Goal: Task Accomplishment & Management: Manage account settings

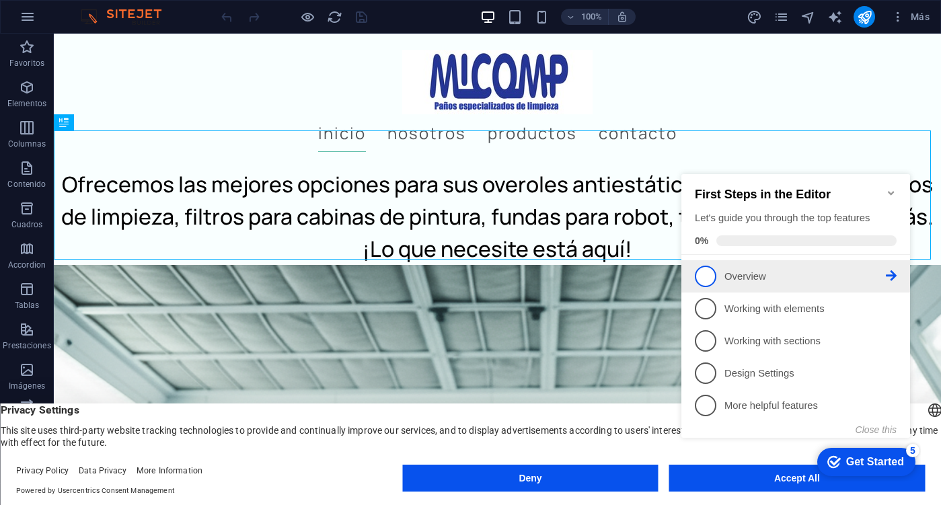
click at [812, 272] on p "Overview - incomplete" at bounding box center [804, 277] width 161 height 14
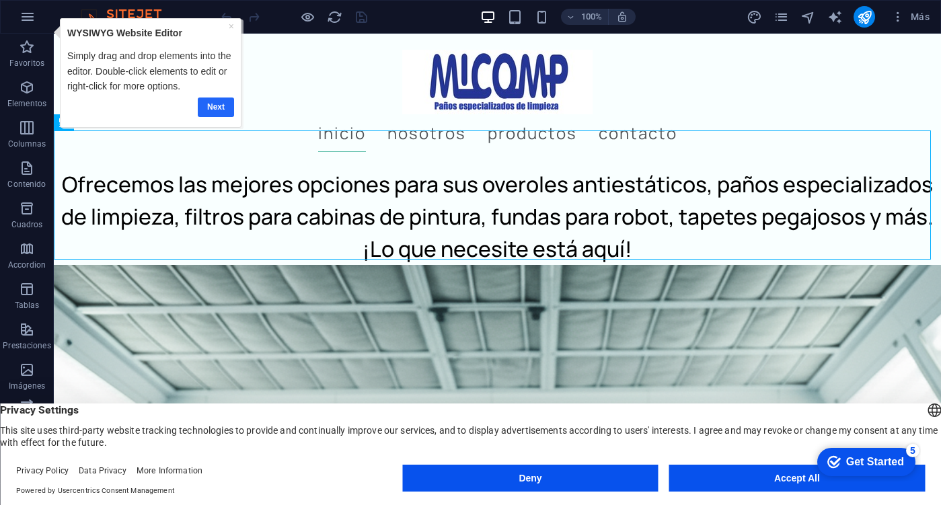
click at [209, 110] on link "Next" at bounding box center [215, 108] width 36 height 20
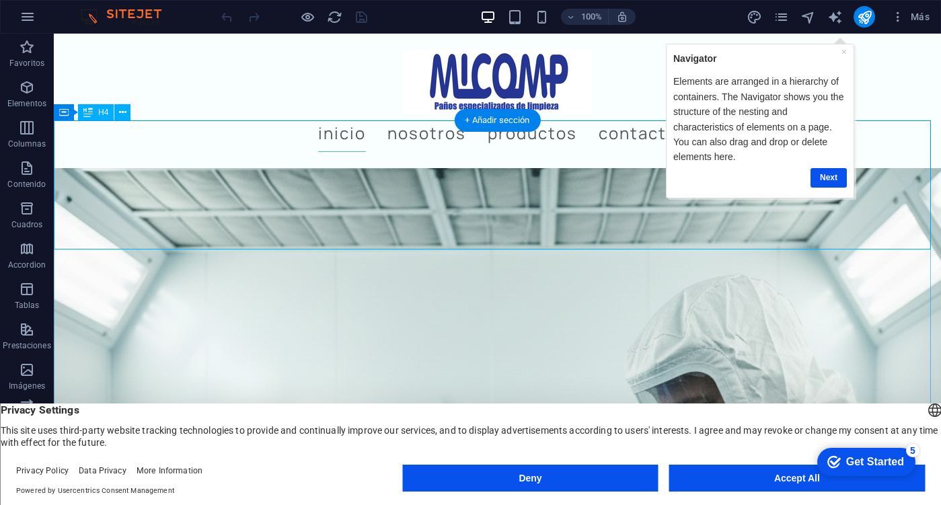
scroll to position [135, 0]
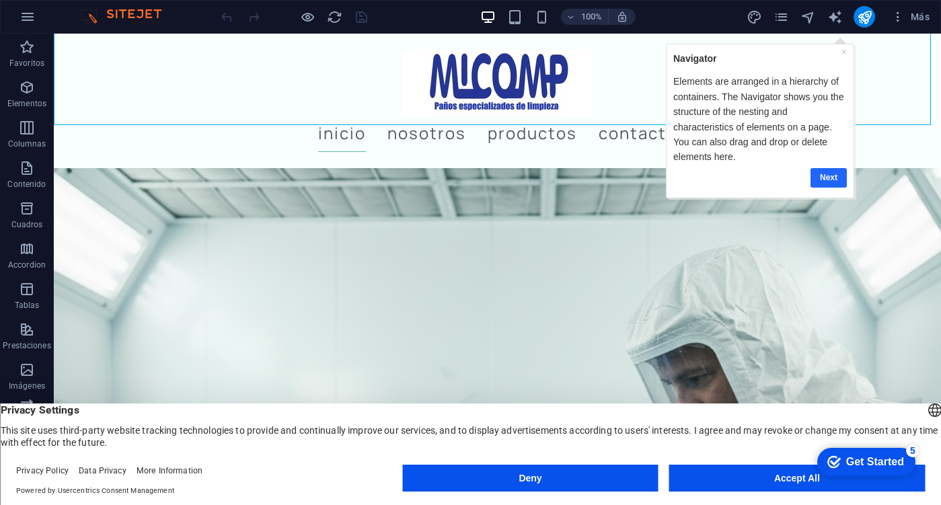
click at [825, 173] on link "Next" at bounding box center [828, 177] width 36 height 20
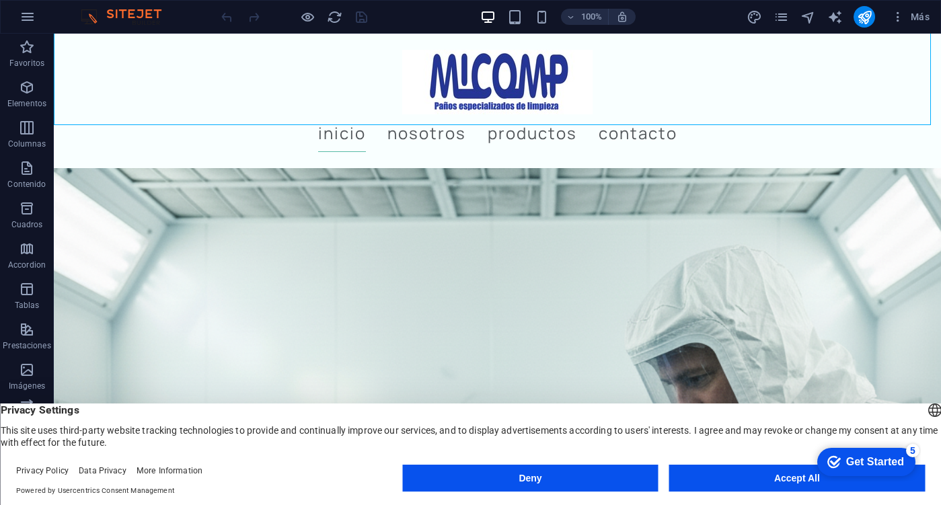
scroll to position [0, 0]
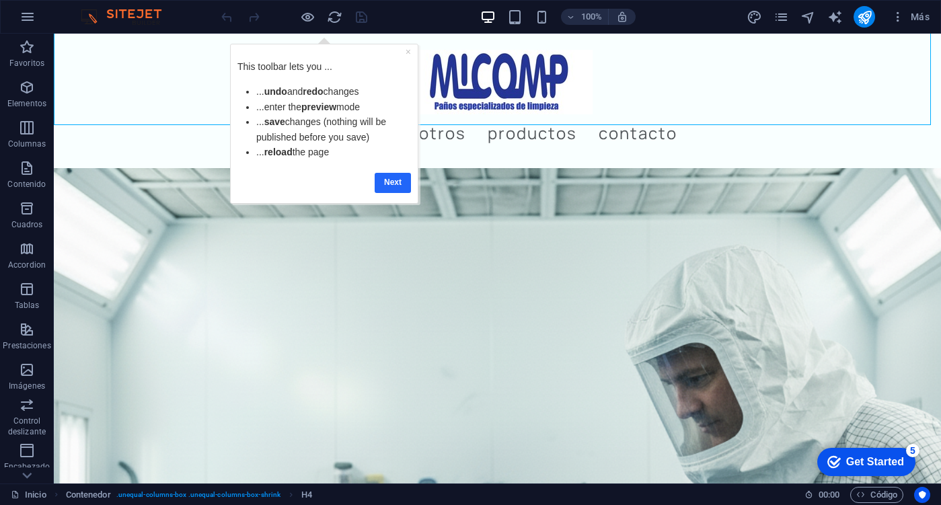
click at [393, 186] on link "Next" at bounding box center [393, 183] width 36 height 20
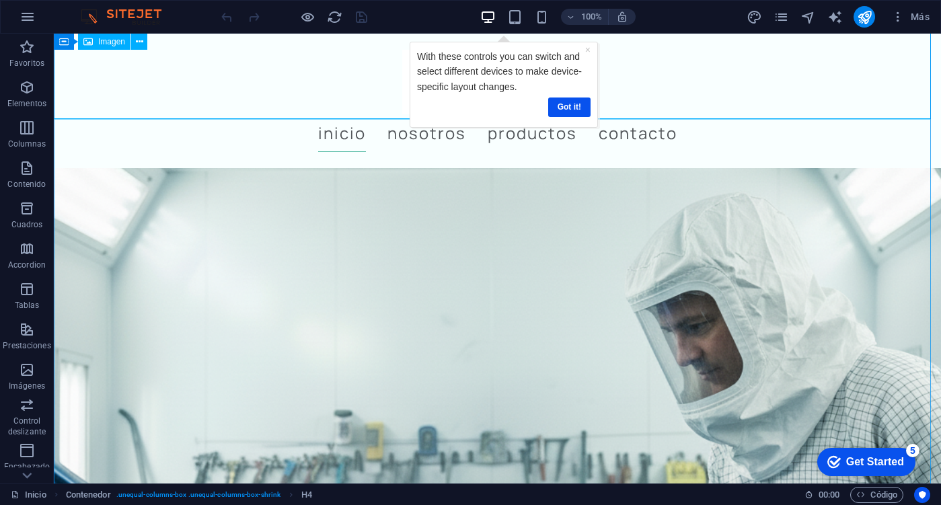
scroll to position [135, 0]
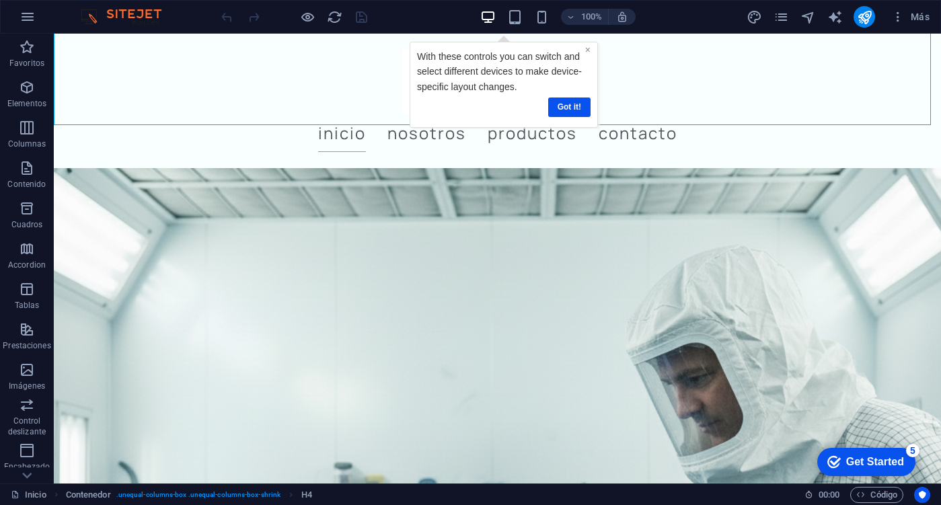
click at [588, 51] on link "×" at bounding box center [587, 49] width 5 height 11
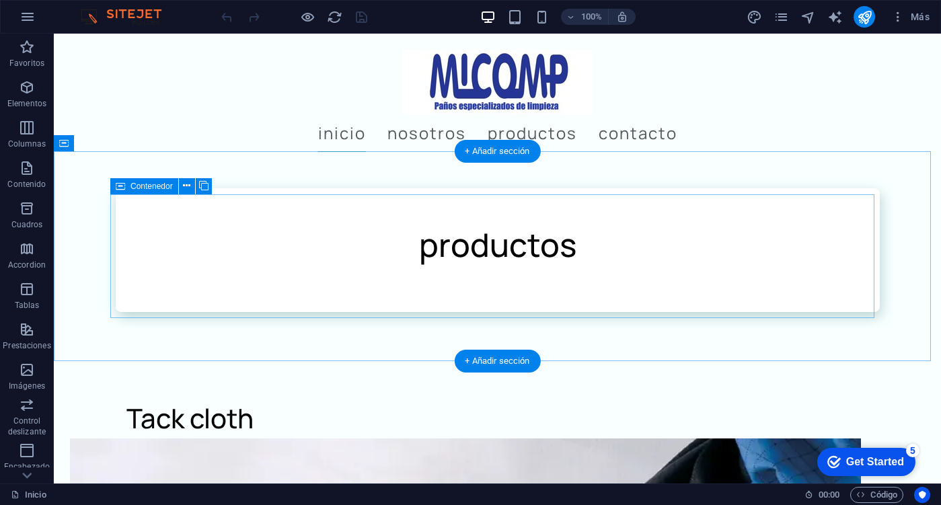
scroll to position [1480, 0]
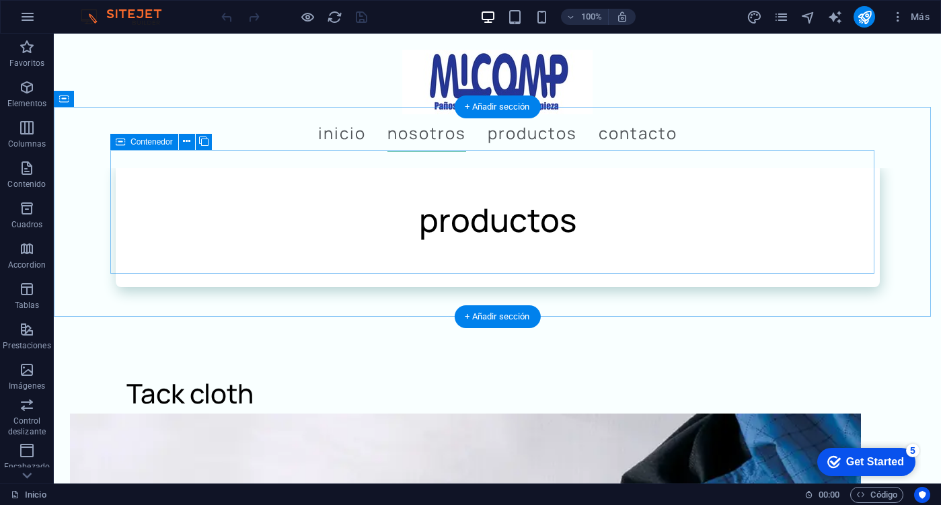
click at [329, 244] on div at bounding box center [497, 249] width 656 height 11
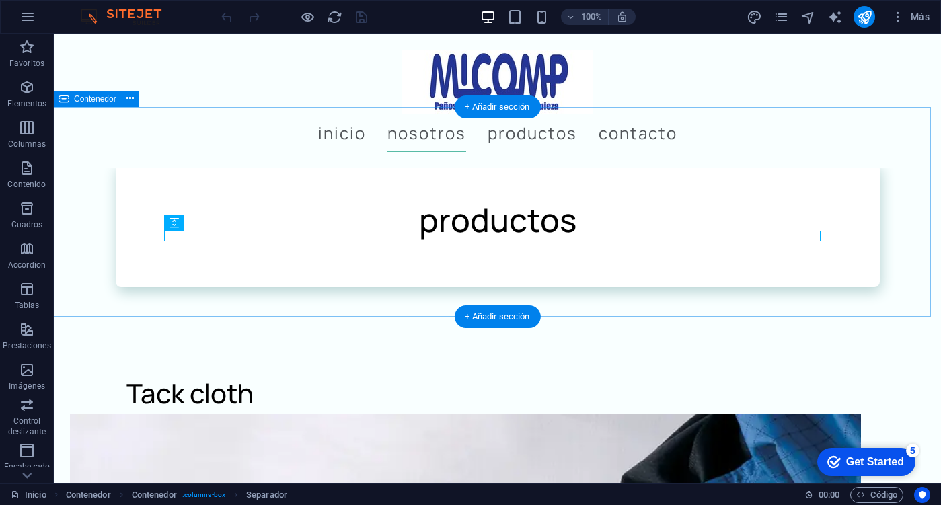
click at [91, 238] on div "productos" at bounding box center [497, 225] width 887 height 210
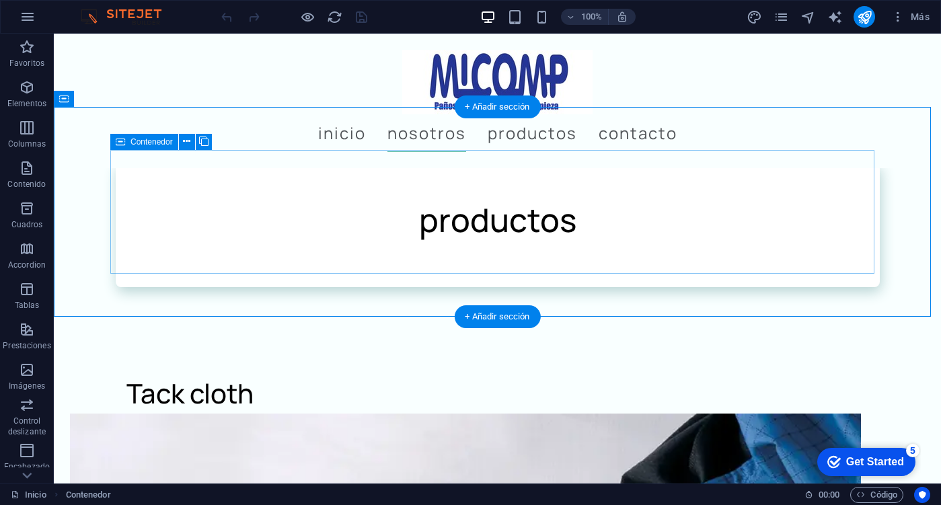
click at [128, 241] on div "productos" at bounding box center [498, 225] width 764 height 124
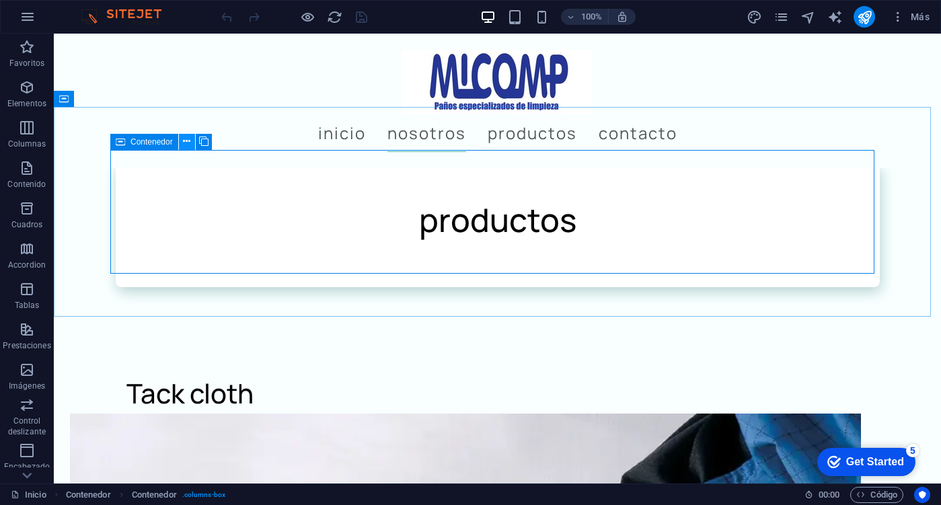
click at [191, 146] on button at bounding box center [187, 142] width 16 height 16
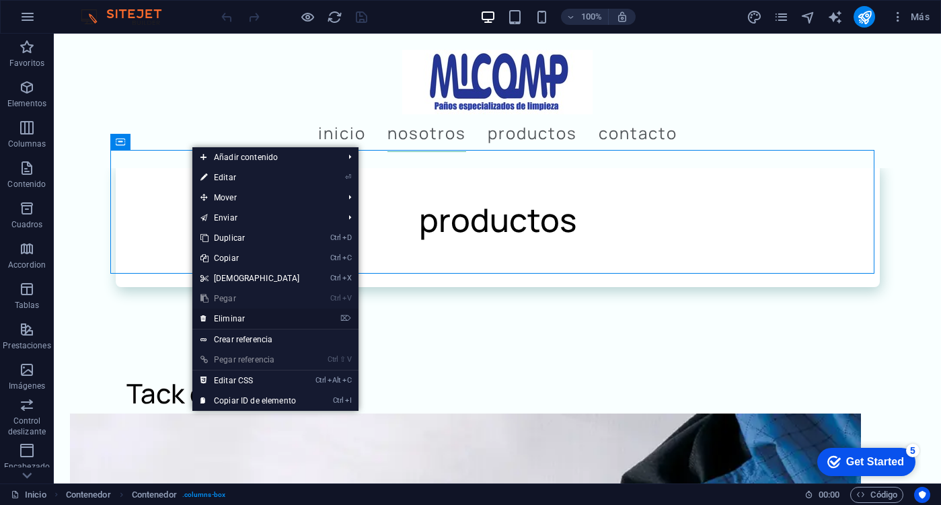
click at [235, 315] on link "⌦ Eliminar" at bounding box center [250, 319] width 116 height 20
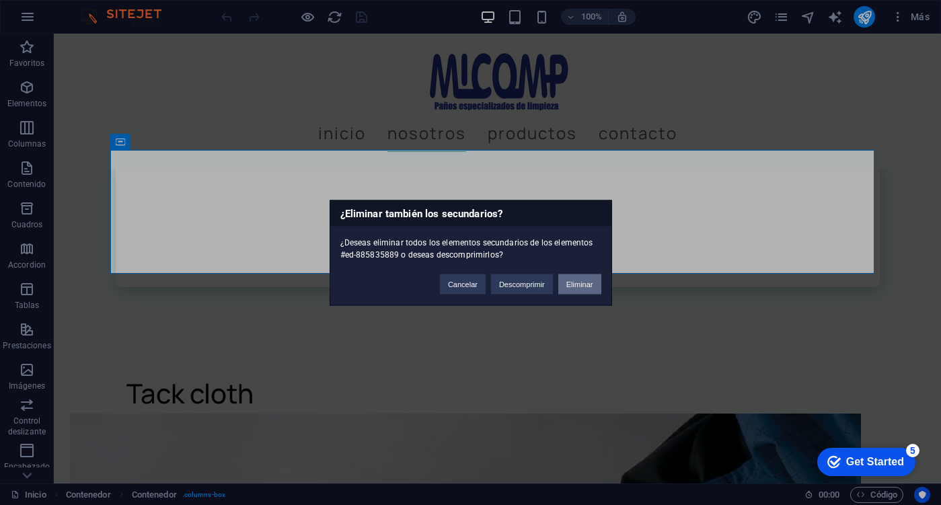
click at [577, 285] on button "Eliminar" at bounding box center [579, 284] width 43 height 20
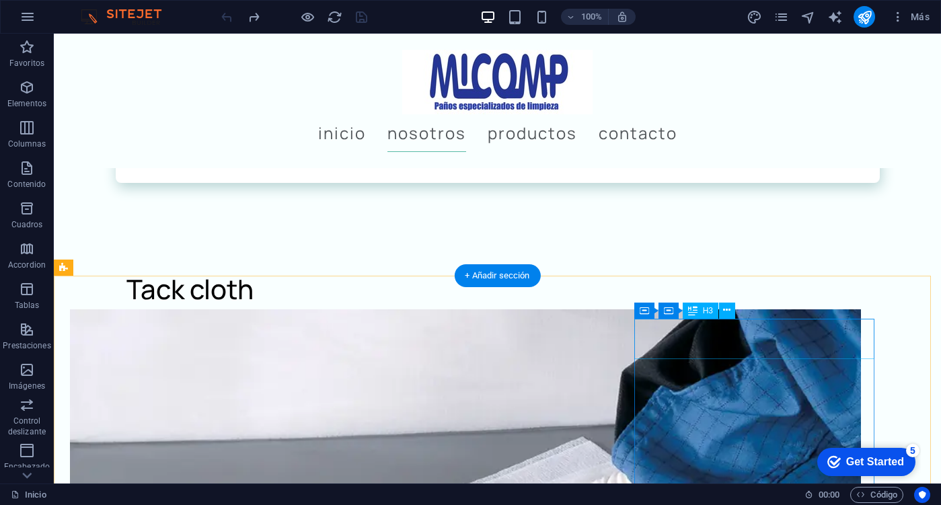
scroll to position [1614, 0]
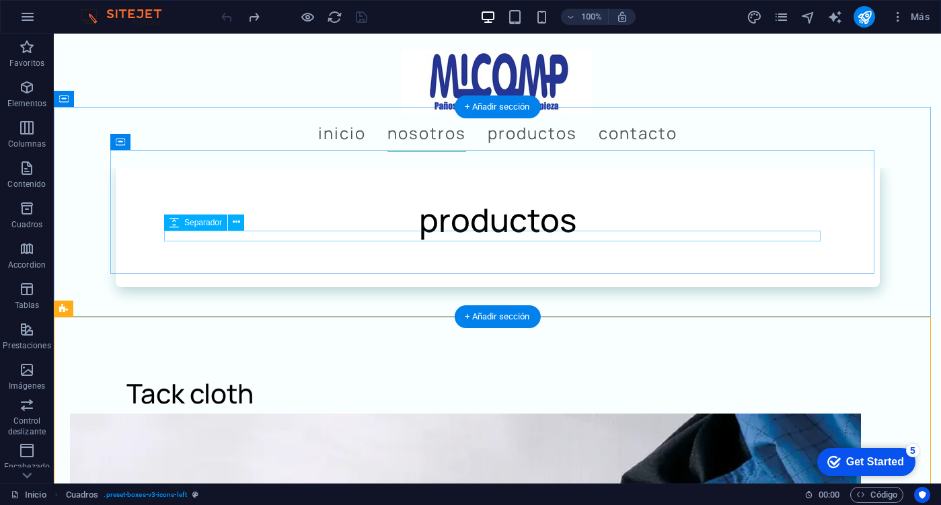
scroll to position [1345, 0]
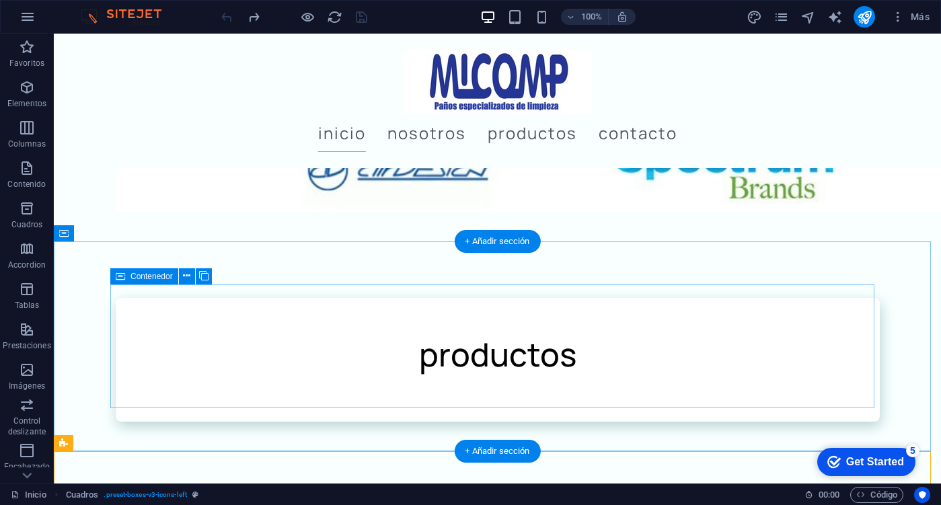
click at [204, 298] on div "productos" at bounding box center [498, 360] width 764 height 124
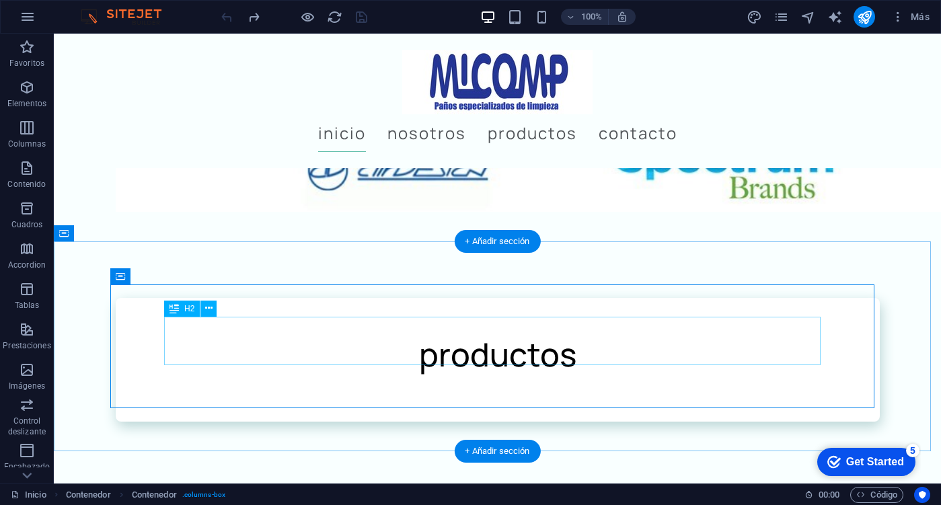
click at [468, 336] on div "productos" at bounding box center [497, 354] width 656 height 48
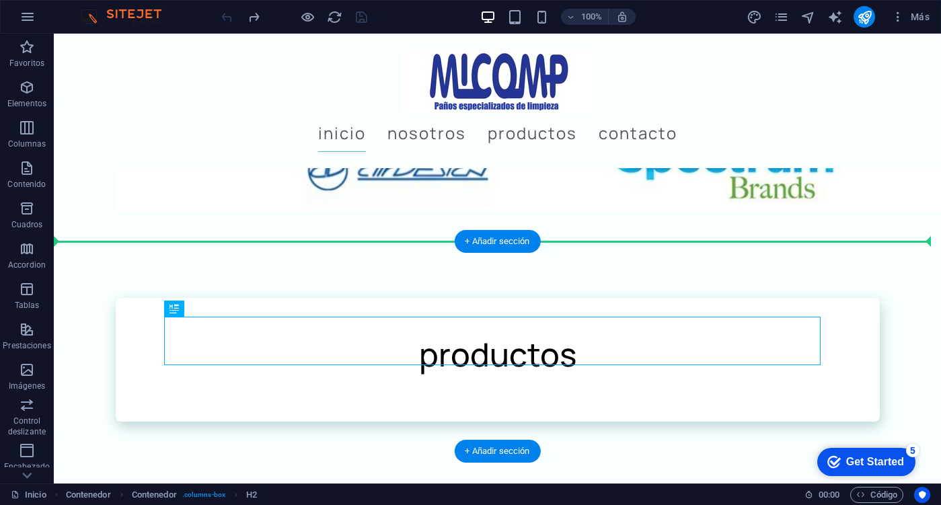
drag, startPoint x: 468, startPoint y: 336, endPoint x: 472, endPoint y: 273, distance: 62.7
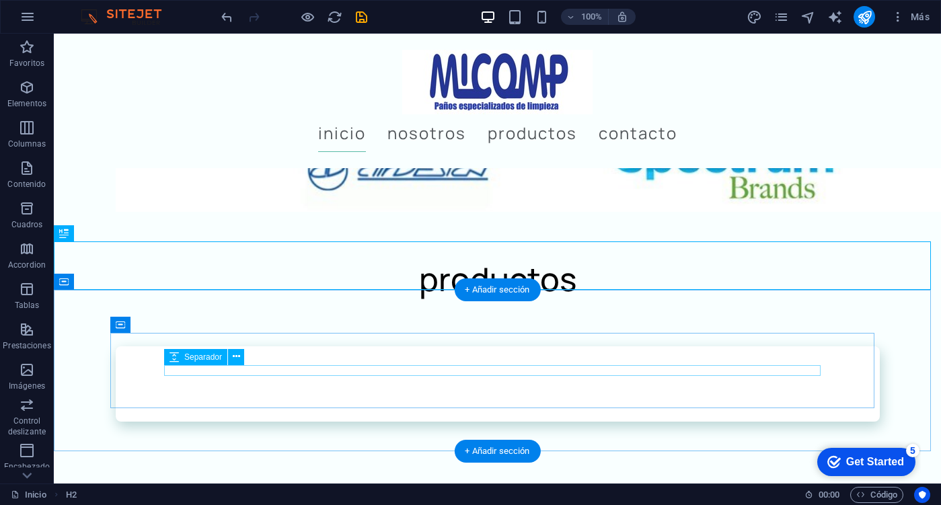
click at [433, 376] on div at bounding box center [498, 383] width 764 height 75
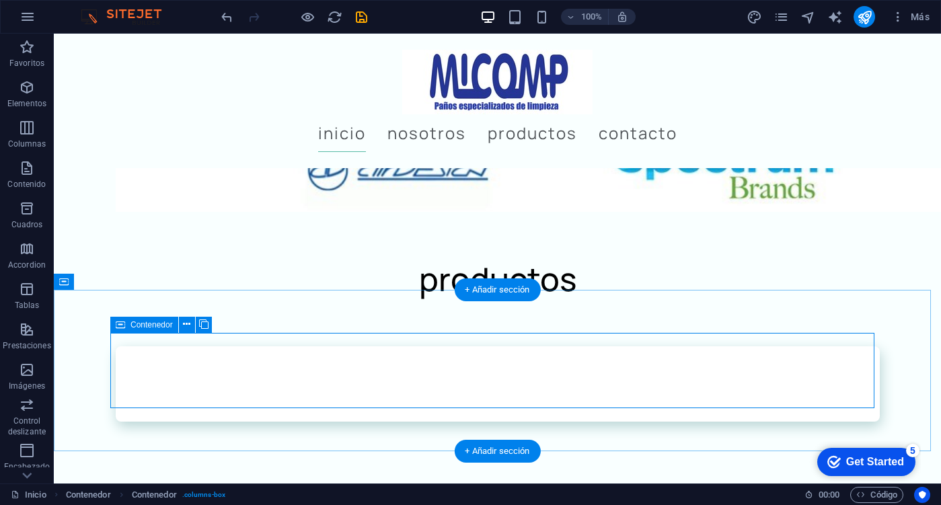
click at [264, 382] on div at bounding box center [498, 383] width 764 height 75
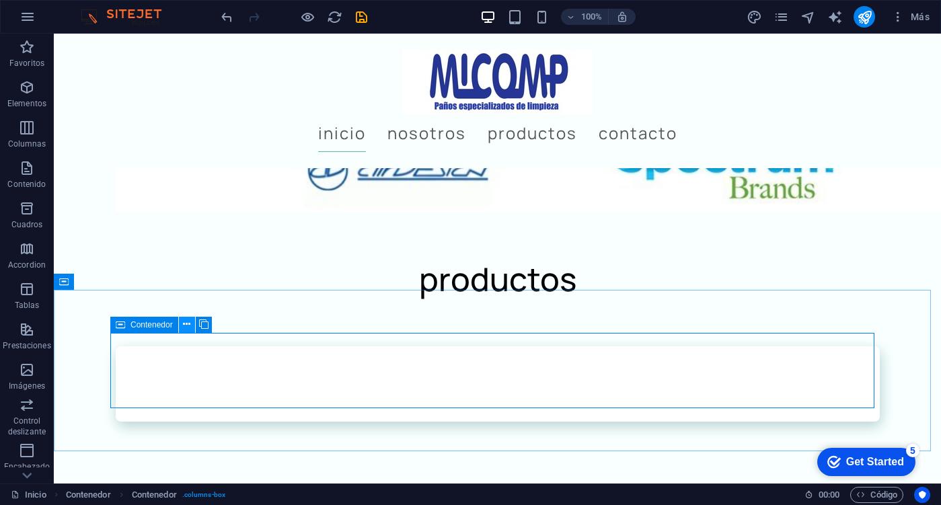
click at [187, 328] on icon at bounding box center [186, 324] width 7 height 14
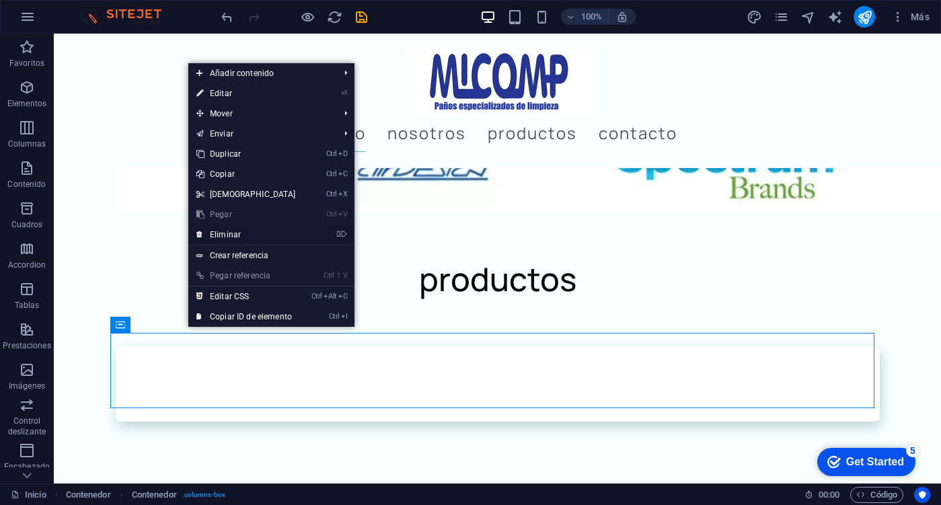
click at [250, 235] on link "⌦ Eliminar" at bounding box center [246, 235] width 116 height 20
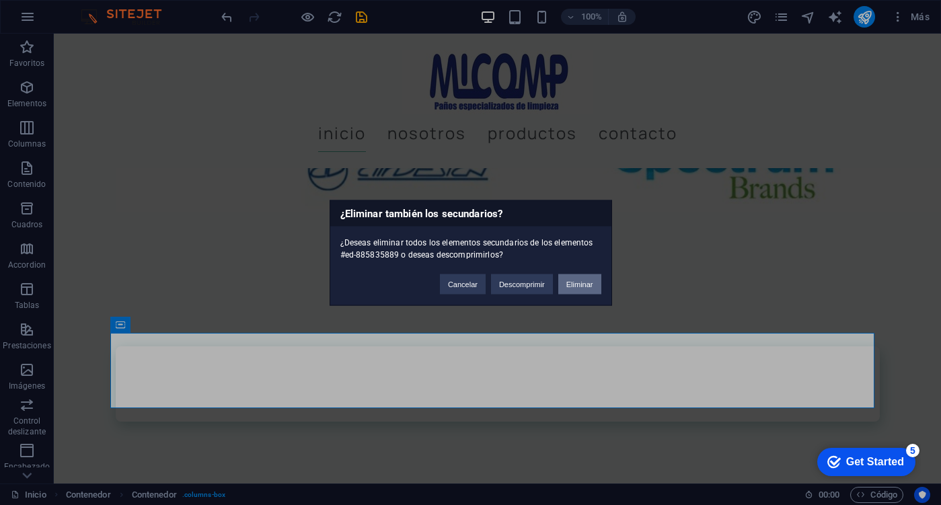
click at [588, 286] on button "Eliminar" at bounding box center [579, 284] width 43 height 20
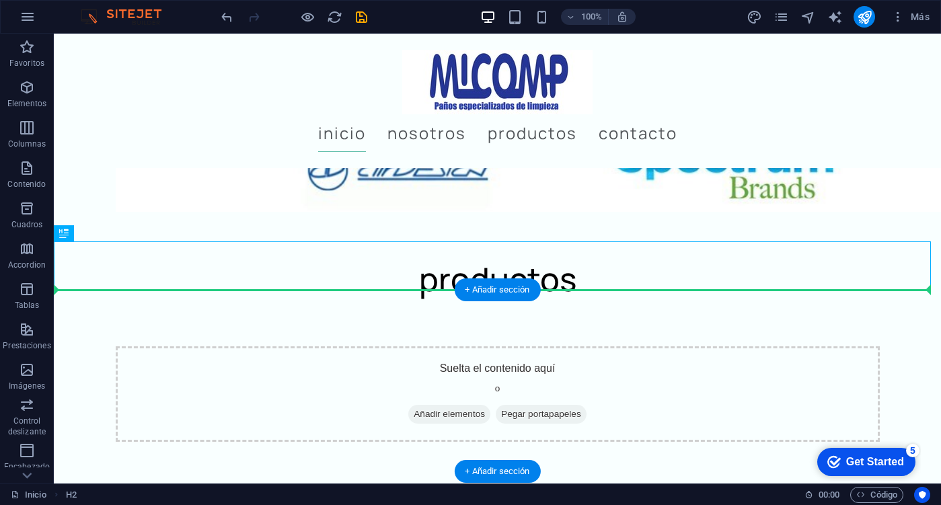
drag, startPoint x: 503, startPoint y: 260, endPoint x: 506, endPoint y: 311, distance: 51.9
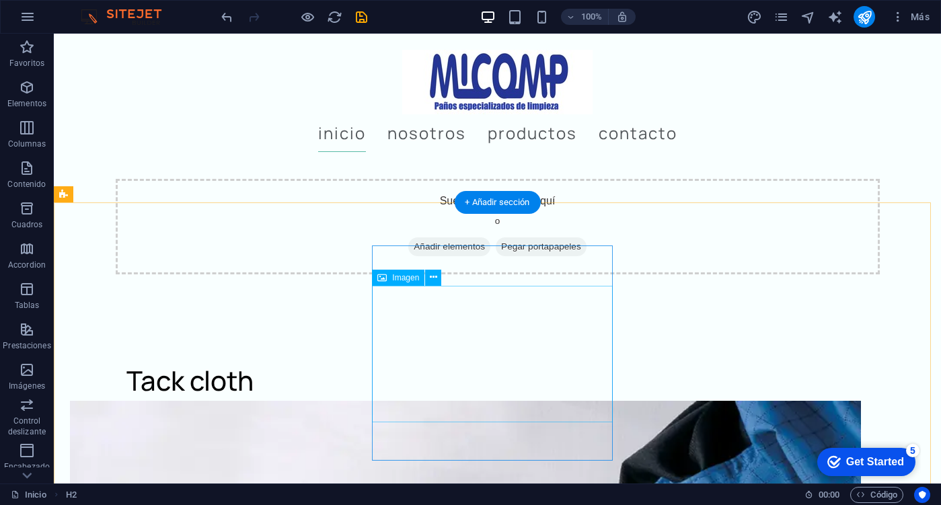
scroll to position [1480, 0]
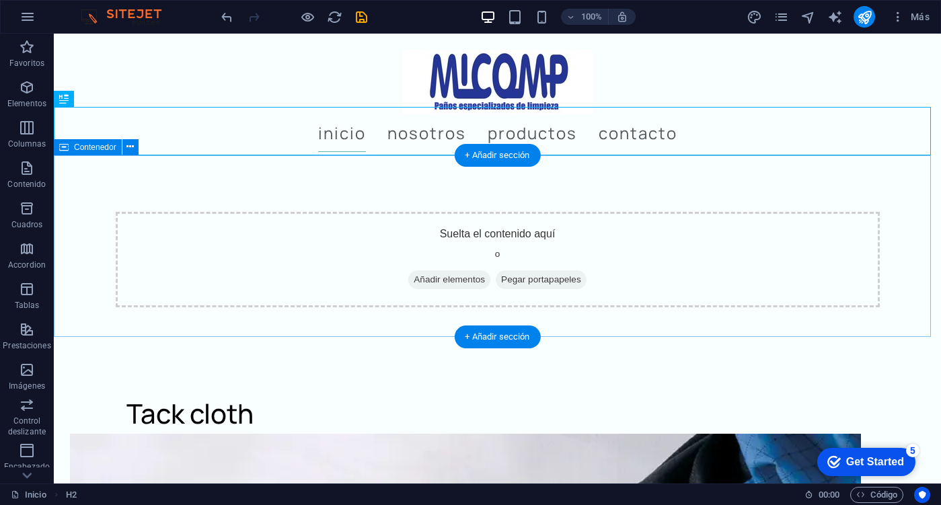
click at [593, 250] on div "Suelta el contenido aquí o Añadir elementos Pegar portapapeles" at bounding box center [498, 259] width 764 height 95
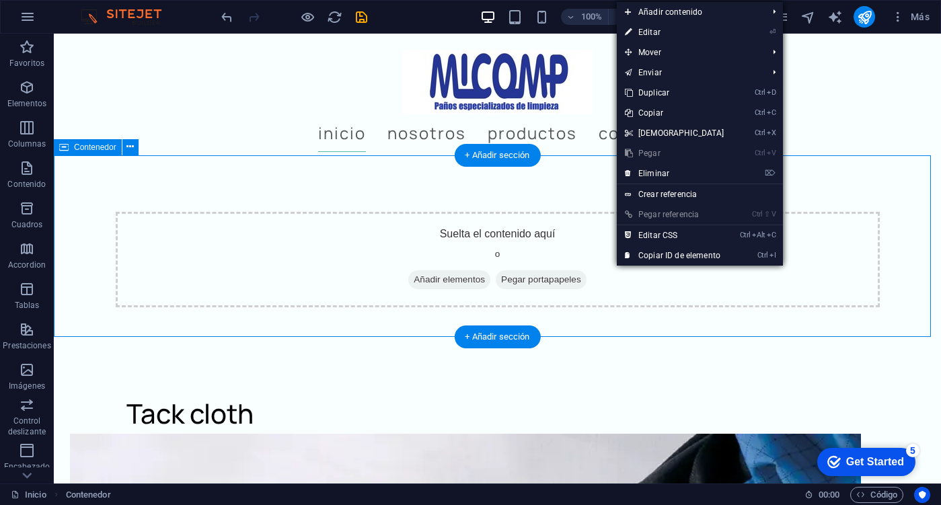
click at [366, 176] on div "Suelta el contenido aquí o Añadir elementos Pegar portapapeles" at bounding box center [497, 260] width 887 height 182
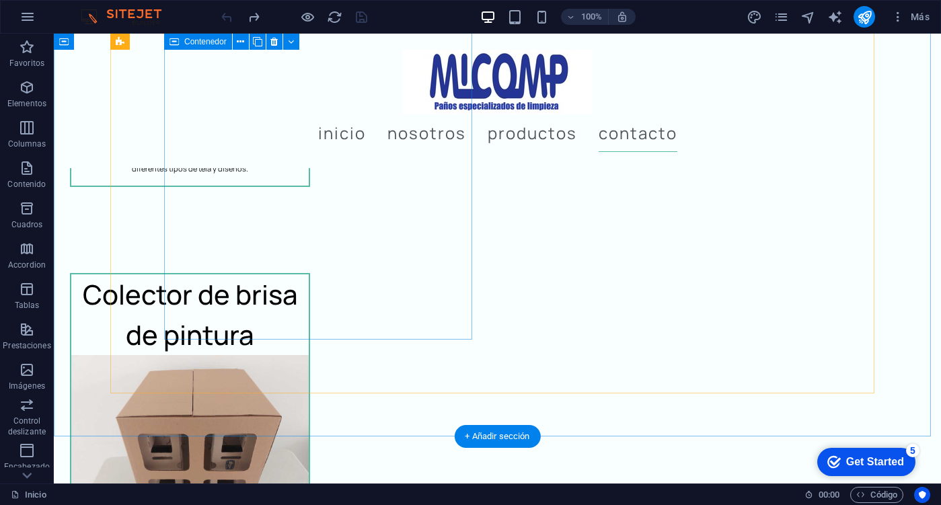
scroll to position [4170, 0]
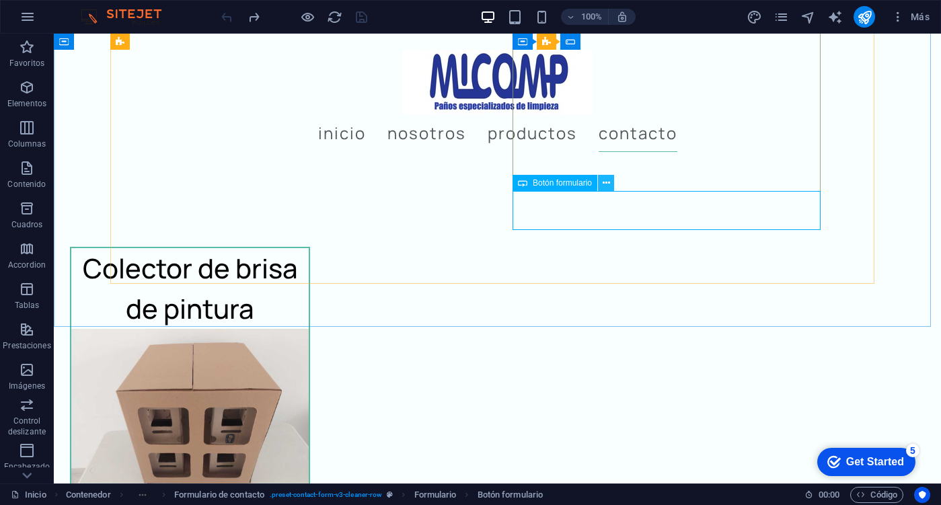
click at [611, 185] on button at bounding box center [606, 183] width 16 height 16
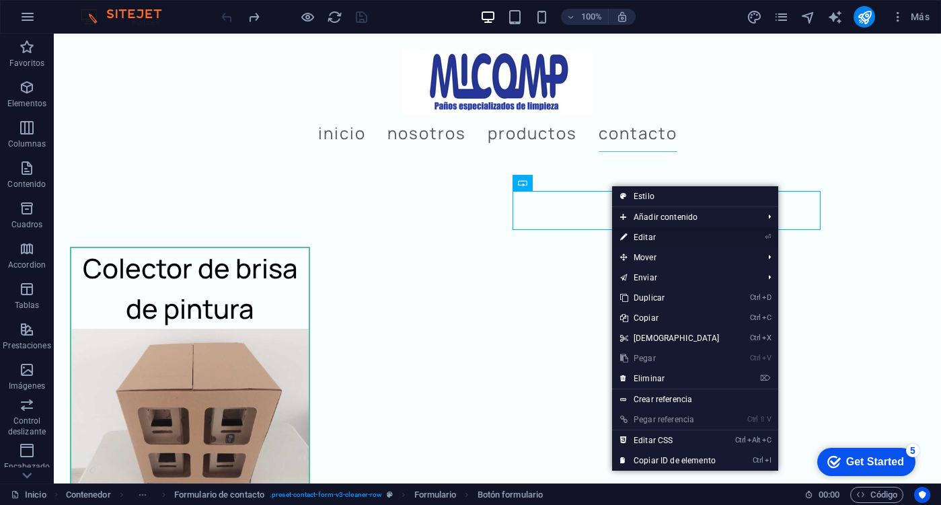
click at [673, 235] on link "⏎ Editar" at bounding box center [670, 237] width 116 height 20
select select "px"
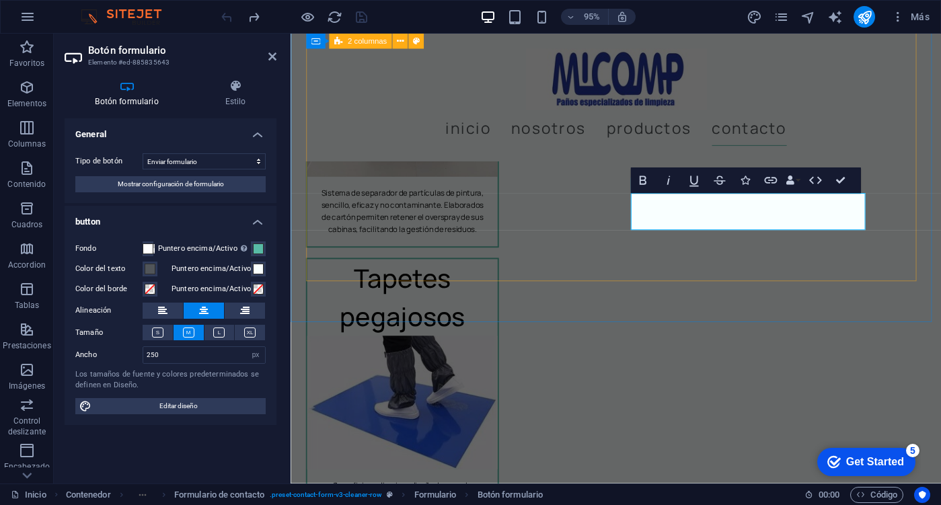
scroll to position [3937, 0]
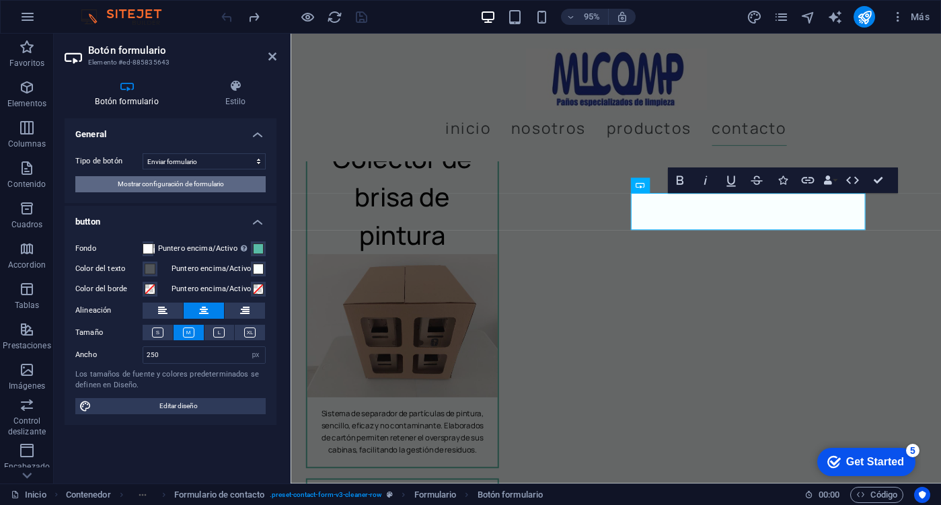
click at [181, 182] on span "Mostrar configuración de formulario" at bounding box center [171, 184] width 106 height 16
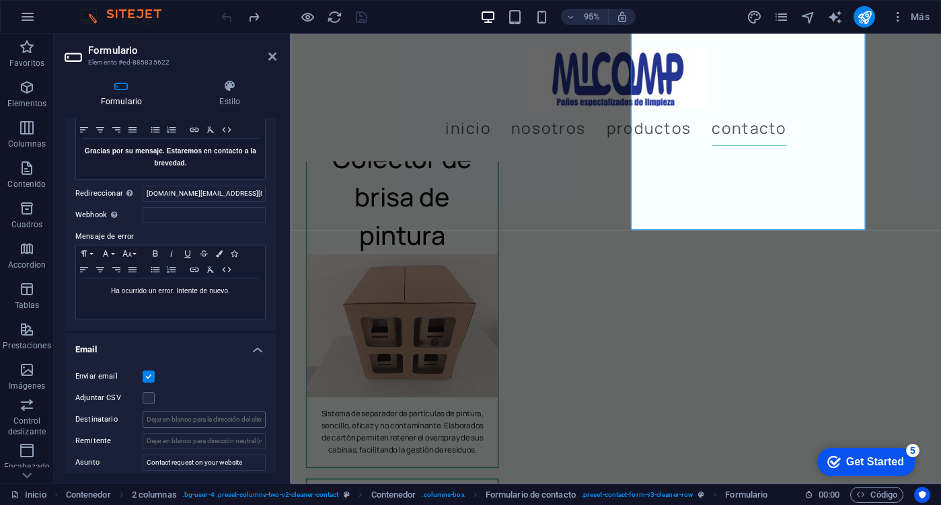
scroll to position [0, 0]
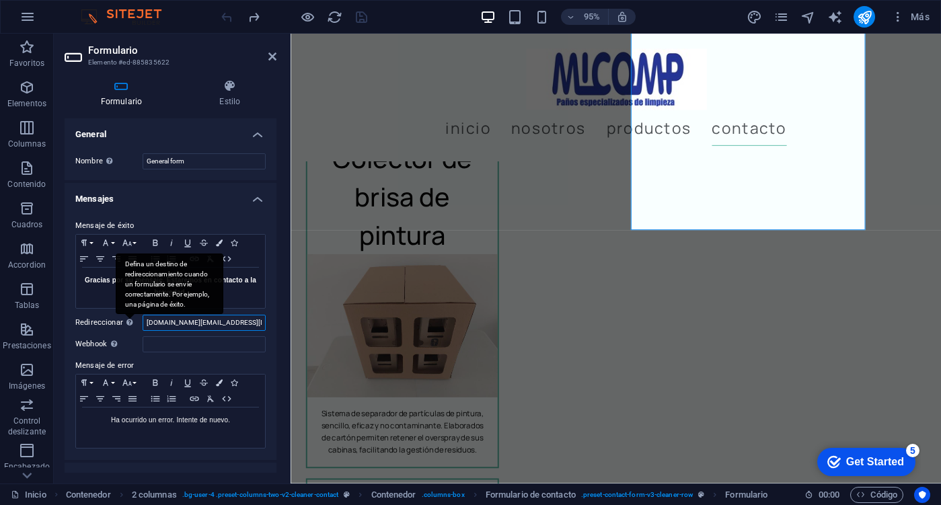
drag, startPoint x: 226, startPoint y: 321, endPoint x: 135, endPoint y: 325, distance: 90.9
click at [135, 325] on div "Redireccionar Defina un destino de redireccionamiento cuando un formulario se e…" at bounding box center [170, 323] width 190 height 16
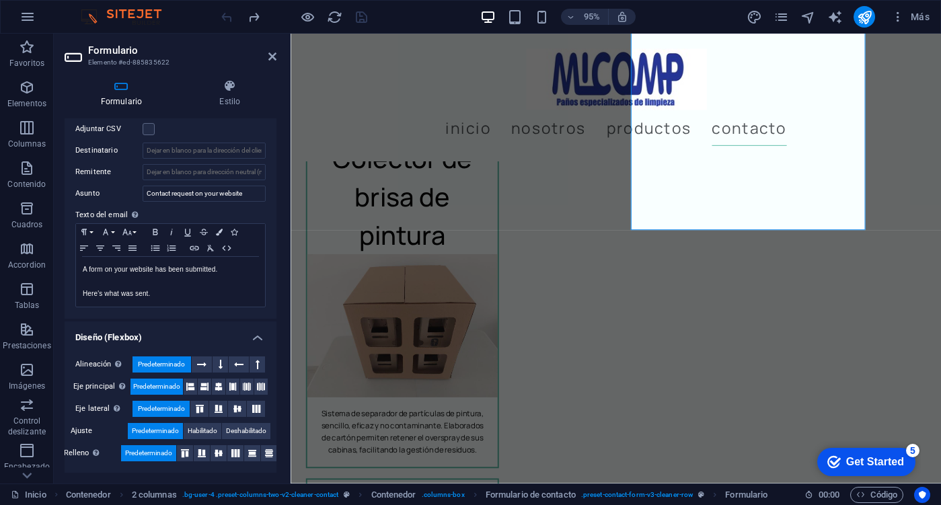
scroll to position [264, 0]
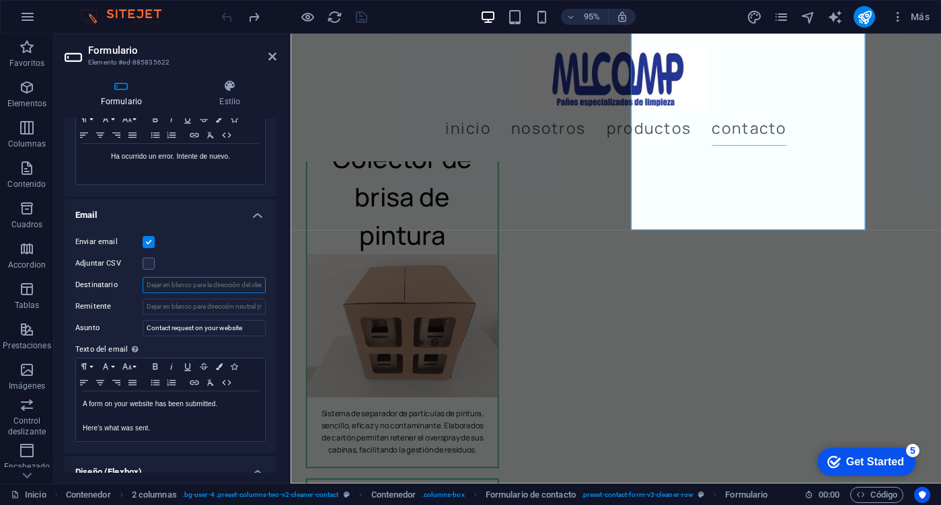
click at [184, 283] on input "Destinatario" at bounding box center [204, 285] width 123 height 16
paste input "[DOMAIN_NAME][EMAIL_ADDRESS][DOMAIN_NAME]"
type input "[DOMAIN_NAME][EMAIL_ADDRESS][DOMAIN_NAME]"
click at [235, 309] on input "Remitente" at bounding box center [204, 307] width 123 height 16
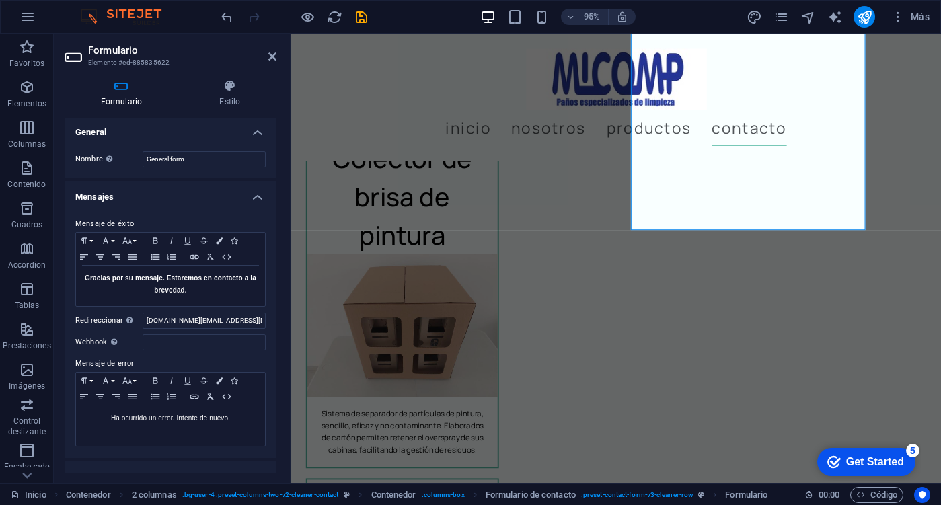
scroll to position [0, 0]
click at [235, 326] on input "[DOMAIN_NAME][EMAIL_ADDRESS][DOMAIN_NAME]" at bounding box center [204, 323] width 123 height 16
paste input "https://micomp.com.mx"
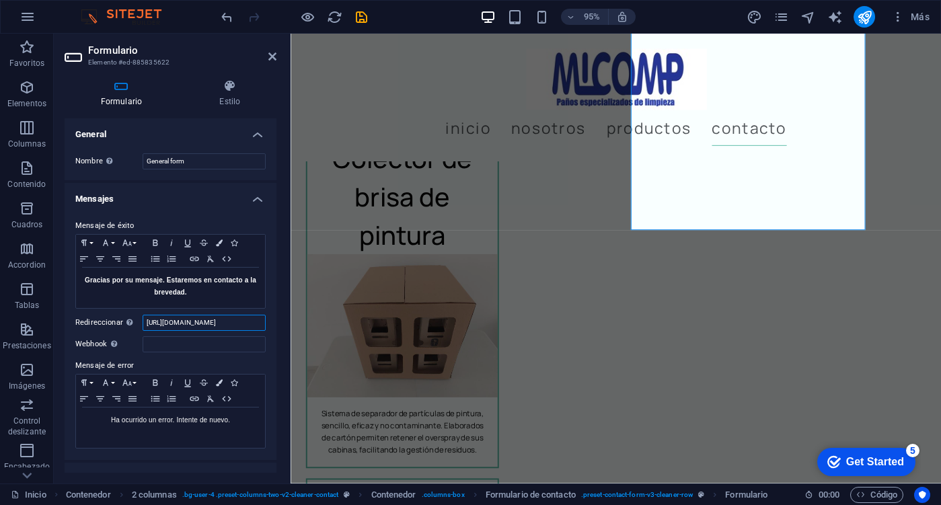
type input "https://micomp.com.mx"
click at [185, 362] on label "Mensaje de error" at bounding box center [170, 366] width 190 height 16
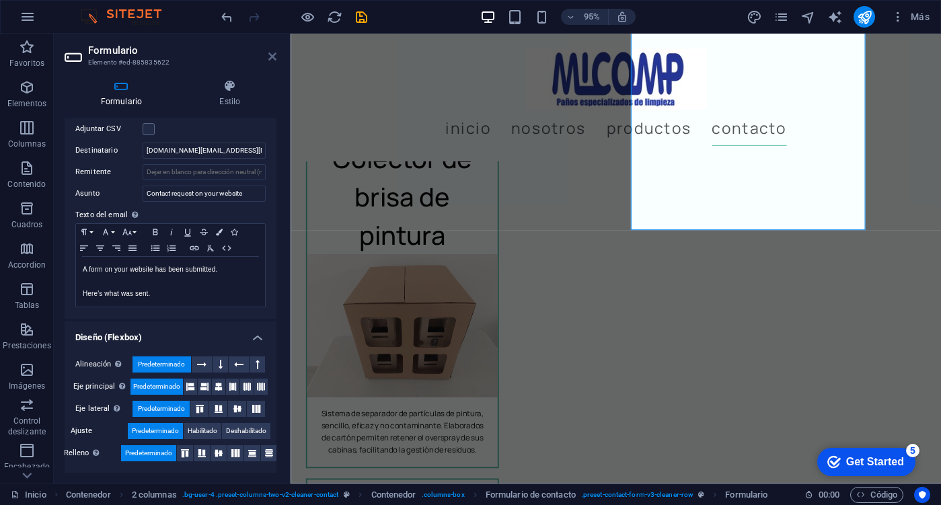
click at [274, 51] on icon at bounding box center [272, 56] width 8 height 11
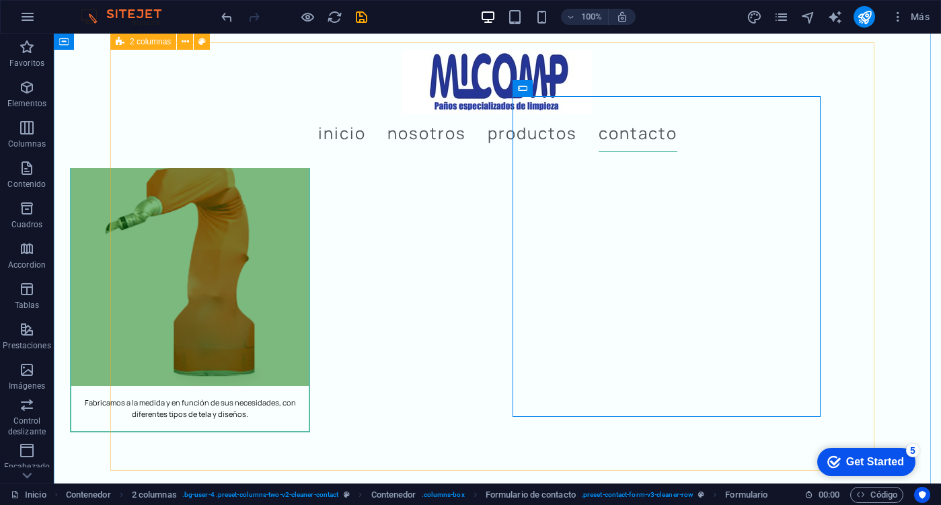
scroll to position [3755, 0]
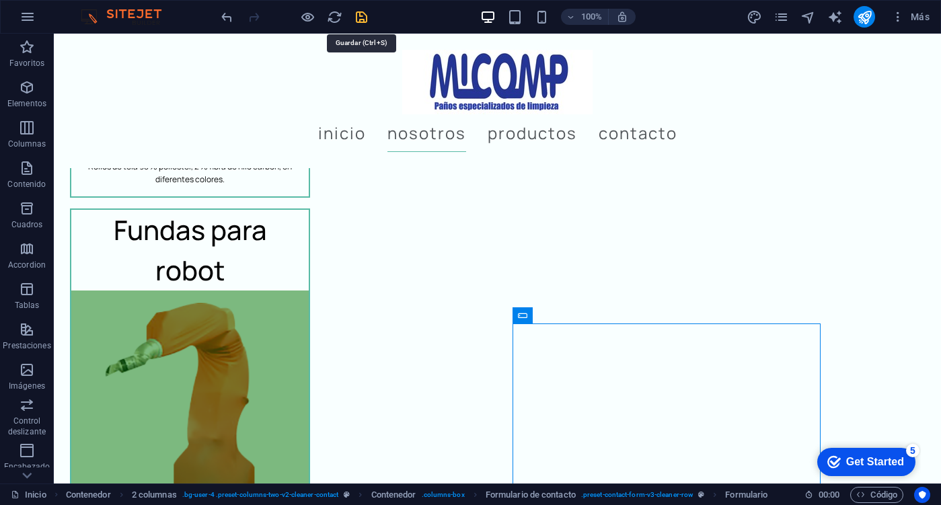
click at [0, 0] on icon "save" at bounding box center [0, 0] width 0 height 0
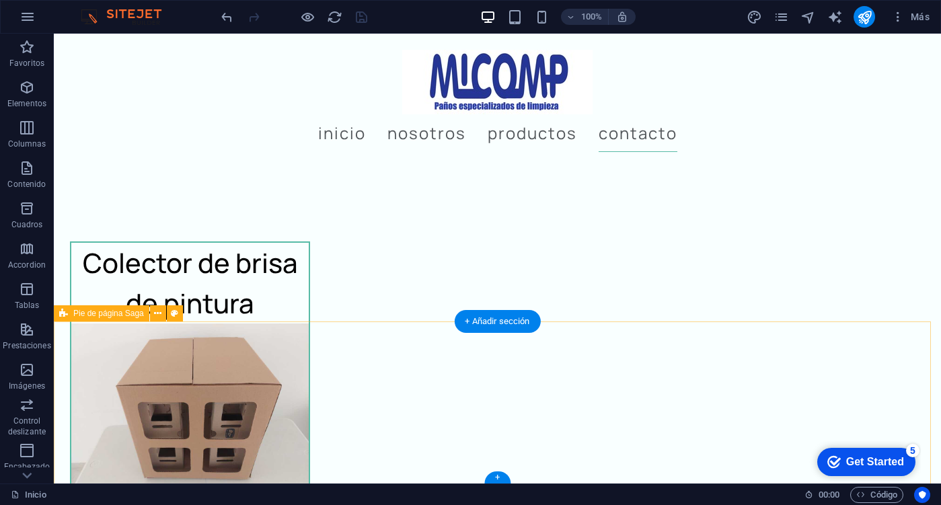
scroll to position [4176, 0]
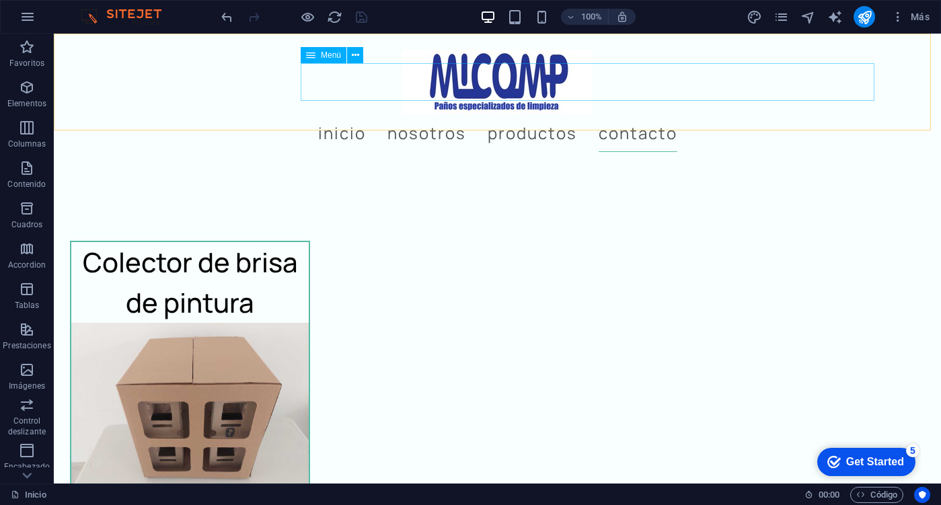
click at [508, 114] on nav "Inicio Nosotros Productos Contacto" at bounding box center [498, 133] width 764 height 38
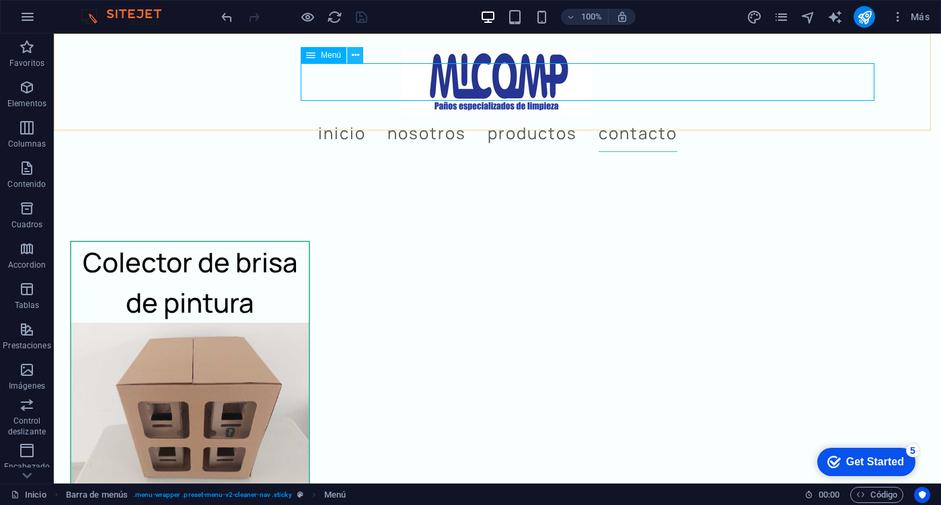
click at [350, 59] on button at bounding box center [355, 55] width 16 height 16
click at [314, 58] on icon at bounding box center [310, 55] width 9 height 16
click at [330, 55] on div "Menú" at bounding box center [336, 55] width 71 height 17
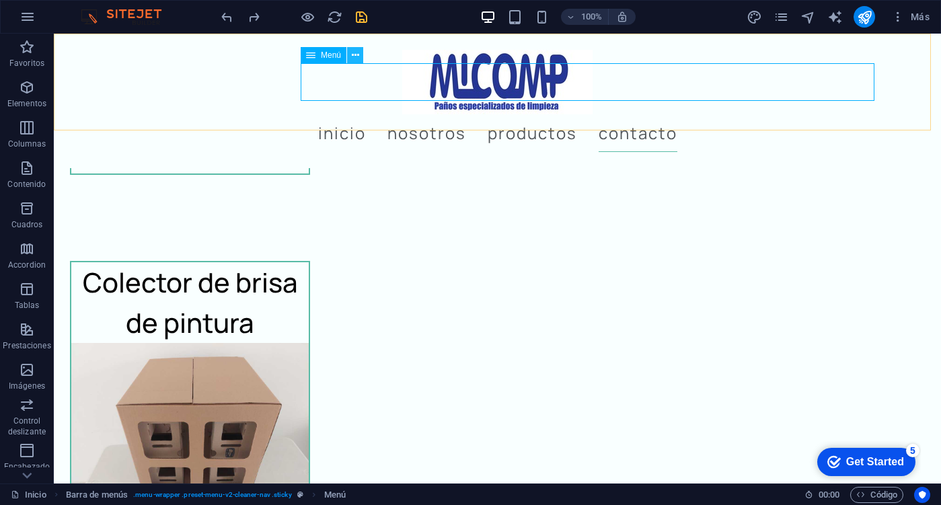
click at [360, 56] on button at bounding box center [355, 55] width 16 height 16
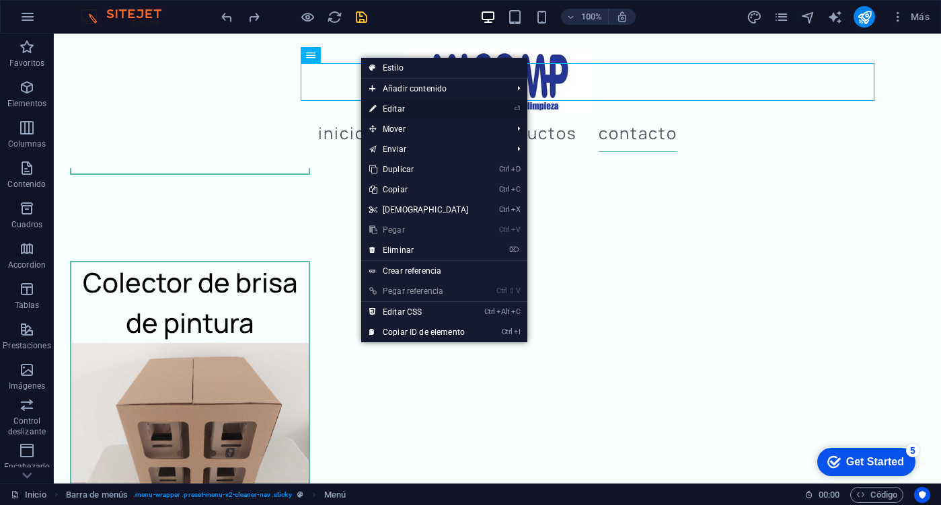
drag, startPoint x: 426, startPoint y: 110, endPoint x: 178, endPoint y: 85, distance: 248.7
click at [426, 110] on link "⏎ Editar" at bounding box center [419, 109] width 116 height 20
select select
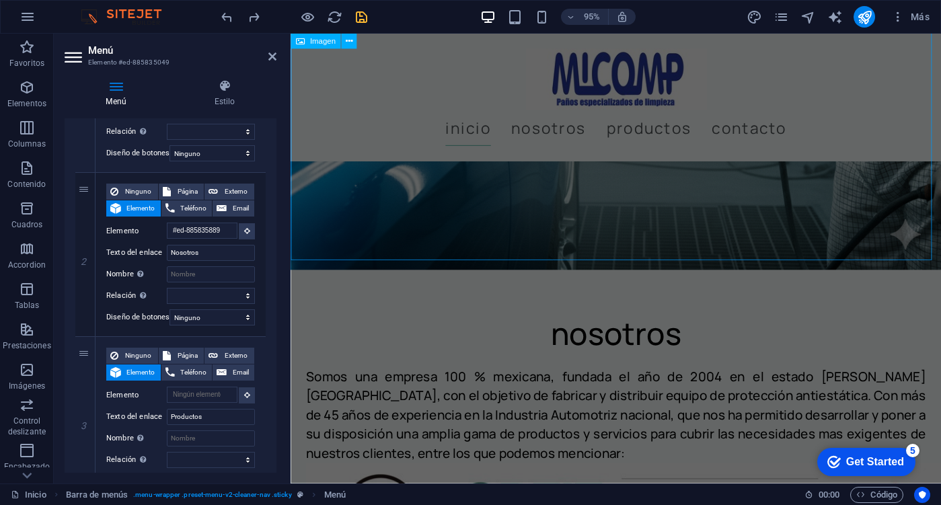
scroll to position [673, 0]
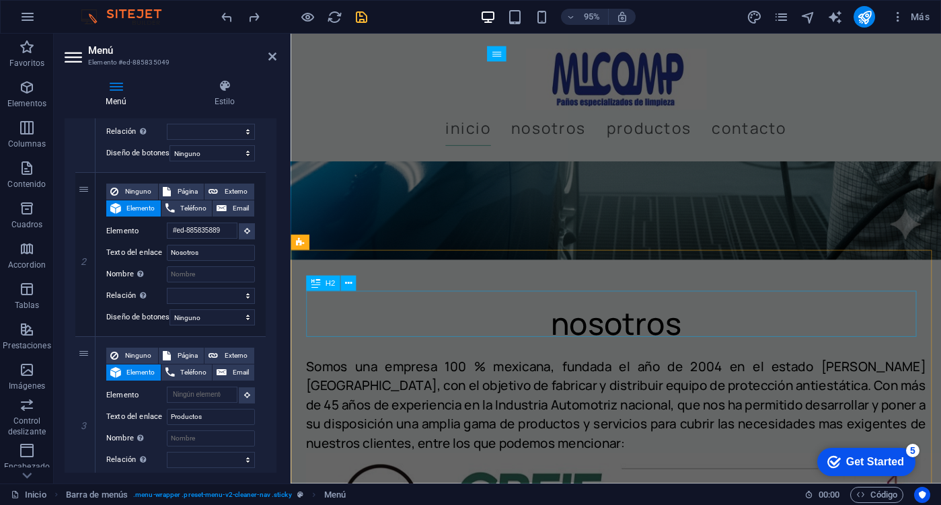
click at [582, 329] on div "nosotros" at bounding box center [633, 339] width 652 height 48
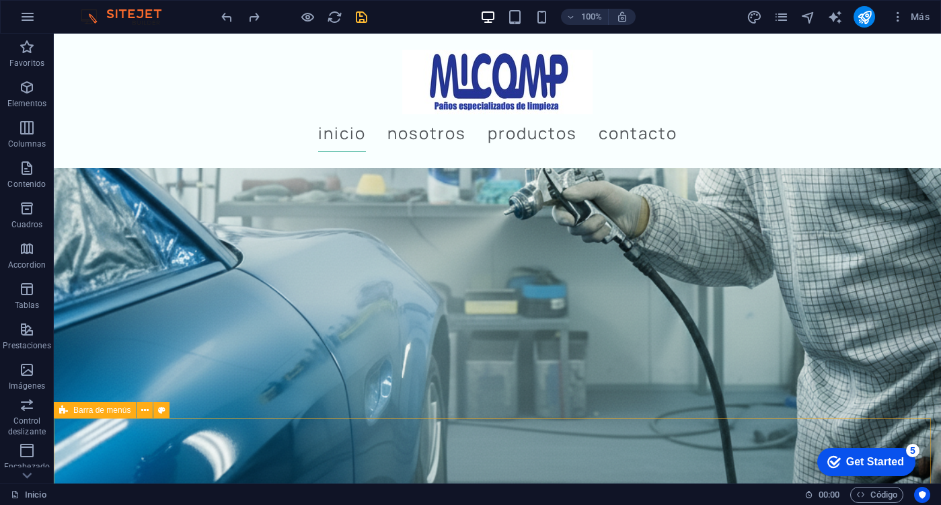
scroll to position [538, 0]
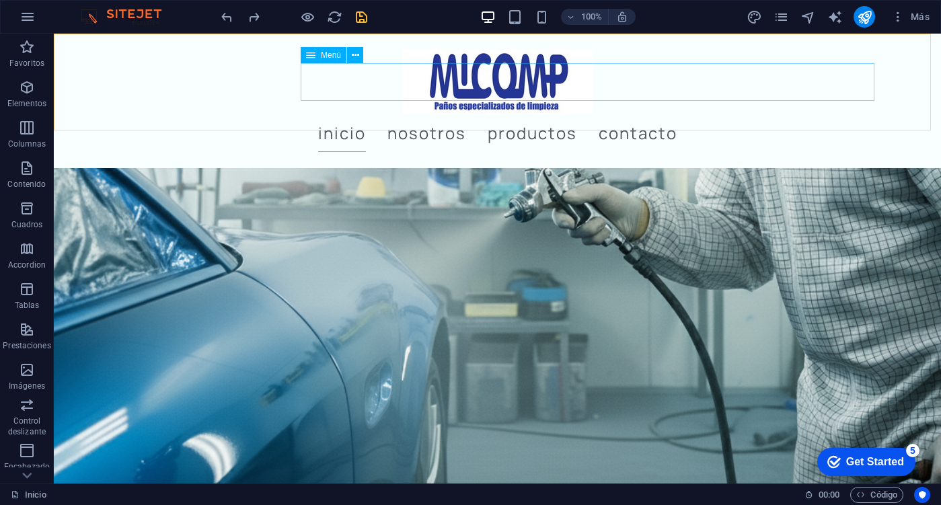
click at [333, 52] on span "Menú" at bounding box center [331, 55] width 20 height 8
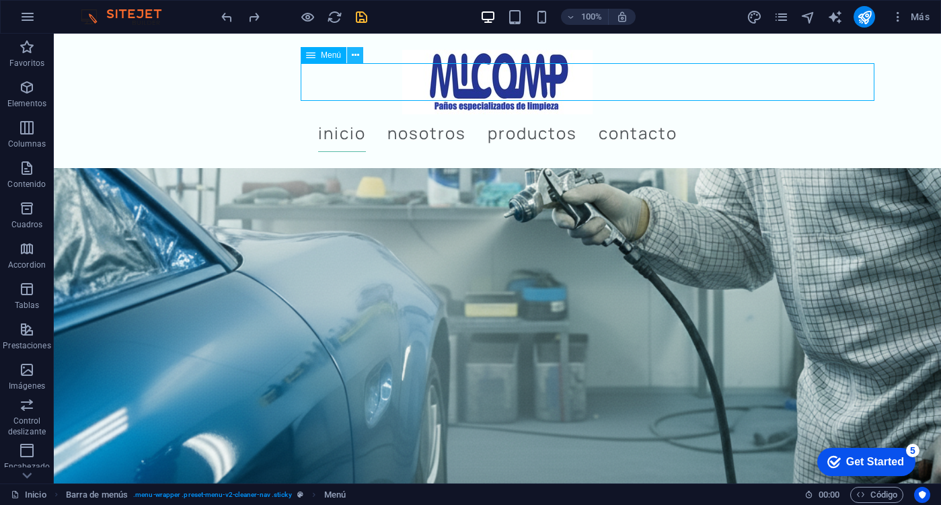
click at [352, 55] on icon at bounding box center [355, 55] width 7 height 14
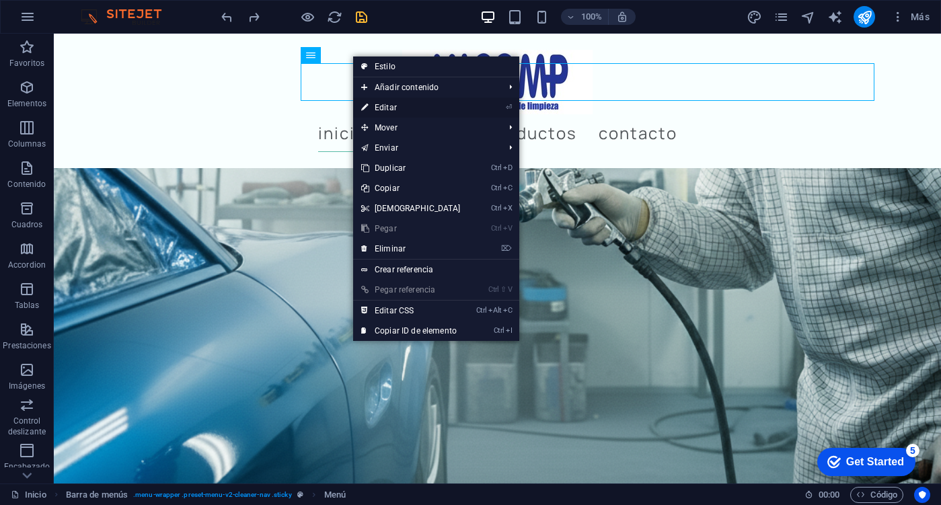
click at [492, 105] on li "⏎ Editar" at bounding box center [436, 108] width 166 height 20
click at [387, 106] on link "⏎ Editar" at bounding box center [411, 108] width 116 height 20
select select
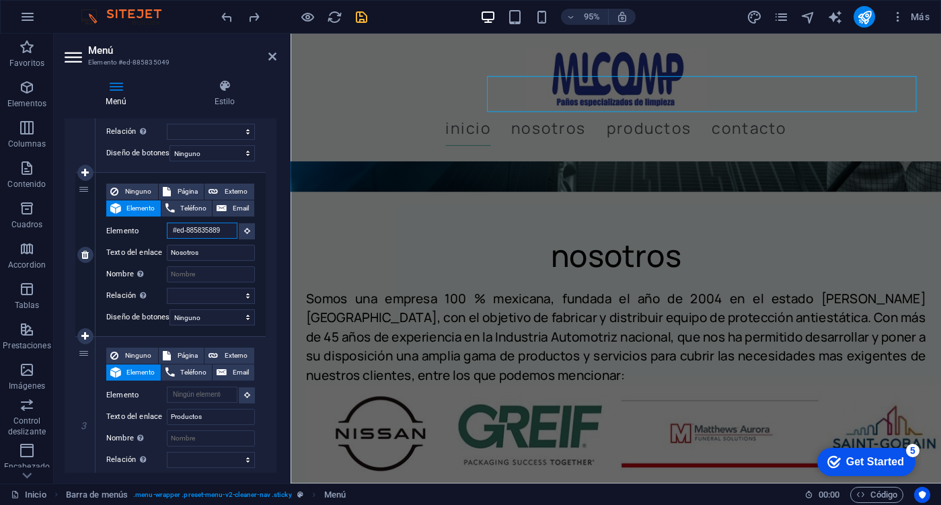
scroll to position [1202, 0]
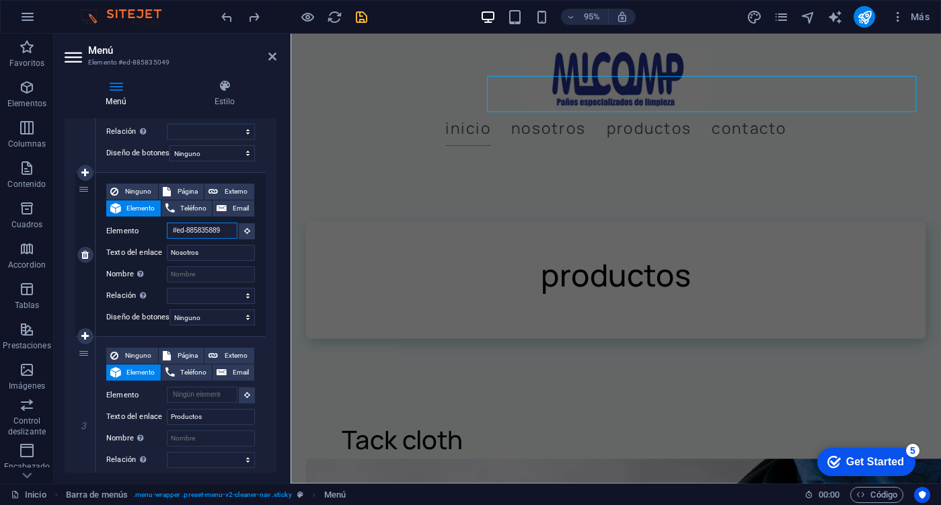
click at [197, 233] on input "#ed-885835889" at bounding box center [202, 231] width 71 height 16
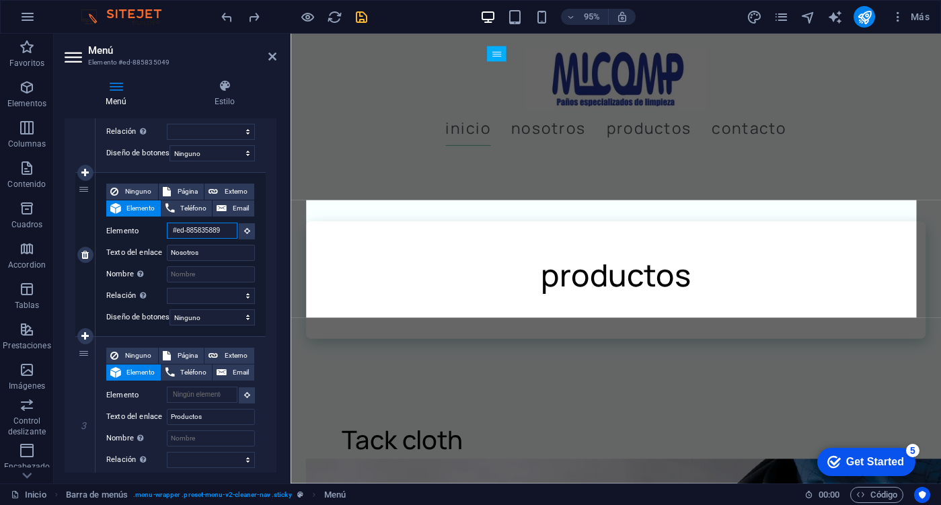
click at [197, 233] on input "#ed-885835889" at bounding box center [202, 231] width 71 height 16
click at [203, 231] on input "#ed-885835889" at bounding box center [202, 231] width 71 height 16
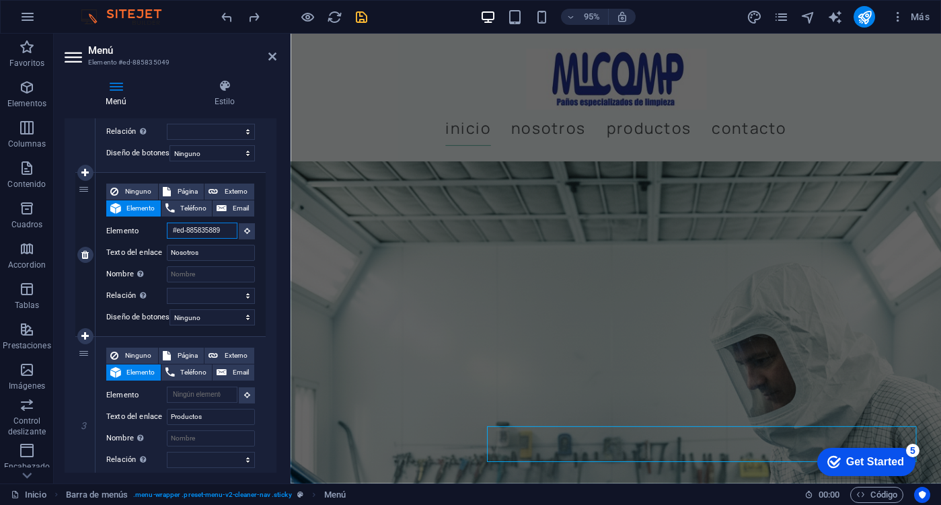
scroll to position [154, 0]
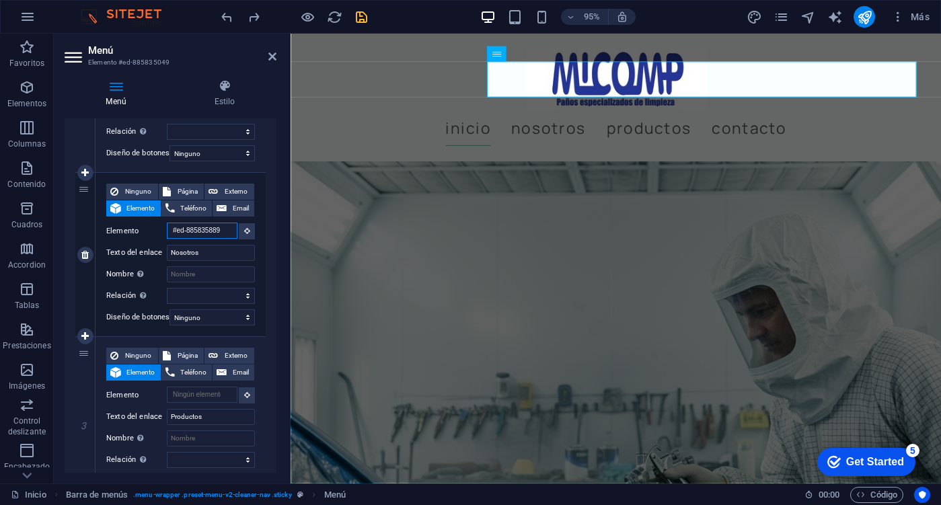
drag, startPoint x: 222, startPoint y: 230, endPoint x: 104, endPoint y: 239, distance: 118.7
click at [104, 239] on div "Ninguno Página Externo Elemento Teléfono Email Página Inicio Nosotros Subpage A…" at bounding box center [180, 254] width 170 height 163
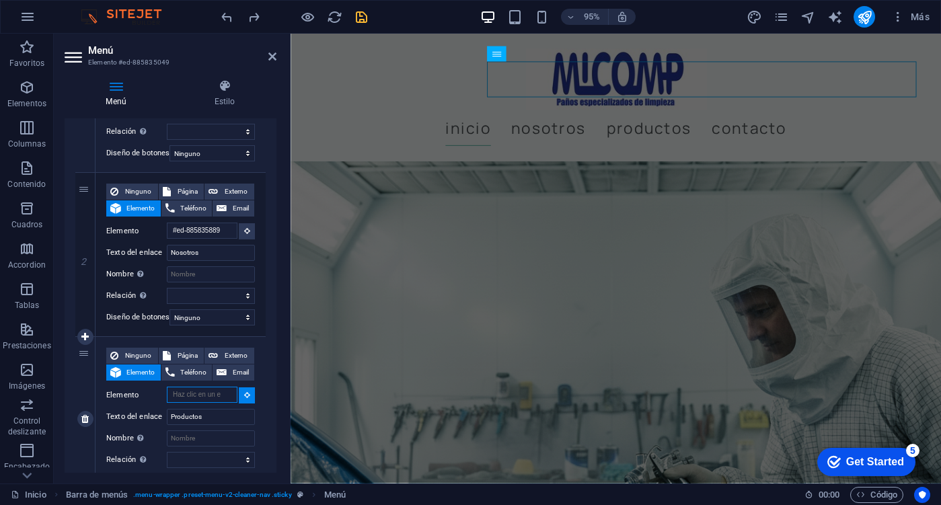
click at [215, 398] on input "Elemento" at bounding box center [202, 395] width 71 height 16
paste input "#ed-885835889"
type input "#ed-885835889"
select select
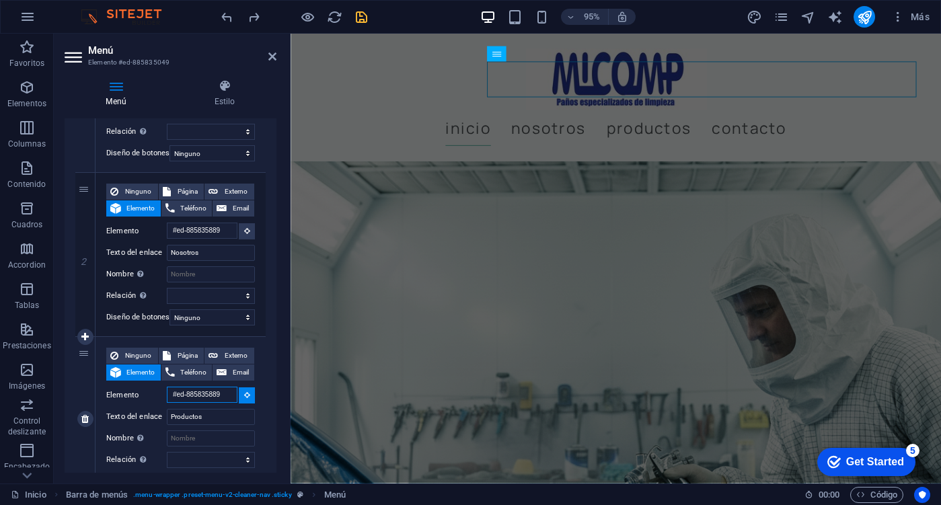
select select
type input "#ed-885835889"
select select
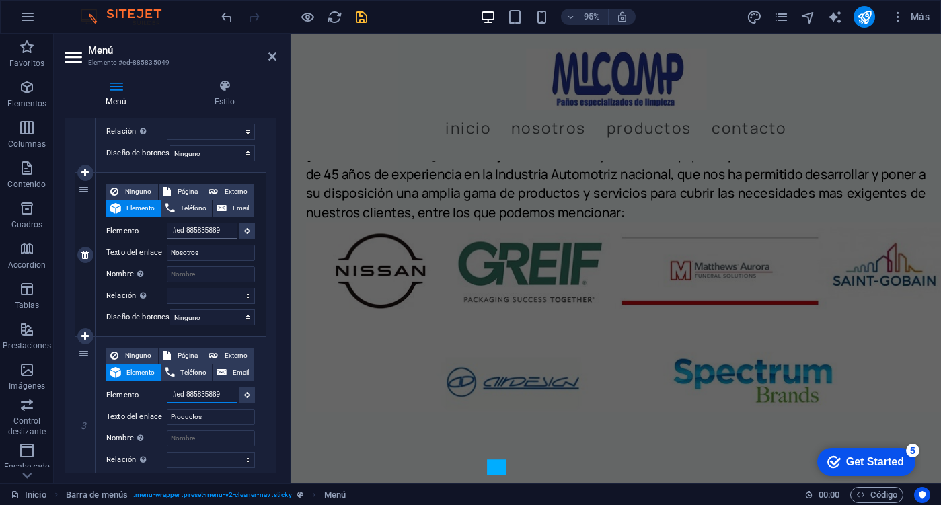
scroll to position [1202, 0]
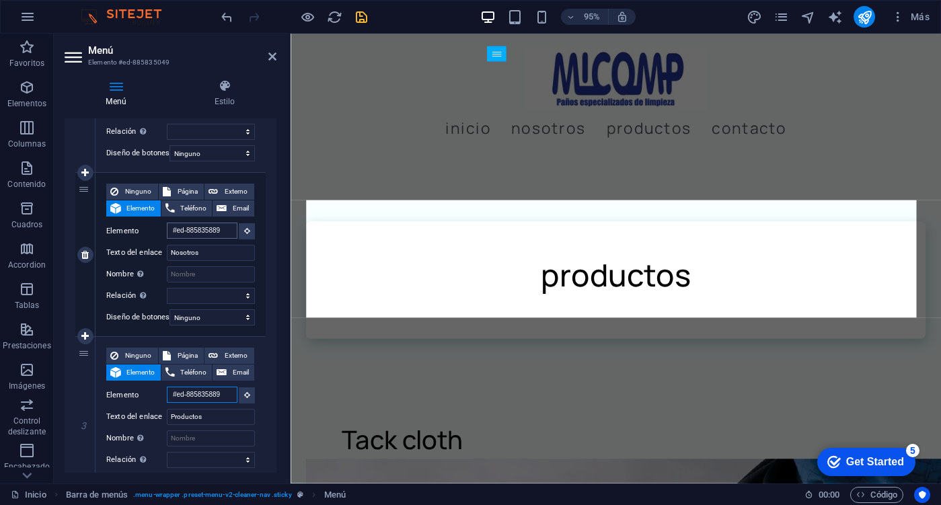
type input "#ed-885835889"
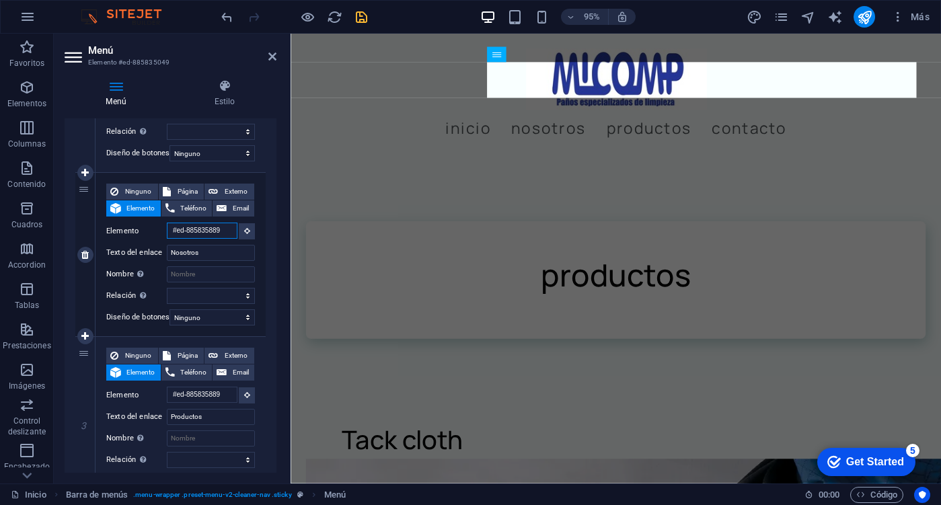
scroll to position [0, 0]
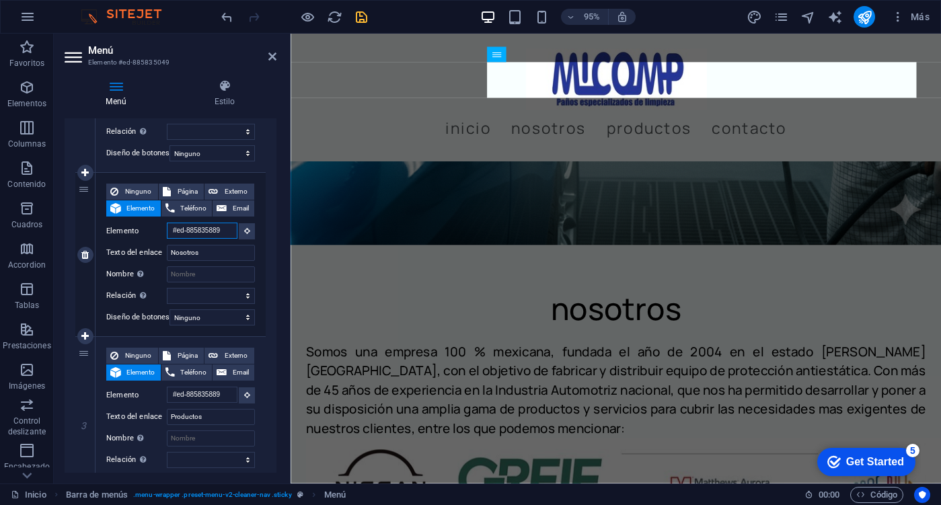
drag, startPoint x: 221, startPoint y: 231, endPoint x: 132, endPoint y: 237, distance: 89.7
click at [132, 237] on div "Elemento #ed-885835889" at bounding box center [180, 231] width 149 height 17
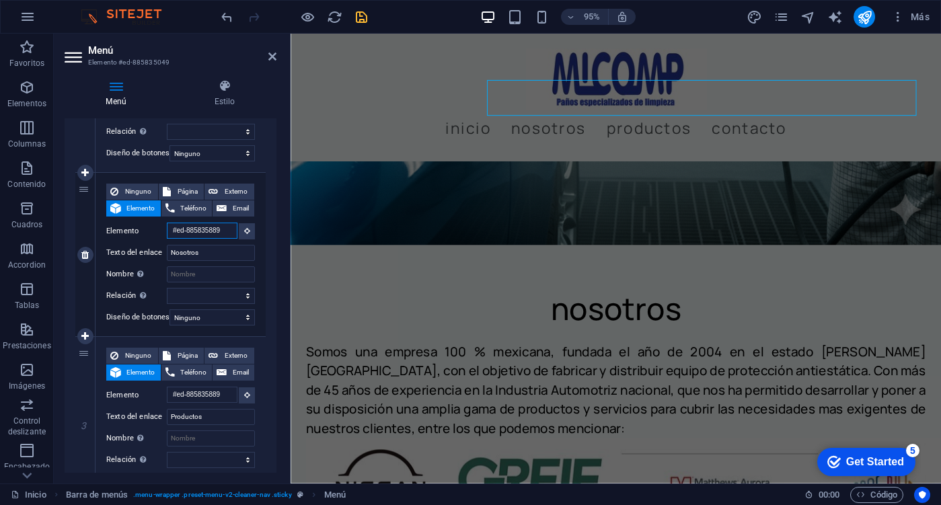
scroll to position [667, 0]
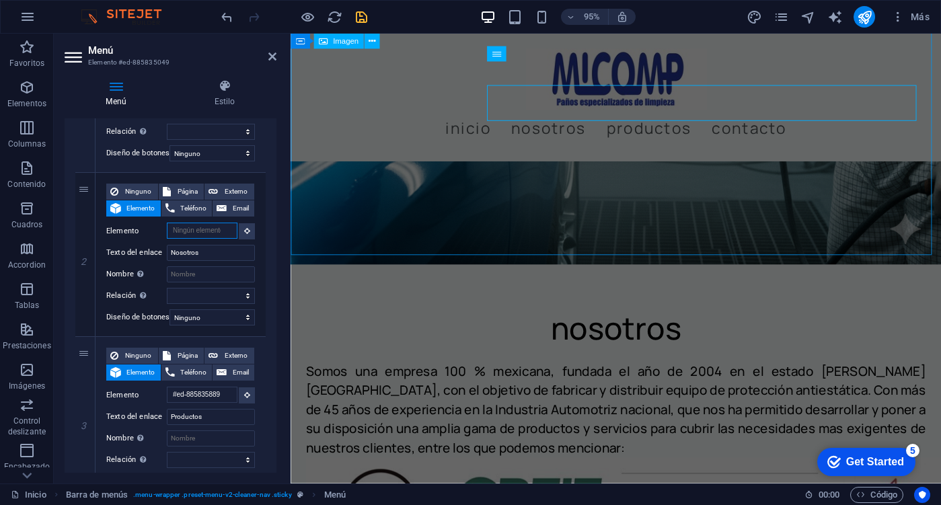
select select
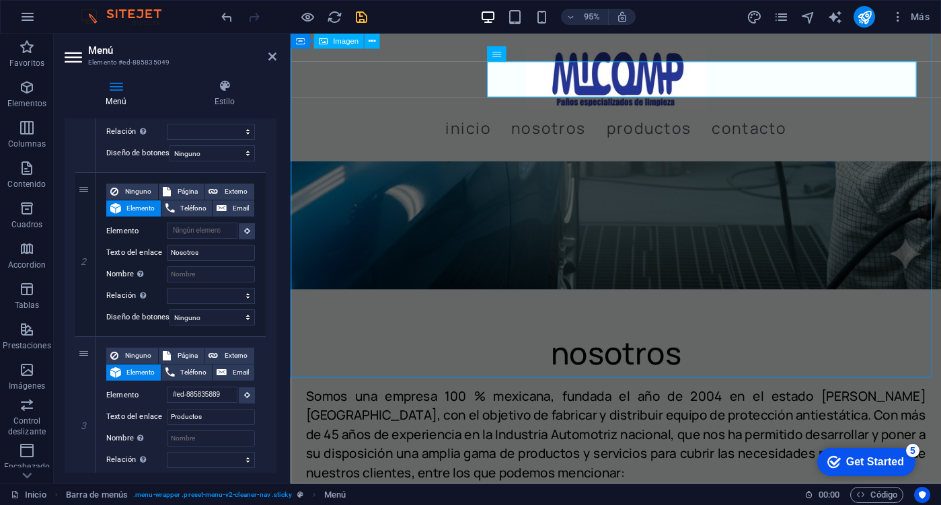
scroll to position [673, 0]
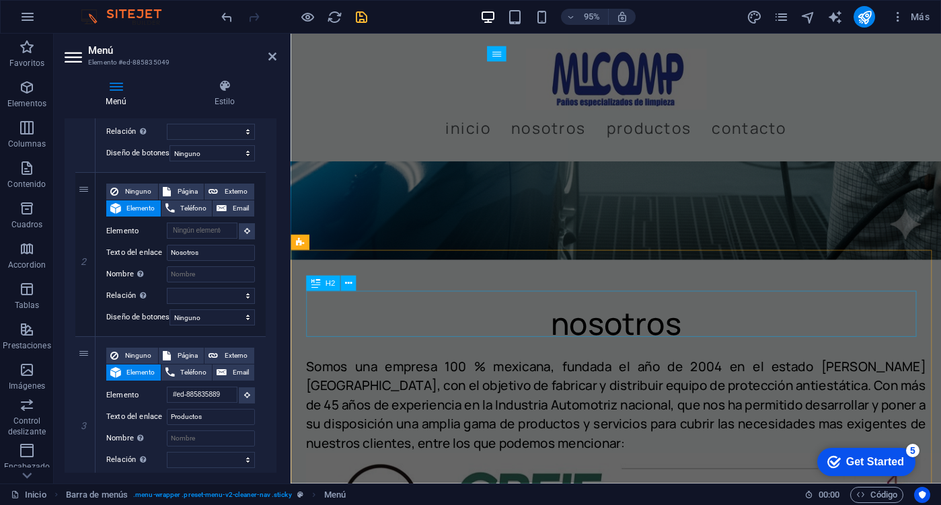
click at [326, 285] on span "H2" at bounding box center [330, 283] width 10 height 7
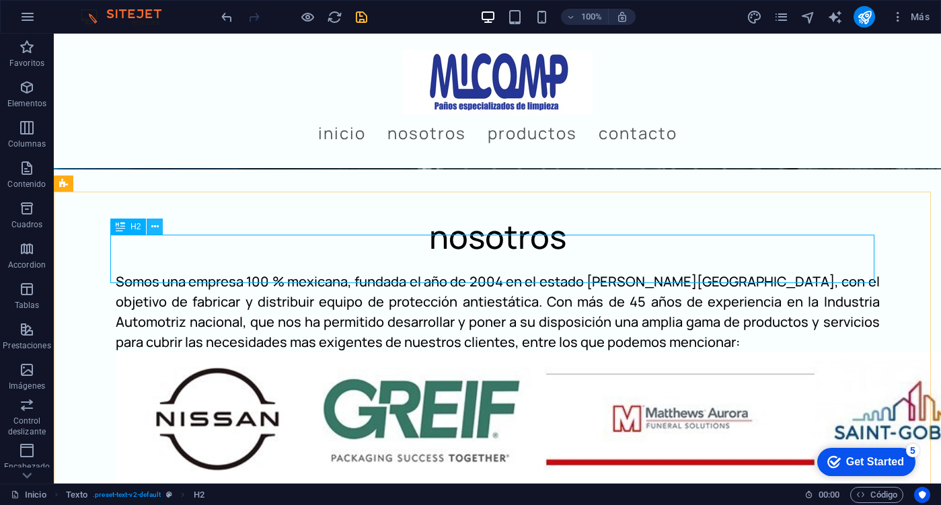
click at [160, 229] on button at bounding box center [155, 227] width 16 height 16
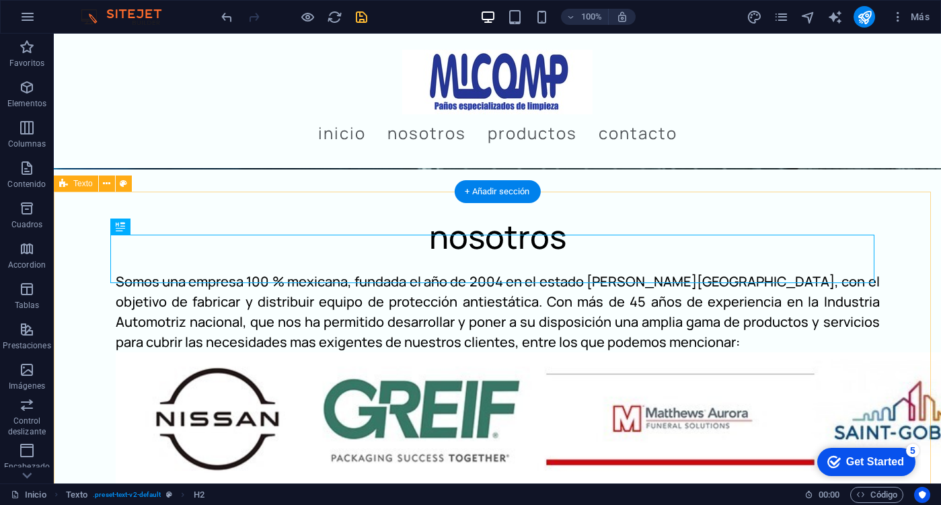
drag, startPoint x: 913, startPoint y: 250, endPoint x: 893, endPoint y: 251, distance: 19.5
click at [913, 250] on div "nosotros Somos una empresa 100 % mexicana, fundada el año de 2004 en el estado …" at bounding box center [497, 412] width 887 height 486
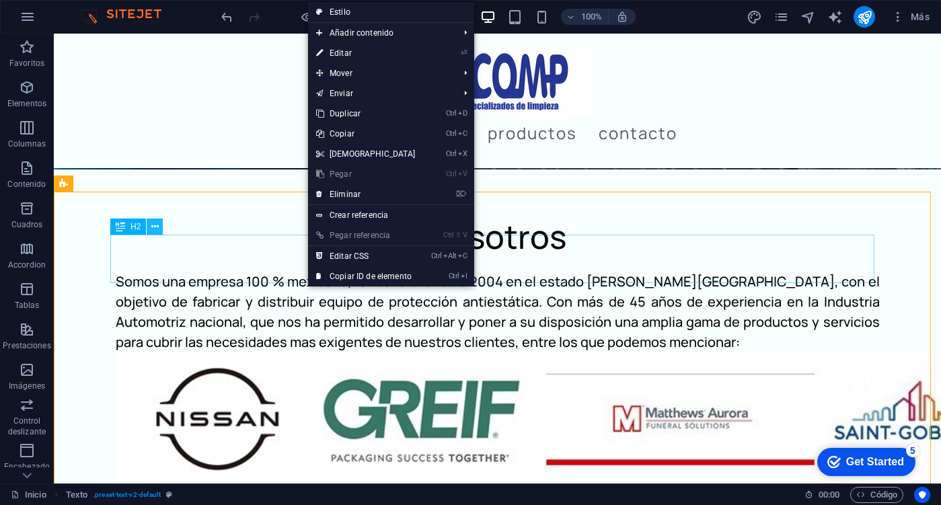
click at [159, 228] on button at bounding box center [155, 227] width 16 height 16
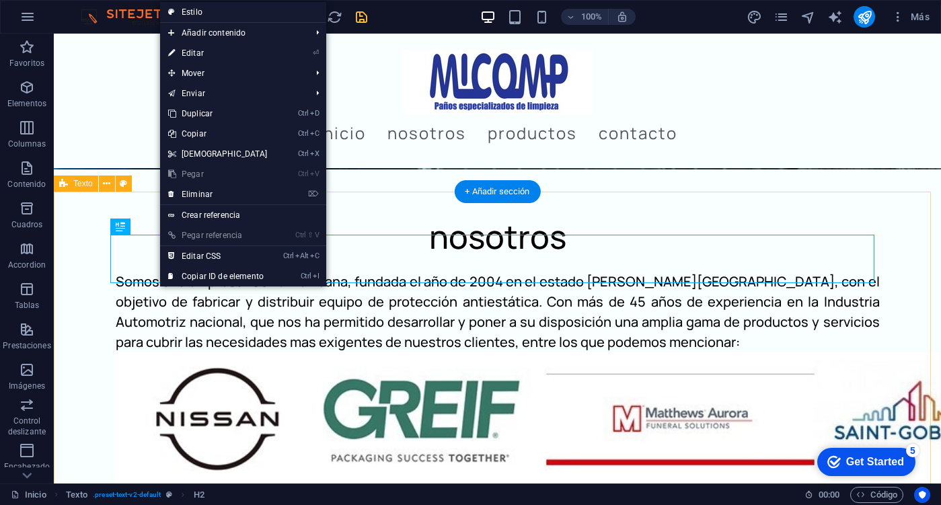
click at [74, 293] on div "nosotros Somos una empresa 100 % mexicana, fundada el año de 2004 en el estado …" at bounding box center [497, 412] width 887 height 486
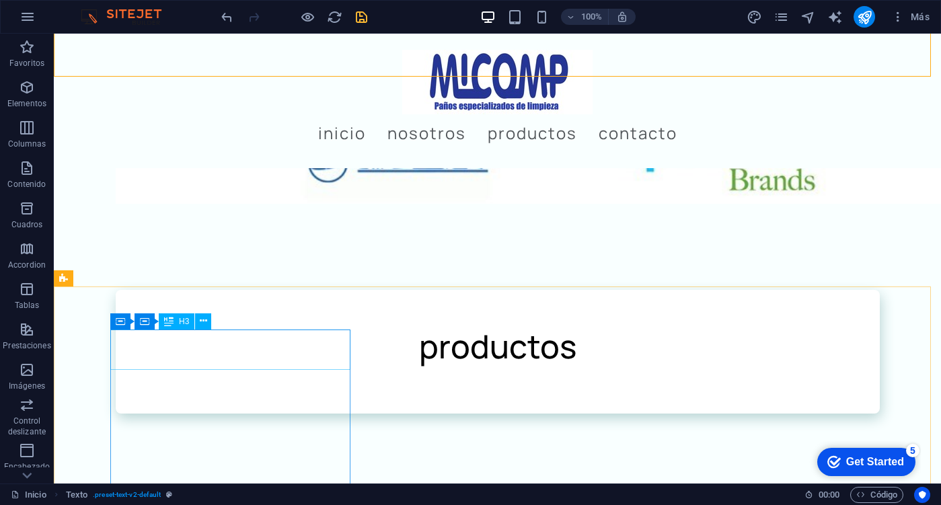
scroll to position [1348, 0]
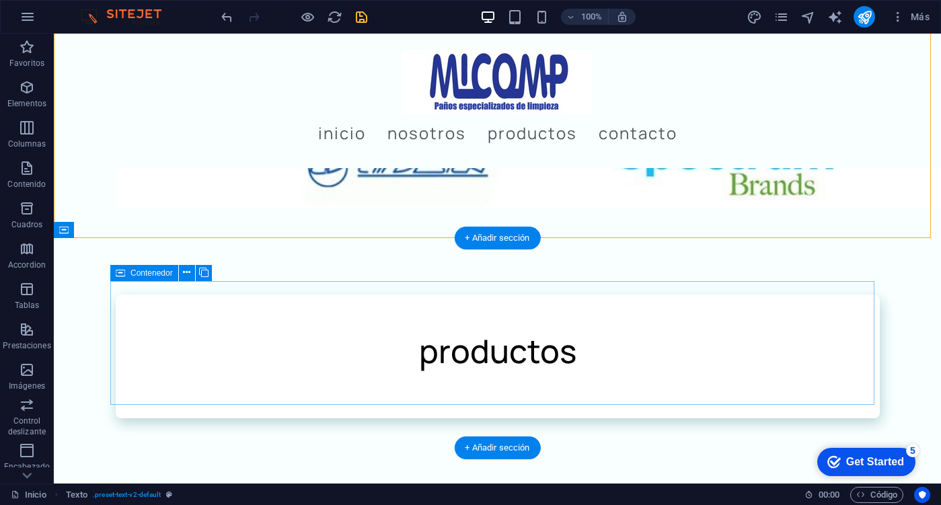
click at [235, 309] on div "productos" at bounding box center [498, 357] width 764 height 124
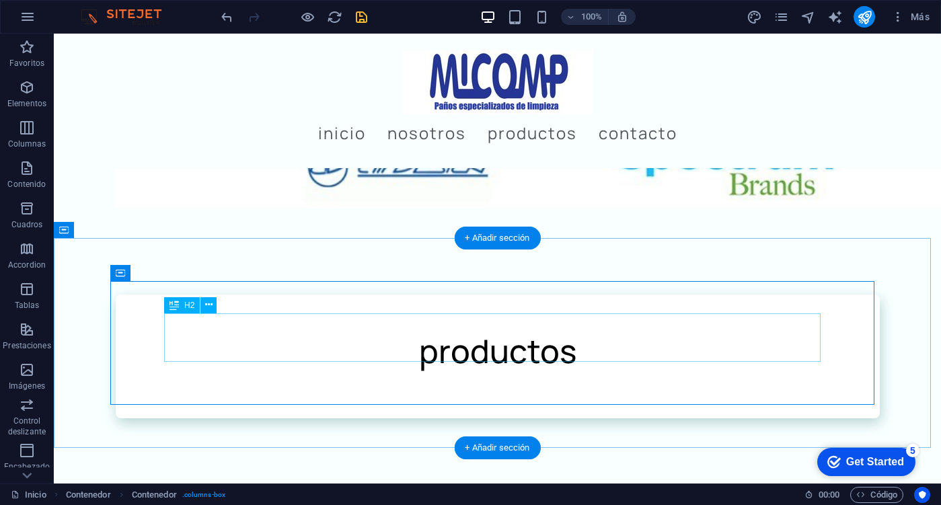
click at [473, 331] on div "productos" at bounding box center [497, 351] width 656 height 48
click at [127, 307] on div "productos" at bounding box center [498, 357] width 764 height 124
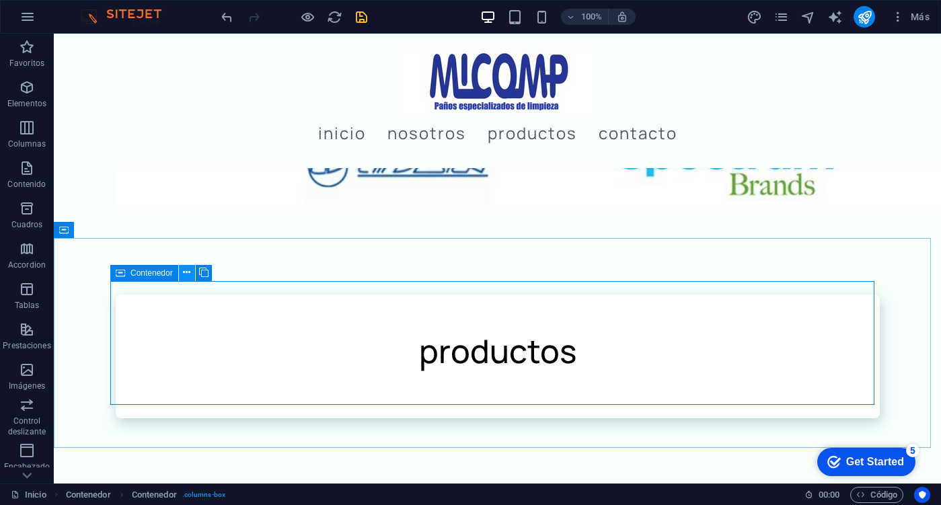
click at [184, 274] on icon at bounding box center [186, 273] width 7 height 14
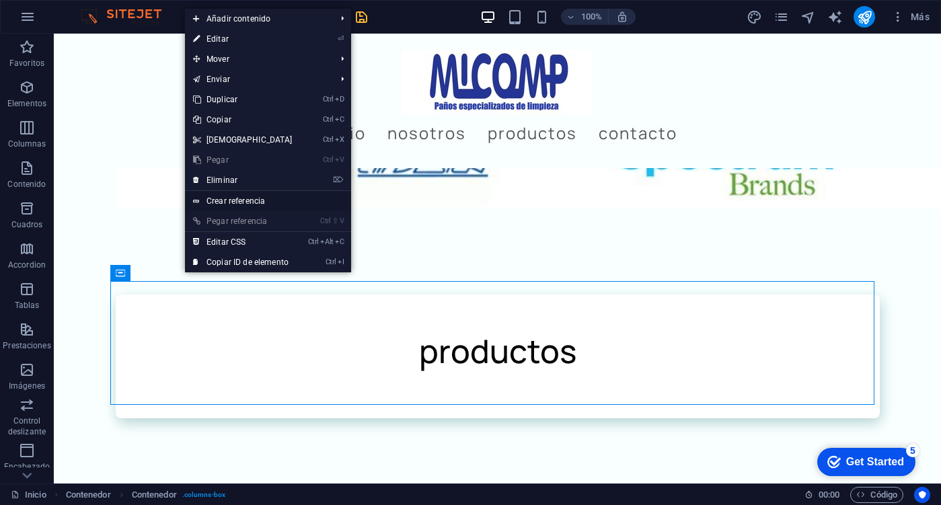
click at [223, 196] on link "Crear referencia" at bounding box center [268, 201] width 166 height 20
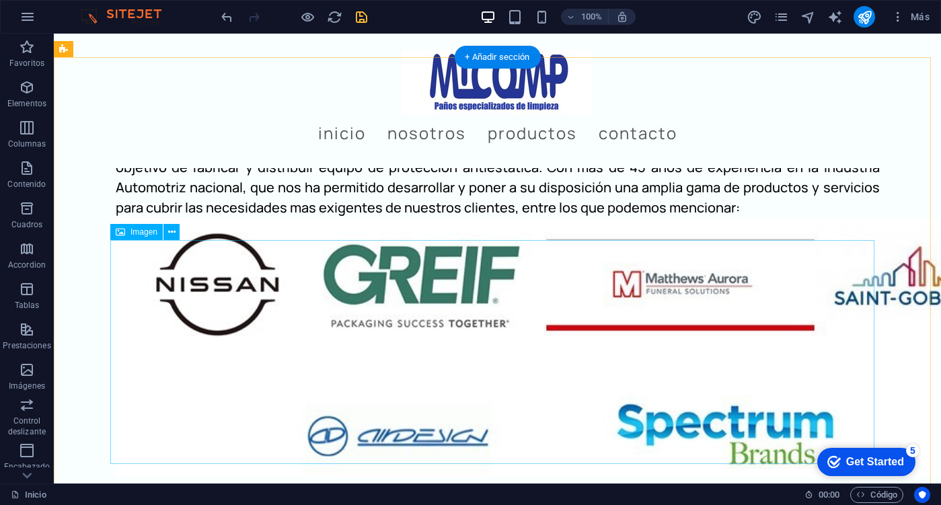
scroll to position [810, 0]
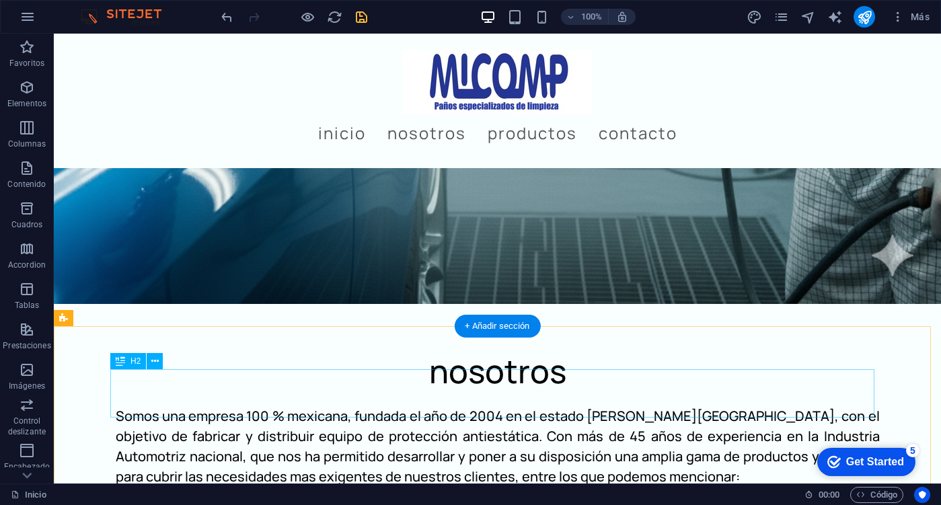
click at [547, 384] on div "nosotros" at bounding box center [498, 371] width 764 height 48
click at [155, 355] on icon at bounding box center [154, 361] width 7 height 14
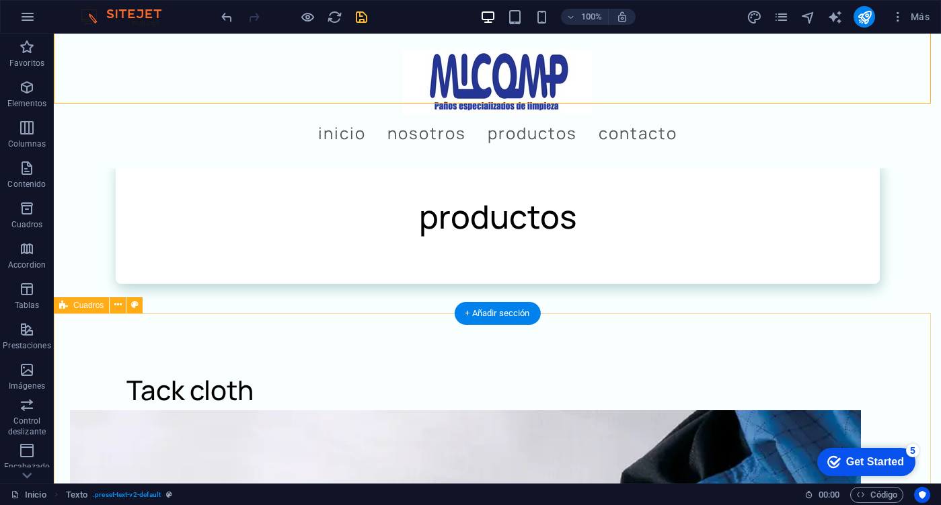
scroll to position [1348, 0]
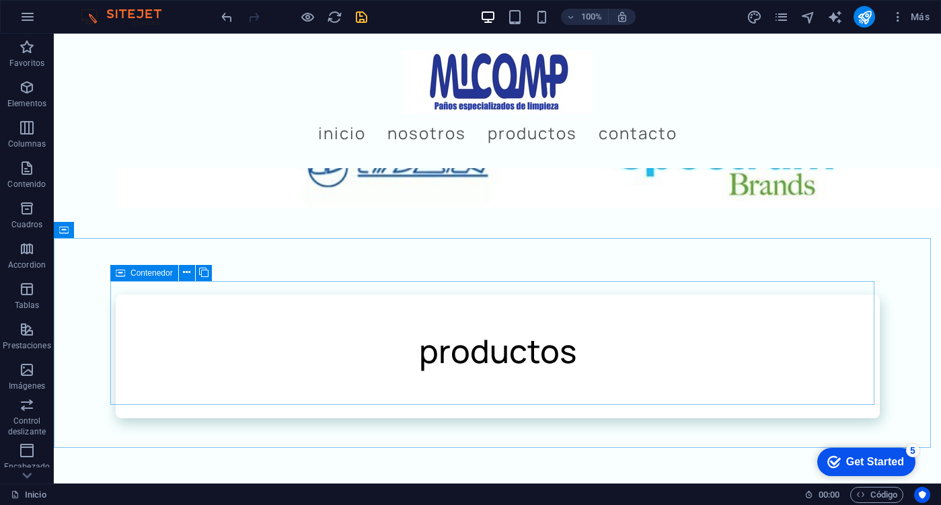
click at [124, 276] on icon at bounding box center [120, 273] width 9 height 16
click at [181, 277] on button at bounding box center [187, 273] width 16 height 16
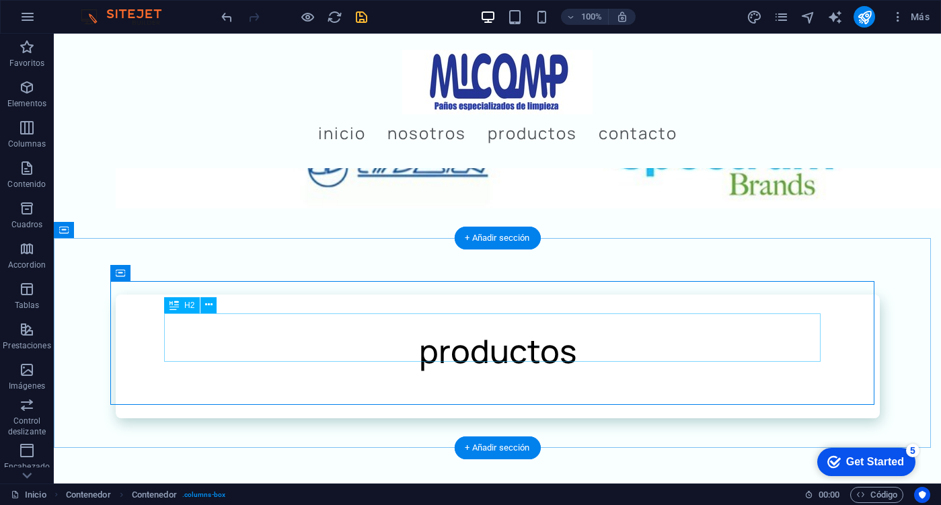
click at [547, 340] on div "productos" at bounding box center [497, 351] width 656 height 48
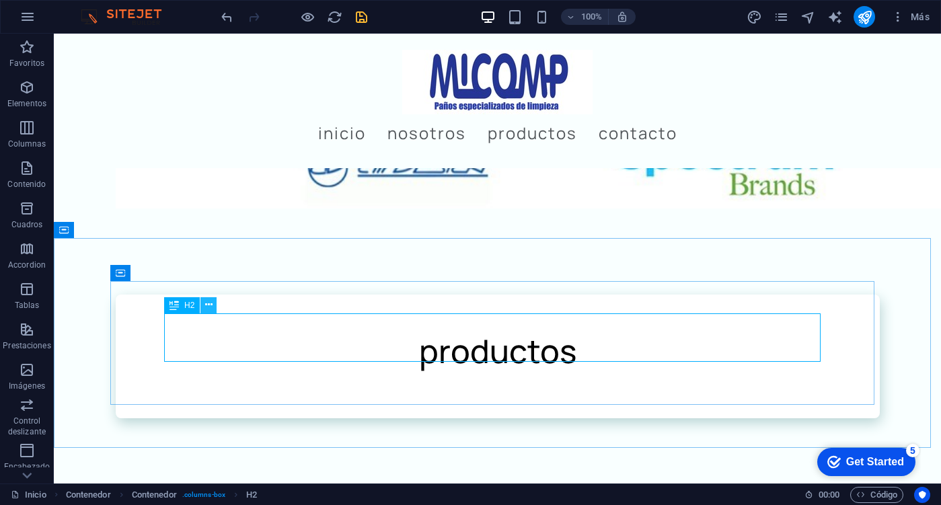
click at [213, 305] on button at bounding box center [208, 305] width 16 height 16
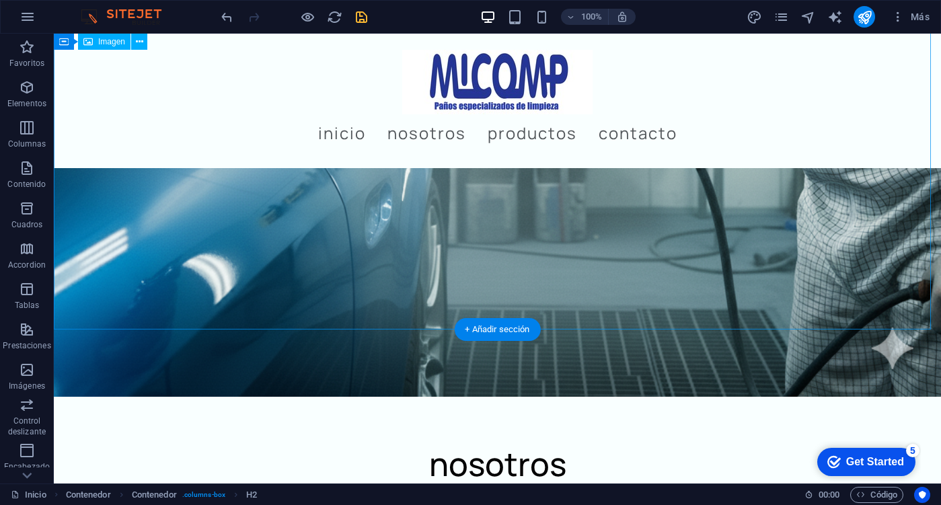
scroll to position [810, 0]
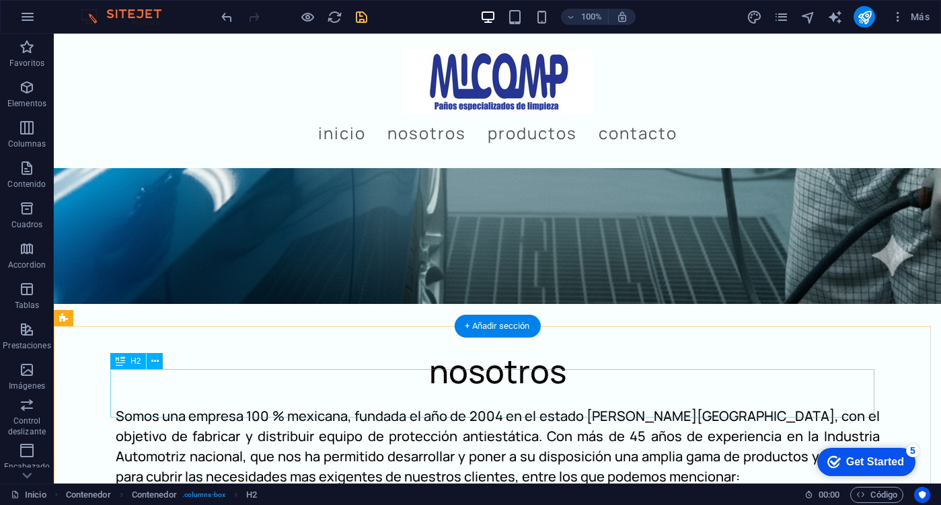
click at [448, 375] on div "nosotros" at bounding box center [498, 371] width 764 height 48
click at [157, 364] on icon at bounding box center [154, 361] width 7 height 14
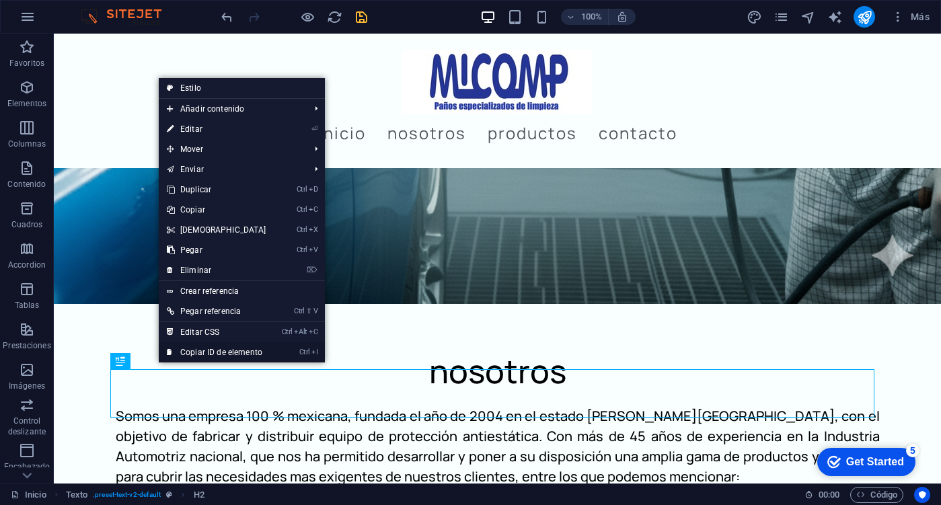
click at [233, 351] on link "Ctrl I Copiar ID de elemento" at bounding box center [217, 352] width 116 height 20
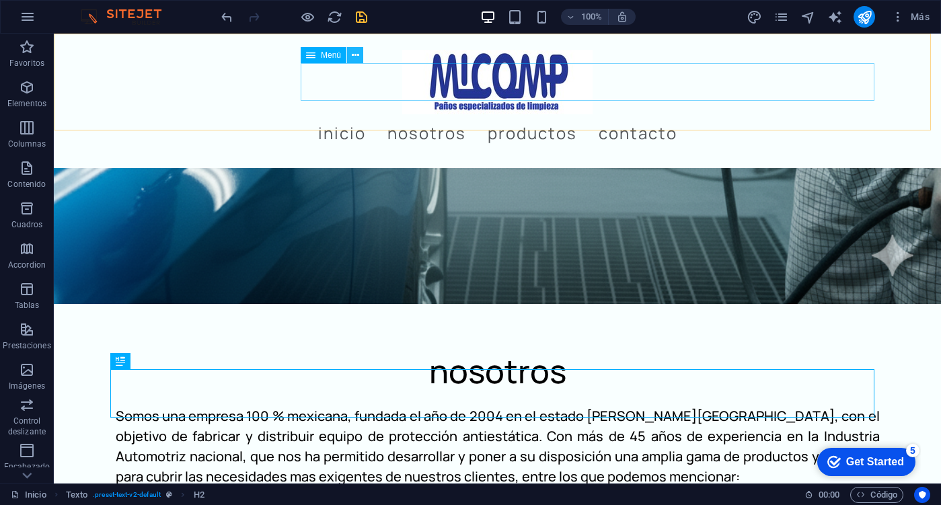
click at [360, 59] on button at bounding box center [355, 55] width 16 height 16
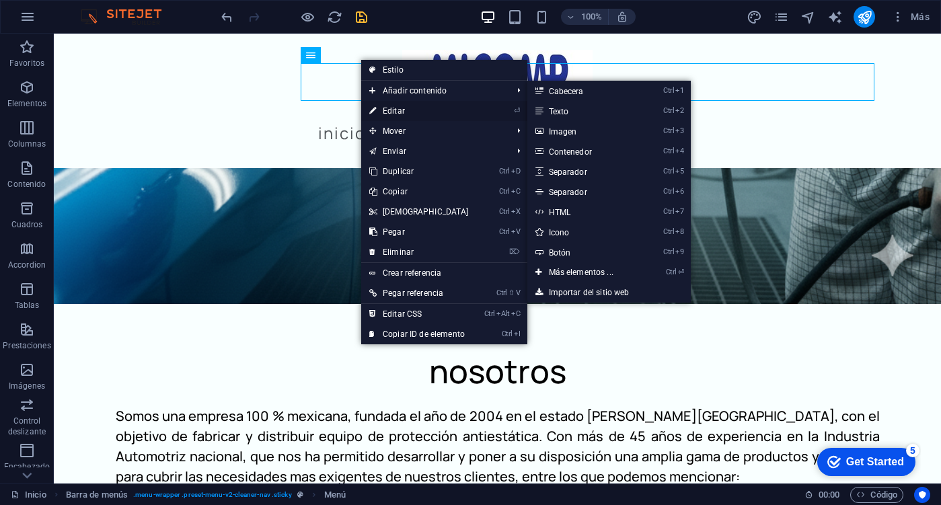
click at [410, 109] on link "⏎ Editar" at bounding box center [419, 111] width 116 height 20
select select
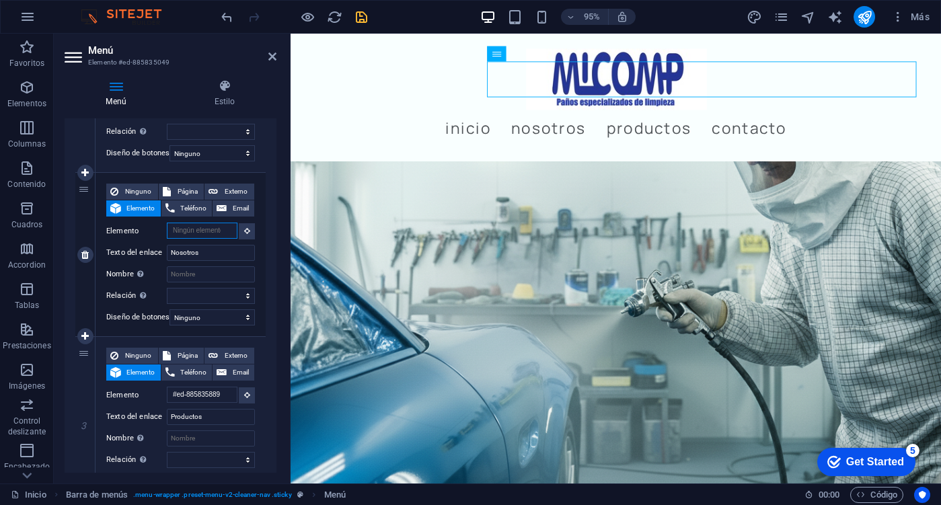
scroll to position [0, 0]
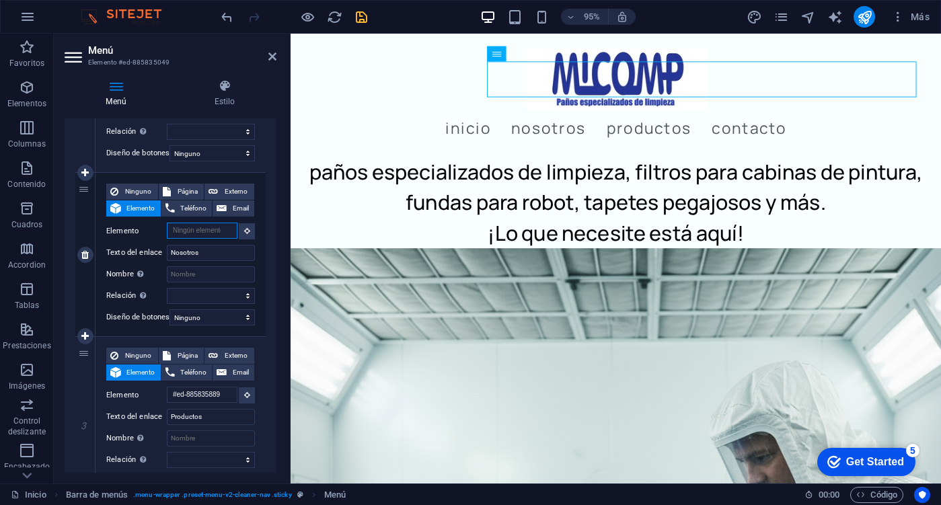
click at [194, 231] on input "Elemento" at bounding box center [202, 231] width 71 height 16
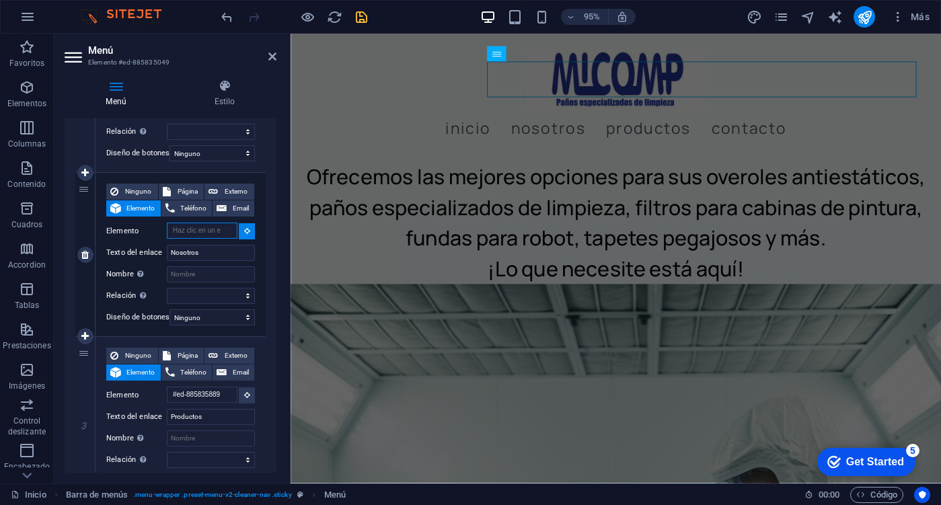
paste input "#ed-899843092"
type input "#ed-899843092"
select select
type input "#ed-899843092"
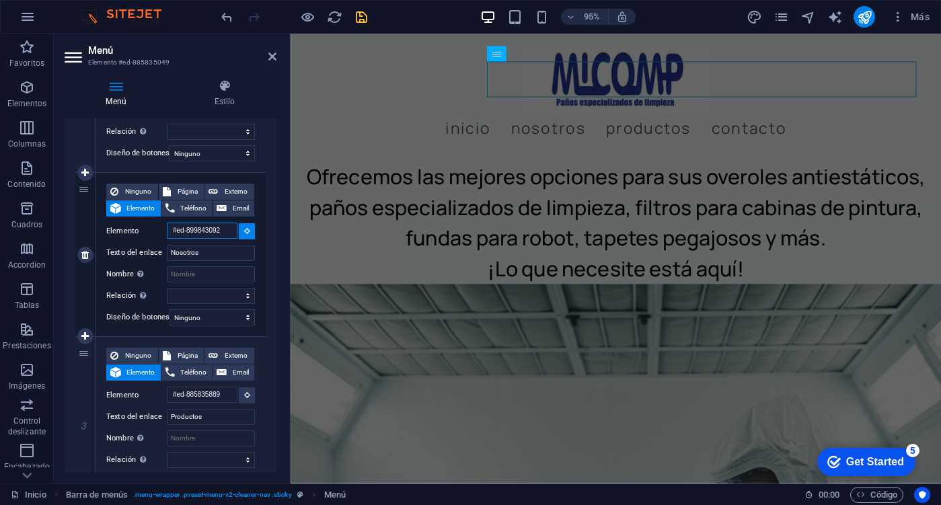
select select
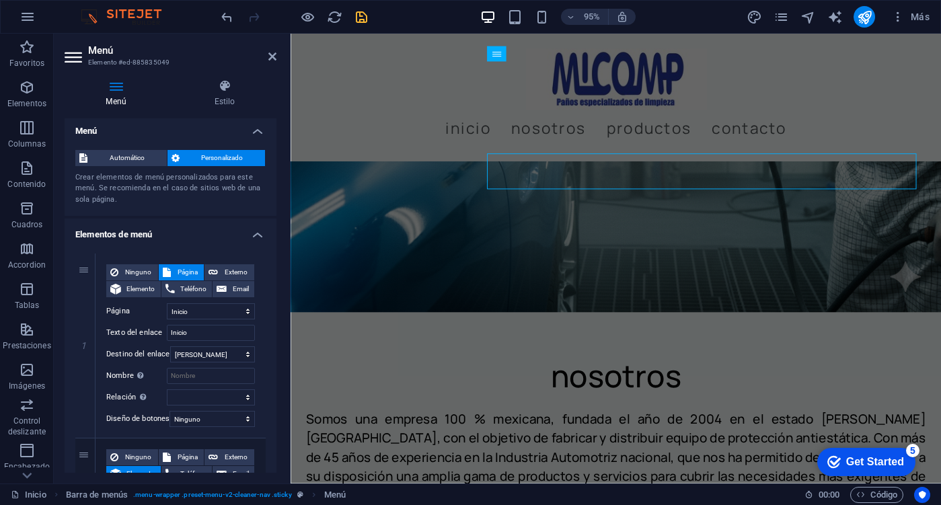
scroll to position [0, 0]
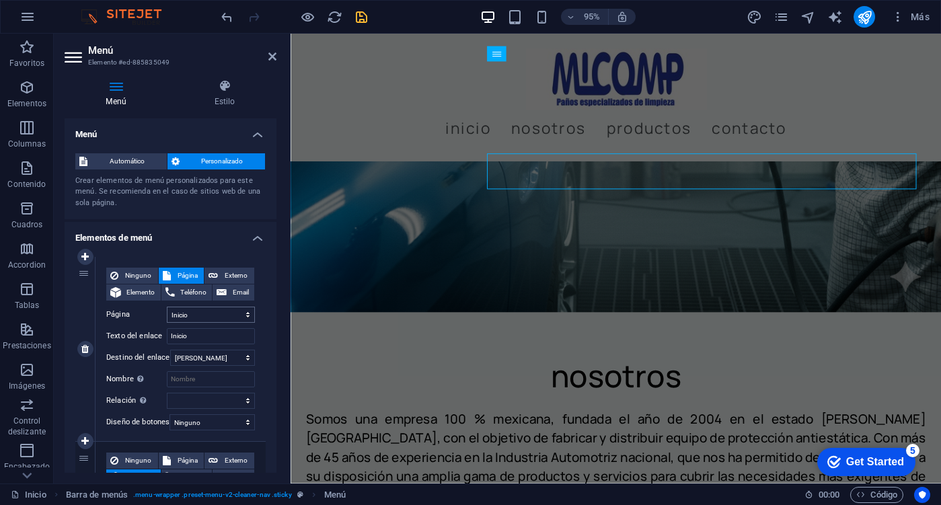
type input "#ed-899843092"
click at [199, 315] on select "Inicio Nosotros Subpage Aviso de privacidad" at bounding box center [211, 315] width 88 height 16
click at [199, 313] on select "Inicio Nosotros Subpage Aviso de privacidad" at bounding box center [211, 315] width 88 height 16
drag, startPoint x: 268, startPoint y: 53, endPoint x: 218, endPoint y: 16, distance: 62.5
click at [268, 53] on icon at bounding box center [272, 56] width 8 height 11
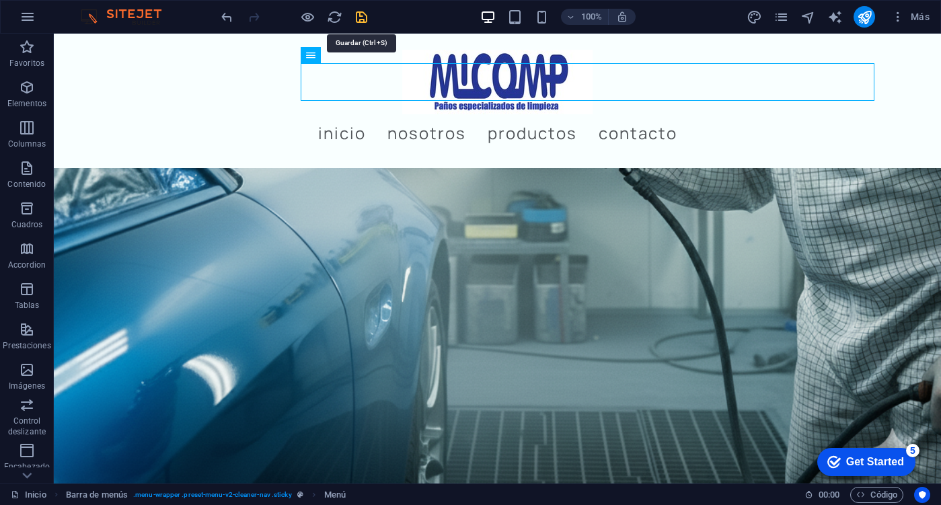
click at [357, 20] on icon "save" at bounding box center [361, 16] width 15 height 15
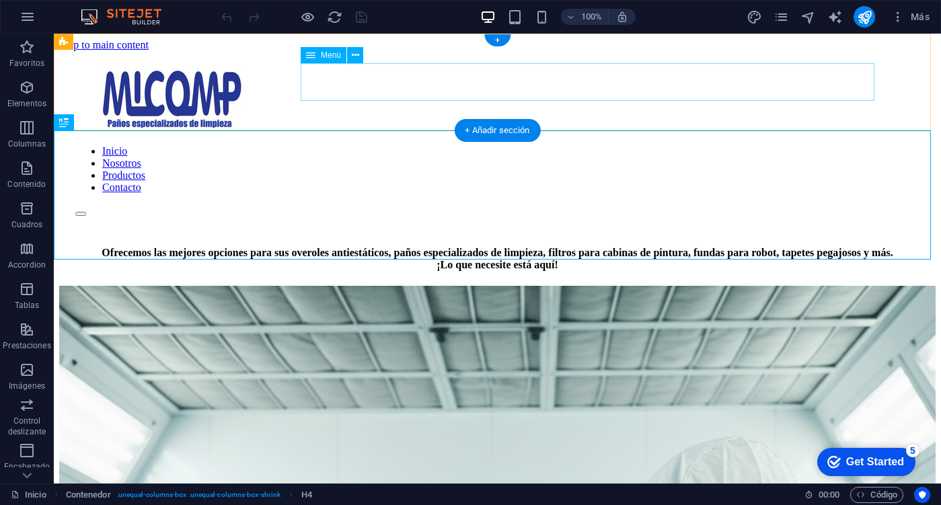
click at [818, 145] on nav "Inicio Nosotros Productos Contacto" at bounding box center [497, 169] width 844 height 48
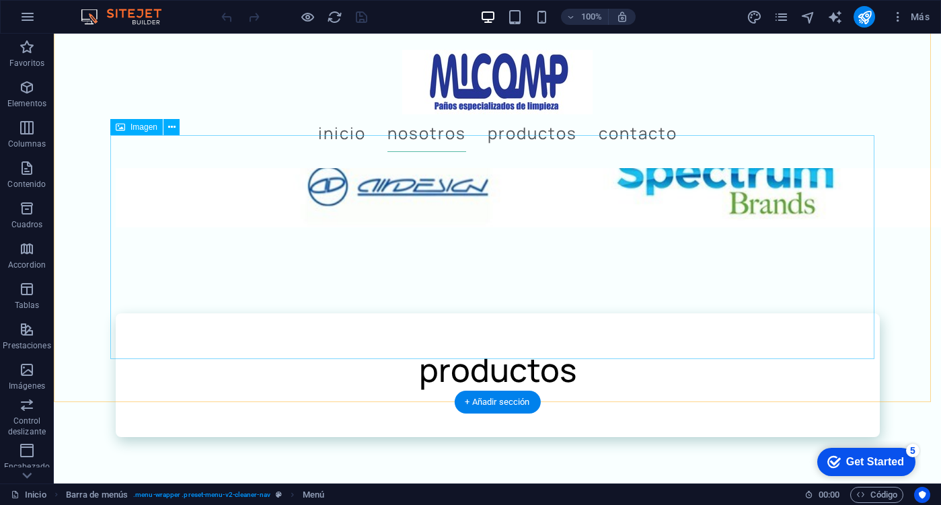
scroll to position [1345, 0]
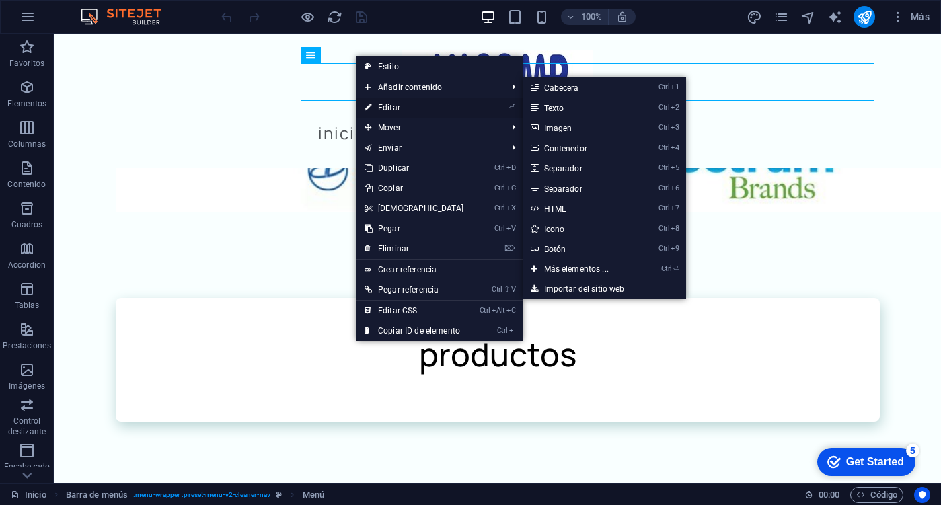
click at [405, 100] on link "⏎ Editar" at bounding box center [414, 108] width 116 height 20
select select
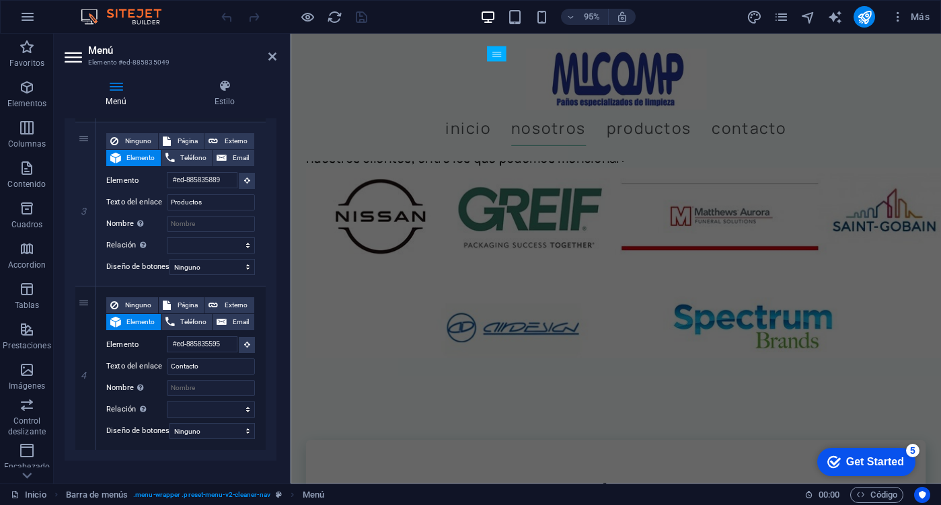
scroll to position [507, 0]
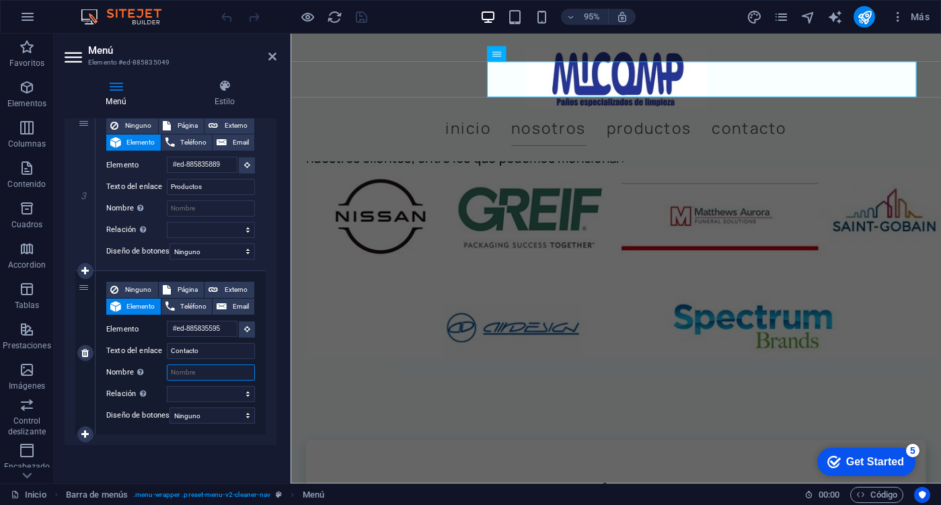
click at [203, 365] on input "Nombre Una descripción adicional del enlace no debería ser igual al texto del e…" at bounding box center [211, 373] width 88 height 16
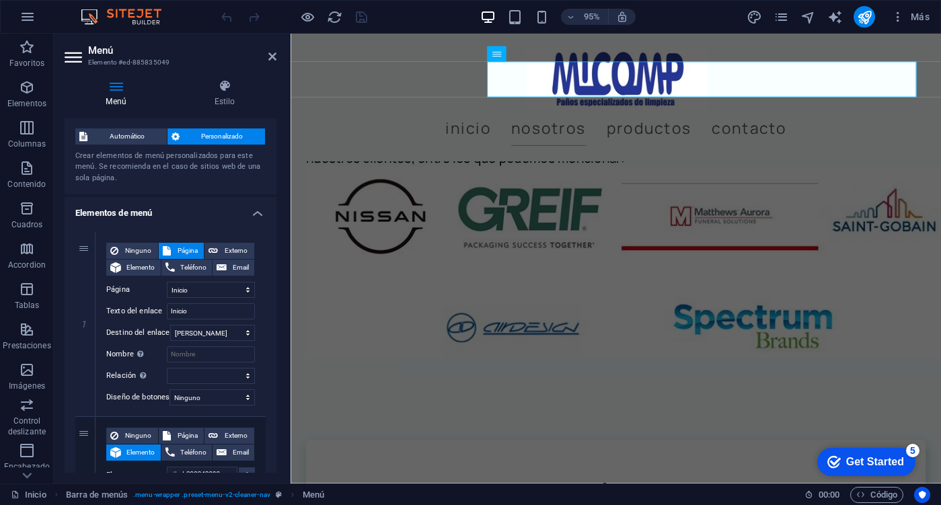
scroll to position [0, 0]
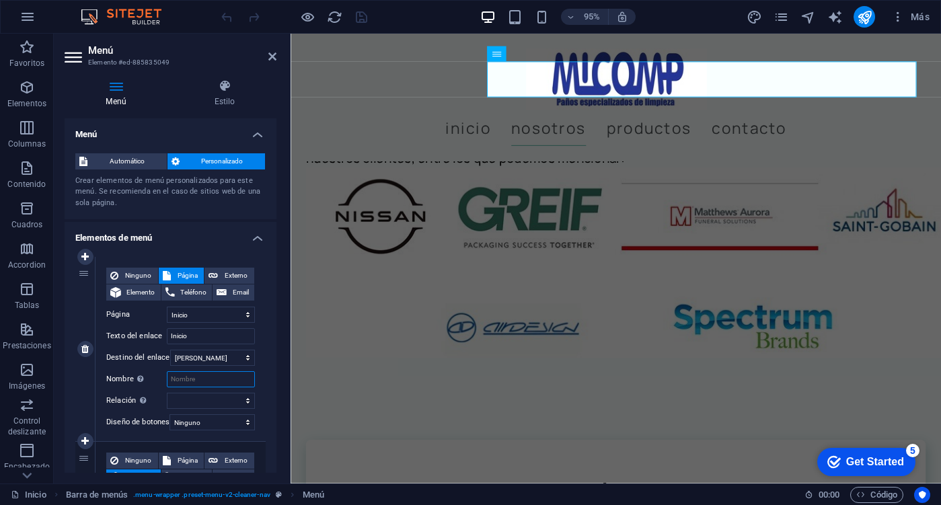
click at [219, 385] on input "Nombre Una descripción adicional del enlace no debería ser igual al texto del e…" at bounding box center [211, 379] width 88 height 16
click at [212, 397] on select "alternativo autor marcador externo ayuda licencia siguiente nofollow noreferrer…" at bounding box center [211, 401] width 88 height 16
click at [219, 399] on select "alternativo autor marcador externo ayuda licencia siguiente nofollow noreferrer…" at bounding box center [211, 401] width 88 height 16
click at [223, 426] on select "Ninguno Predeterminado Principal Secundario" at bounding box center [211, 422] width 85 height 16
select select "primary"
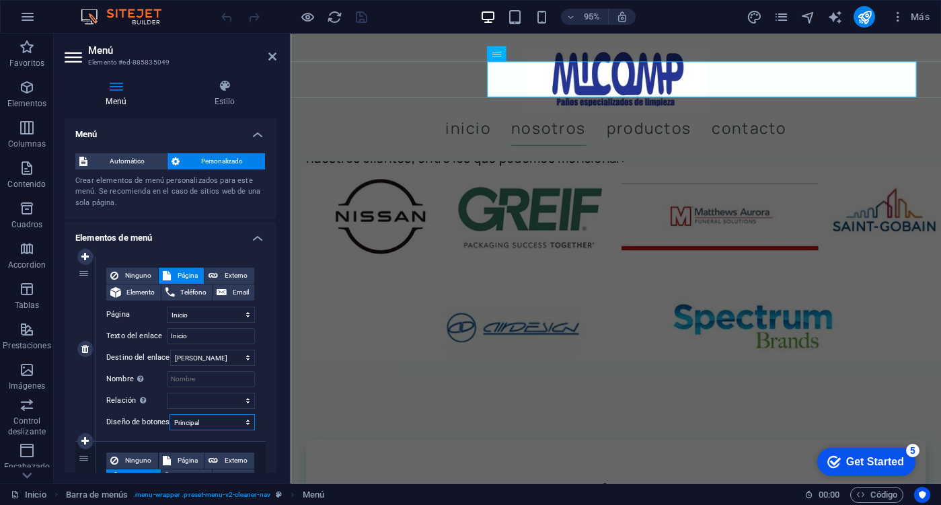
click at [169, 414] on select "Ninguno Predeterminado Principal Secundario" at bounding box center [211, 422] width 85 height 16
select select
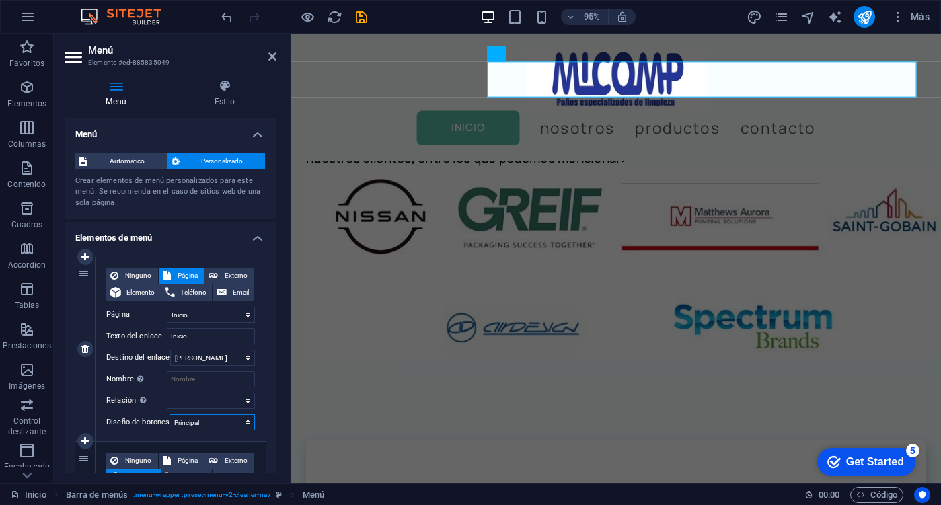
click at [216, 425] on select "Ninguno Predeterminado Principal Secundario" at bounding box center [211, 422] width 85 height 16
select select "secondary"
click at [169, 414] on select "Ninguno Predeterminado Principal Secundario" at bounding box center [211, 422] width 85 height 16
select select
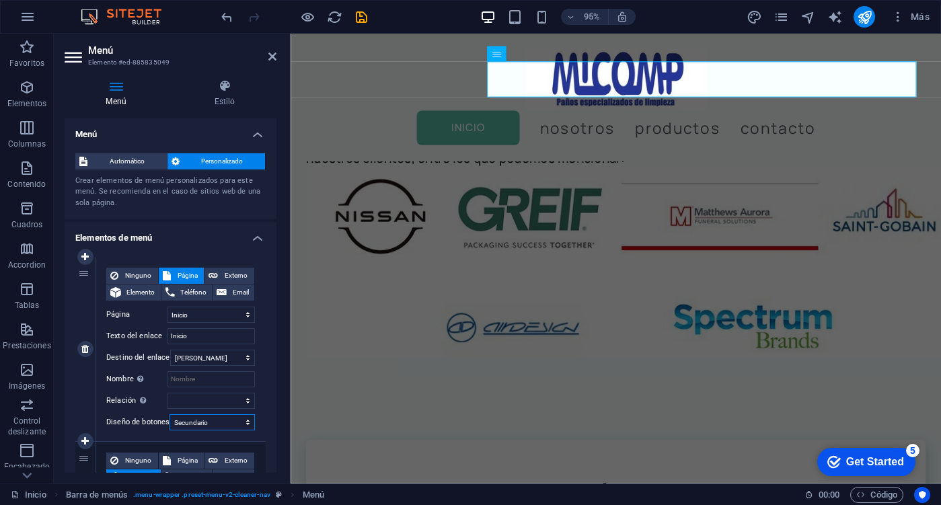
select select
click at [204, 425] on select "Ninguno Predeterminado Principal Secundario" at bounding box center [211, 422] width 85 height 16
select select "primary"
click at [169, 414] on select "Ninguno Predeterminado Principal Secundario" at bounding box center [211, 422] width 85 height 16
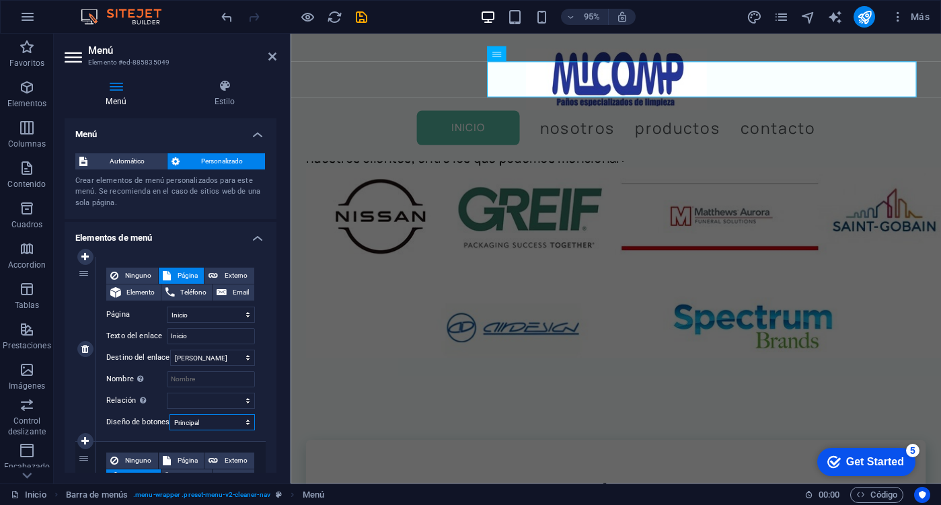
select select
click at [206, 423] on select "Ninguno Predeterminado Principal Secundario" at bounding box center [211, 422] width 85 height 16
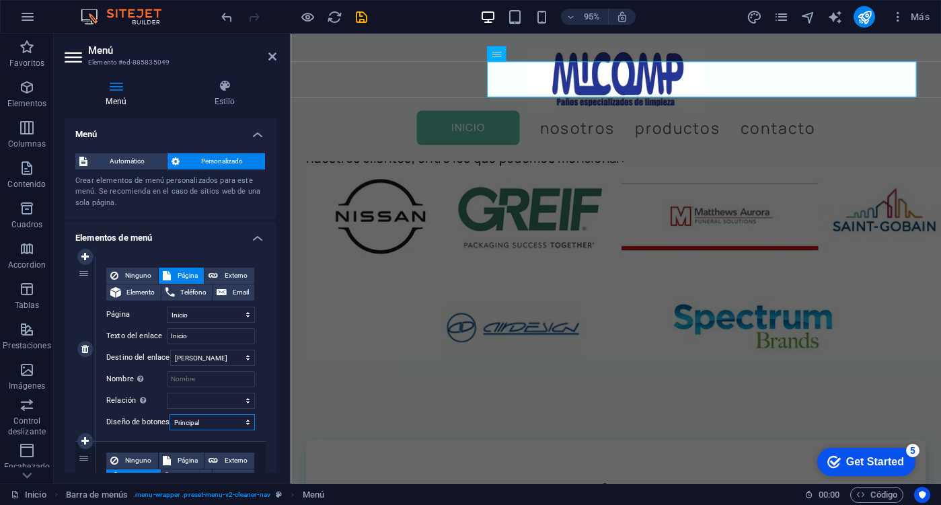
select select "default"
click at [169, 414] on select "Ninguno Predeterminado Principal Secundario" at bounding box center [211, 422] width 85 height 16
select select
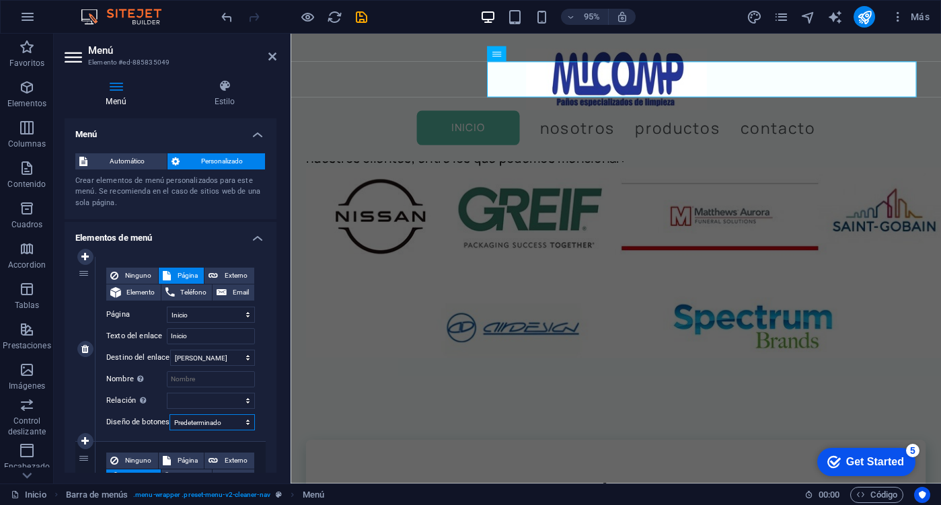
select select
click at [204, 425] on select "Ninguno Predeterminado Principal Secundario" at bounding box center [211, 422] width 85 height 16
select select
click at [169, 414] on select "Ninguno Predeterminado Principal Secundario" at bounding box center [211, 422] width 85 height 16
select select
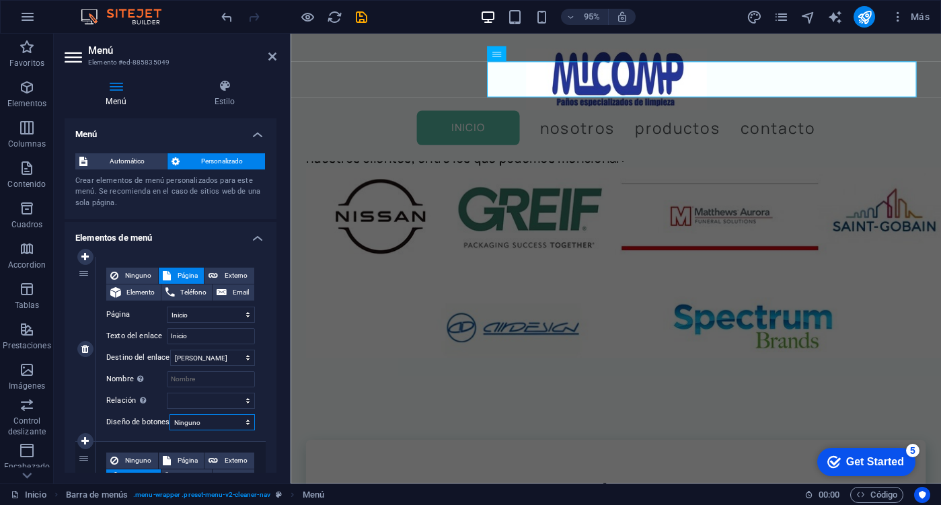
select select
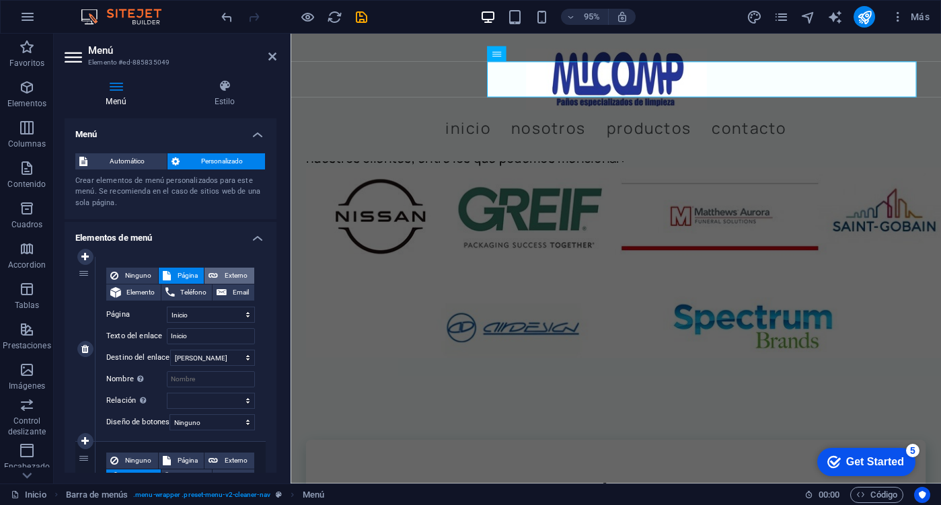
click at [219, 278] on button "Externo" at bounding box center [229, 276] width 50 height 16
select select "blank"
select select
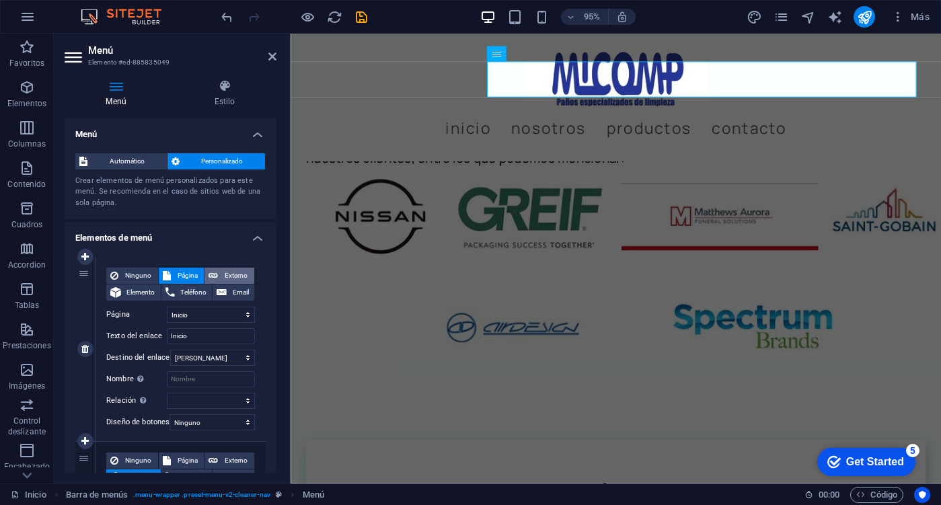
select select
click at [193, 274] on span "Página" at bounding box center [188, 276] width 26 height 16
select select
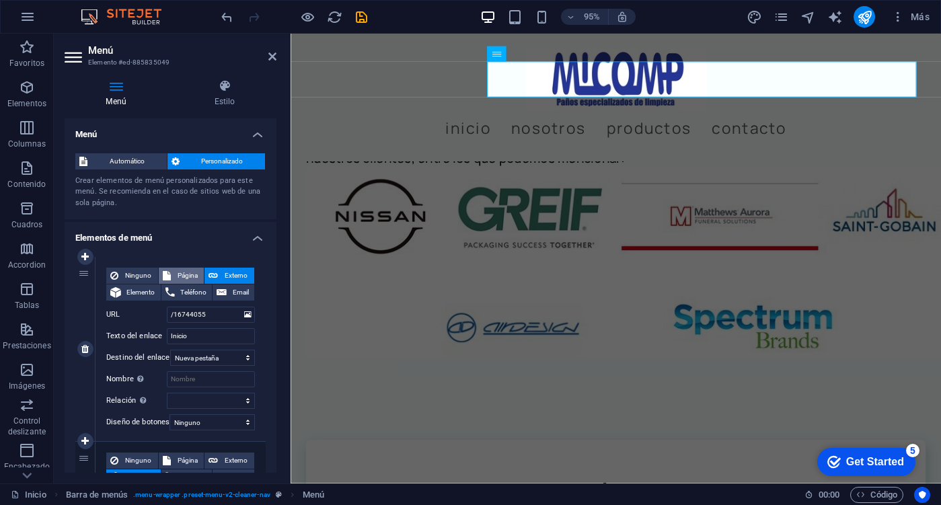
select select
click at [212, 358] on select "Nueva pestaña Misma pestaña Superposición" at bounding box center [212, 358] width 85 height 16
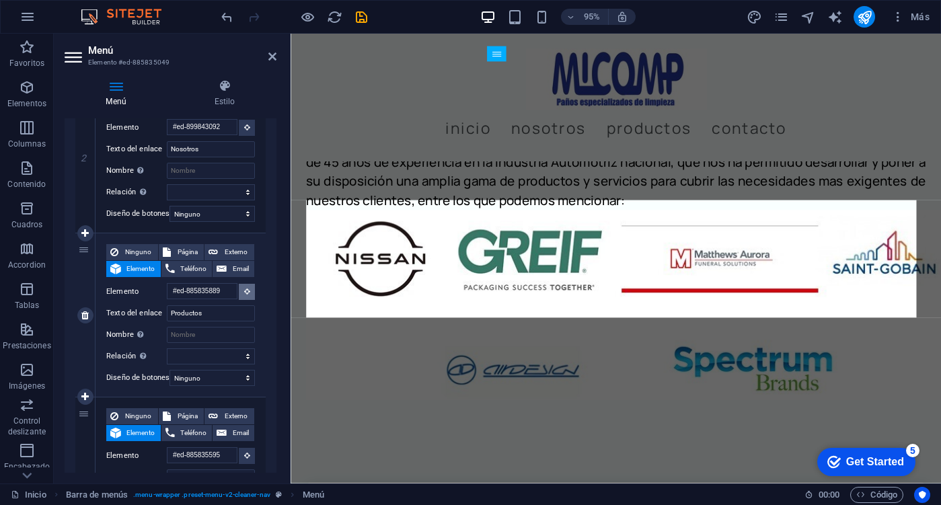
scroll to position [585, 0]
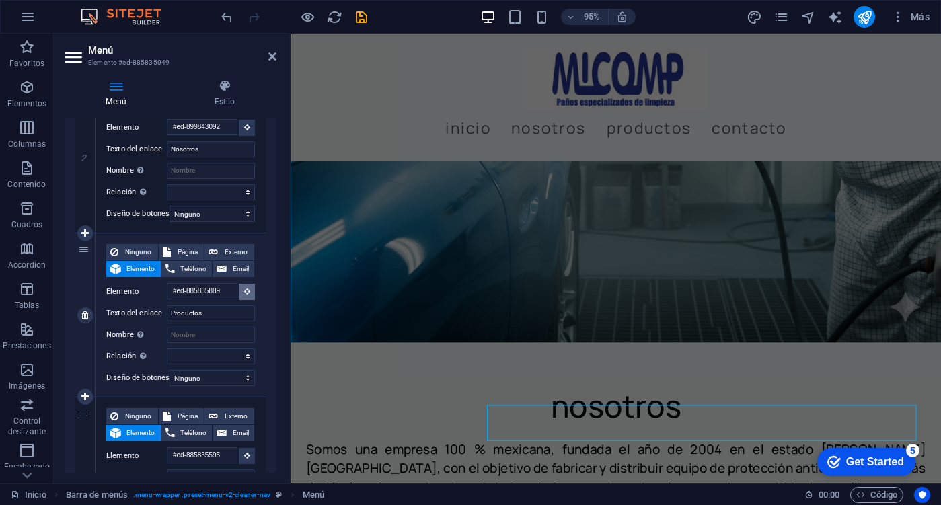
click at [244, 293] on icon at bounding box center [247, 291] width 6 height 7
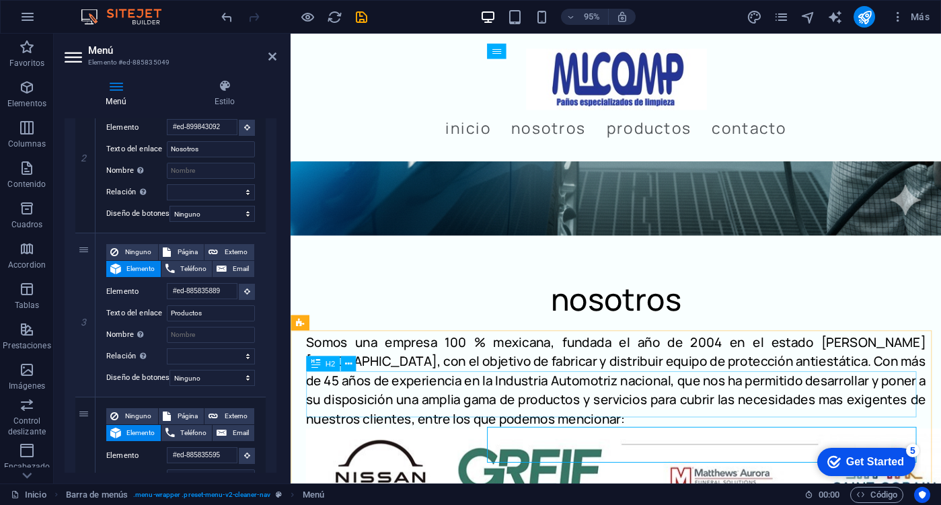
scroll to position [720, 0]
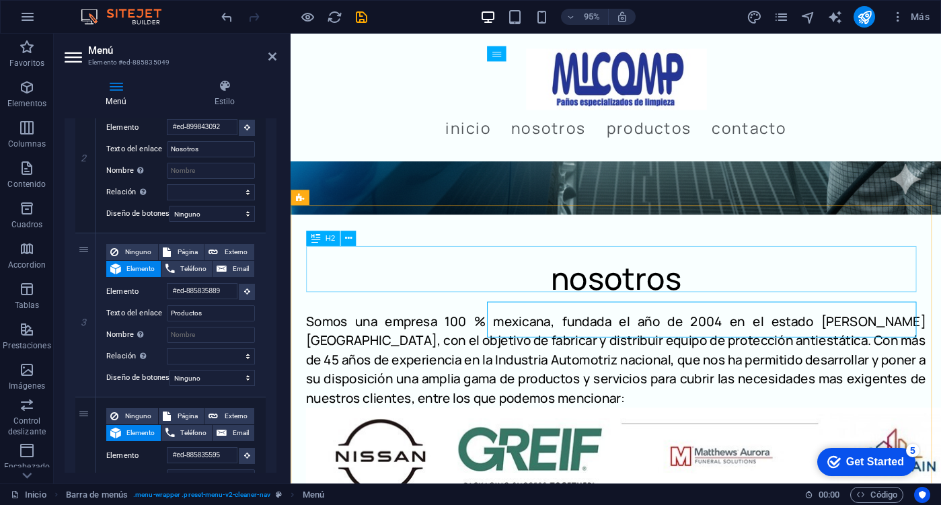
click at [601, 281] on div "nosotros" at bounding box center [633, 292] width 652 height 48
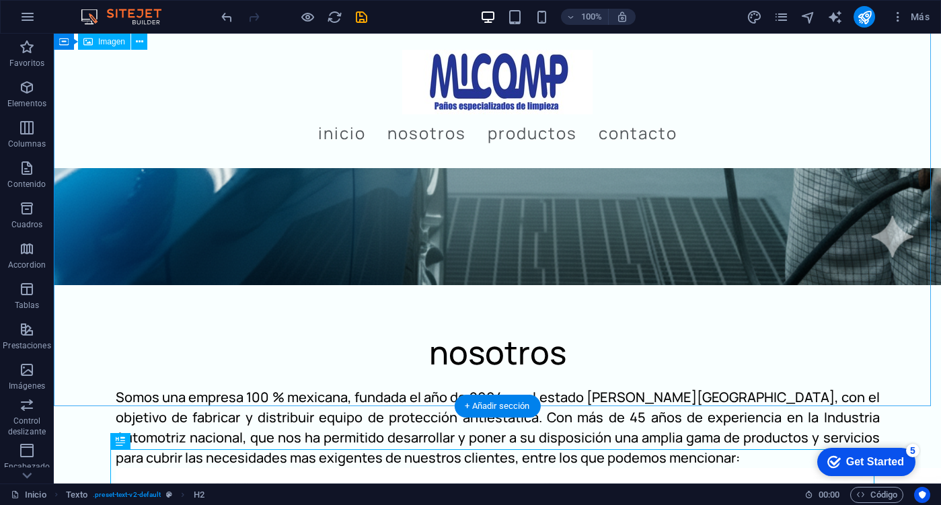
scroll to position [854, 0]
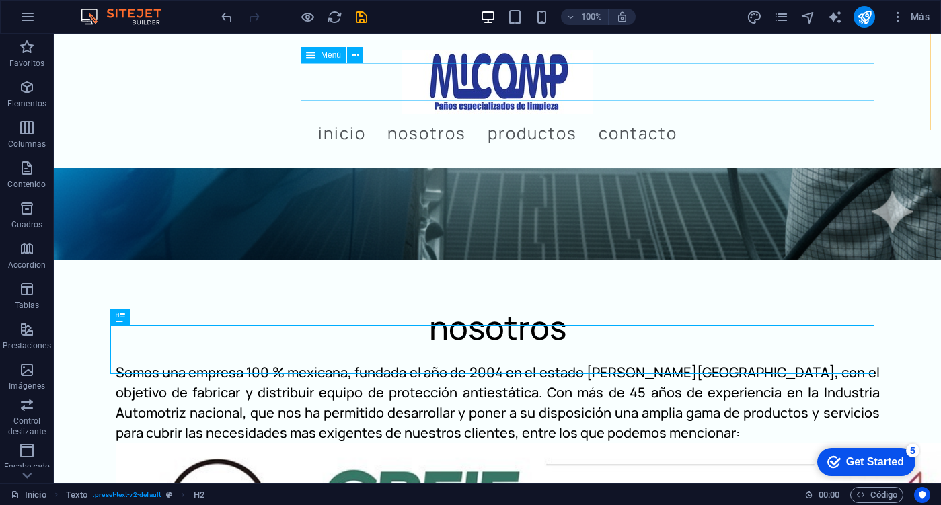
click at [352, 114] on nav "Inicio Nosotros Productos Contacto" at bounding box center [498, 133] width 764 height 38
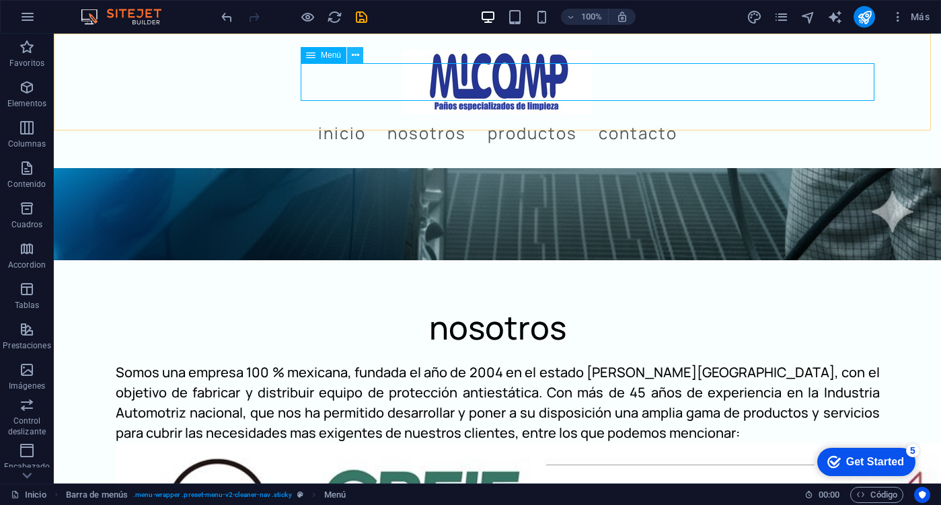
click at [352, 63] on button at bounding box center [355, 55] width 16 height 16
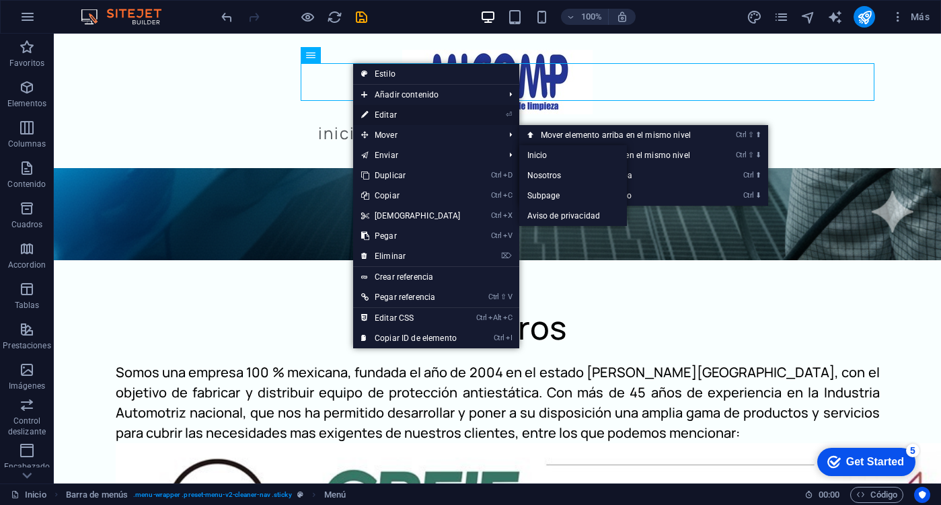
click at [410, 110] on link "⏎ Editar" at bounding box center [411, 115] width 116 height 20
select select
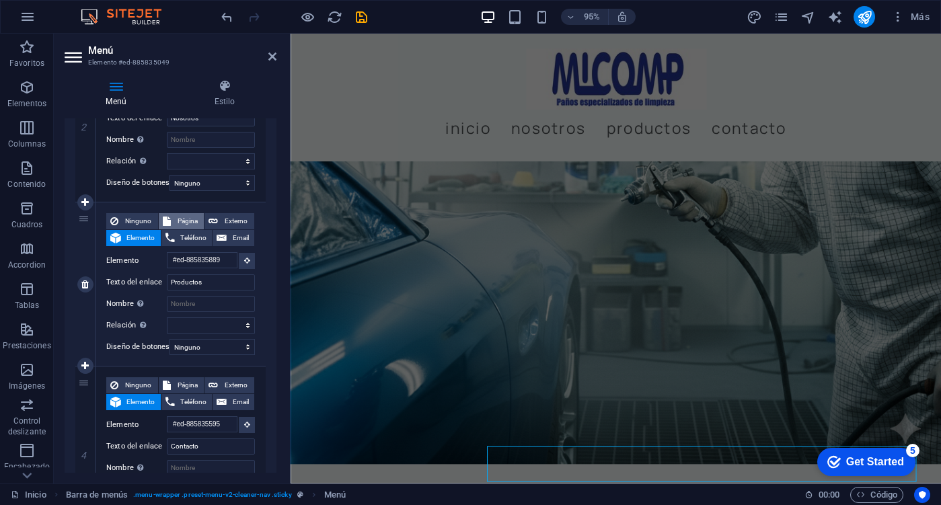
scroll to position [449, 0]
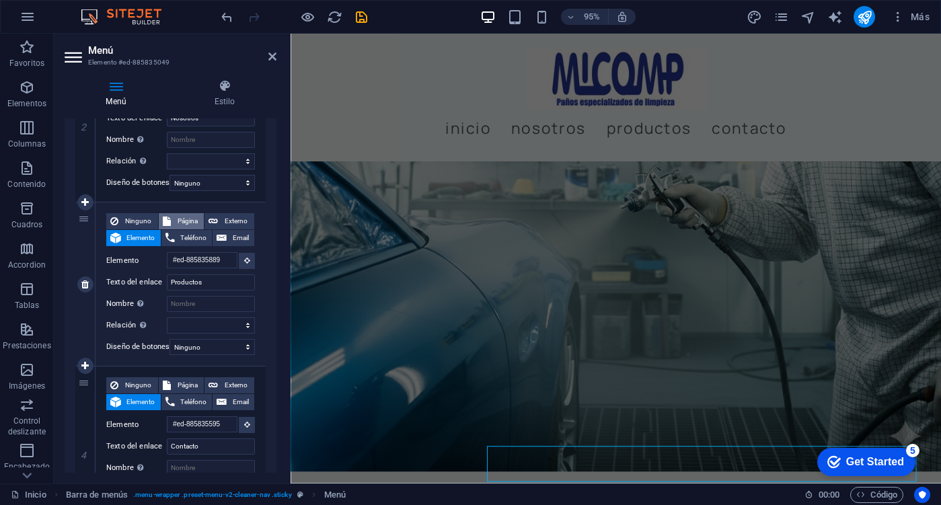
click at [193, 224] on span "Página" at bounding box center [188, 221] width 26 height 16
select select
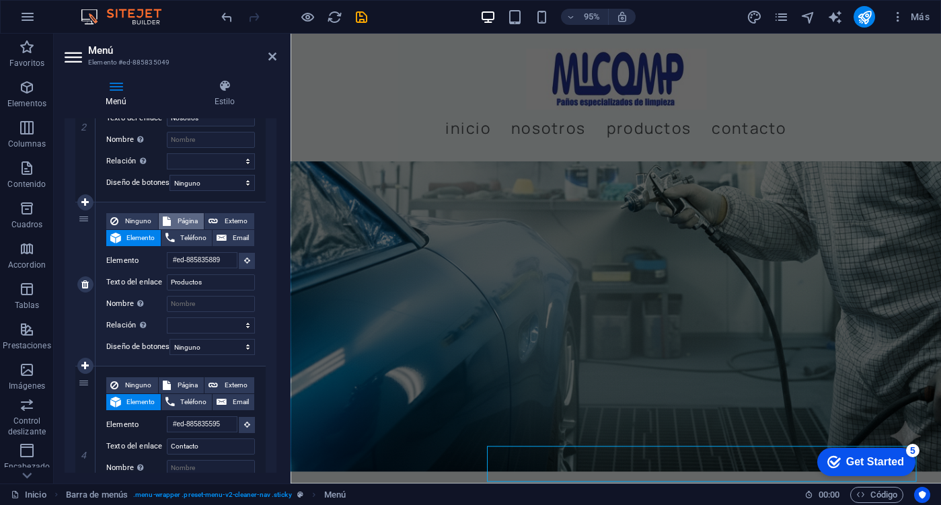
select select
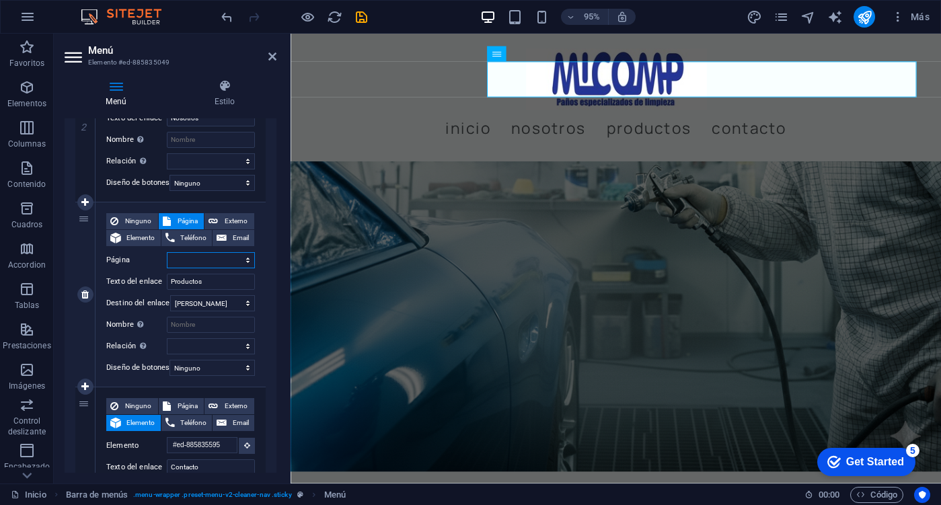
click at [202, 262] on select "Inicio Nosotros Subpage Aviso de privacidad" at bounding box center [211, 260] width 88 height 16
select select "1"
click at [167, 252] on select "Inicio Nosotros Subpage Aviso de privacidad" at bounding box center [211, 260] width 88 height 16
select select
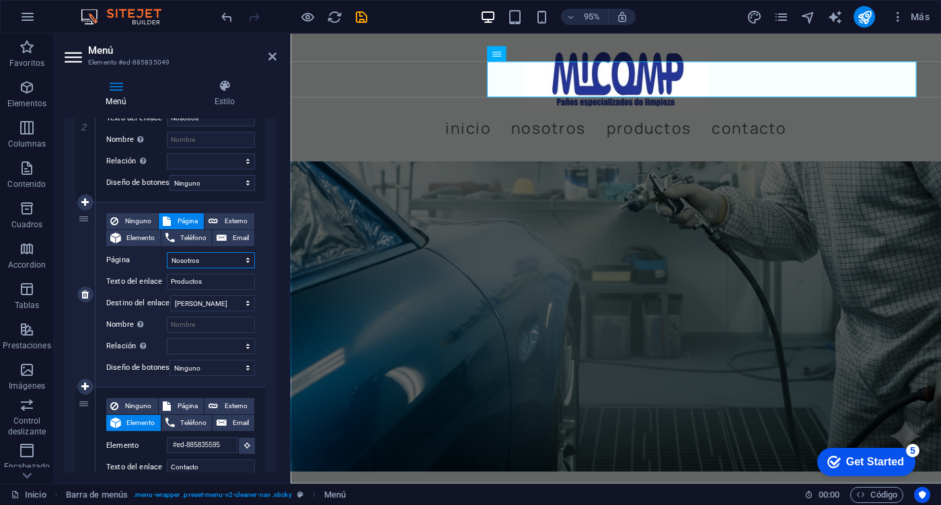
select select
click at [210, 255] on select "Inicio Nosotros Subpage Aviso de privacidad" at bounding box center [211, 260] width 88 height 16
select select "0"
click at [167, 252] on select "Inicio Nosotros Subpage Aviso de privacidad" at bounding box center [211, 260] width 88 height 16
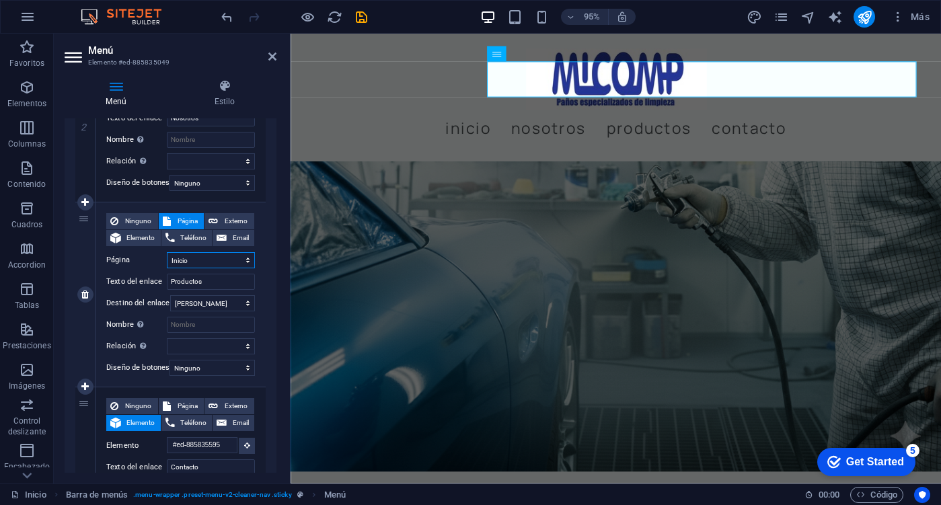
select select
click at [223, 308] on select "Nueva pestaña Misma pestaña Superposición" at bounding box center [212, 303] width 85 height 16
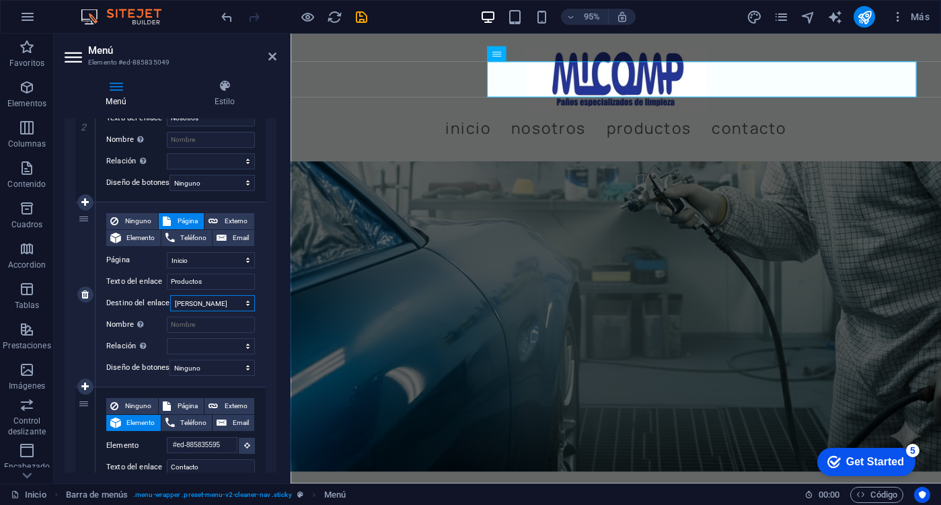
click at [207, 303] on select "Nueva pestaña Misma pestaña Superposición" at bounding box center [212, 303] width 85 height 16
click at [202, 342] on select "alternativo autor marcador externo ayuda licencia siguiente nofollow noreferrer…" at bounding box center [211, 346] width 88 height 16
click at [217, 303] on select "Nueva pestaña Misma pestaña Superposición" at bounding box center [212, 303] width 85 height 16
select select "overlay"
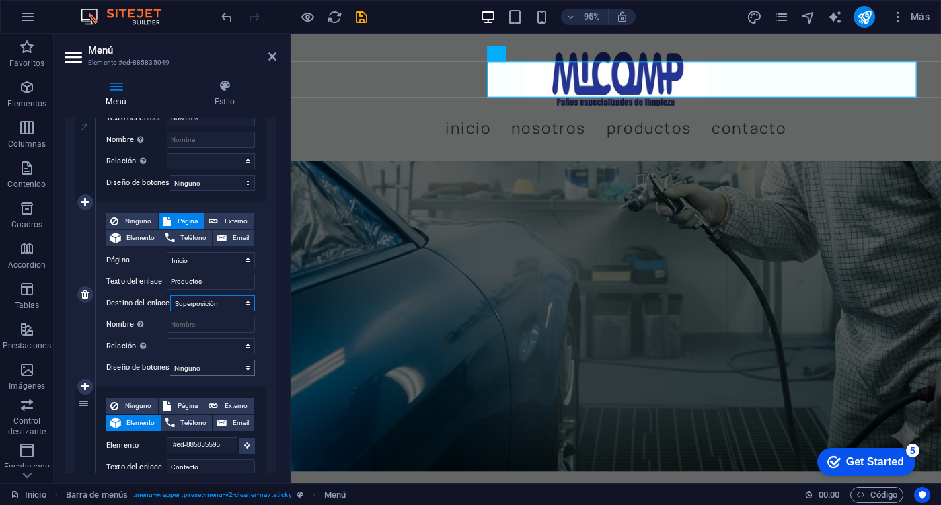
click at [170, 295] on select "Nueva pestaña Misma pestaña Superposición" at bounding box center [212, 303] width 85 height 16
select select
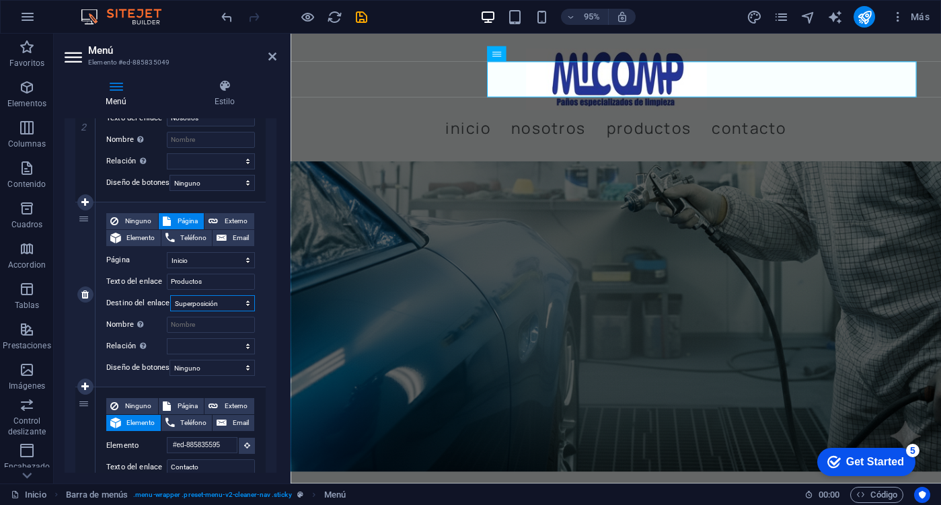
click at [215, 310] on select "Nueva pestaña Misma pestaña Superposición" at bounding box center [212, 303] width 85 height 16
select select
click at [170, 295] on select "Nueva pestaña Misma pestaña Superposición" at bounding box center [212, 303] width 85 height 16
select select
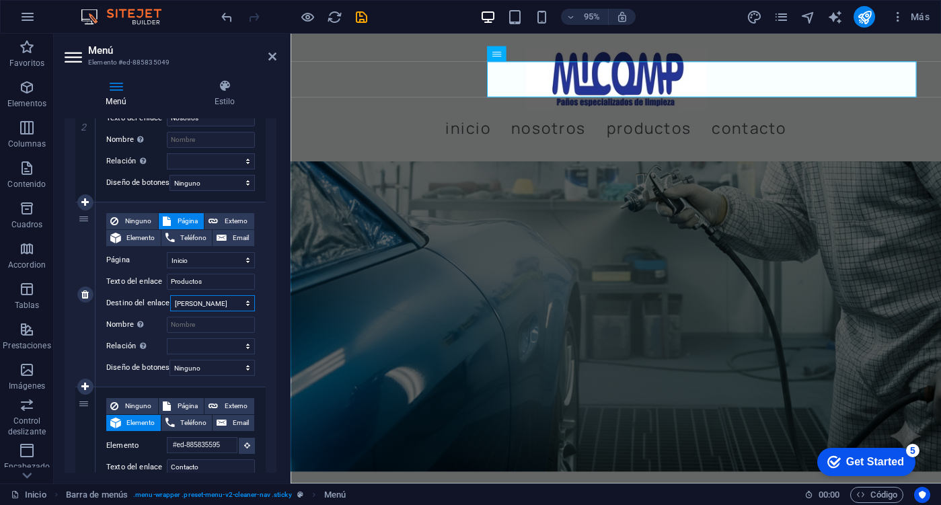
select select
click at [194, 323] on input "Nombre Una descripción adicional del enlace no debería ser igual al texto del e…" at bounding box center [211, 325] width 88 height 16
click at [131, 245] on span "Elemento" at bounding box center [141, 238] width 32 height 16
select select
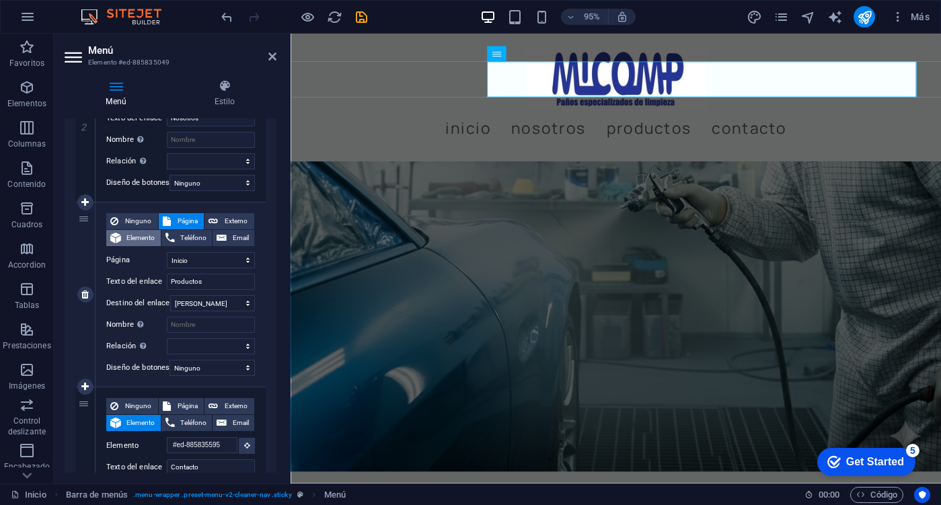
select select
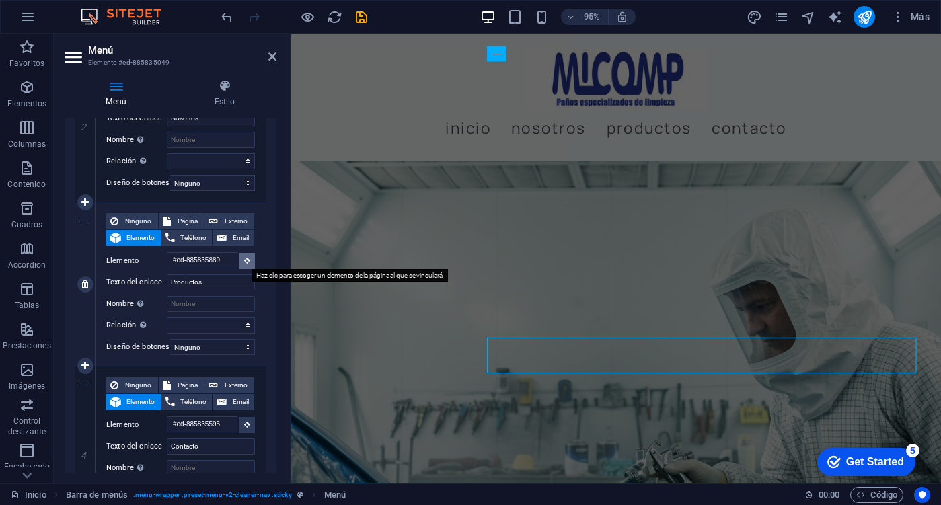
scroll to position [0, 0]
click at [239, 259] on button at bounding box center [247, 261] width 16 height 16
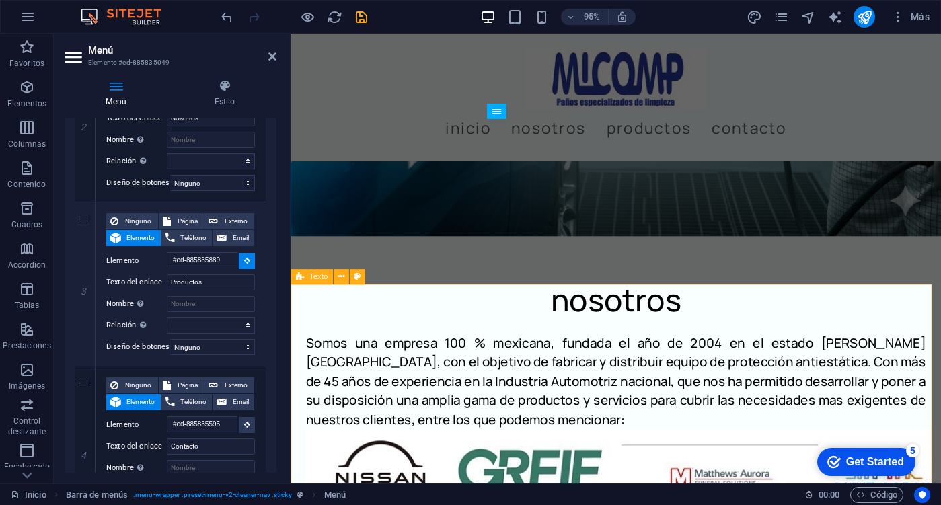
scroll to position [562, 0]
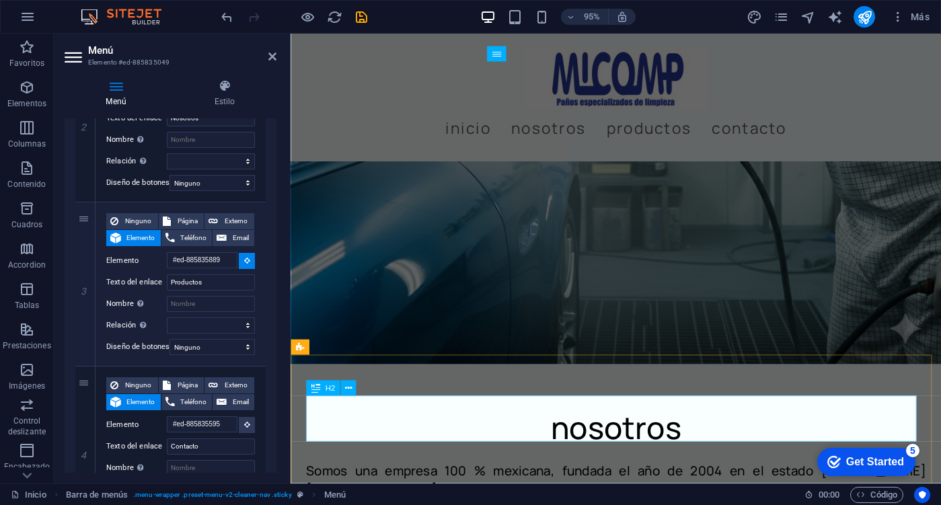
click at [612, 445] on div "nosotros" at bounding box center [633, 449] width 652 height 48
select select
type input "#ed-899843092"
select select
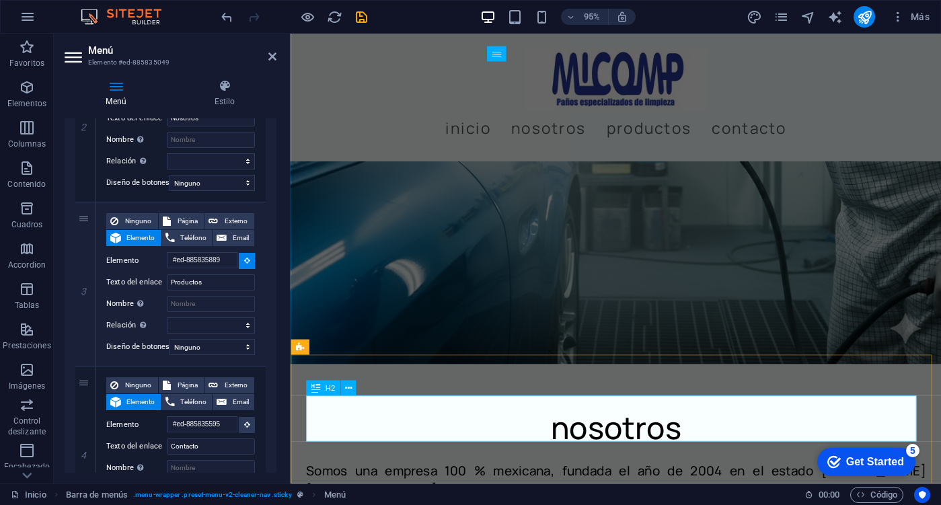
select select
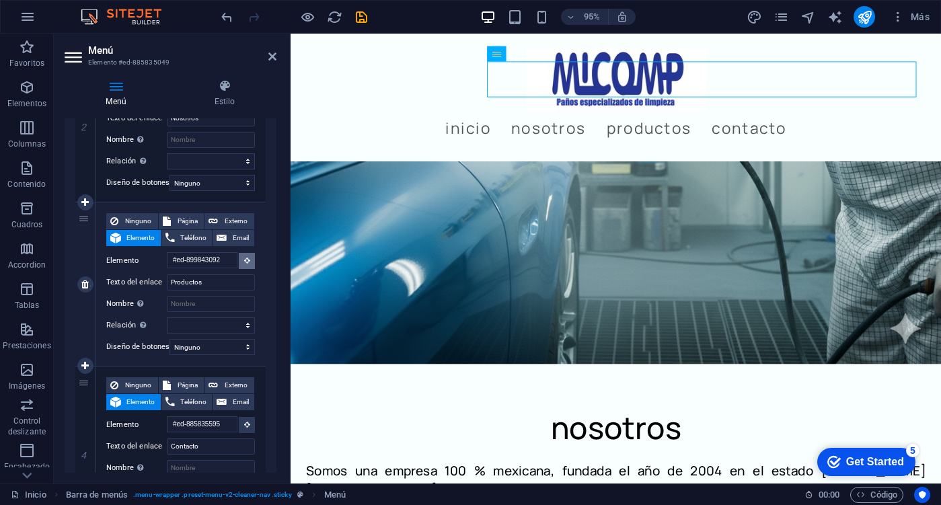
click at [245, 265] on button at bounding box center [247, 261] width 16 height 16
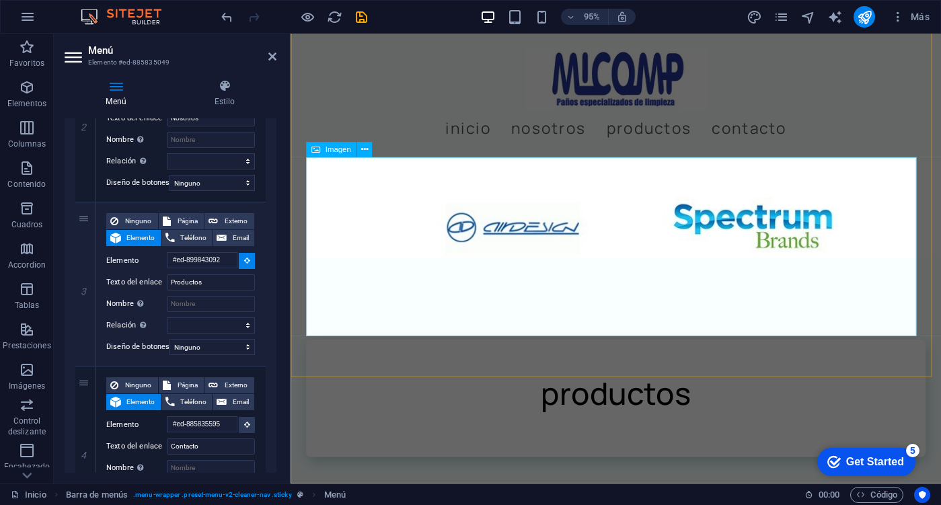
scroll to position [1100, 0]
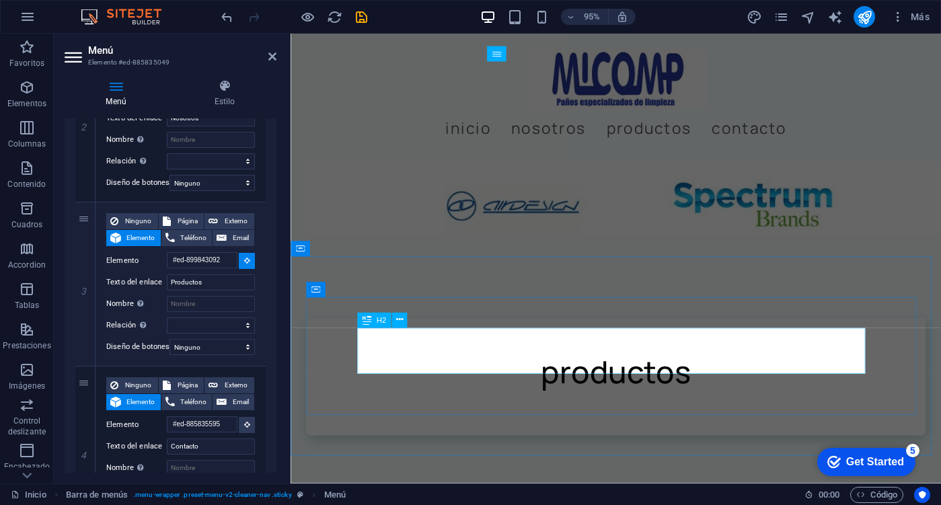
click at [449, 366] on div "productos" at bounding box center [632, 390] width 545 height 48
select select
type input "#ed-885835892"
select select
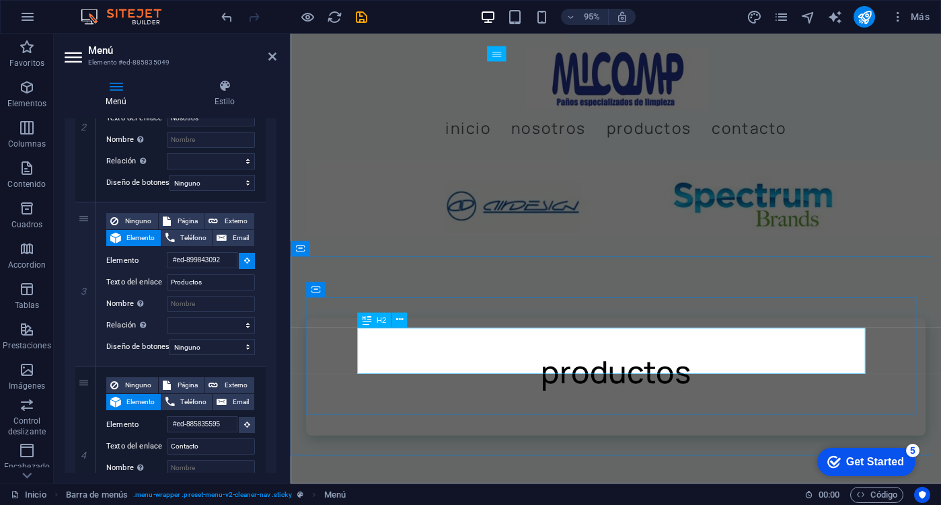
select select
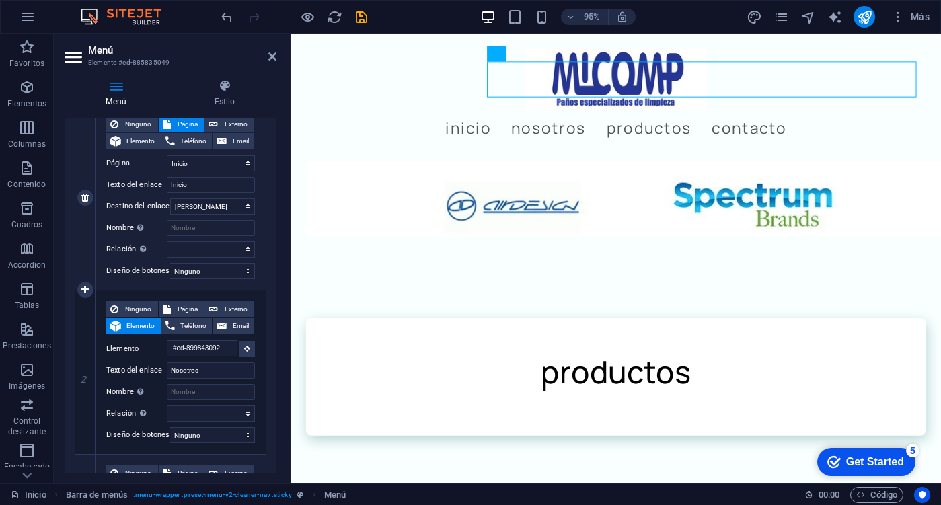
scroll to position [135, 0]
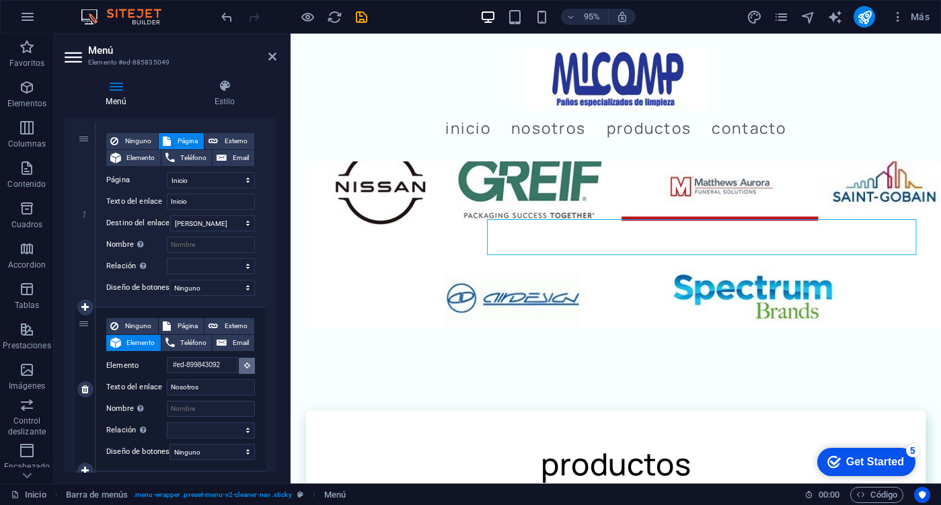
click at [246, 367] on icon at bounding box center [247, 365] width 6 height 7
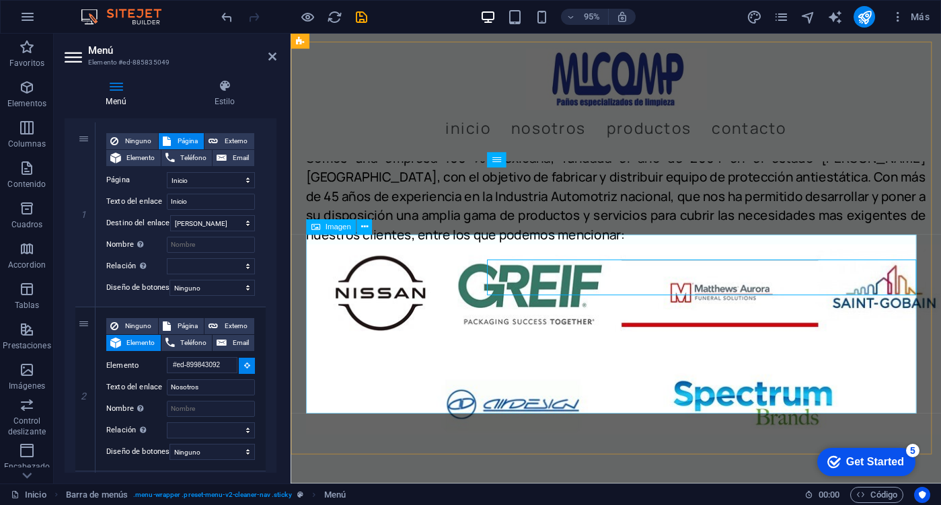
scroll to position [734, 0]
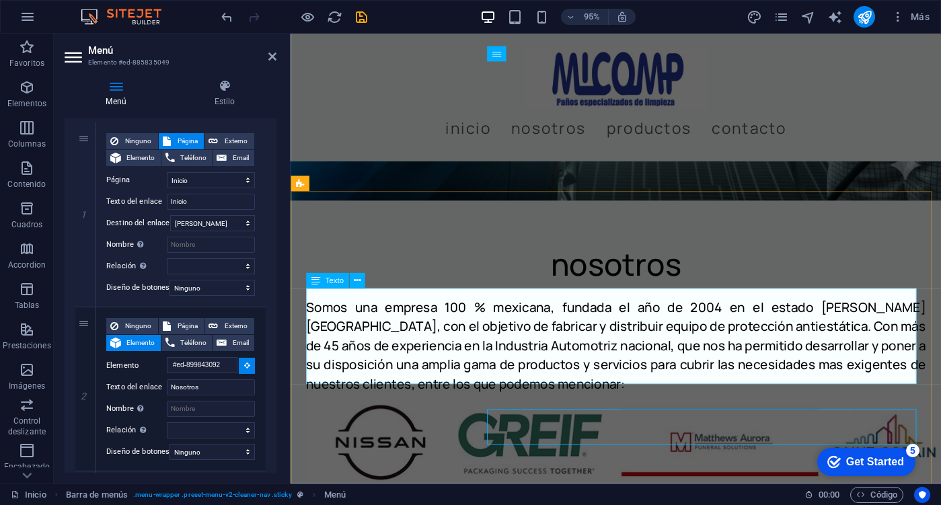
click at [574, 331] on div "Somos una empresa 100 % mexicana, fundada el año de 2004 en el estado [PERSON_N…" at bounding box center [633, 362] width 652 height 101
select select
type input "#ed-899843098"
select select
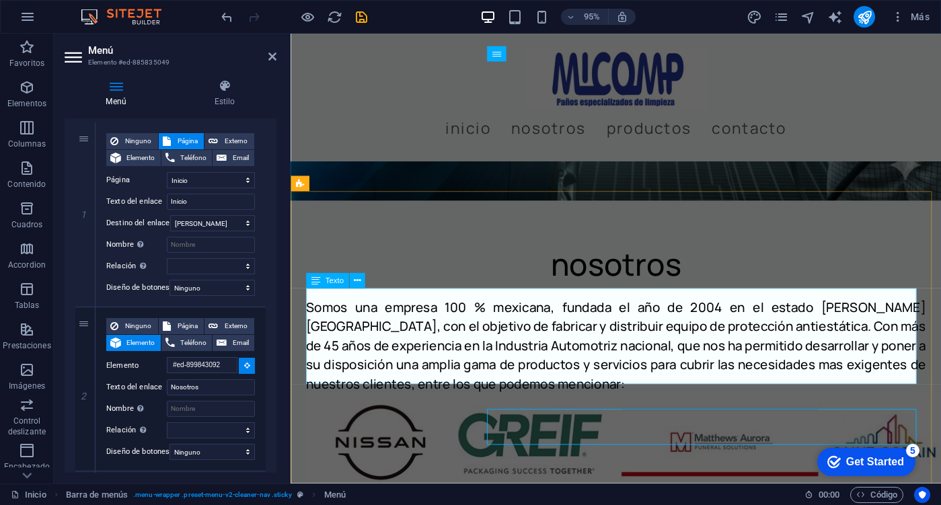
select select
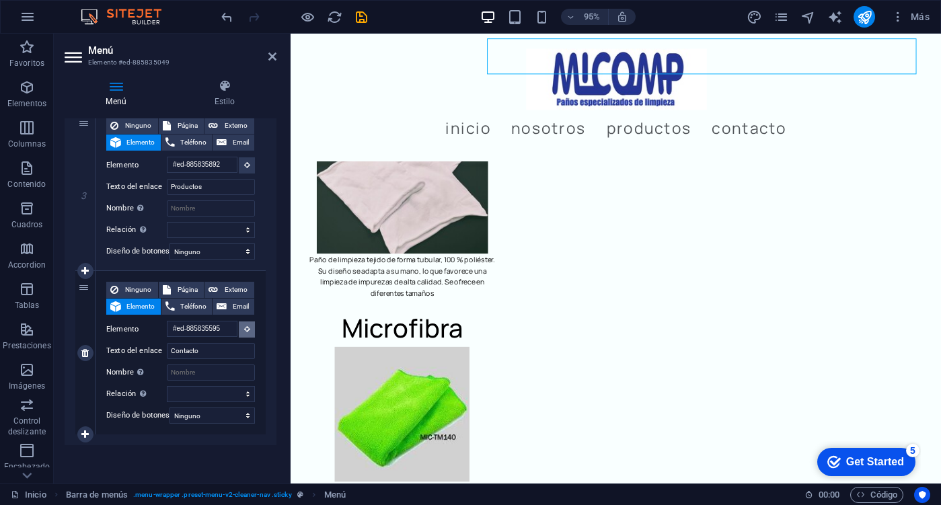
scroll to position [444, 0]
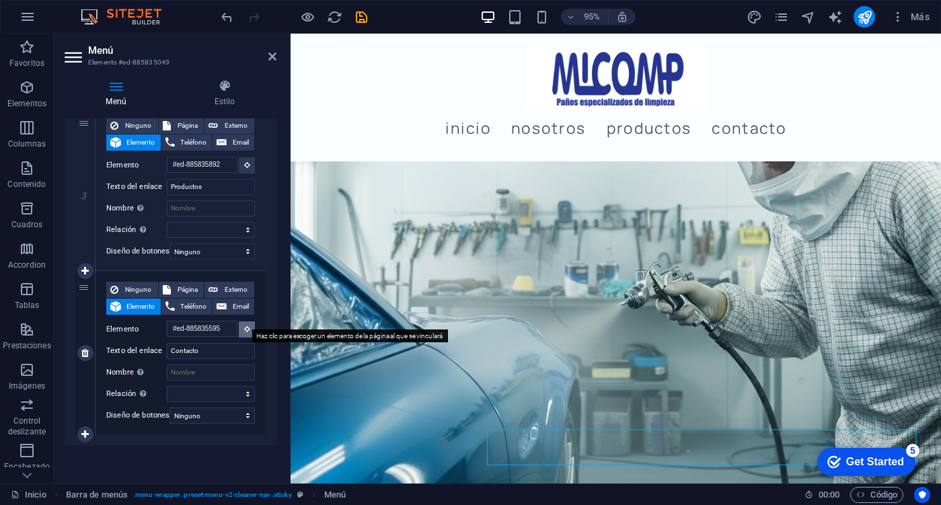
click at [241, 324] on button at bounding box center [247, 329] width 16 height 16
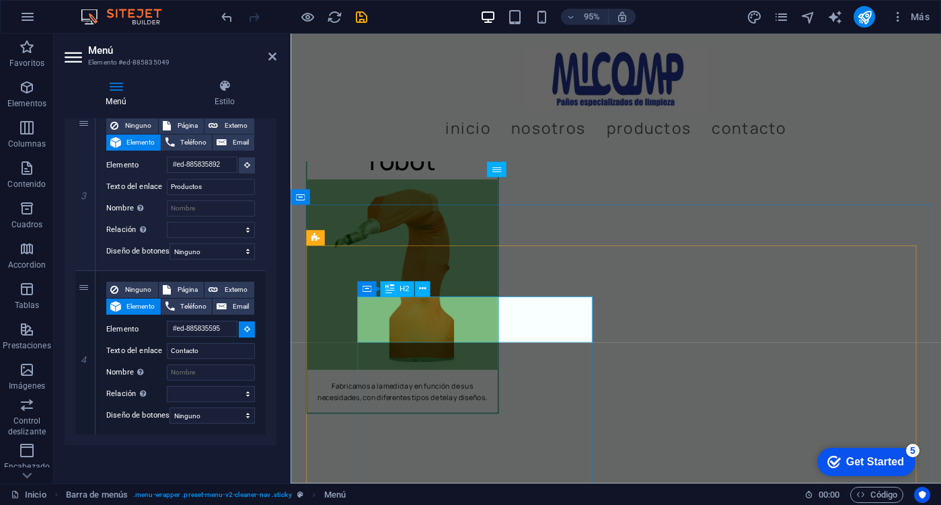
scroll to position [3533, 0]
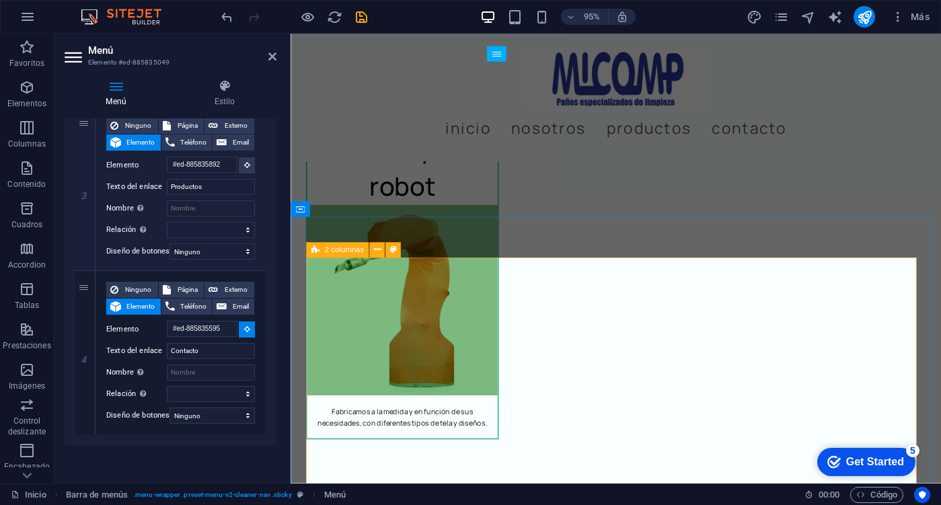
select select
type input "#ed-885835598"
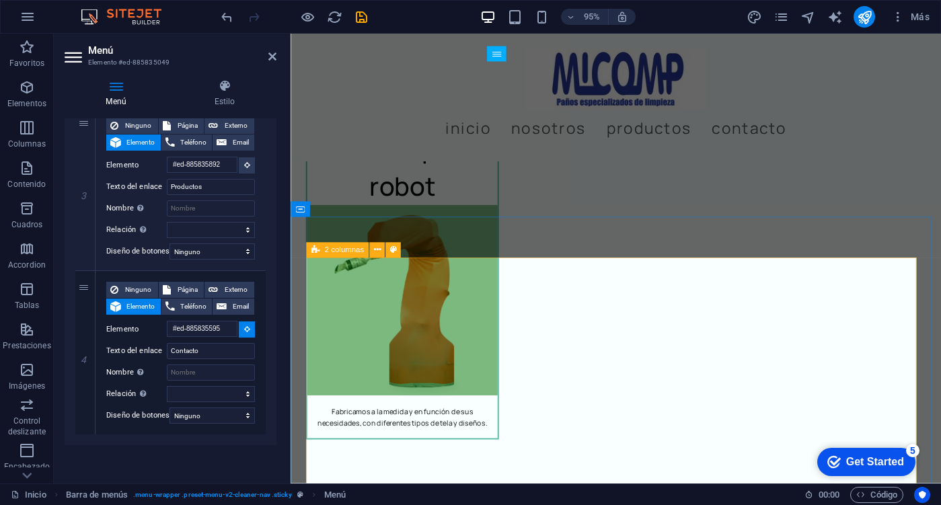
select select
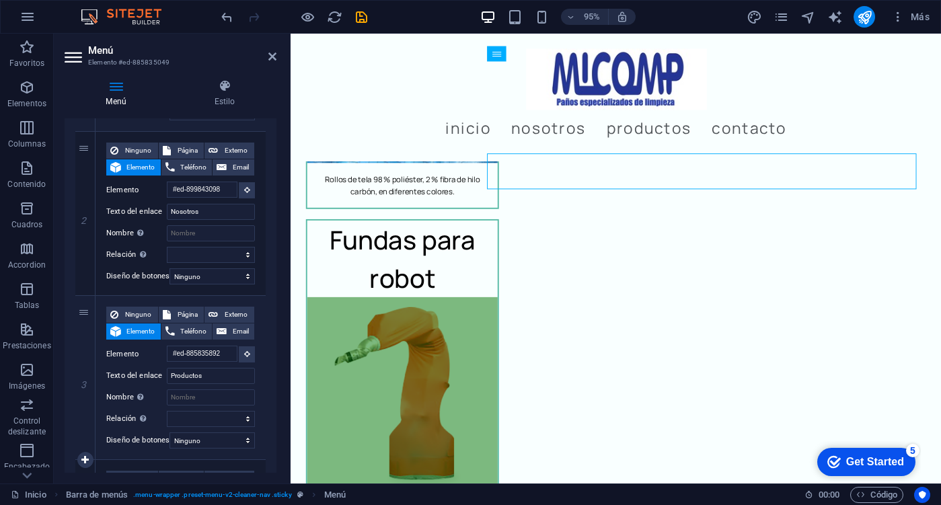
scroll to position [0, 0]
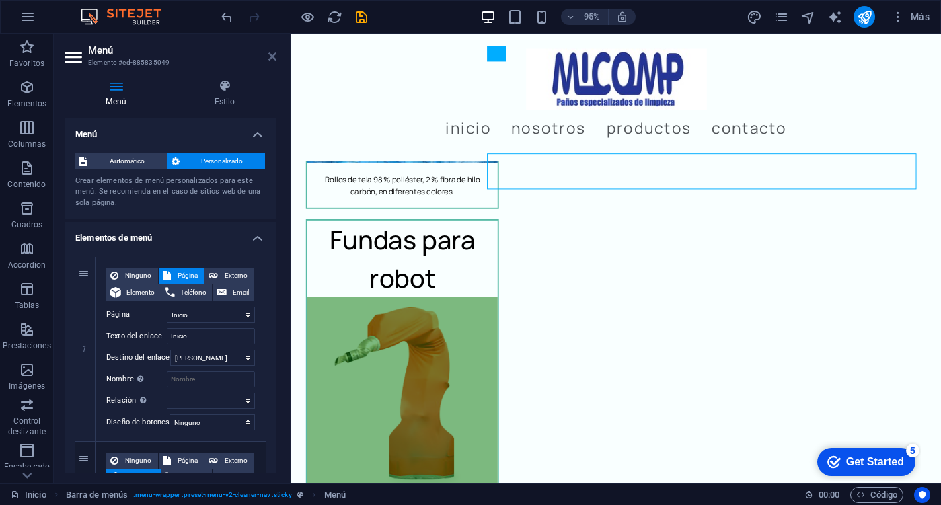
click at [275, 57] on icon at bounding box center [272, 56] width 8 height 11
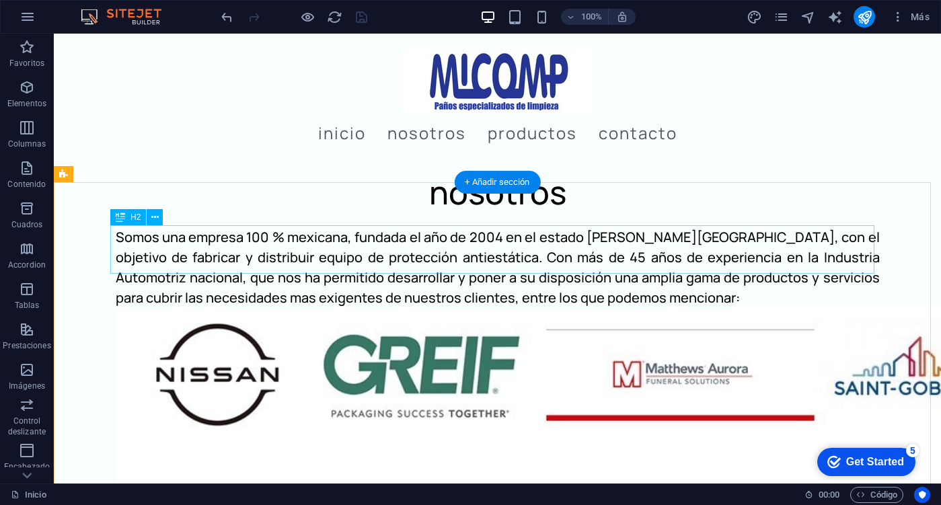
scroll to position [954, 0]
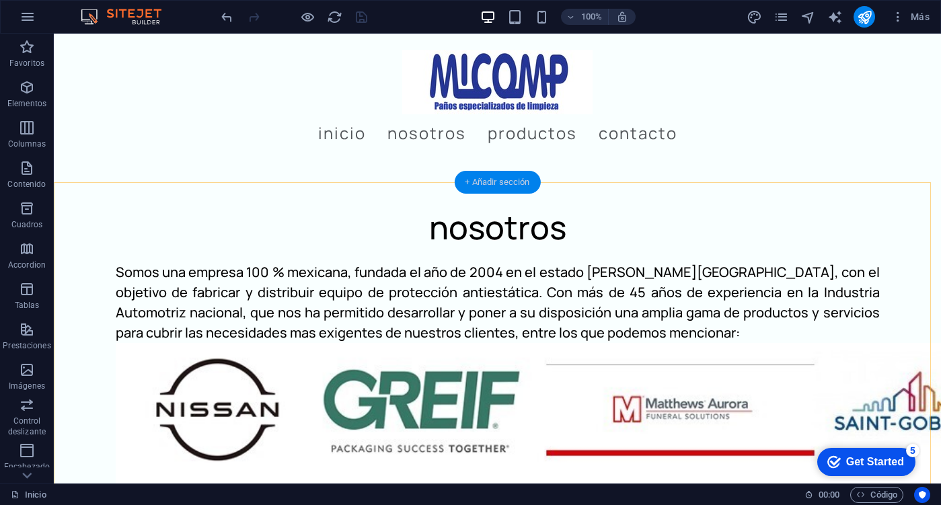
click at [486, 186] on div "+ Añadir sección" at bounding box center [497, 182] width 86 height 23
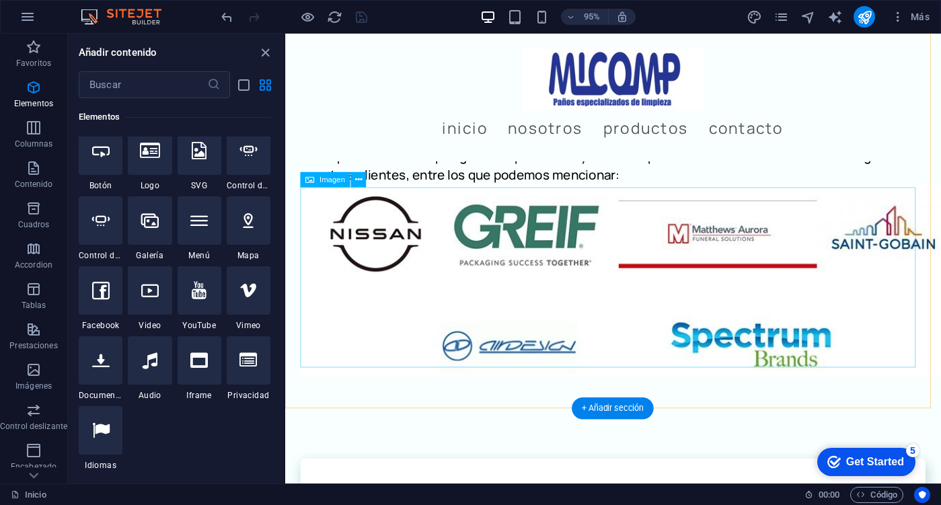
scroll to position [1071, 0]
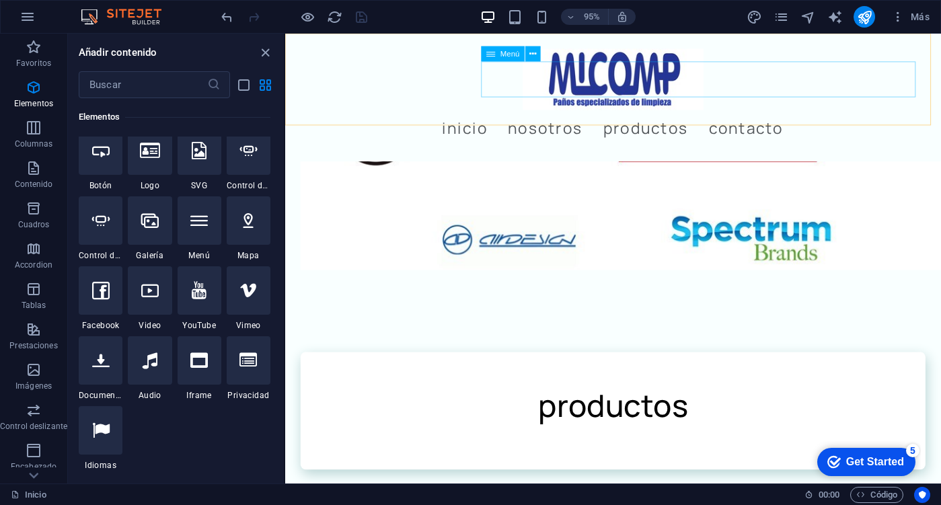
click at [922, 108] on div "Inicio Nosotros Productos Contacto" at bounding box center [630, 101] width 690 height 135
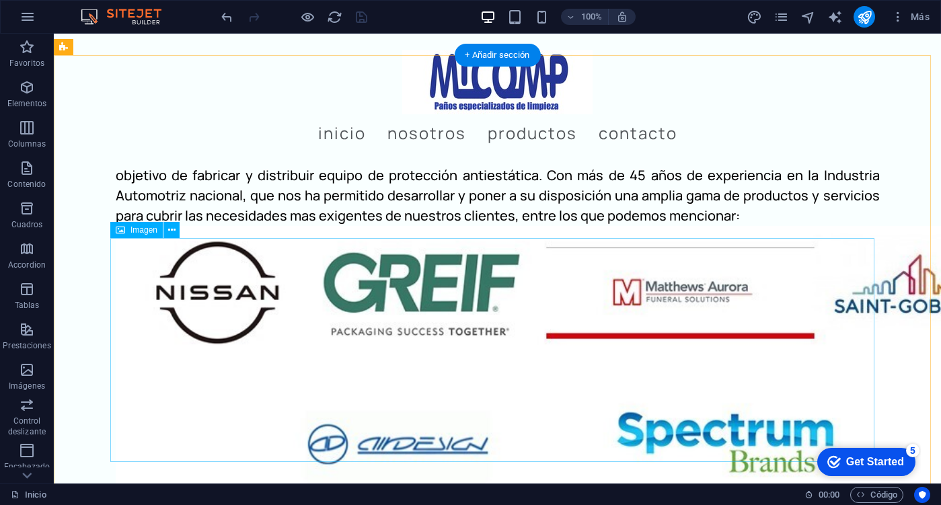
scroll to position [1206, 0]
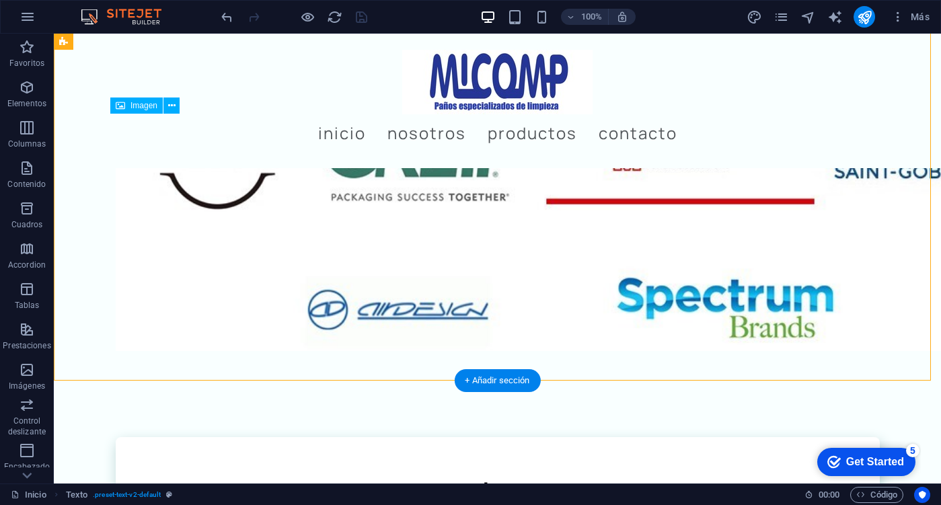
drag, startPoint x: 469, startPoint y: 262, endPoint x: 472, endPoint y: 334, distance: 71.3
click at [472, 334] on figure at bounding box center [498, 221] width 764 height 260
click at [485, 263] on figure at bounding box center [498, 221] width 764 height 260
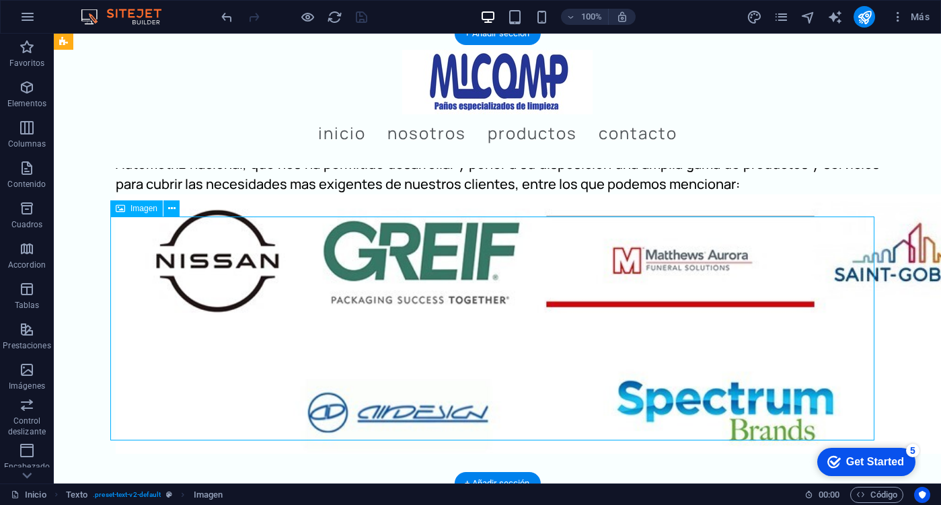
scroll to position [1071, 0]
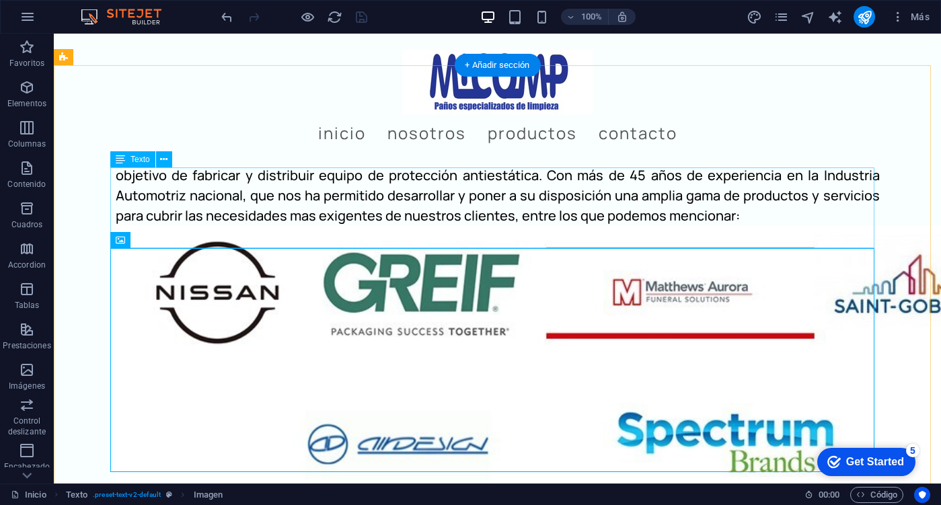
click at [584, 224] on div "Somos una empresa 100 % mexicana, fundada el año de 2004 en el estado [PERSON_N…" at bounding box center [498, 185] width 764 height 81
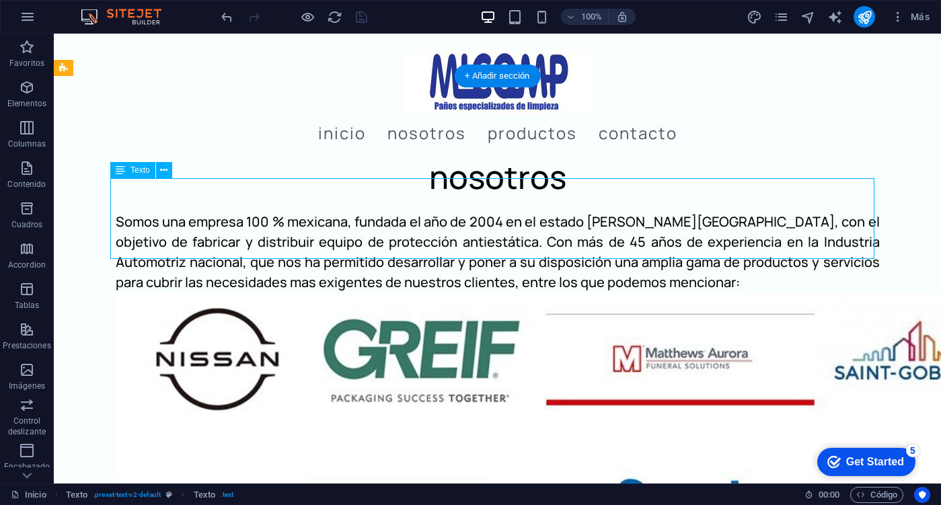
scroll to position [937, 0]
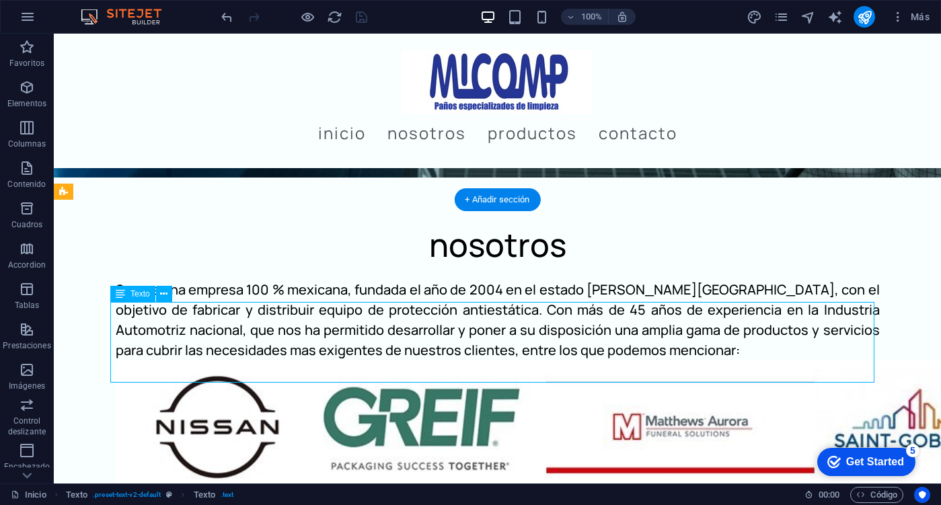
drag, startPoint x: 325, startPoint y: 317, endPoint x: 324, endPoint y: 309, distance: 8.1
click at [324, 309] on div "Somos una empresa 100 % mexicana, fundada el año de 2004 en el estado [PERSON_N…" at bounding box center [498, 320] width 764 height 81
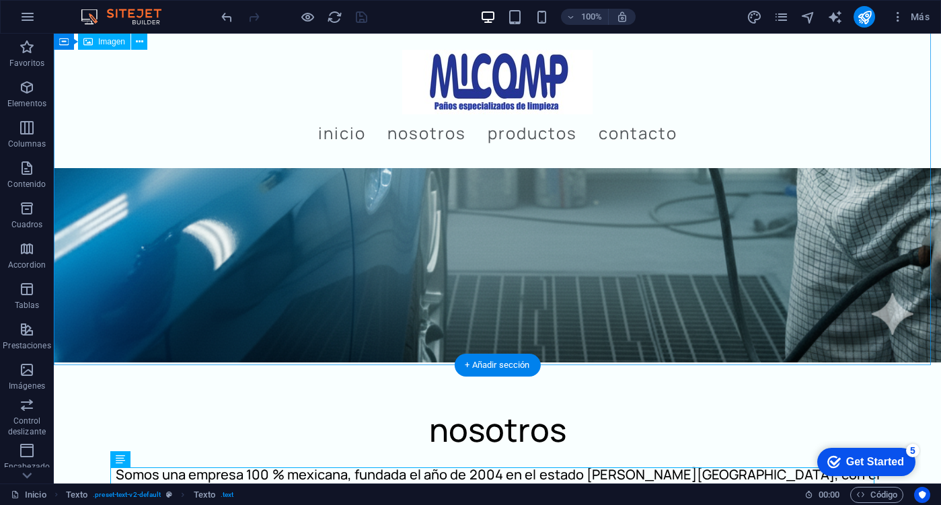
scroll to position [802, 0]
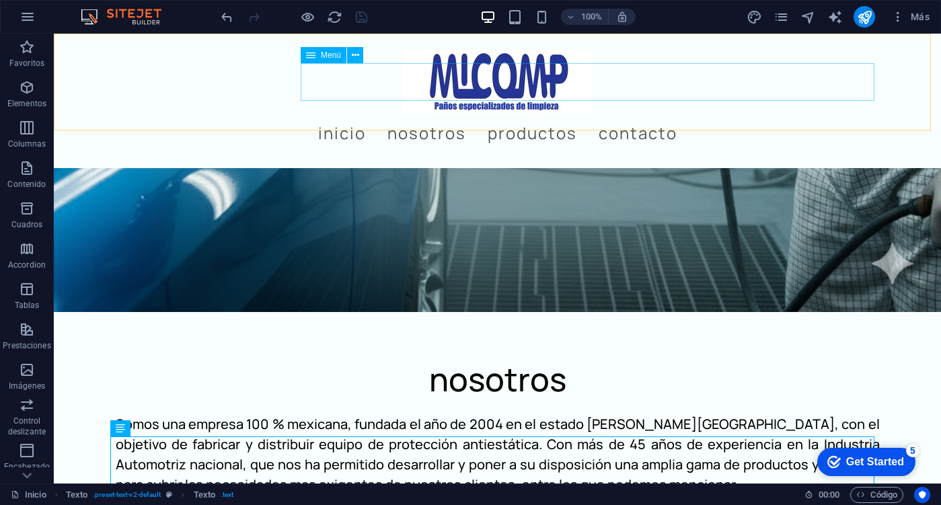
click at [453, 114] on nav "Inicio Nosotros Productos Contacto" at bounding box center [498, 133] width 764 height 38
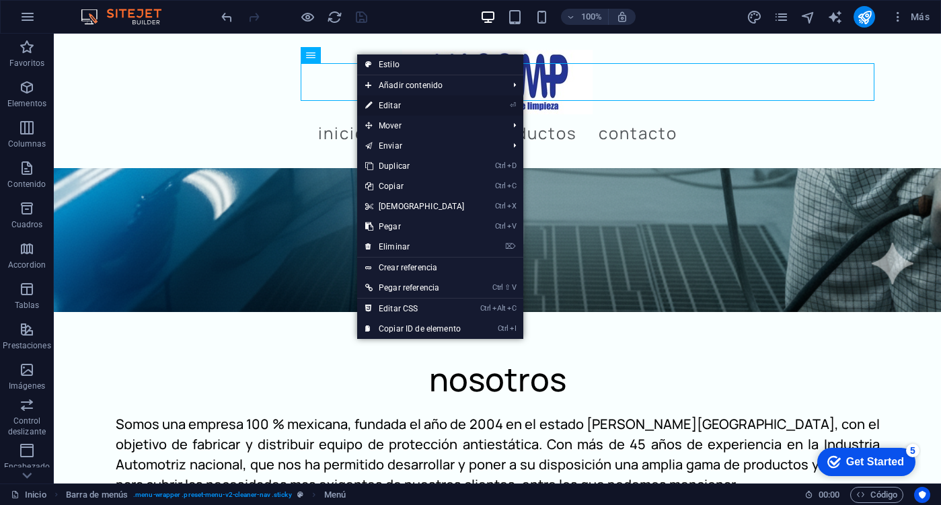
click at [412, 104] on link "⏎ Editar" at bounding box center [415, 105] width 116 height 20
select select
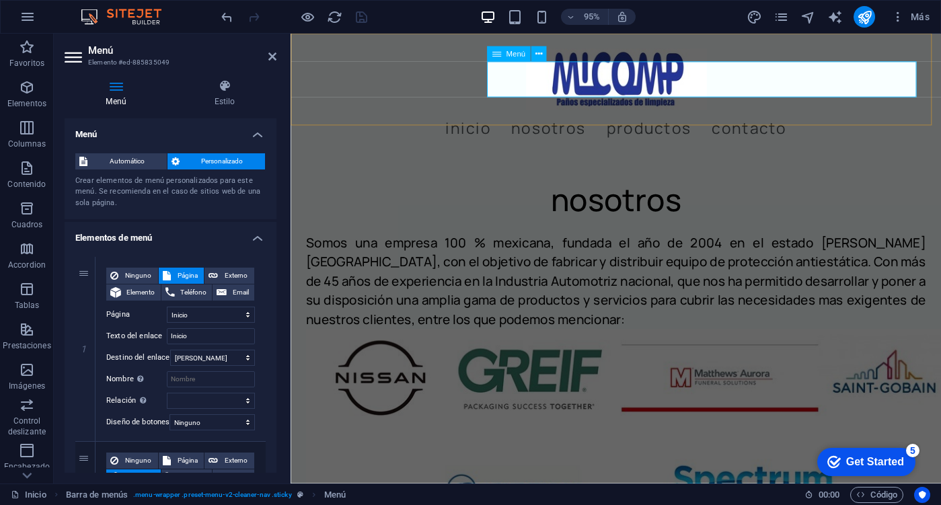
click at [679, 114] on nav "Inicio Nosotros Productos Contacto" at bounding box center [633, 133] width 652 height 38
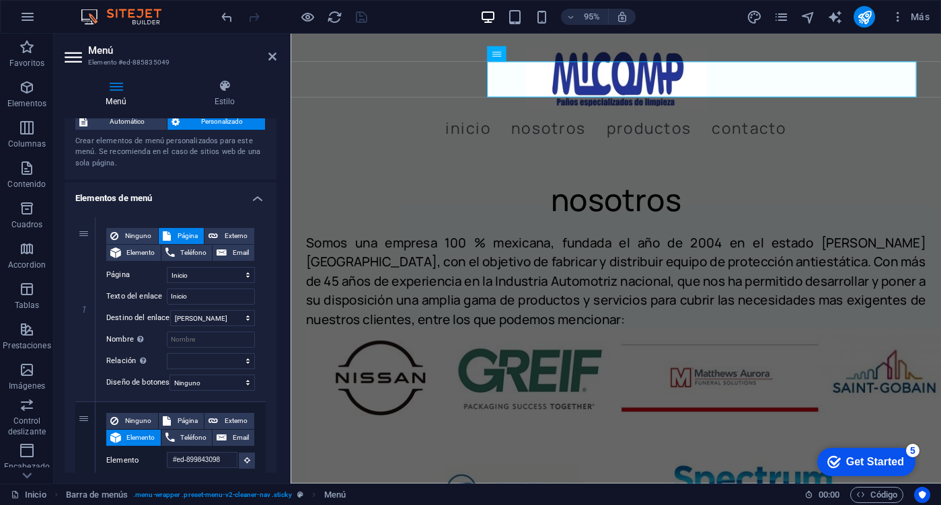
scroll to position [0, 0]
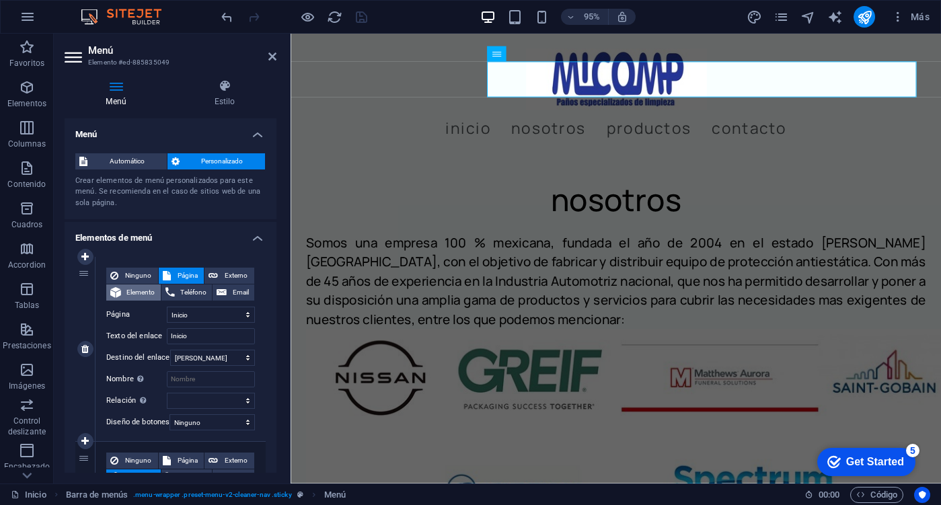
click at [132, 290] on span "Elemento" at bounding box center [141, 292] width 32 height 16
select select
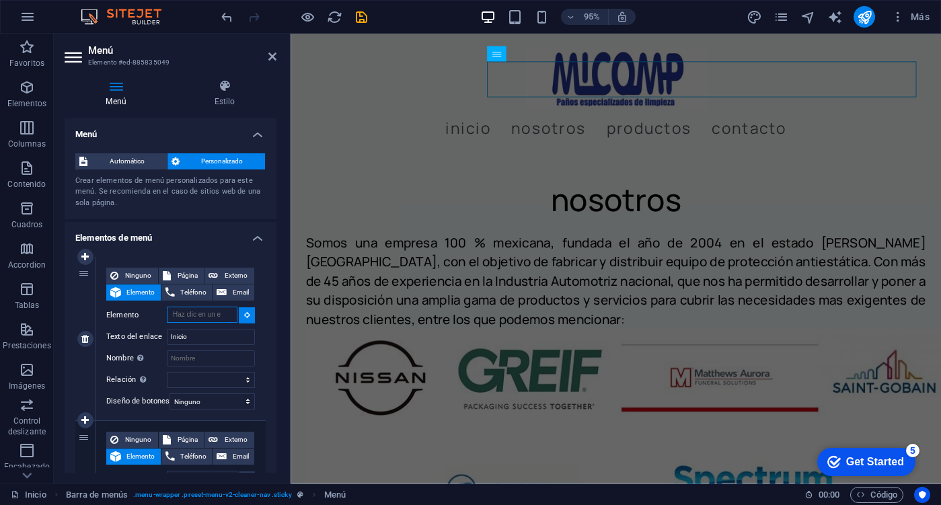
click at [206, 319] on input "Elemento" at bounding box center [202, 315] width 71 height 16
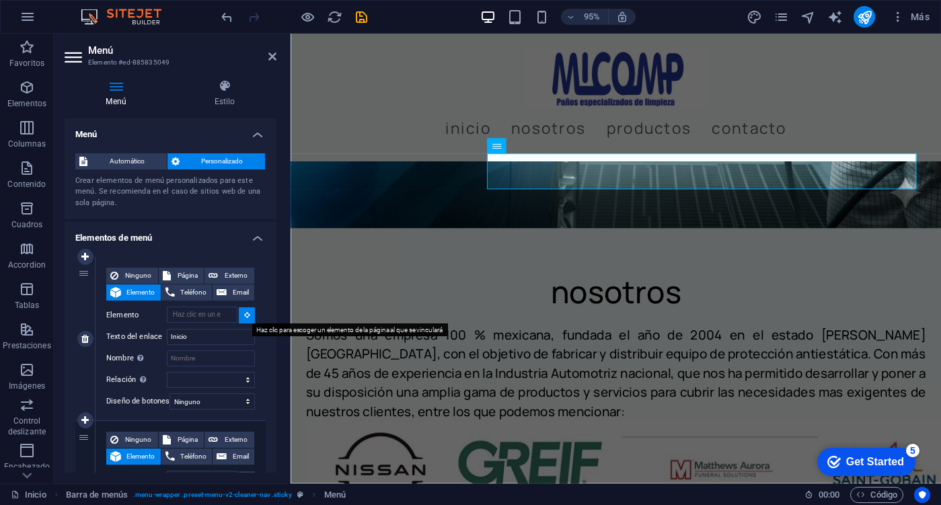
click at [239, 317] on button at bounding box center [247, 315] width 16 height 16
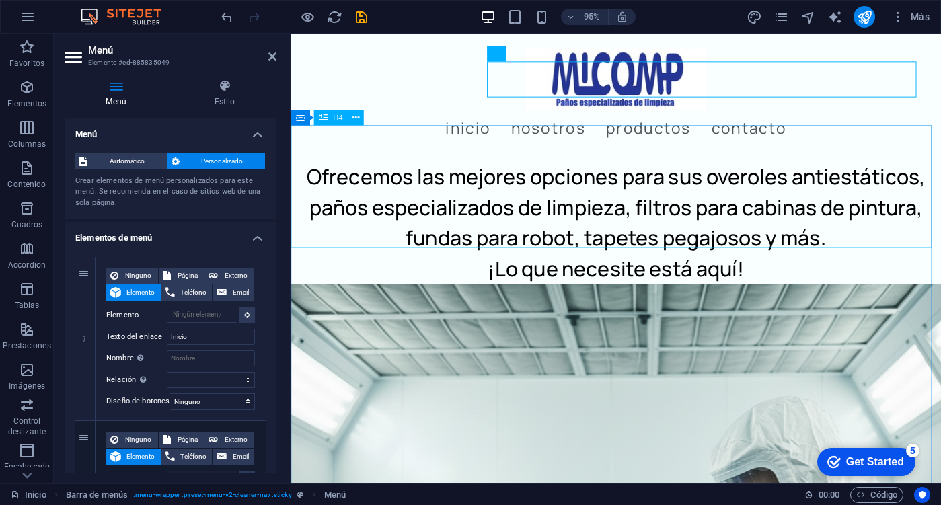
click at [645, 168] on div "Ofrecemos las mejores opciones para sus overoles antiestáticos, paños especiali…" at bounding box center [633, 232] width 685 height 129
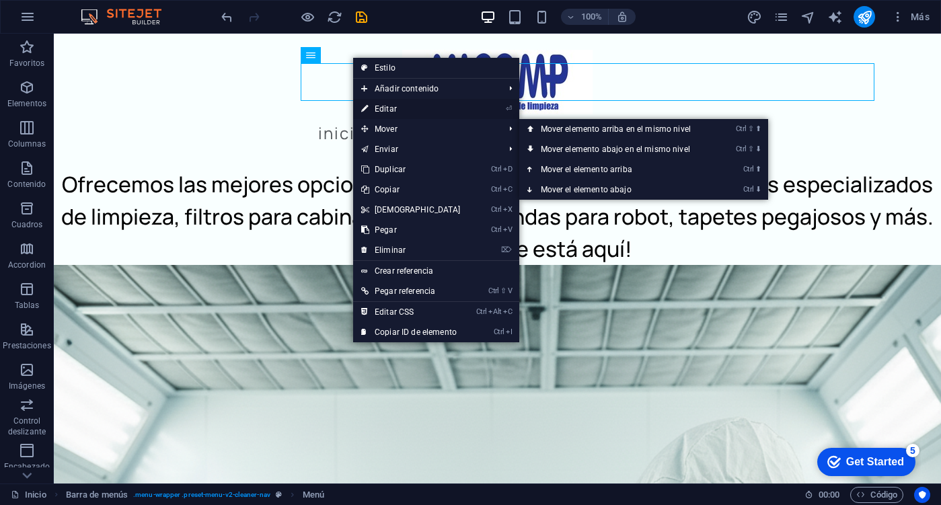
click at [396, 114] on link "⏎ Editar" at bounding box center [411, 109] width 116 height 20
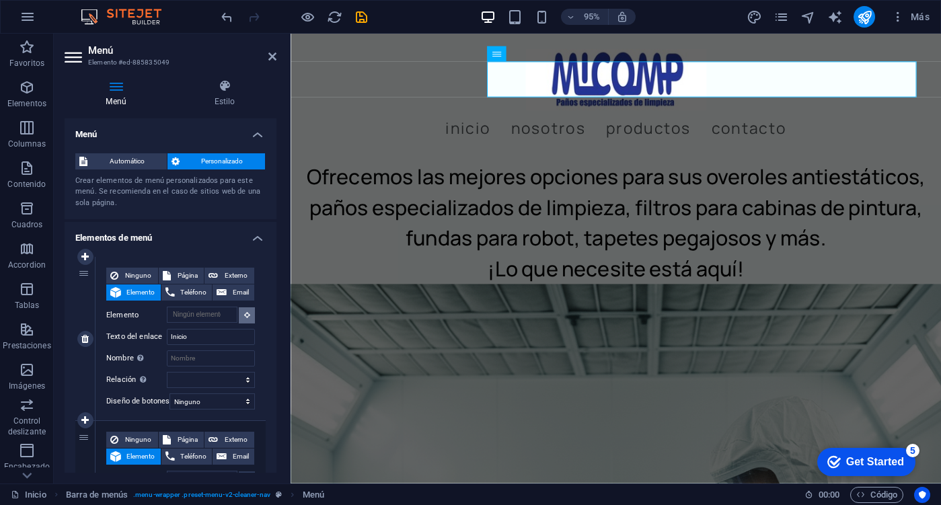
click at [241, 319] on button at bounding box center [247, 315] width 16 height 16
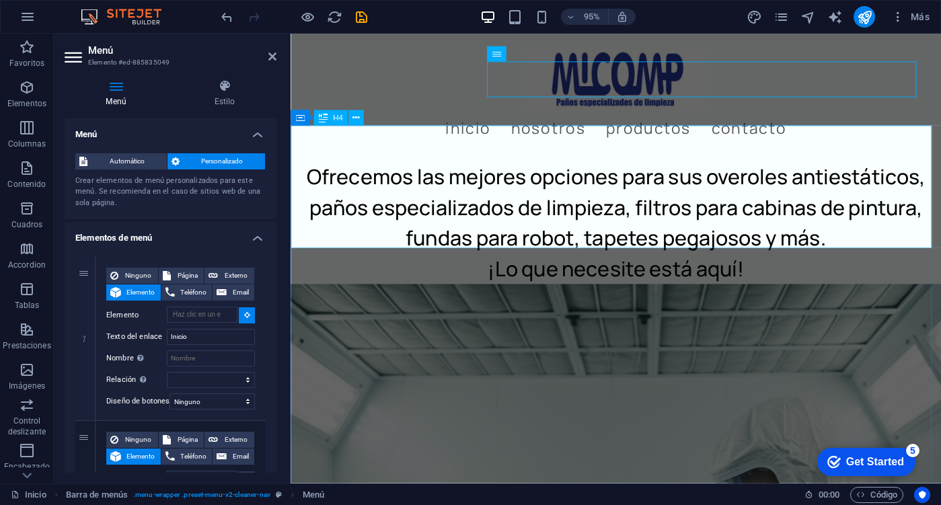
click at [484, 177] on div "Ofrecemos las mejores opciones para sus overoles antiestáticos, paños especiali…" at bounding box center [633, 232] width 685 height 129
type input "#ed-885835064"
select select
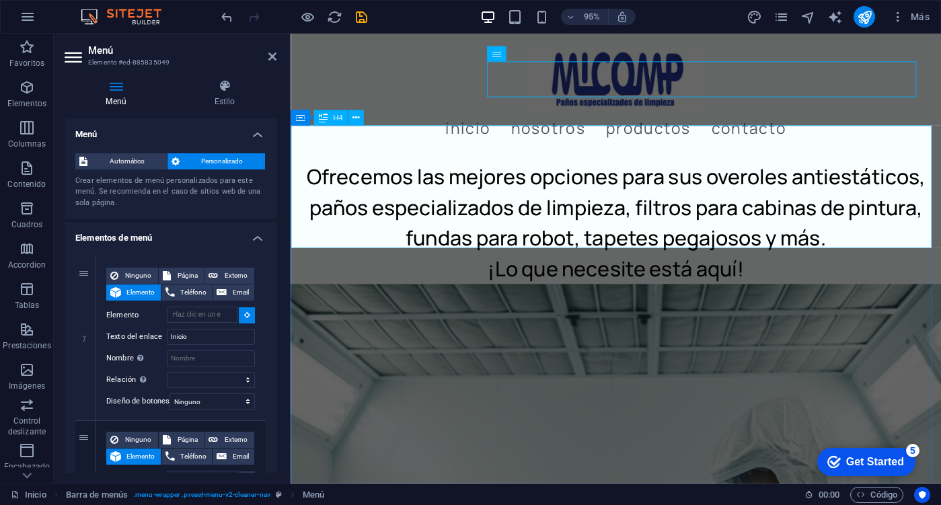
select select
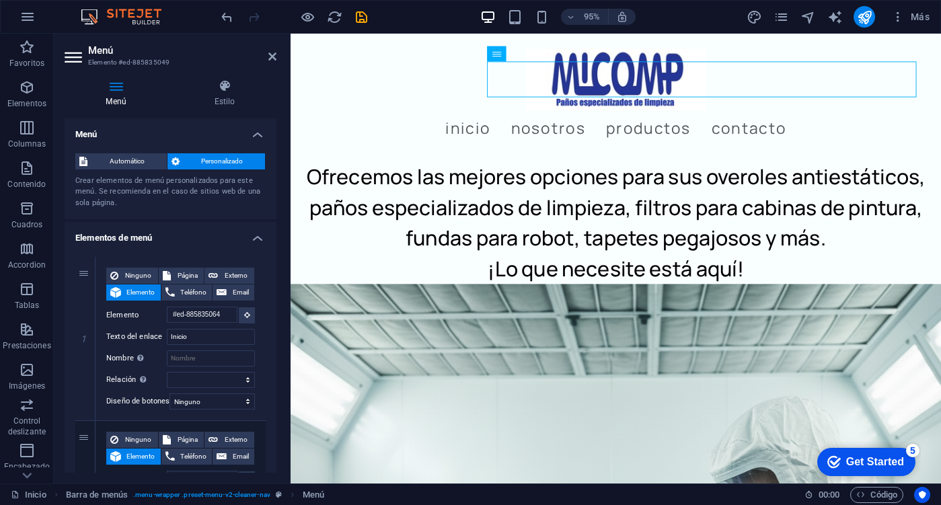
click at [366, 16] on icon "save" at bounding box center [361, 16] width 15 height 15
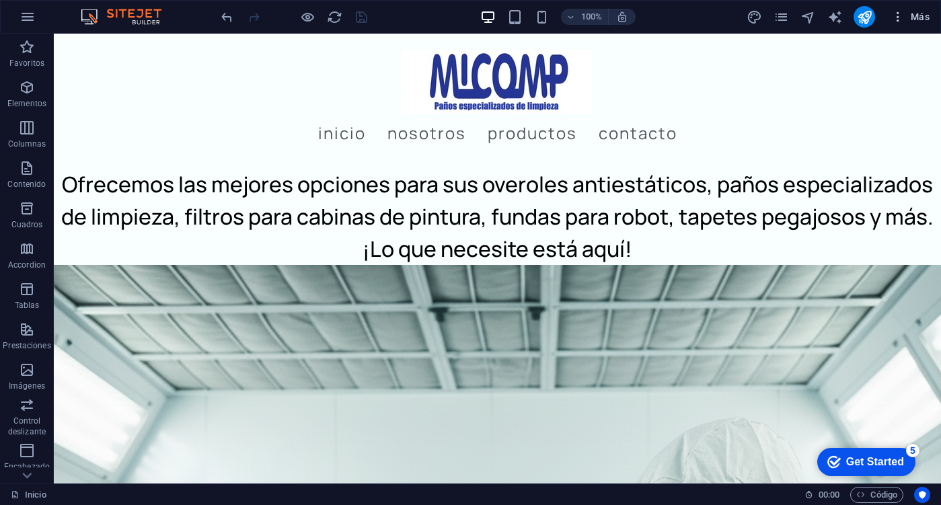
click at [905, 15] on span "Más" at bounding box center [910, 16] width 38 height 13
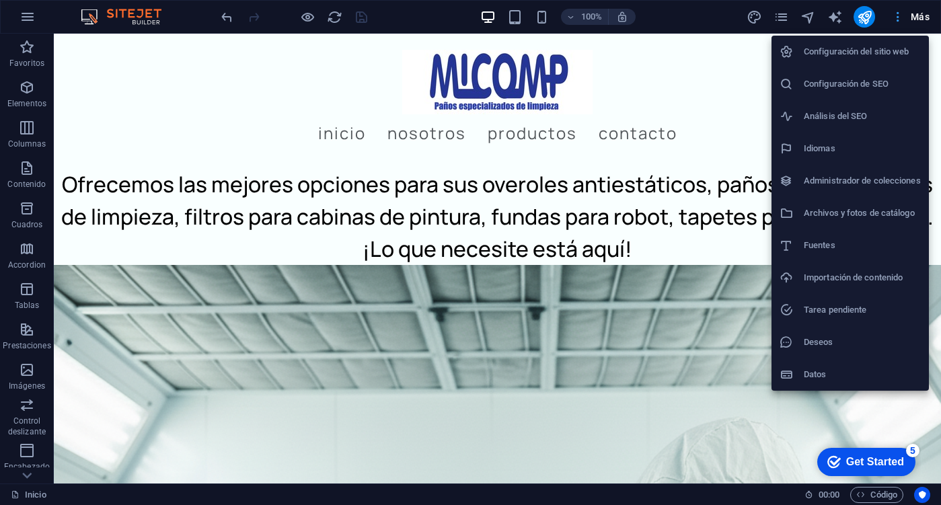
click at [905, 15] on div at bounding box center [470, 252] width 941 height 505
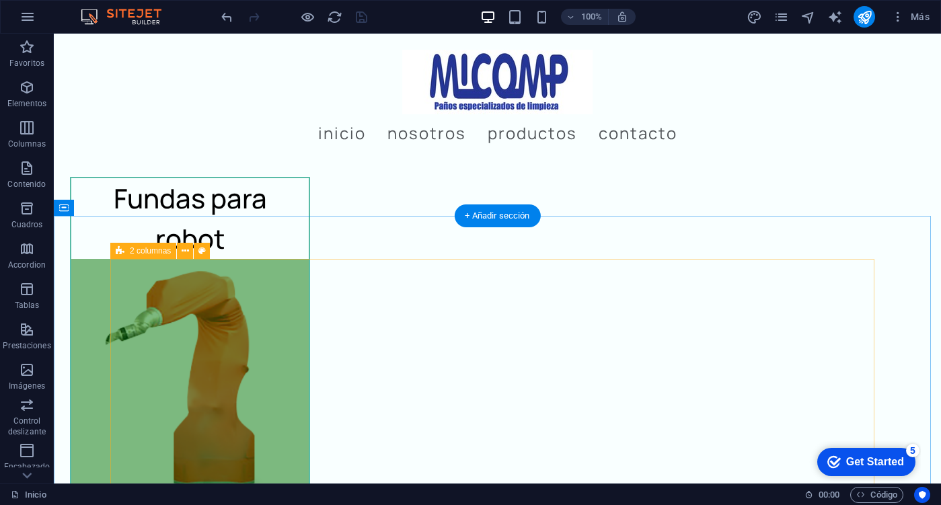
scroll to position [3766, 0]
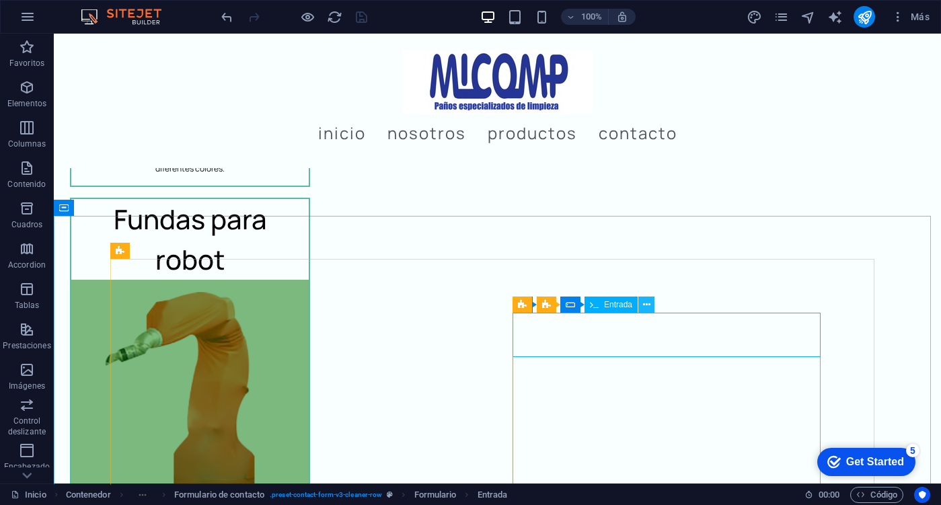
click at [650, 304] on button at bounding box center [646, 305] width 16 height 16
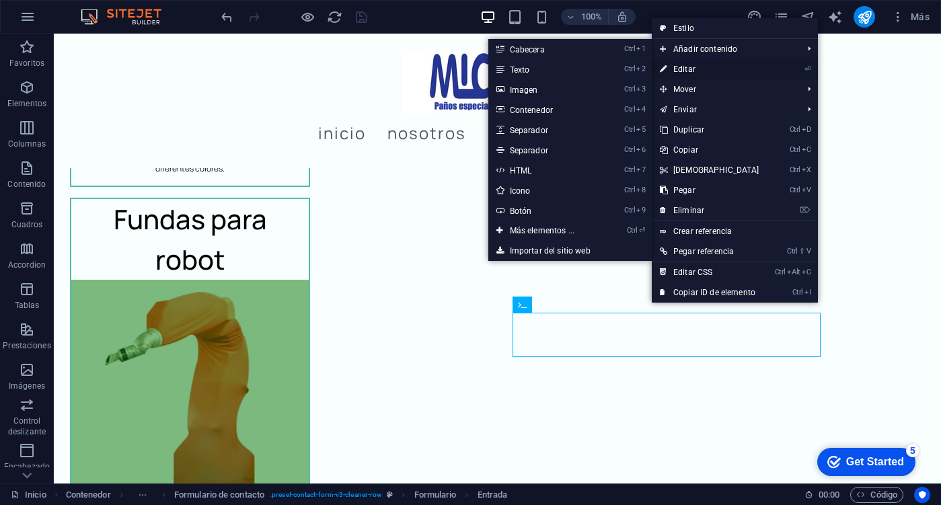
click at [708, 73] on link "⏎ Editar" at bounding box center [710, 69] width 116 height 20
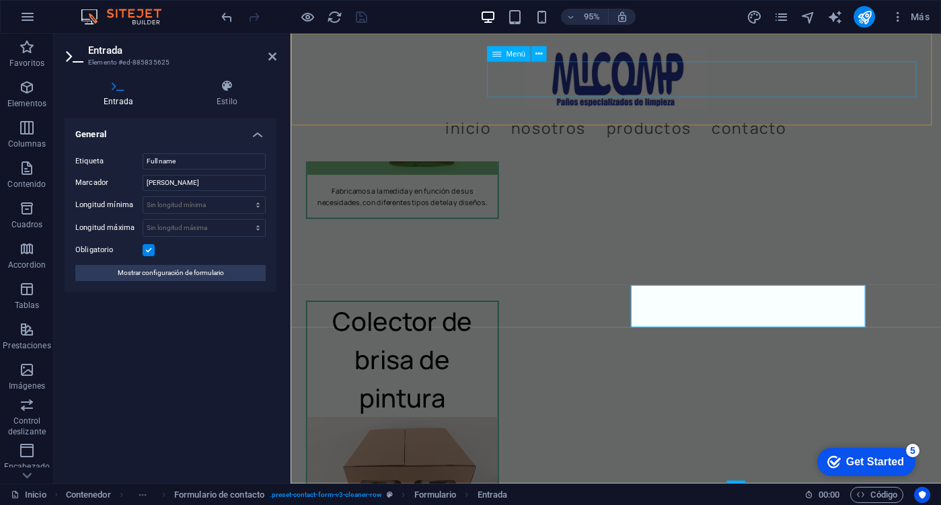
scroll to position [3558, 0]
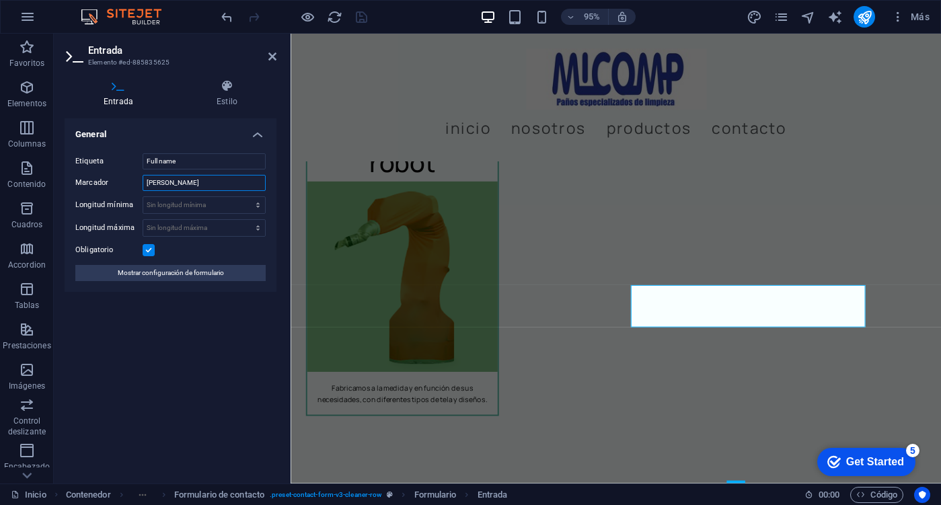
click at [225, 183] on input "Michael Michelson" at bounding box center [204, 183] width 123 height 16
click at [180, 320] on div "General Etiqueta Full name Marcador Michael Michelson Longitud mínima Sin longi…" at bounding box center [171, 295] width 212 height 354
click at [219, 89] on icon at bounding box center [227, 85] width 99 height 13
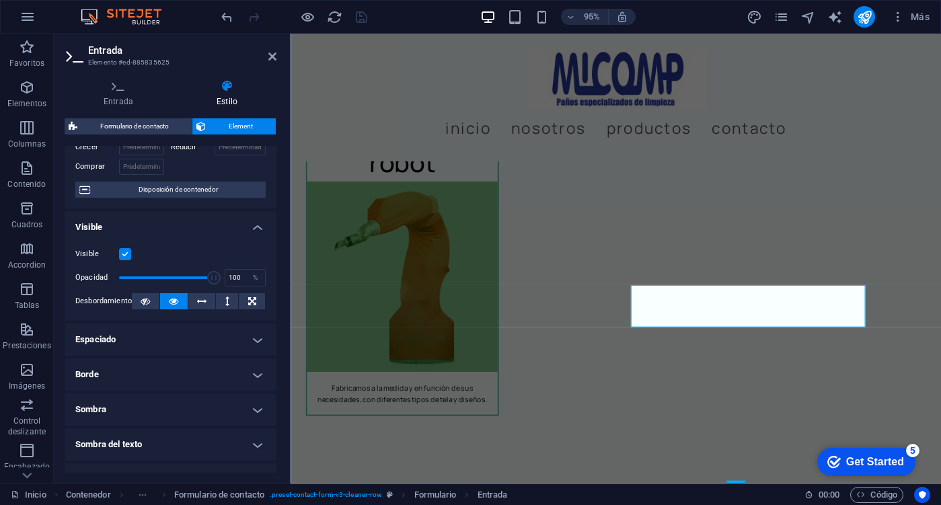
scroll to position [0, 0]
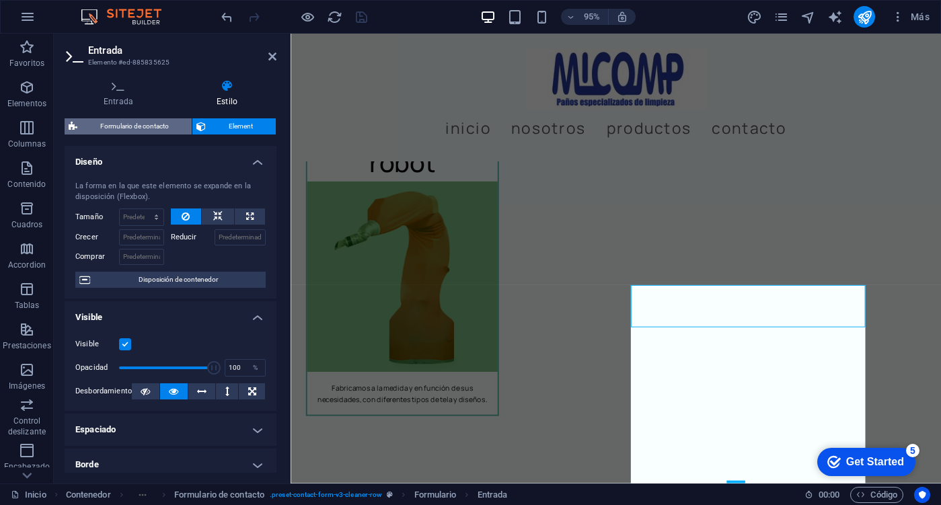
drag, startPoint x: 124, startPoint y: 124, endPoint x: 231, endPoint y: 238, distance: 155.6
click at [124, 124] on span "Formulario de contacto" at bounding box center [134, 126] width 106 height 16
select select "rem"
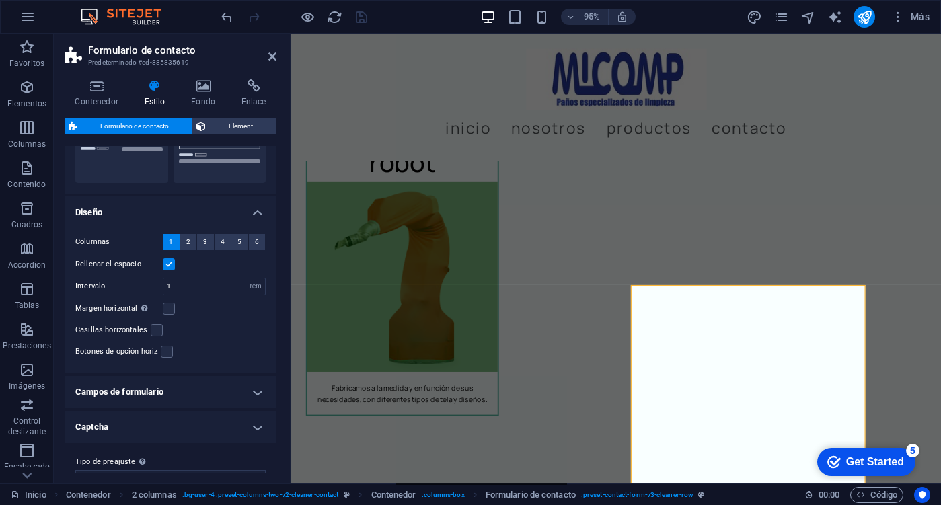
scroll to position [205, 0]
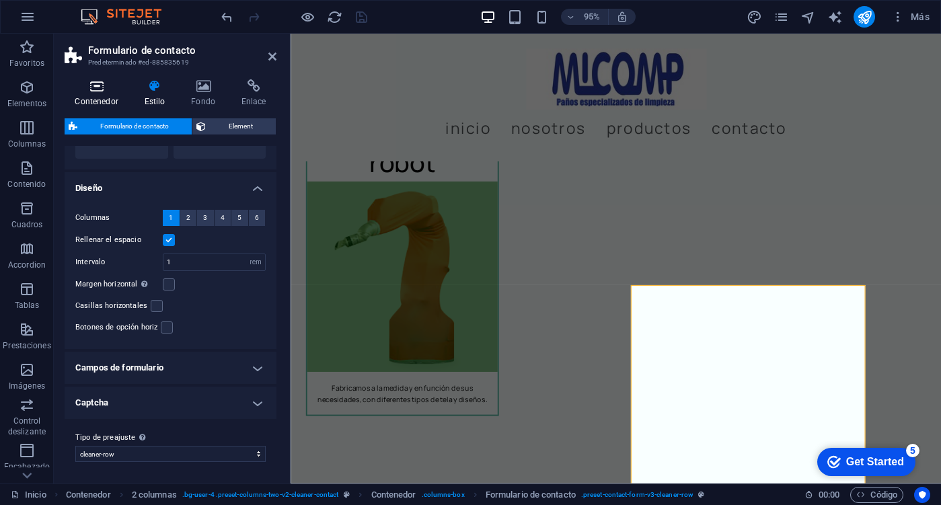
drag, startPoint x: 90, startPoint y: 90, endPoint x: 90, endPoint y: 98, distance: 7.4
click at [90, 91] on icon at bounding box center [97, 85] width 64 height 13
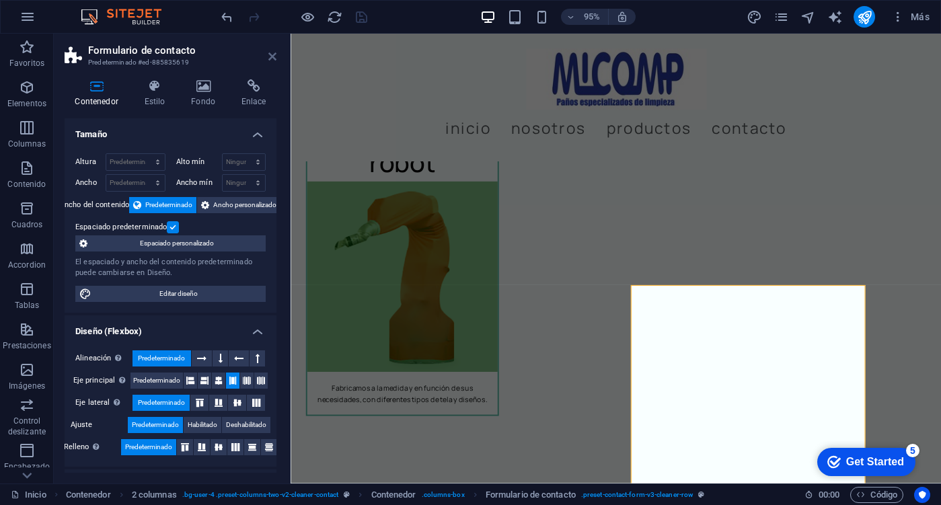
drag, startPoint x: 269, startPoint y: 57, endPoint x: 211, endPoint y: 30, distance: 63.8
click at [269, 57] on icon at bounding box center [272, 56] width 8 height 11
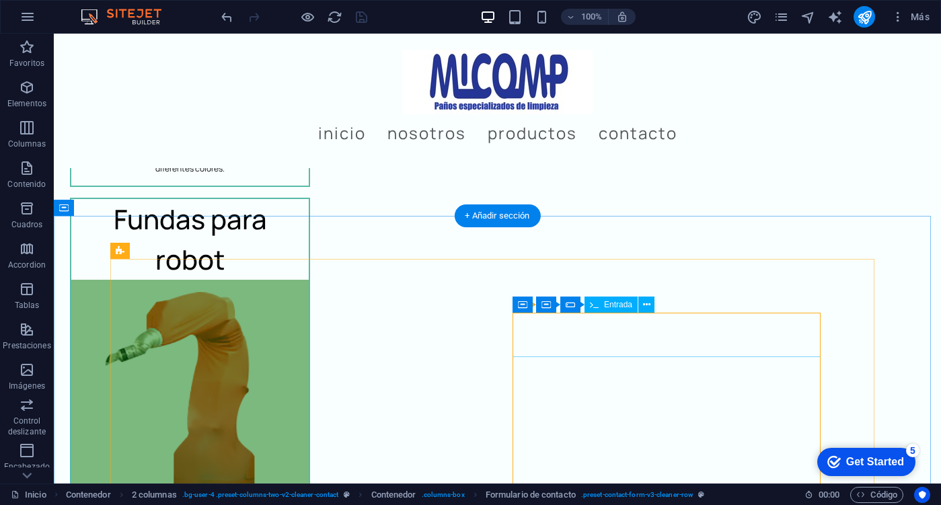
click at [644, 307] on icon at bounding box center [646, 305] width 7 height 14
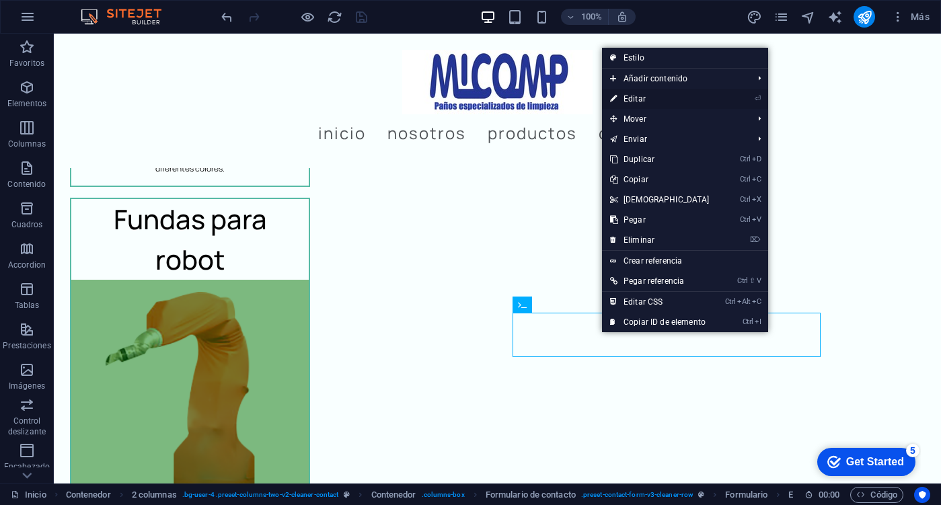
click at [664, 95] on link "⏎ Editar" at bounding box center [660, 99] width 116 height 20
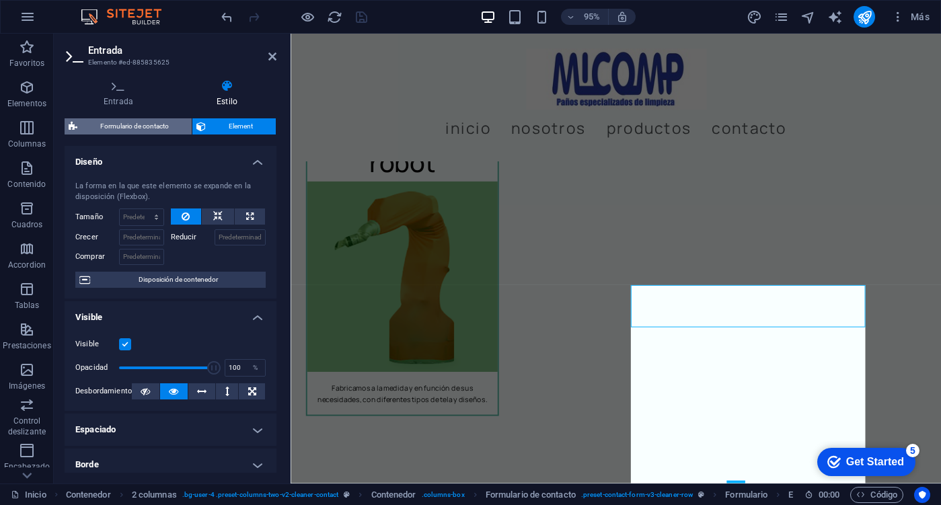
click at [157, 125] on span "Formulario de contacto" at bounding box center [134, 126] width 106 height 16
select select "rem"
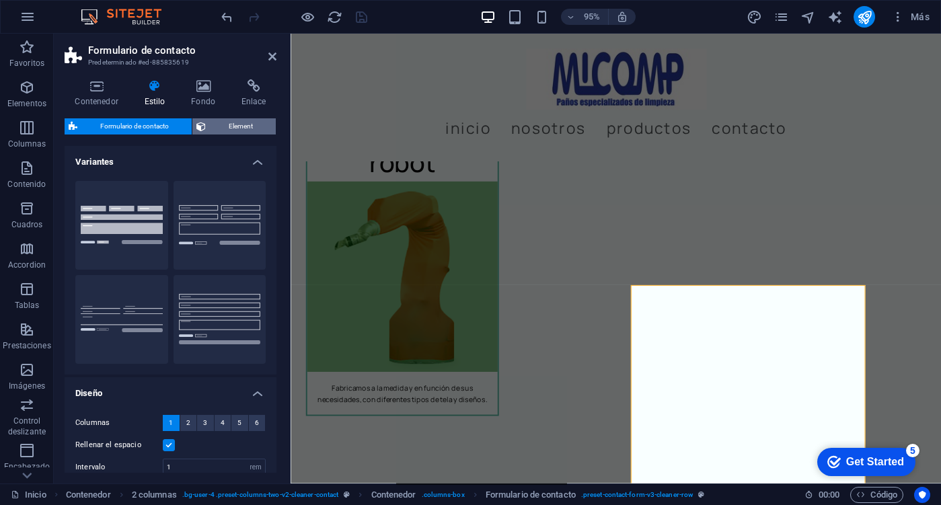
click at [221, 120] on span "Element" at bounding box center [241, 126] width 62 height 16
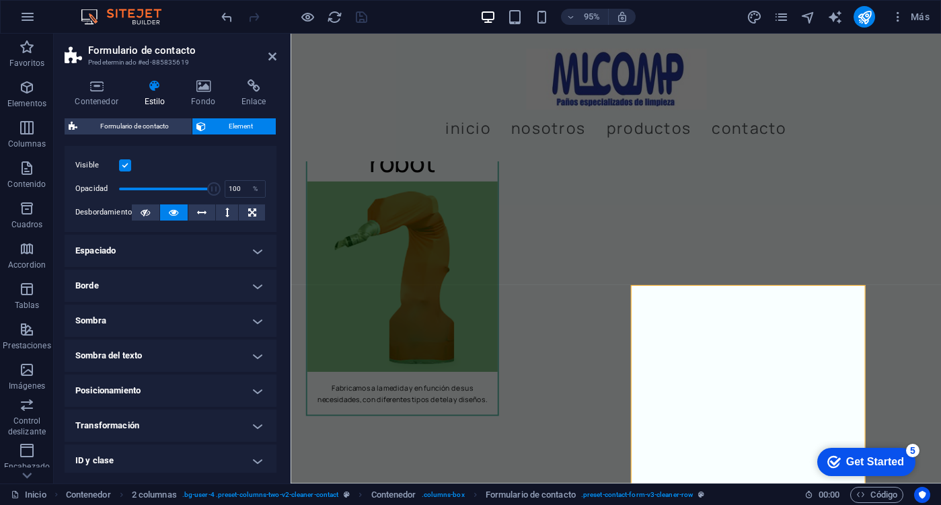
scroll to position [253, 0]
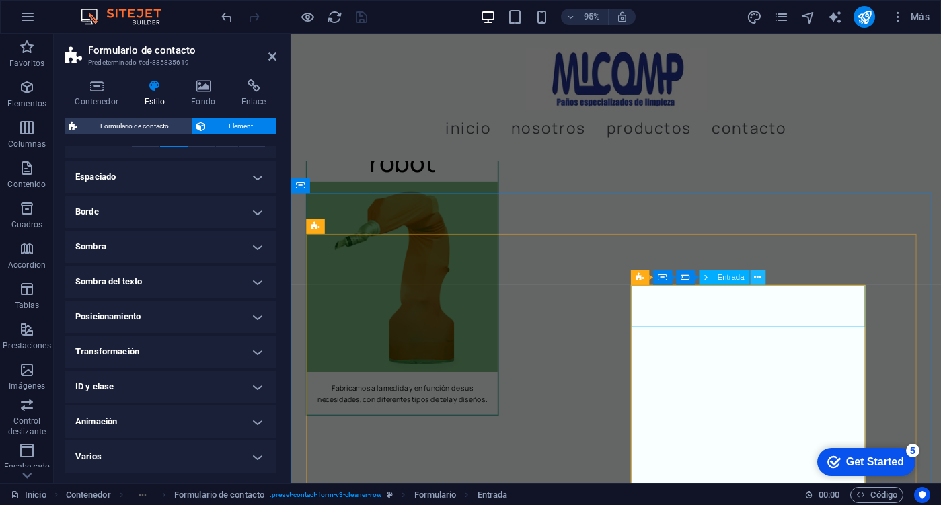
click at [755, 278] on icon at bounding box center [757, 277] width 7 height 13
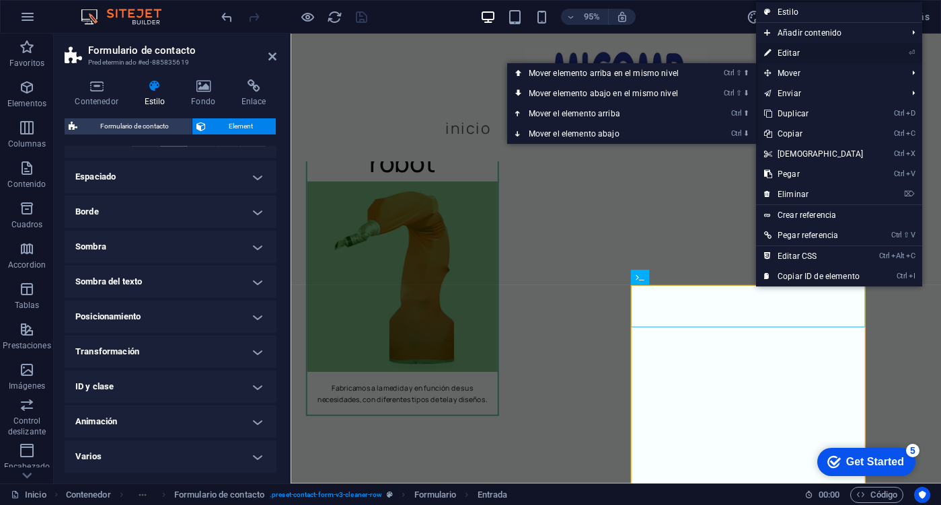
click at [807, 61] on link "⏎ Editar" at bounding box center [814, 53] width 116 height 20
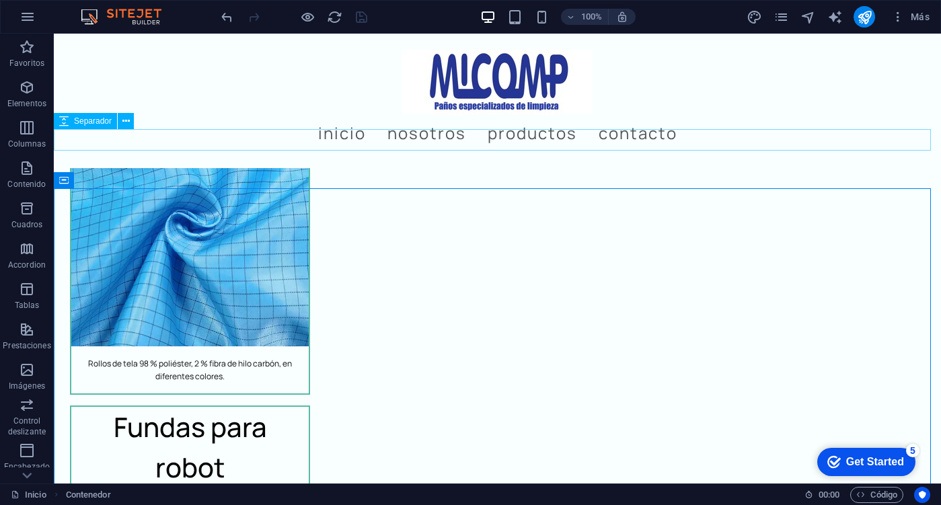
scroll to position [3794, 0]
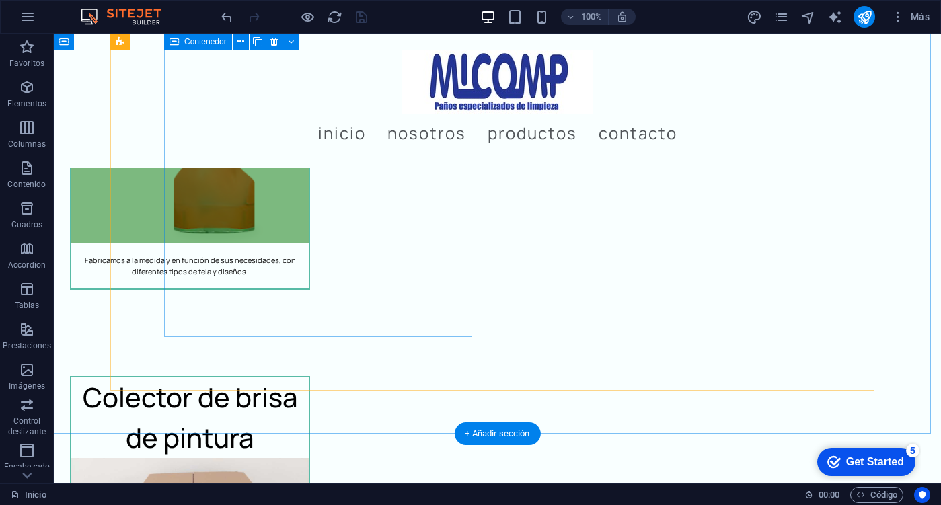
scroll to position [3928, 0]
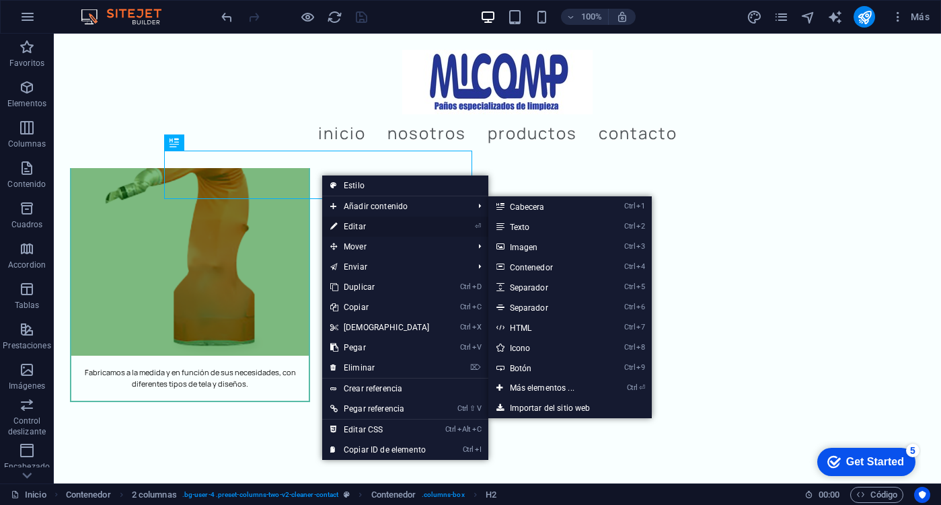
drag, startPoint x: 375, startPoint y: 222, endPoint x: 56, endPoint y: 204, distance: 320.0
click at [375, 222] on link "⏎ Editar" at bounding box center [380, 227] width 116 height 20
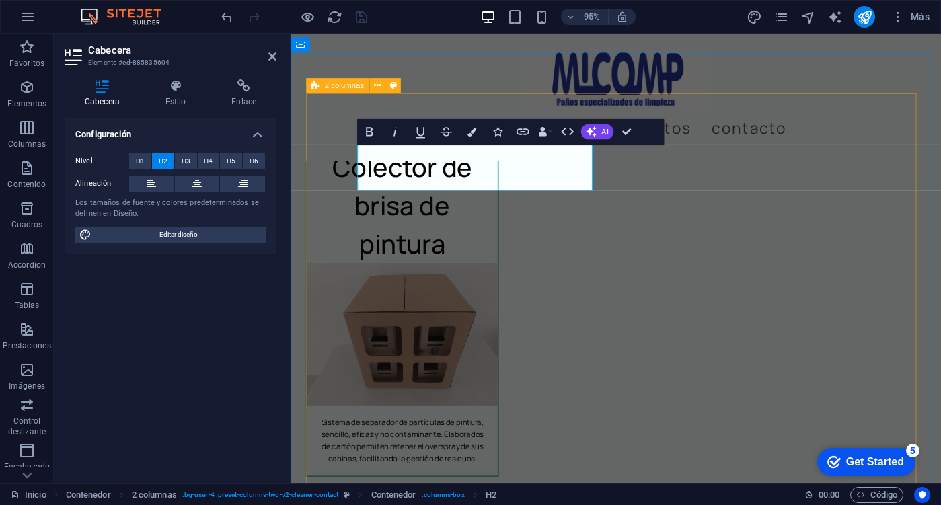
scroll to position [3706, 0]
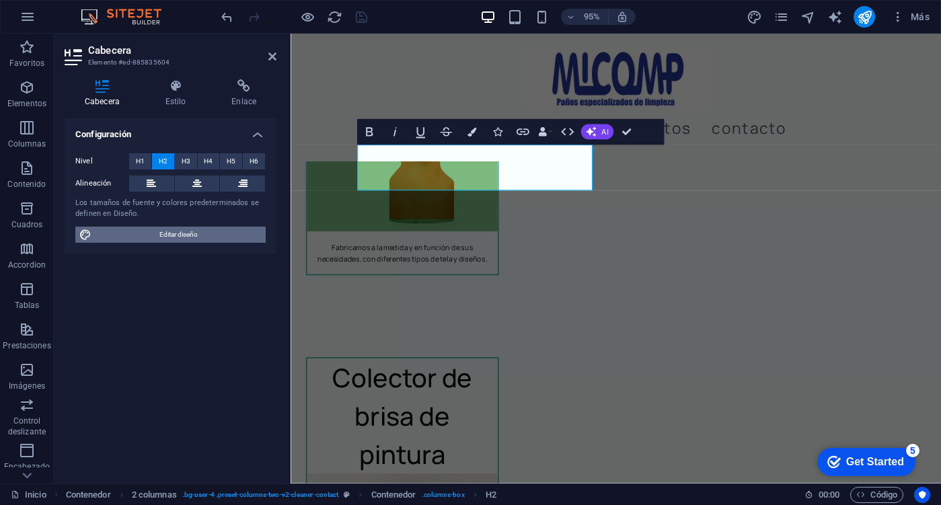
click at [178, 230] on span "Editar diseño" at bounding box center [178, 235] width 166 height 16
select select "px"
select select "400"
select select "px"
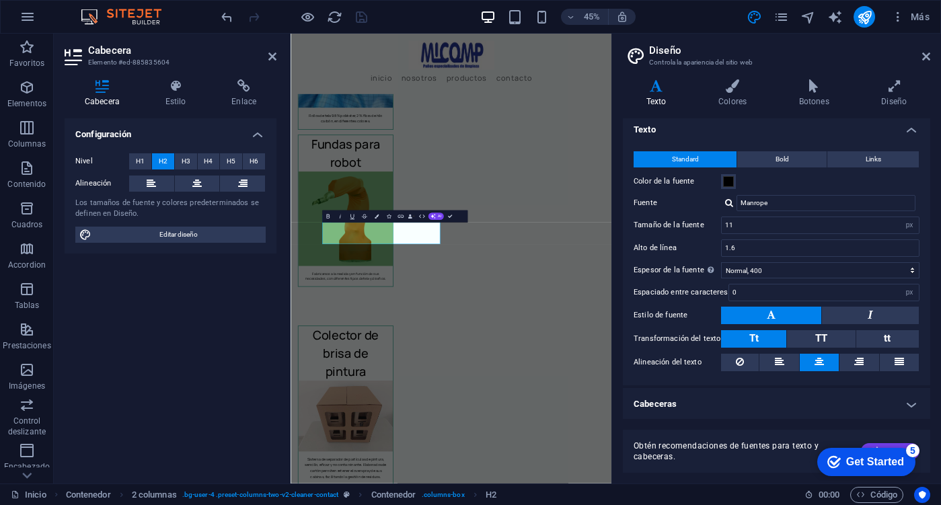
scroll to position [6, 0]
drag, startPoint x: 921, startPoint y: 60, endPoint x: 52, endPoint y: 160, distance: 875.3
click at [922, 60] on icon at bounding box center [926, 56] width 8 height 11
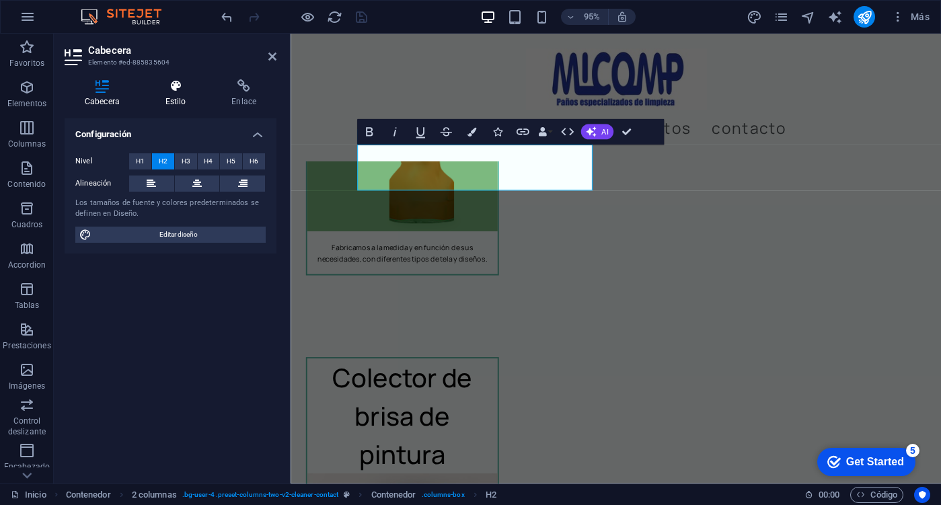
click at [188, 83] on icon at bounding box center [175, 85] width 61 height 13
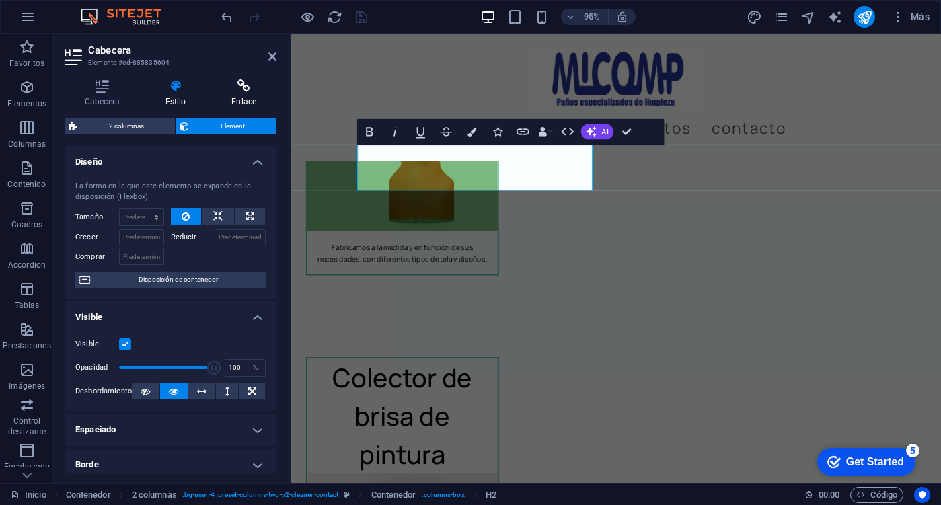
click at [250, 98] on h4 "Enlace" at bounding box center [243, 93] width 65 height 28
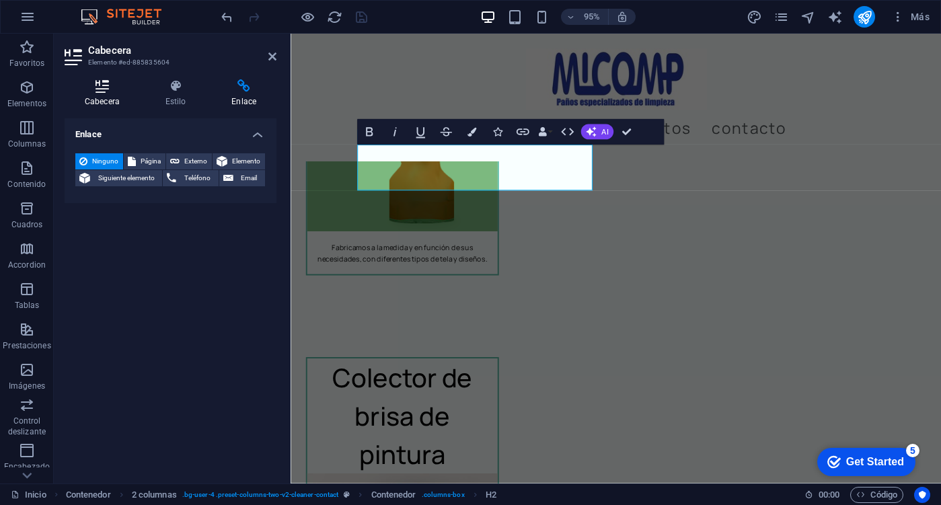
drag, startPoint x: 176, startPoint y: 93, endPoint x: 106, endPoint y: 87, distance: 70.8
click at [176, 93] on h4 "Estilo" at bounding box center [178, 93] width 67 height 28
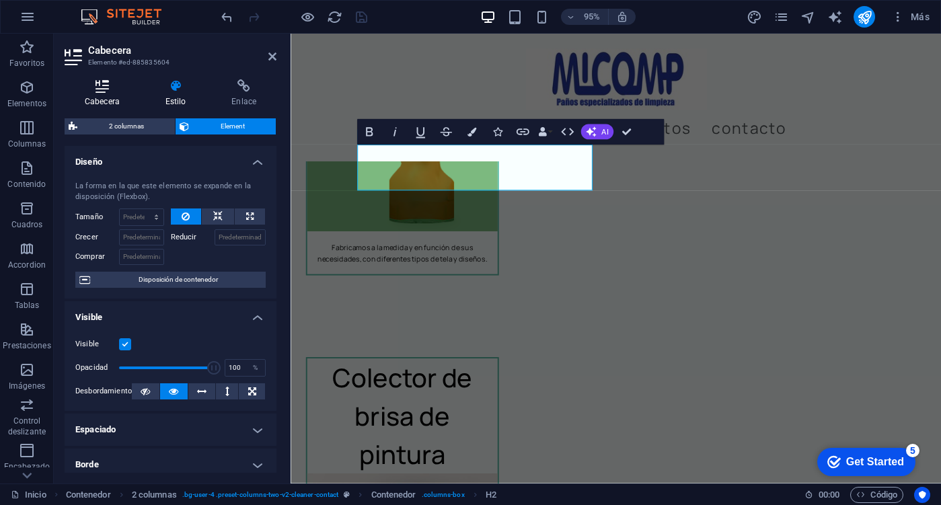
click at [106, 87] on icon at bounding box center [102, 85] width 75 height 13
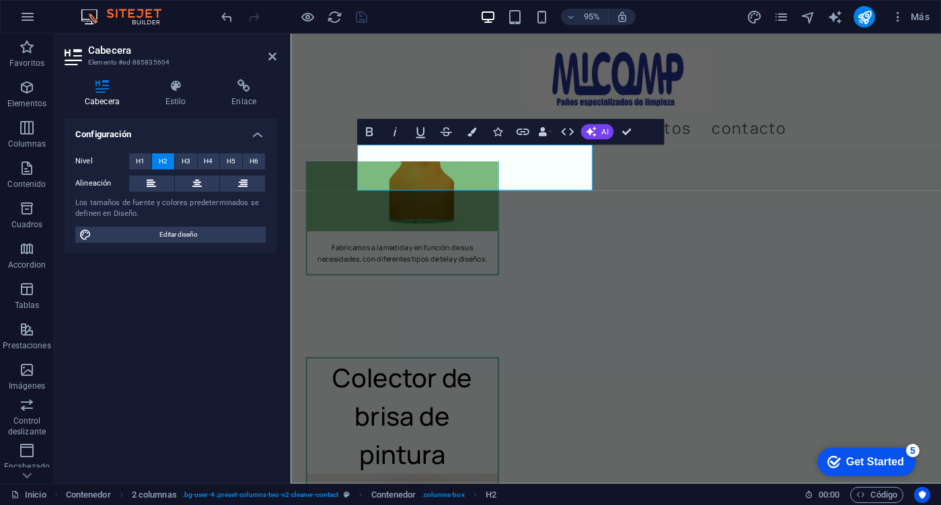
click at [157, 342] on div "Configuración Nivel H1 H2 H3 H4 H5 H6 Alineación Los tamaños de fuente y colore…" at bounding box center [171, 295] width 212 height 354
click at [321, 89] on div at bounding box center [633, 82] width 652 height 65
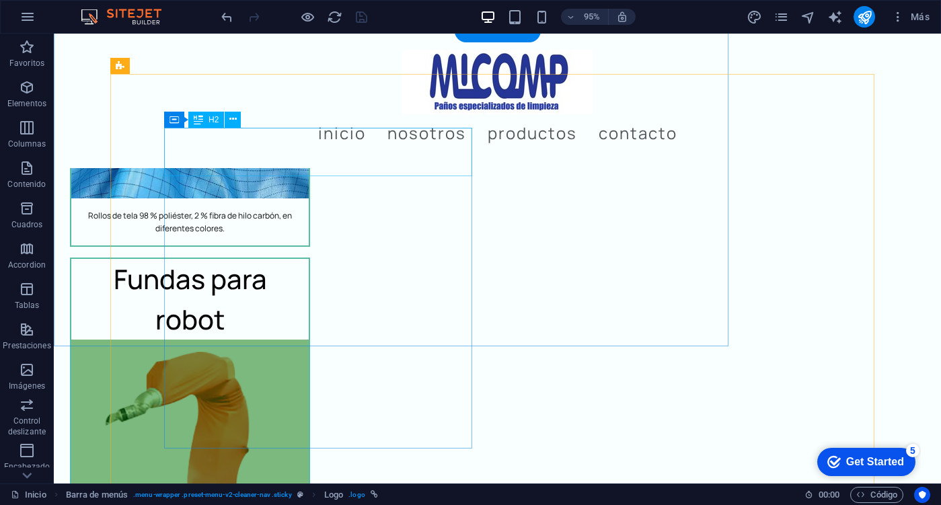
scroll to position [3928, 0]
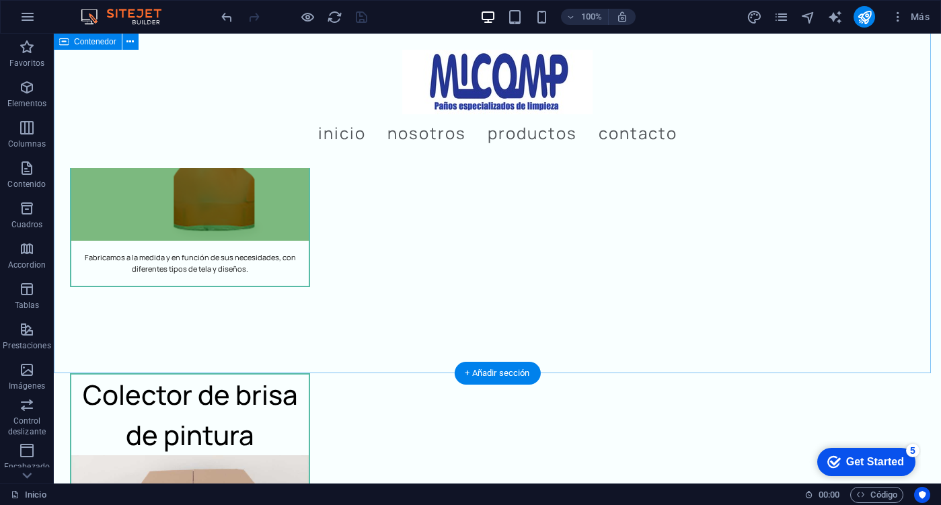
scroll to position [4176, 0]
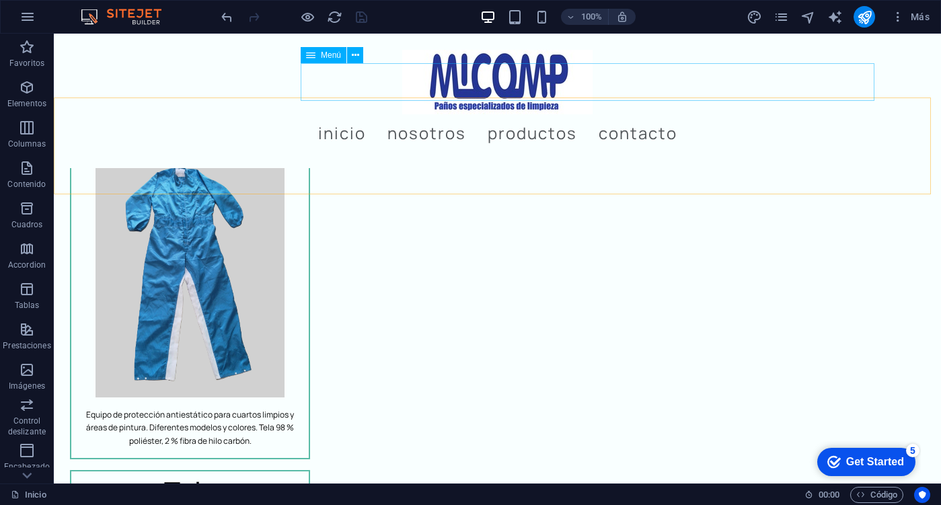
scroll to position [3100, 0]
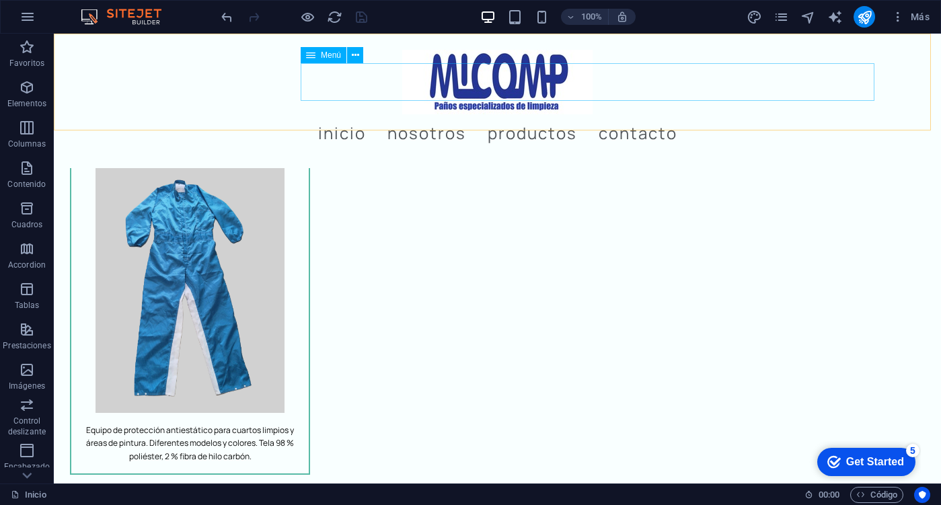
click at [448, 114] on nav "Inicio Nosotros Productos Contacto" at bounding box center [498, 133] width 764 height 38
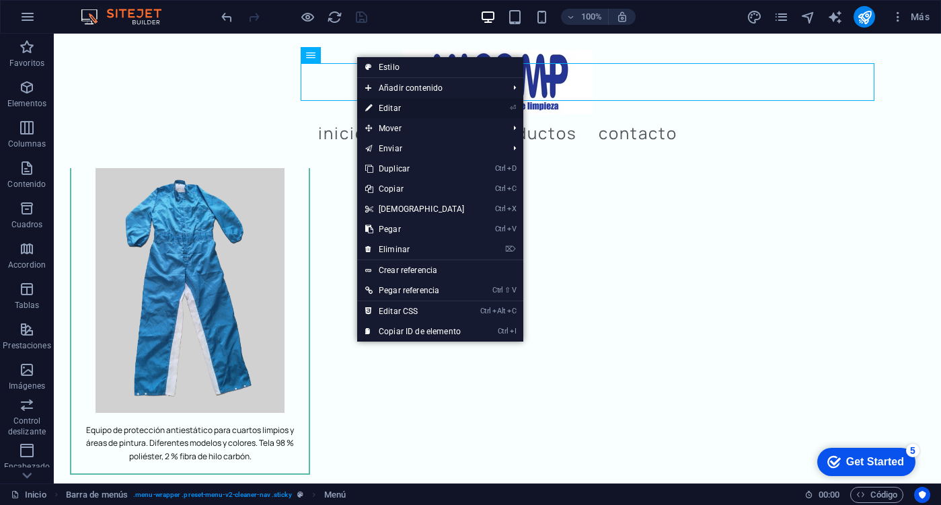
click at [421, 108] on link "⏎ Editar" at bounding box center [415, 108] width 116 height 20
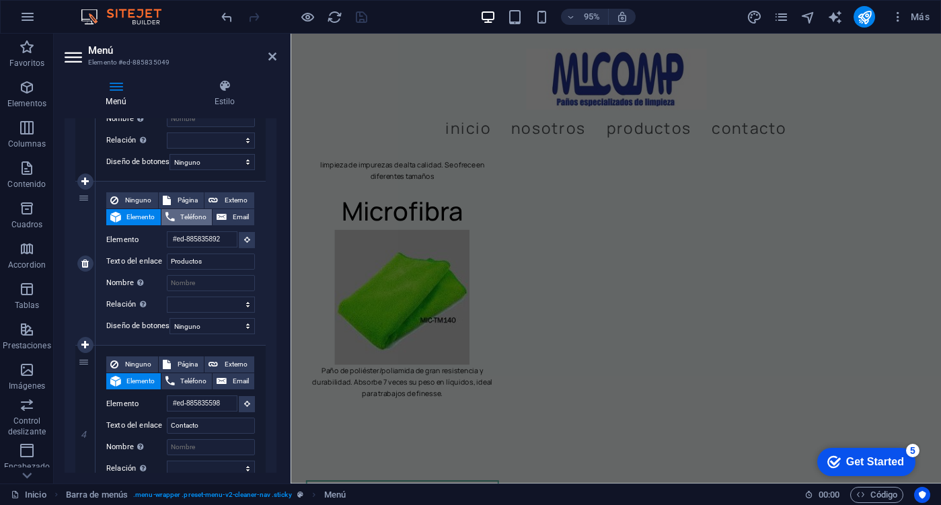
scroll to position [2638, 0]
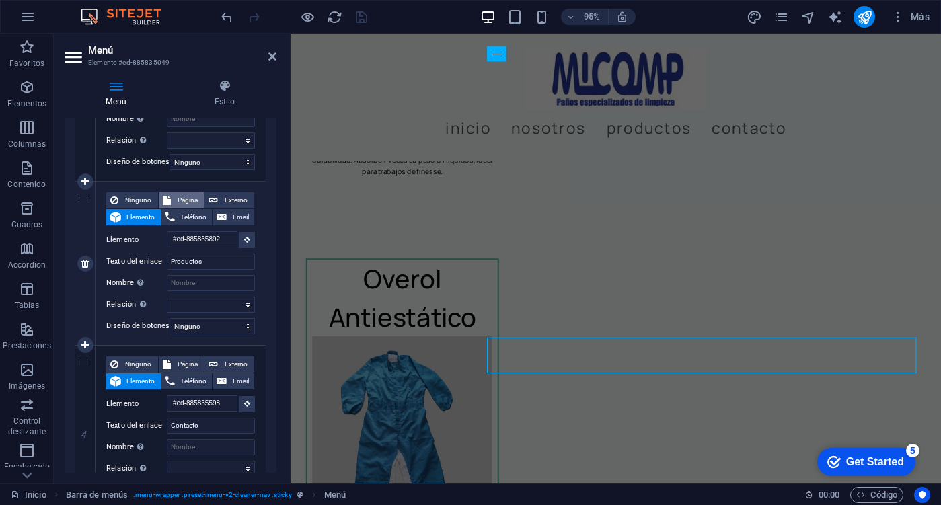
click at [184, 198] on span "Página" at bounding box center [188, 200] width 26 height 16
select select
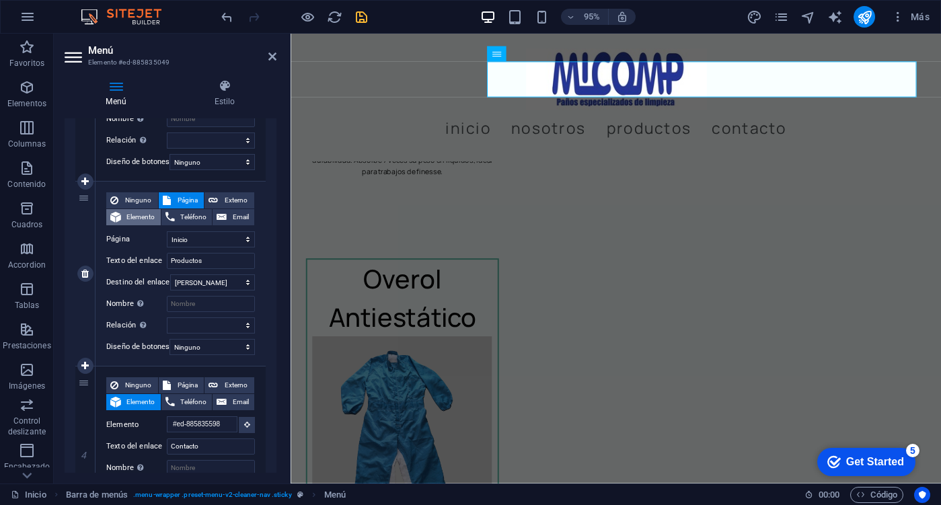
click at [147, 217] on span "Elemento" at bounding box center [141, 217] width 32 height 16
select select
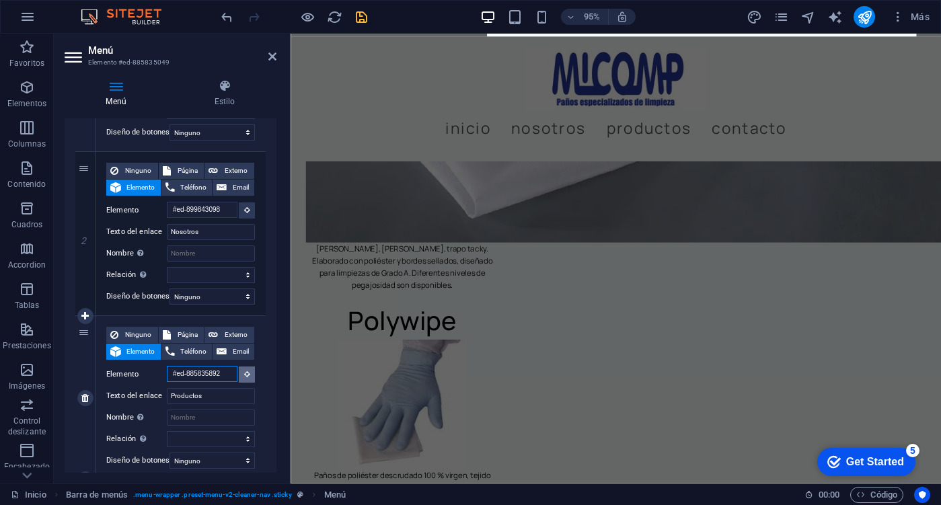
scroll to position [2055, 0]
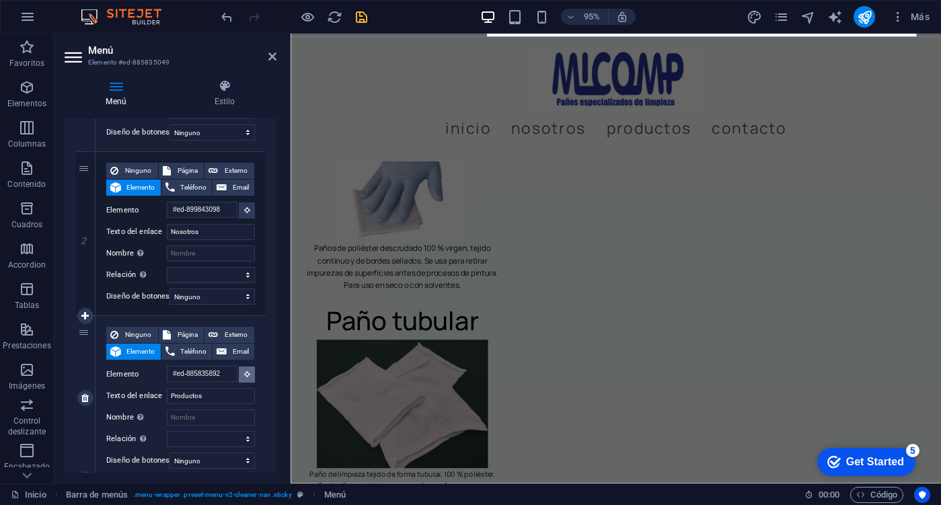
click at [240, 374] on button at bounding box center [247, 375] width 16 height 16
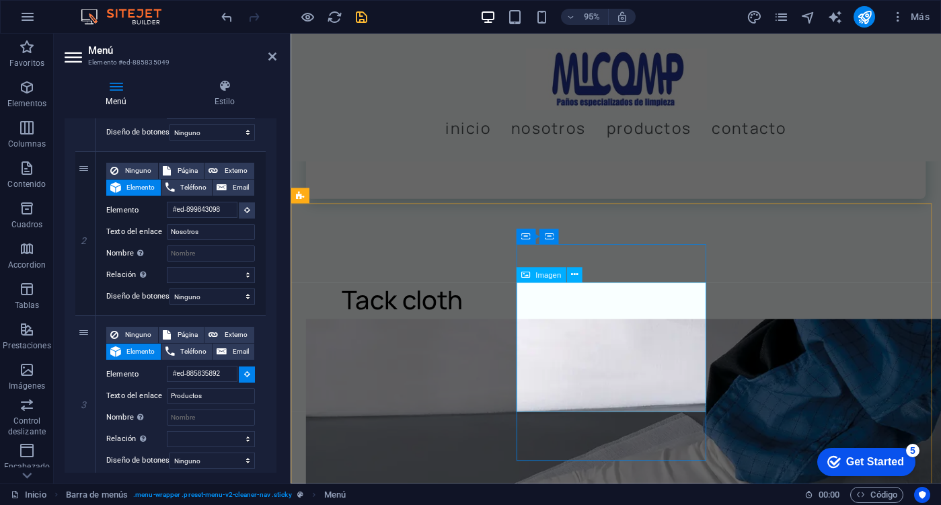
scroll to position [1383, 0]
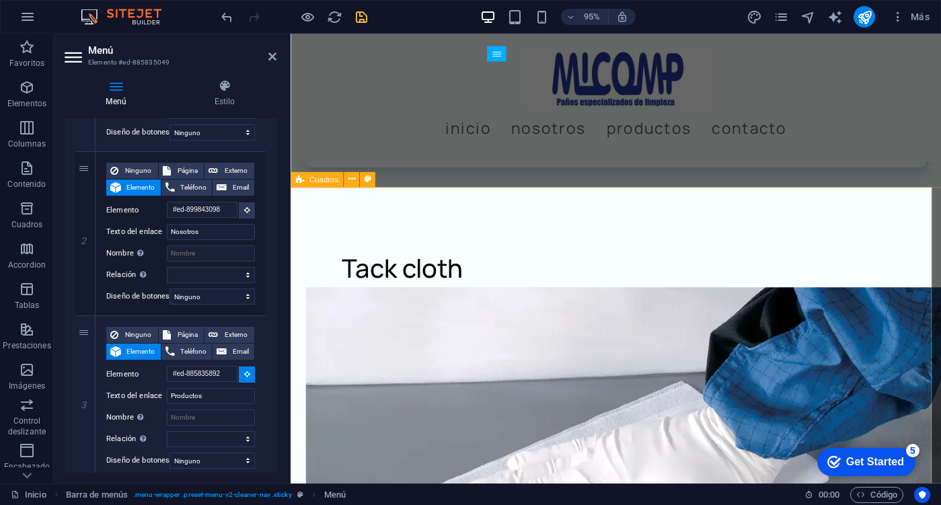
select select
type input "#ed-903289564"
select select
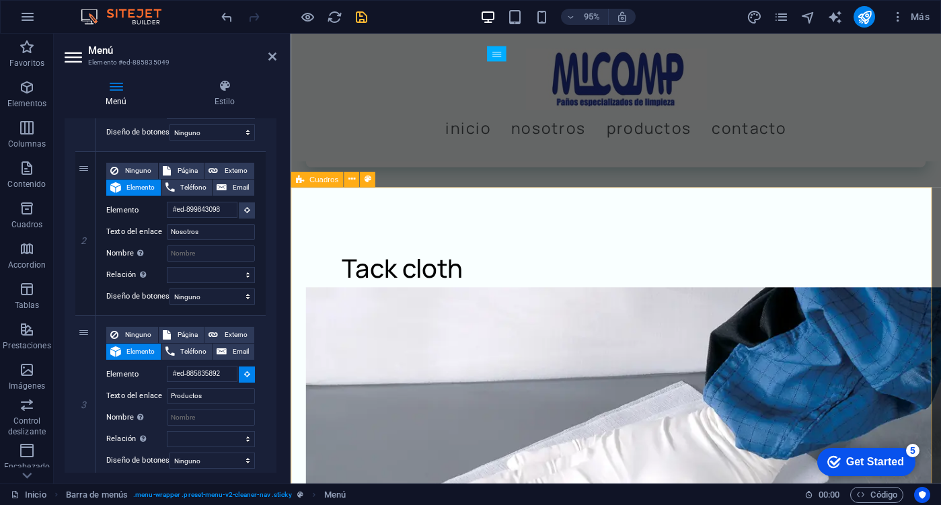
select select
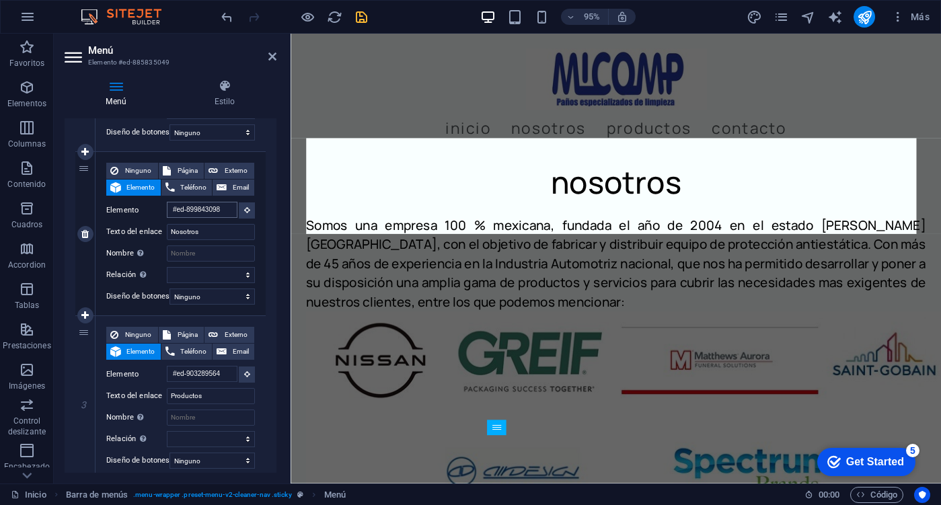
scroll to position [816, 0]
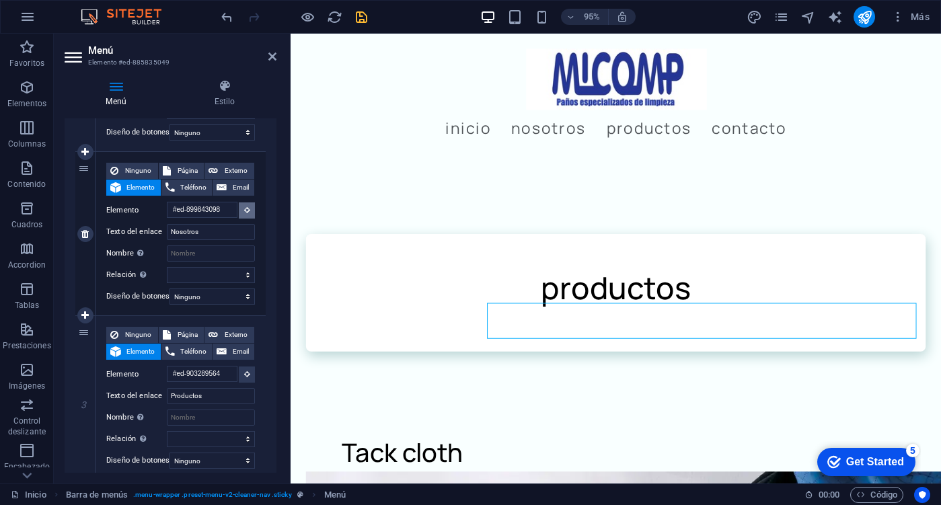
click at [245, 206] on icon at bounding box center [247, 209] width 6 height 7
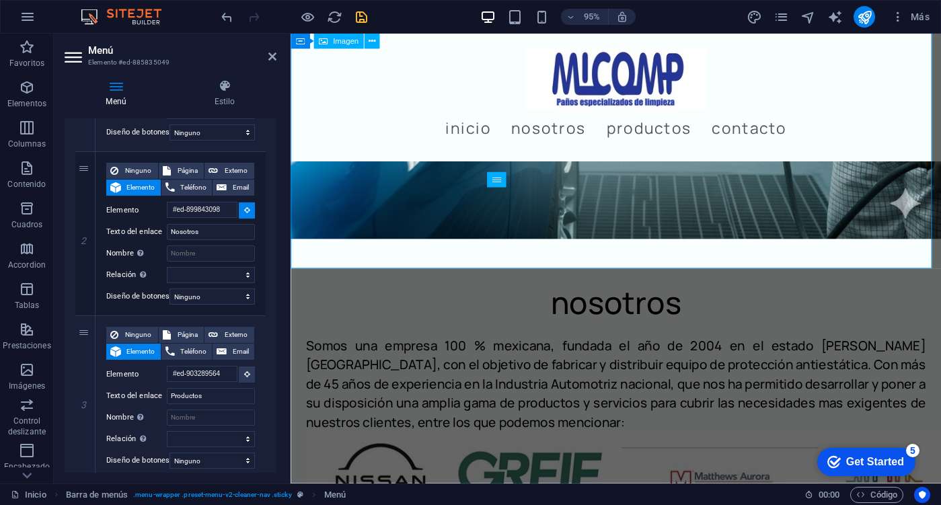
scroll to position [651, 0]
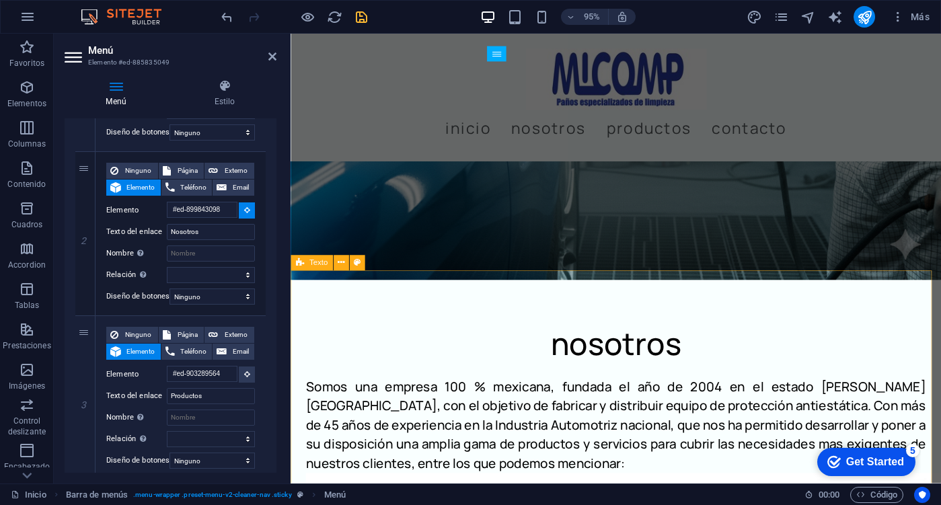
select select
type input "#ed-899843089"
select select
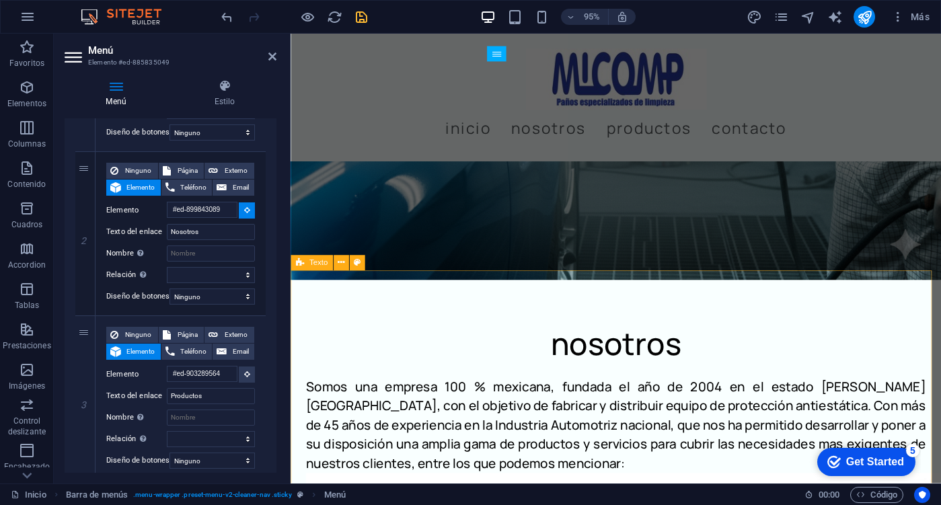
select select
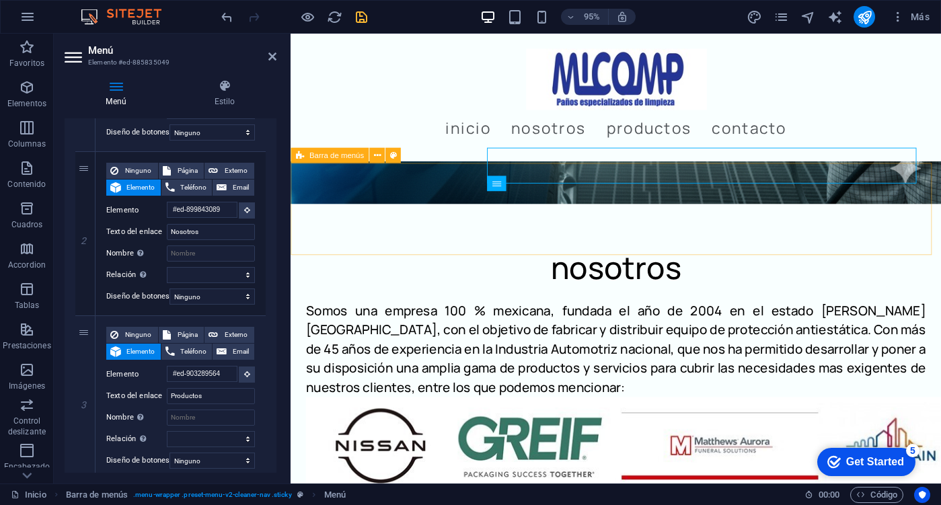
scroll to position [554, 0]
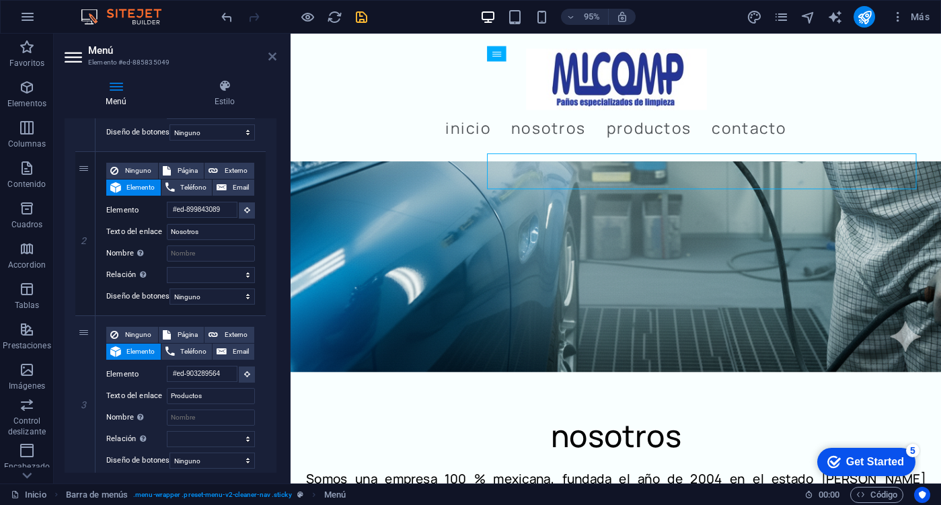
click at [269, 57] on icon at bounding box center [272, 56] width 8 height 11
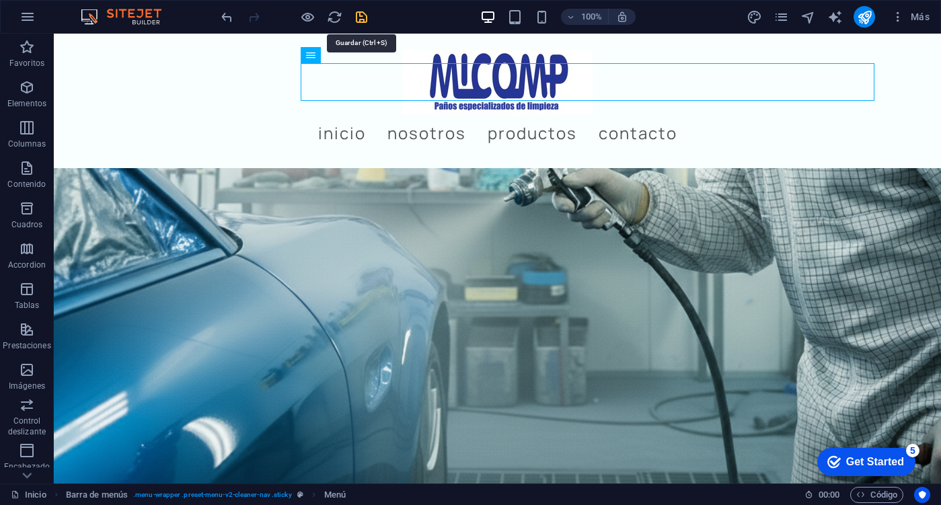
click at [365, 14] on icon "save" at bounding box center [361, 16] width 15 height 15
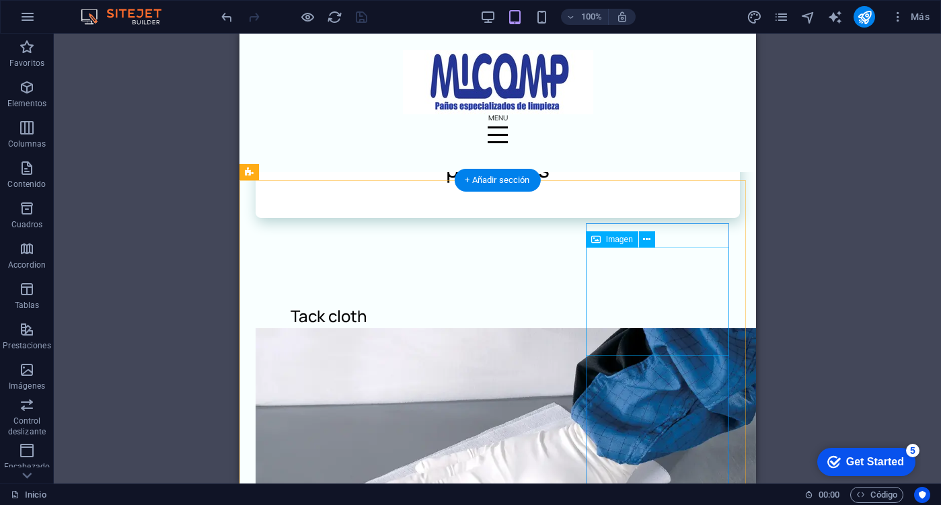
scroll to position [925, 0]
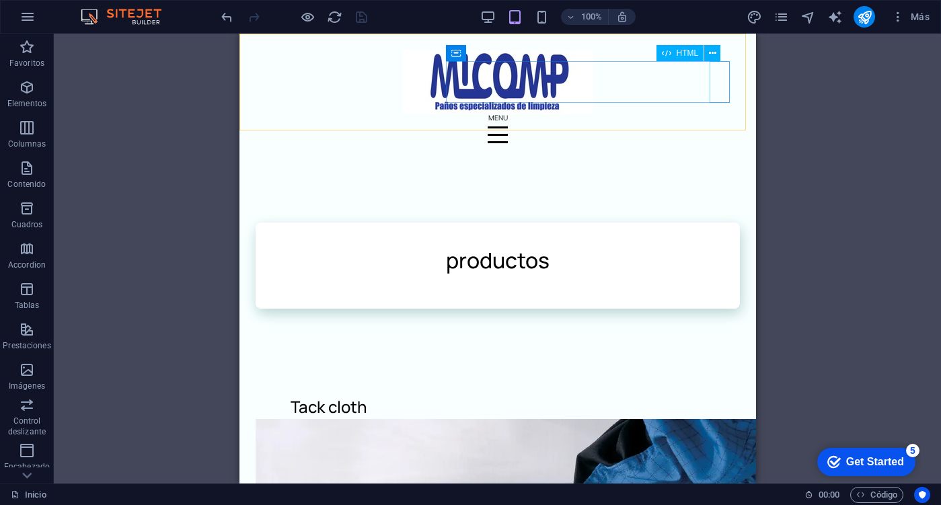
click at [720, 114] on div at bounding box center [497, 135] width 484 height 42
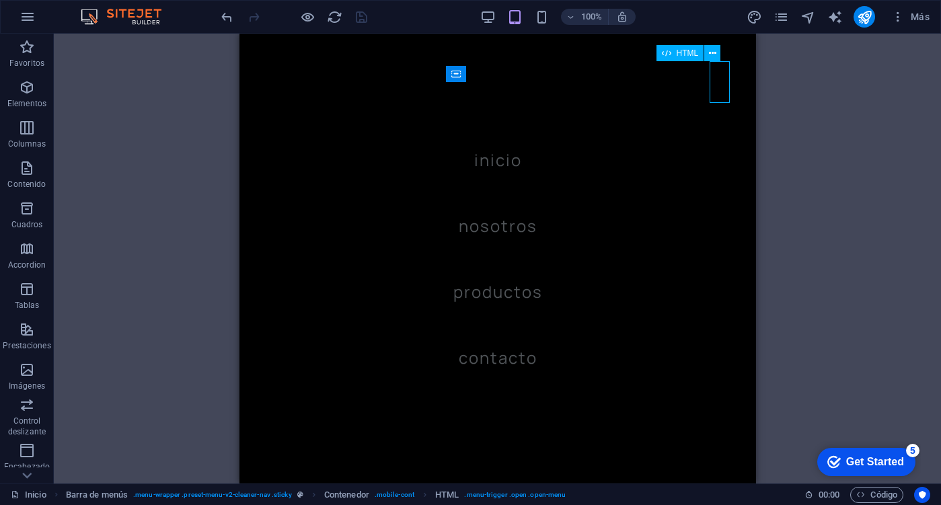
click at [275, 114] on div at bounding box center [265, 135] width 20 height 42
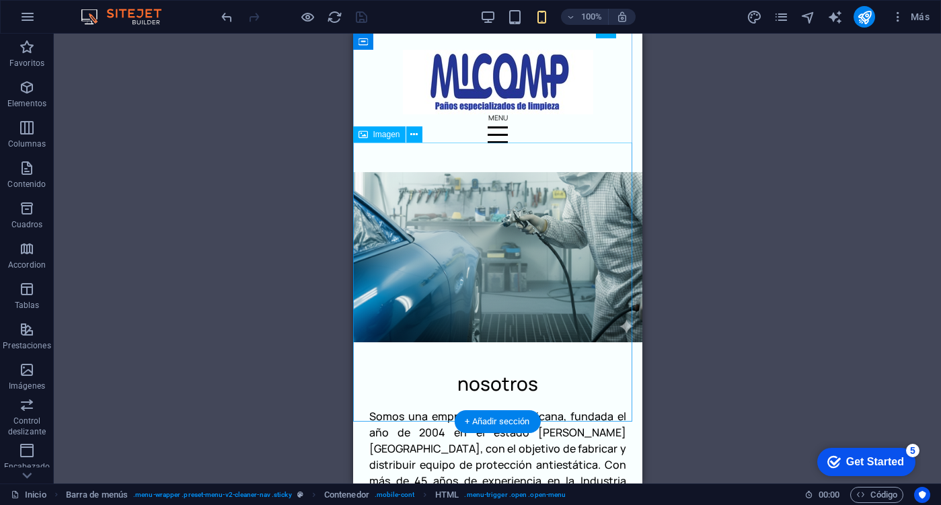
scroll to position [404, 0]
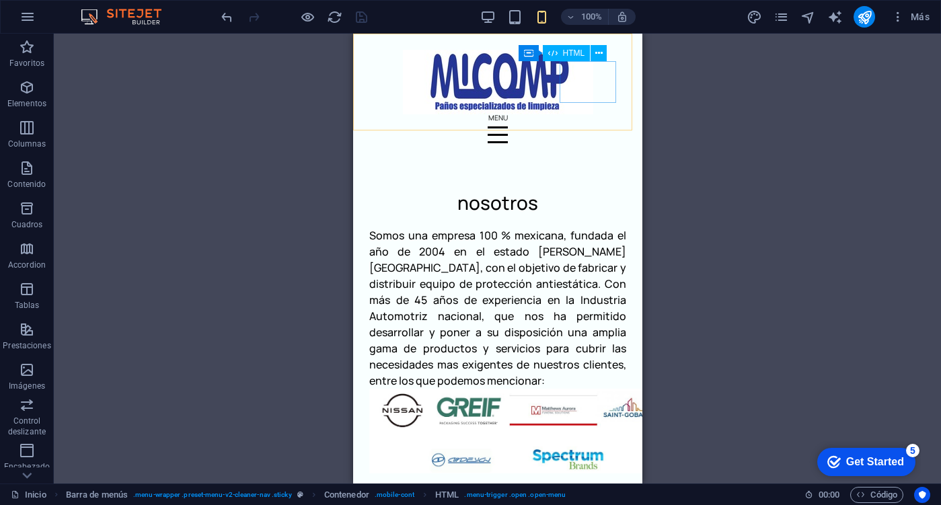
click at [599, 114] on div at bounding box center [497, 135] width 257 height 42
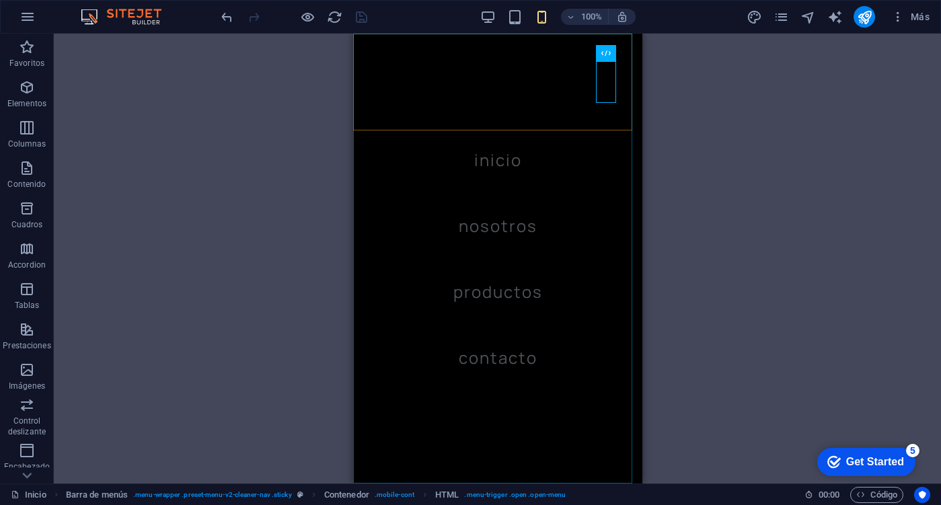
click at [494, 156] on nav "Inicio Nosotros Productos Contacto" at bounding box center [496, 259] width 289 height 450
click at [490, 161] on nav "Inicio Nosotros Productos Contacto" at bounding box center [496, 259] width 289 height 450
click at [607, 50] on nav "Inicio Nosotros Productos Contacto" at bounding box center [496, 259] width 289 height 450
click at [389, 114] on div at bounding box center [379, 135] width 20 height 42
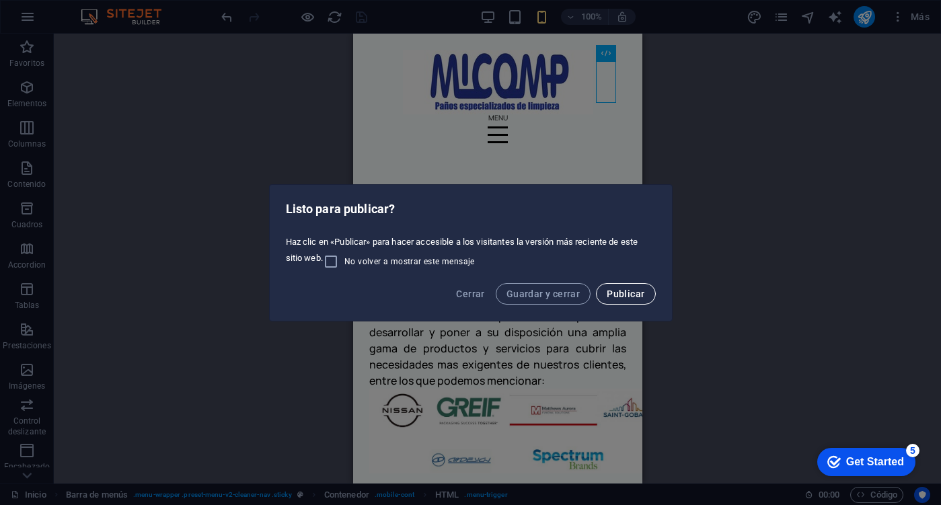
click at [636, 297] on span "Publicar" at bounding box center [626, 294] width 38 height 11
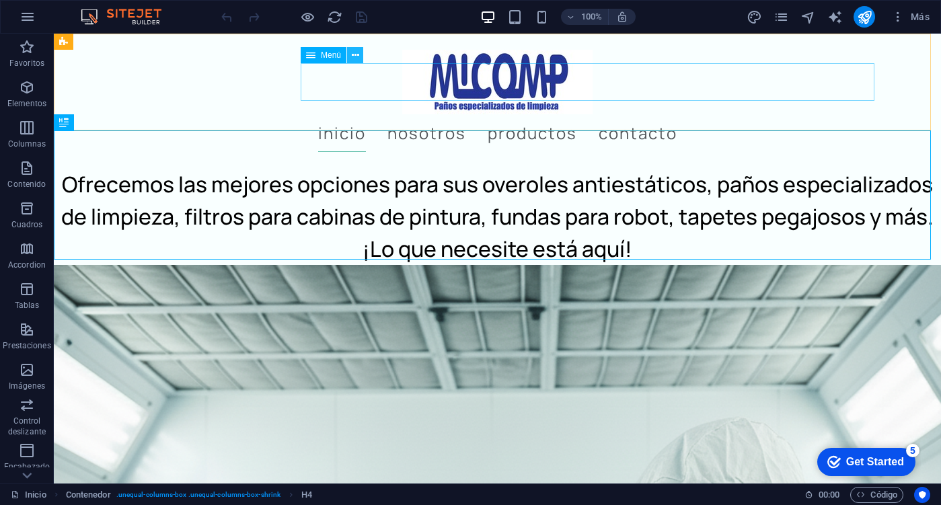
click at [358, 59] on icon at bounding box center [355, 55] width 7 height 14
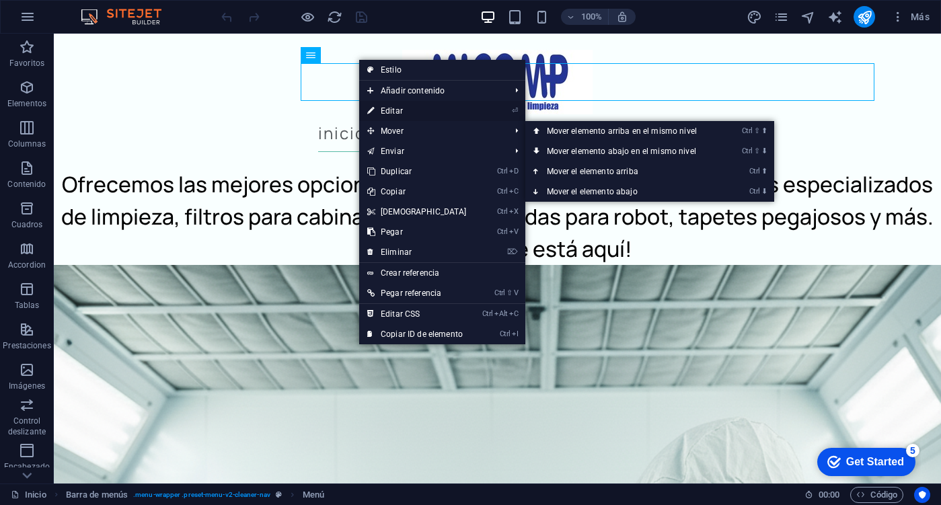
click at [395, 110] on link "⏎ Editar" at bounding box center [417, 111] width 116 height 20
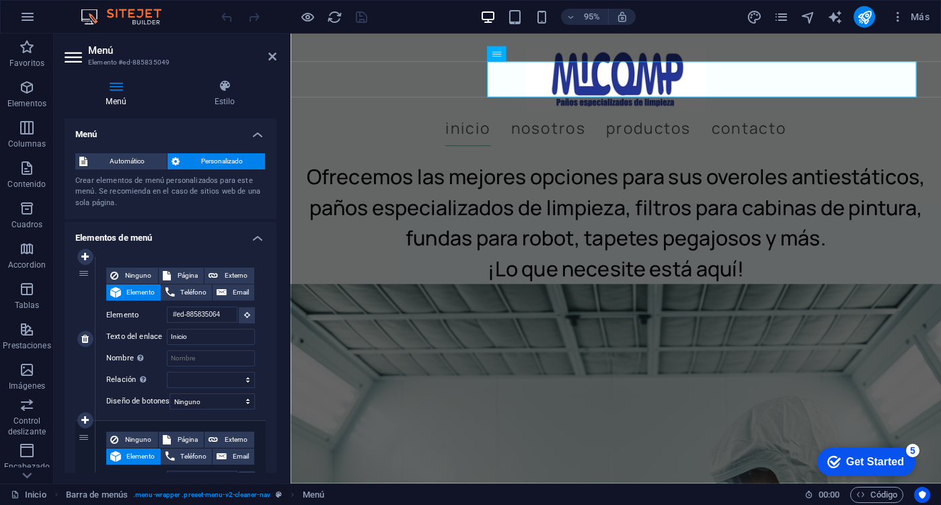
scroll to position [135, 0]
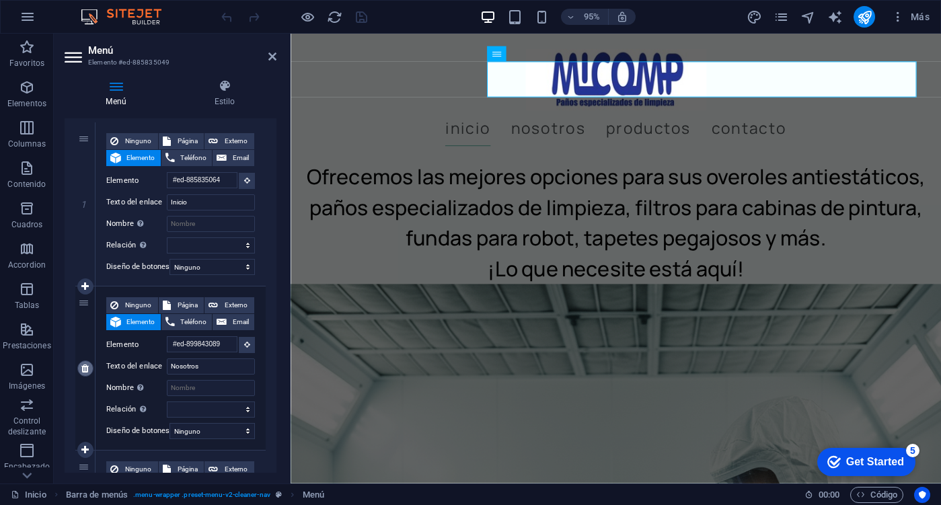
click at [82, 367] on icon at bounding box center [84, 368] width 7 height 9
select select
type input "#ed-903289564"
type input "Productos"
select select
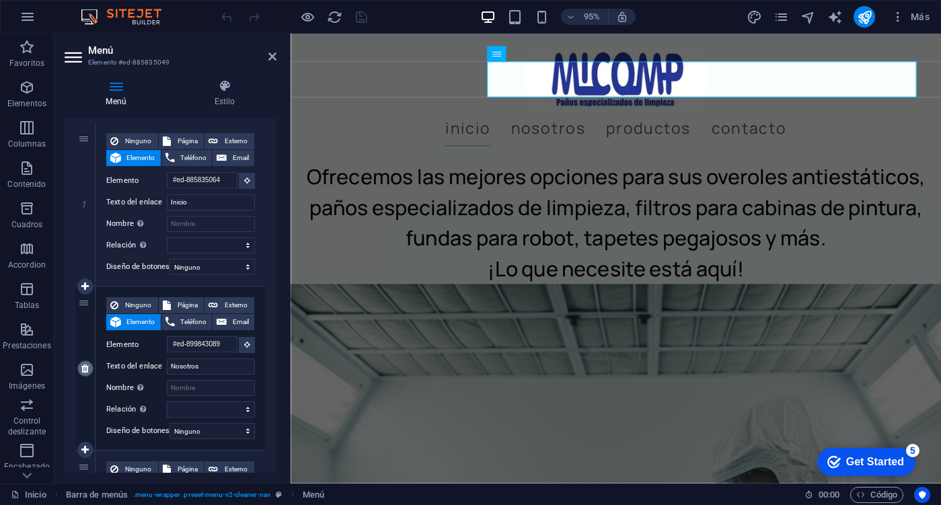
type input "#ed-885835598"
type input "Contacto"
select select
click at [89, 370] on link at bounding box center [85, 368] width 16 height 16
select select
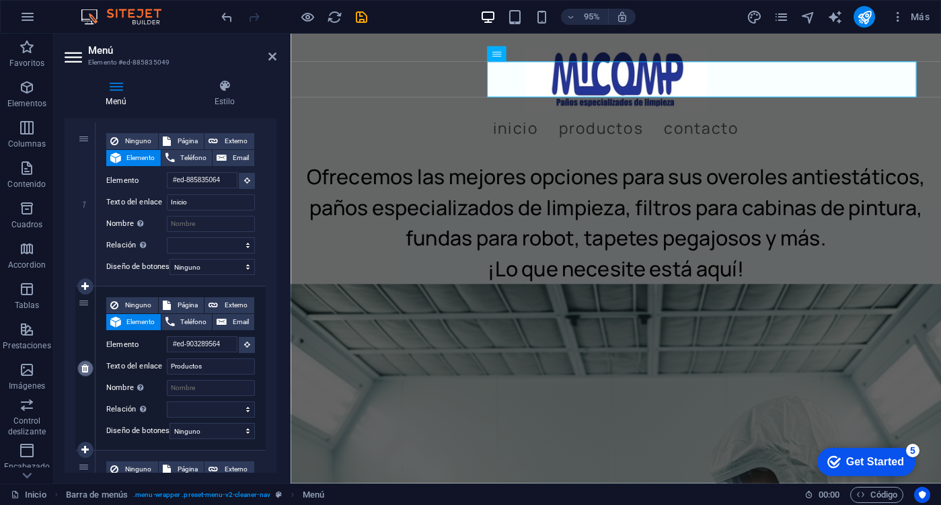
type input "#ed-885835598"
type input "Contacto"
select select
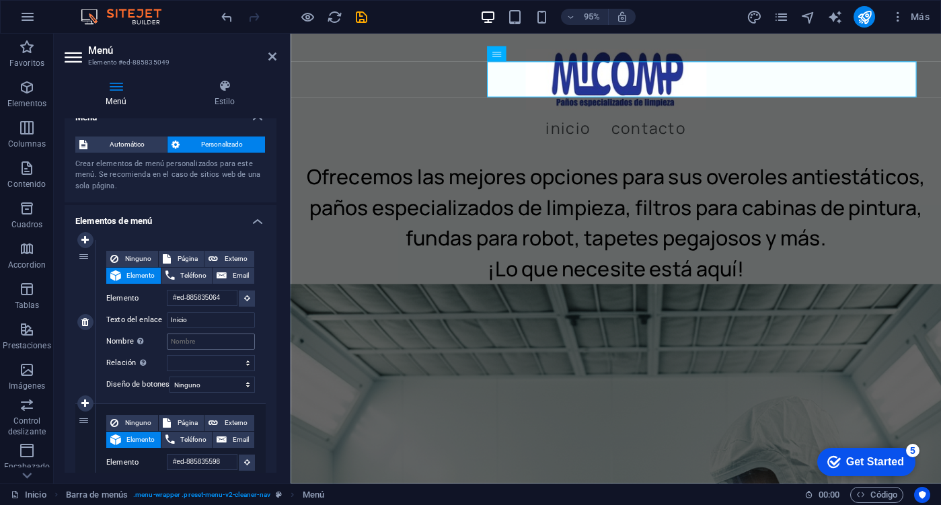
scroll to position [0, 0]
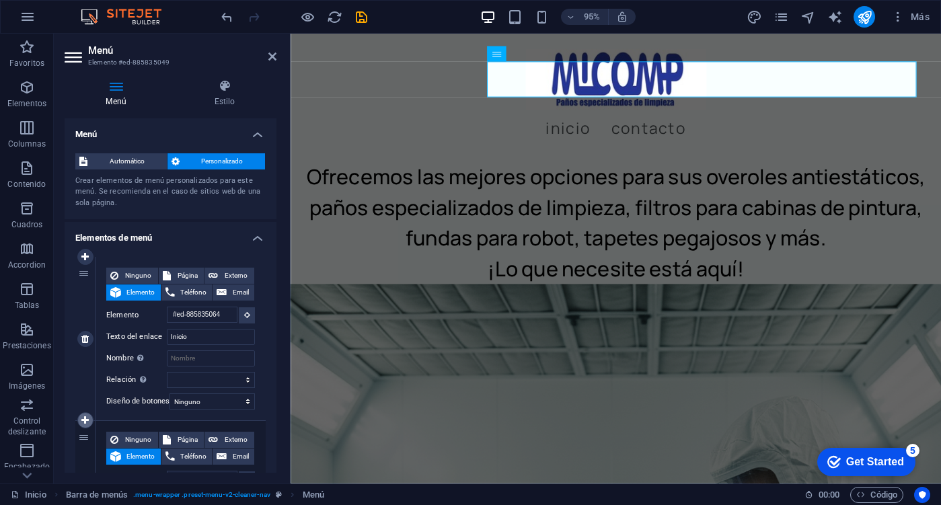
click at [85, 420] on icon at bounding box center [84, 420] width 7 height 9
select select
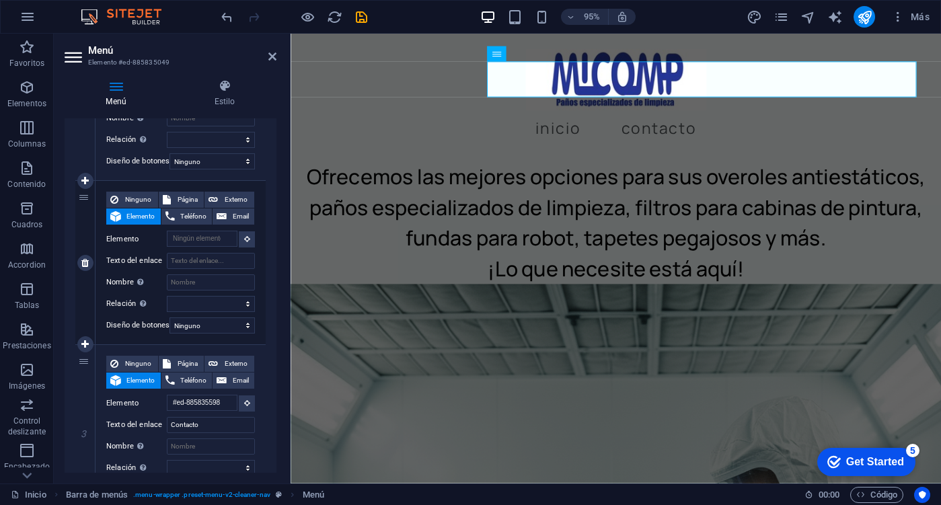
scroll to position [188, 0]
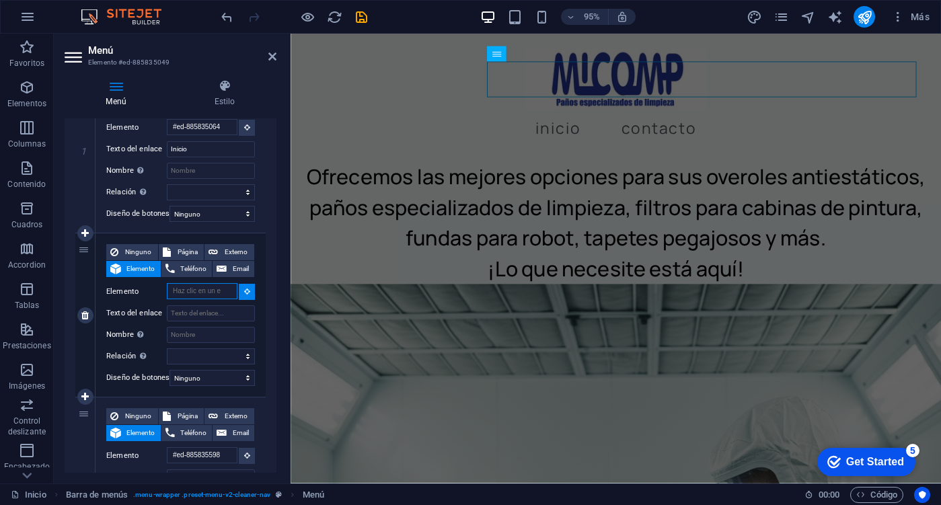
click at [210, 283] on input "Elemento" at bounding box center [202, 291] width 71 height 16
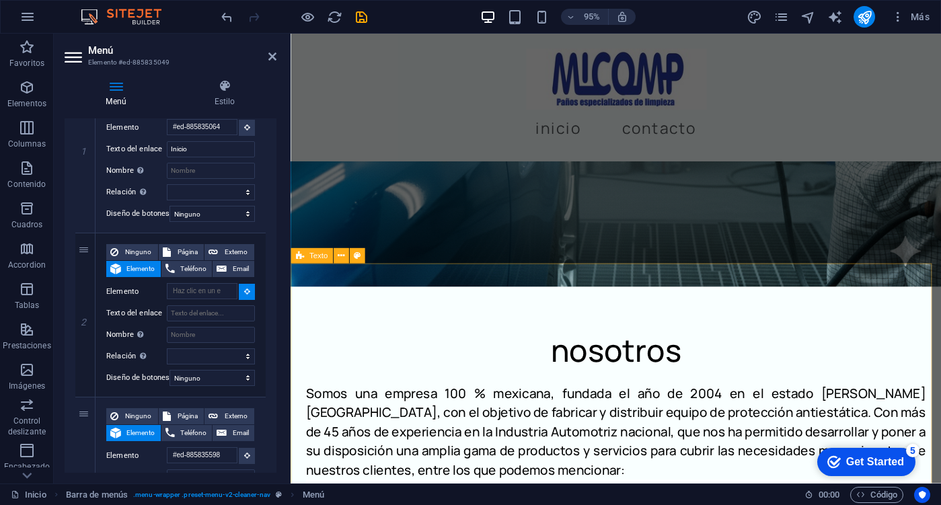
scroll to position [673, 0]
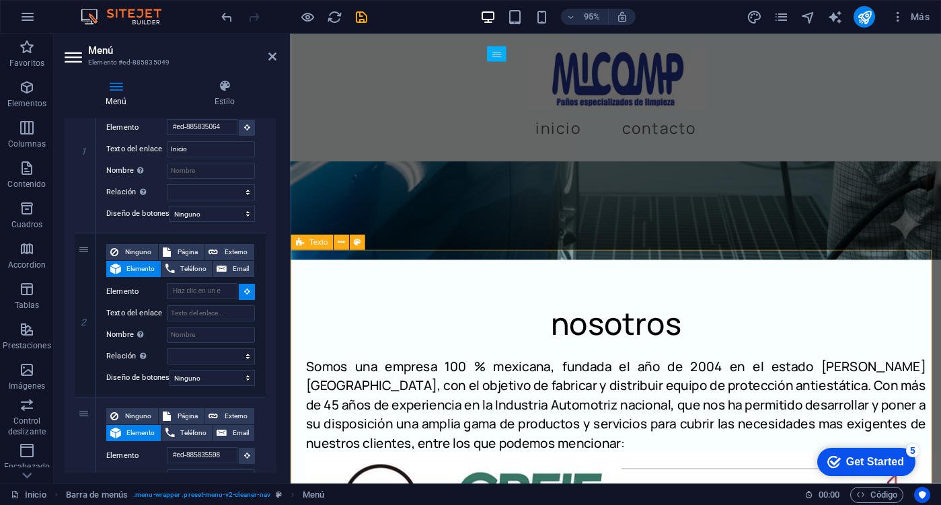
click at [449, 288] on div "nosotros Somos una empresa 100 % mexicana, fundada el año de 2004 en el estado …" at bounding box center [633, 495] width 685 height 447
select select
type input "#ed-899843089"
select select
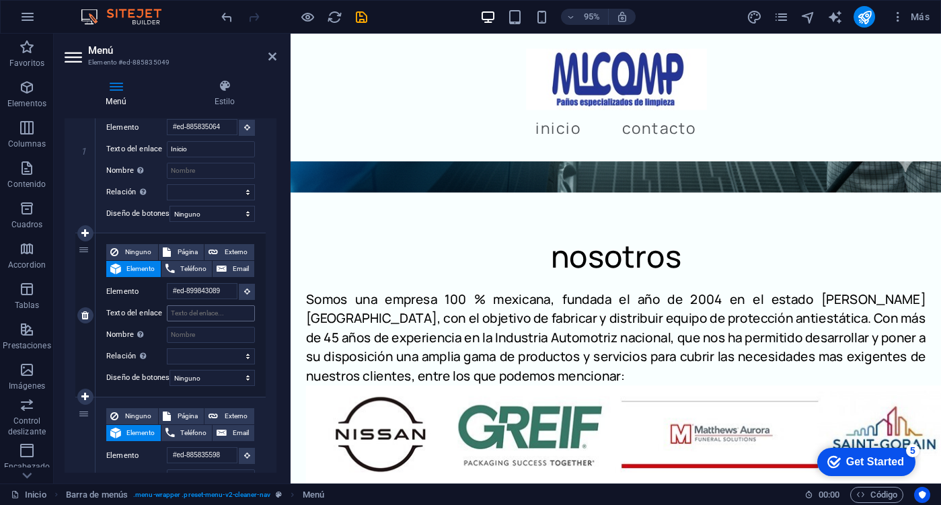
scroll to position [576, 0]
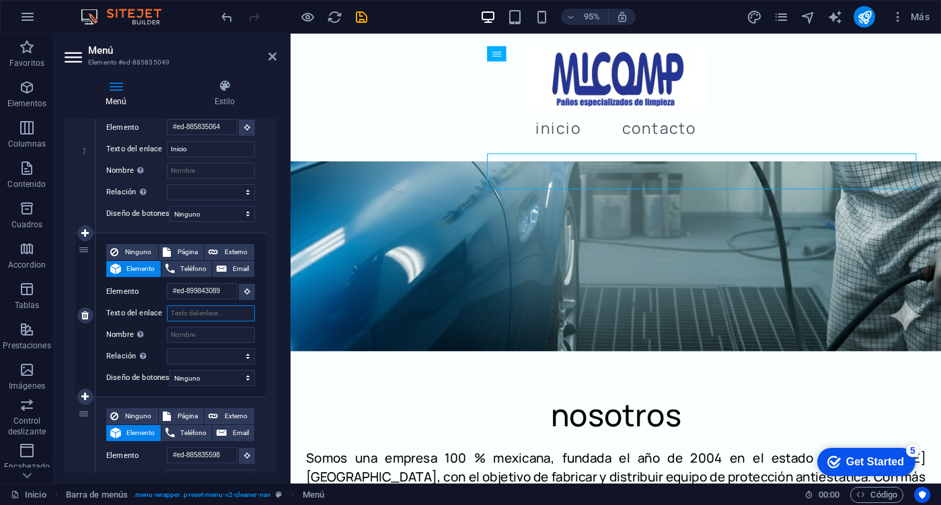
click at [209, 311] on input "Texto del enlace" at bounding box center [211, 313] width 88 height 16
type input "Nosotros"
select select
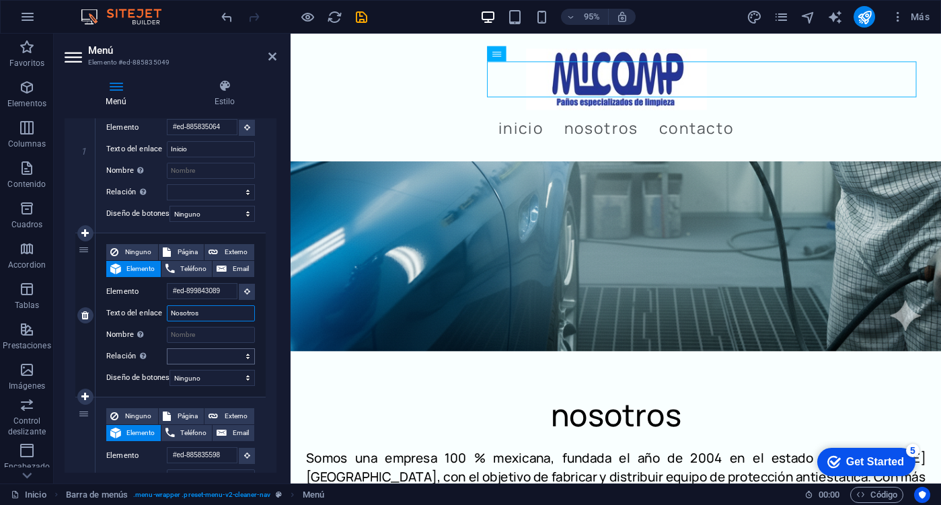
type input "Nosotros"
click at [221, 349] on select "alternativo autor marcador externo ayuda licencia siguiente nofollow noreferrer…" at bounding box center [211, 356] width 88 height 16
select select "external"
click at [167, 348] on select "alternativo autor marcador externo ayuda licencia siguiente nofollow noreferrer…" at bounding box center [211, 356] width 88 height 16
select select
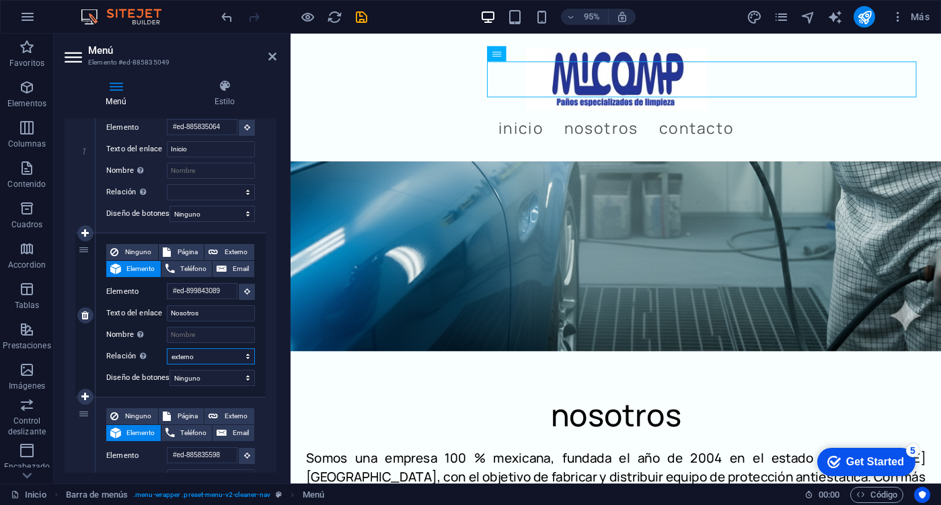
select select
click at [198, 351] on select "alternativo autor marcador externo ayuda licencia siguiente nofollow noreferrer…" at bounding box center [211, 356] width 88 height 16
select select "help"
click at [167, 348] on select "alternativo autor marcador externo ayuda licencia siguiente nofollow noreferrer…" at bounding box center [211, 356] width 88 height 16
select select
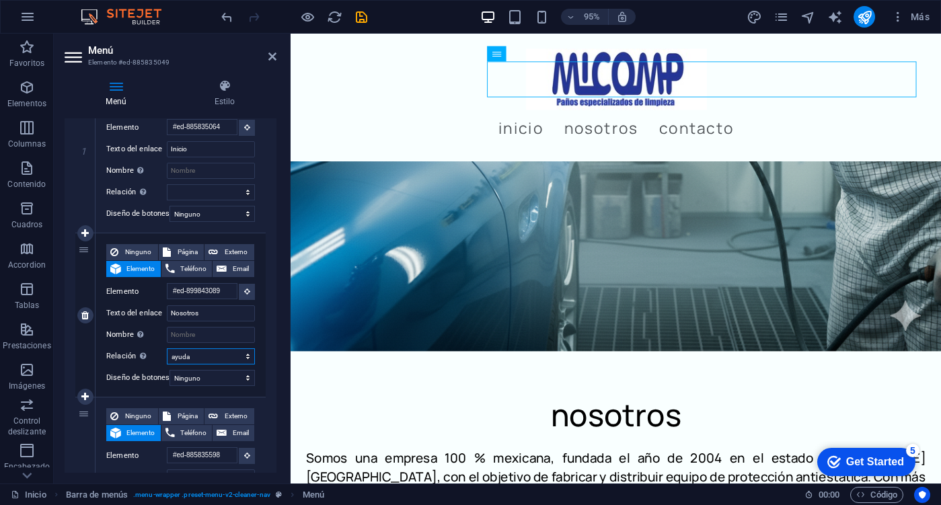
select select
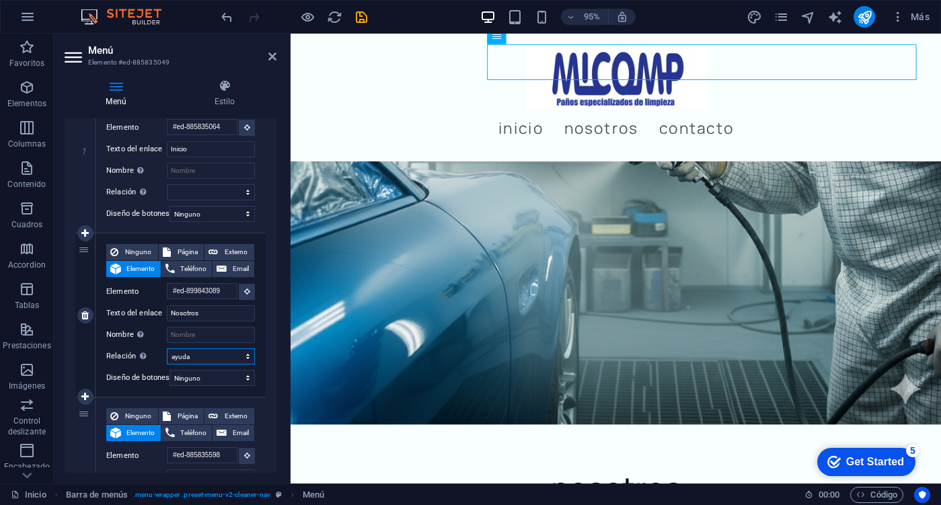
scroll to position [479, 0]
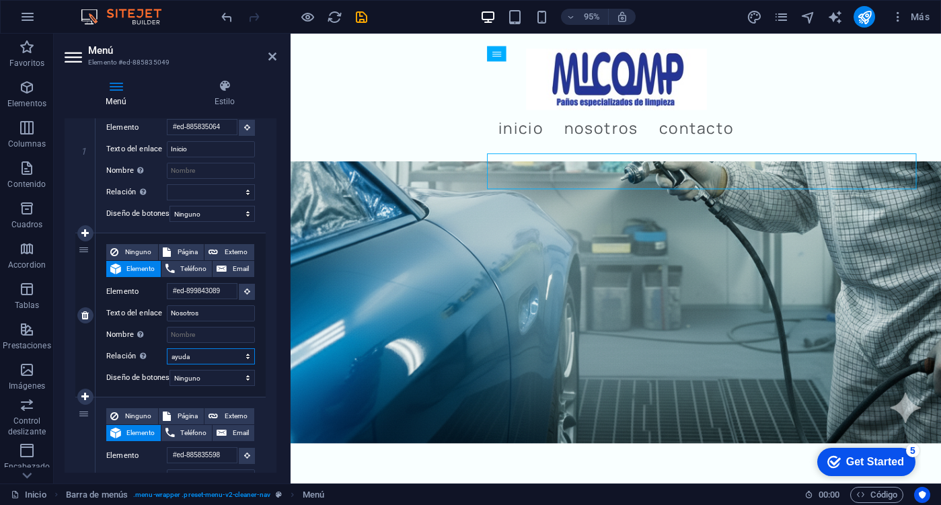
click at [198, 353] on select "alternativo autor marcador externo ayuda licencia siguiente nofollow noreferrer…" at bounding box center [211, 356] width 88 height 16
select select
click at [167, 348] on select "alternativo autor marcador externo ayuda licencia siguiente nofollow noreferrer…" at bounding box center [211, 356] width 88 height 16
select select
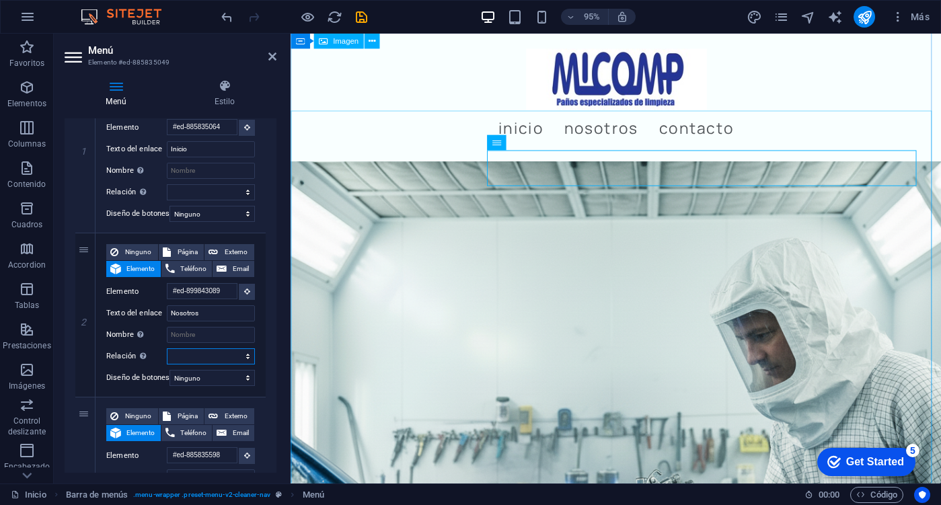
scroll to position [176, 0]
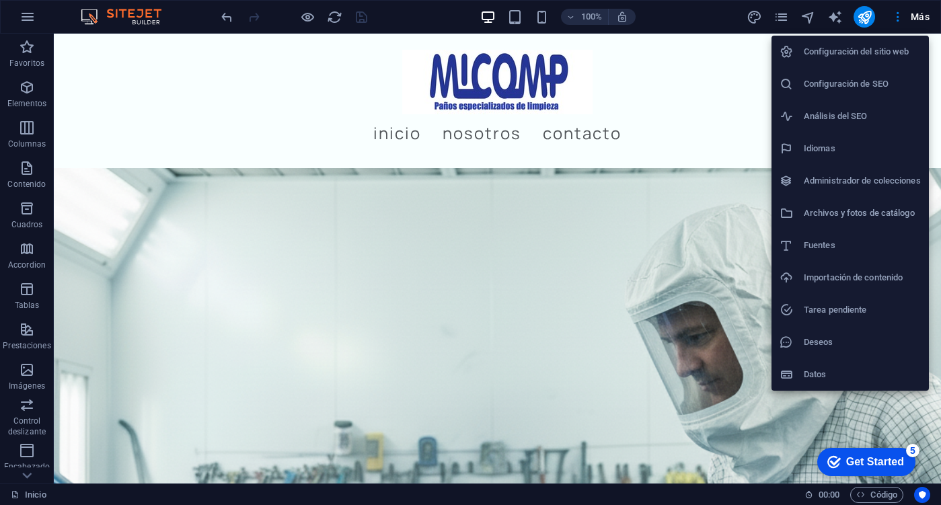
click at [902, 17] on div at bounding box center [470, 252] width 941 height 505
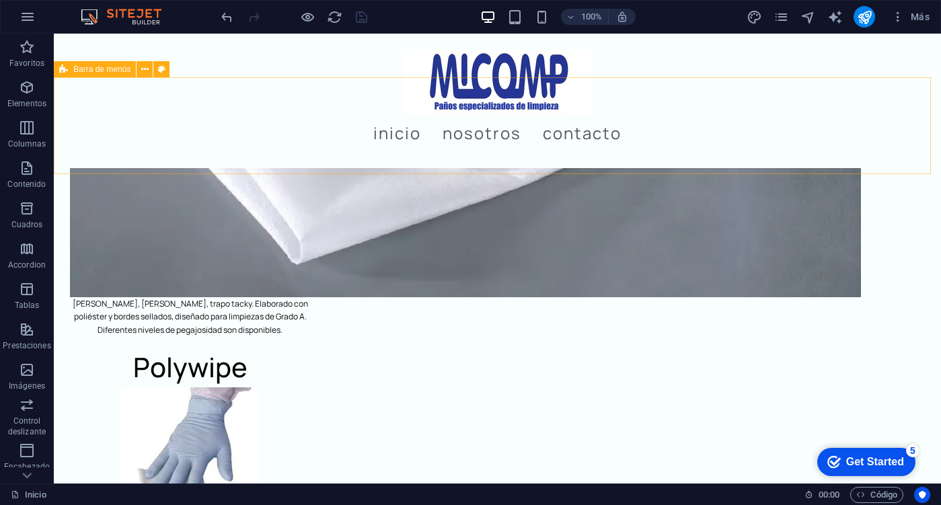
scroll to position [1925, 0]
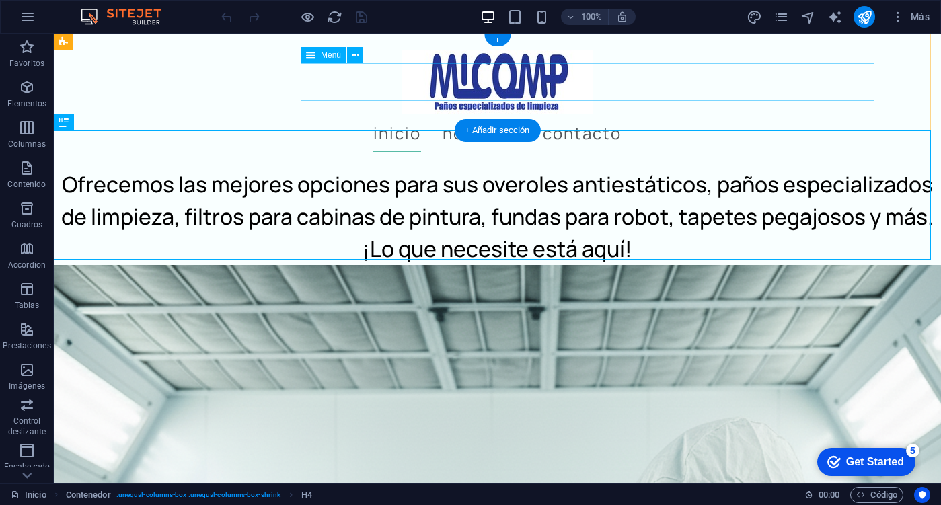
click at [432, 114] on nav "Inicio Nosotros Contacto" at bounding box center [498, 133] width 764 height 38
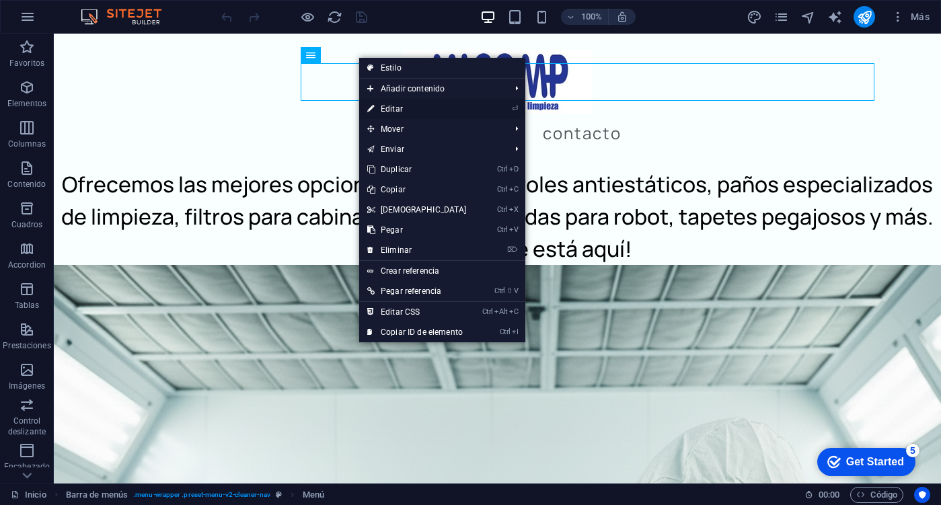
click at [404, 106] on link "⏎ Editar" at bounding box center [417, 109] width 116 height 20
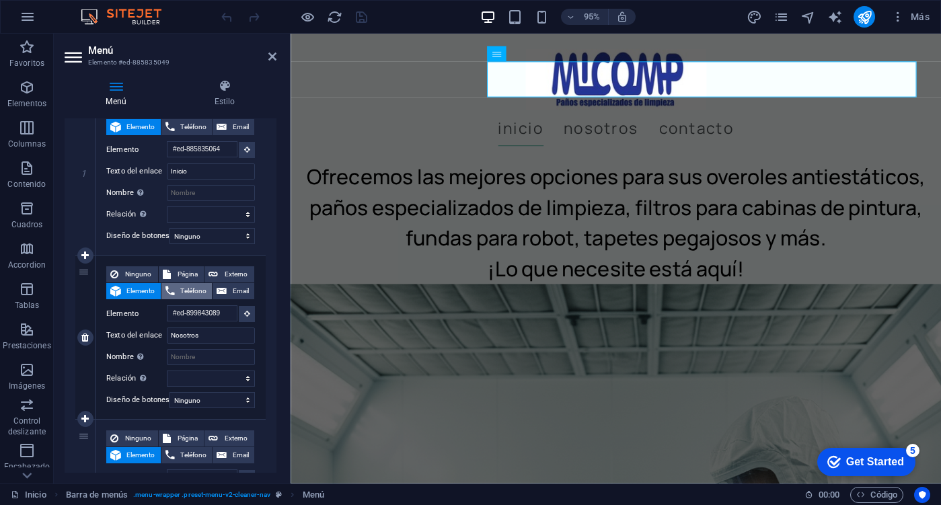
scroll to position [322, 0]
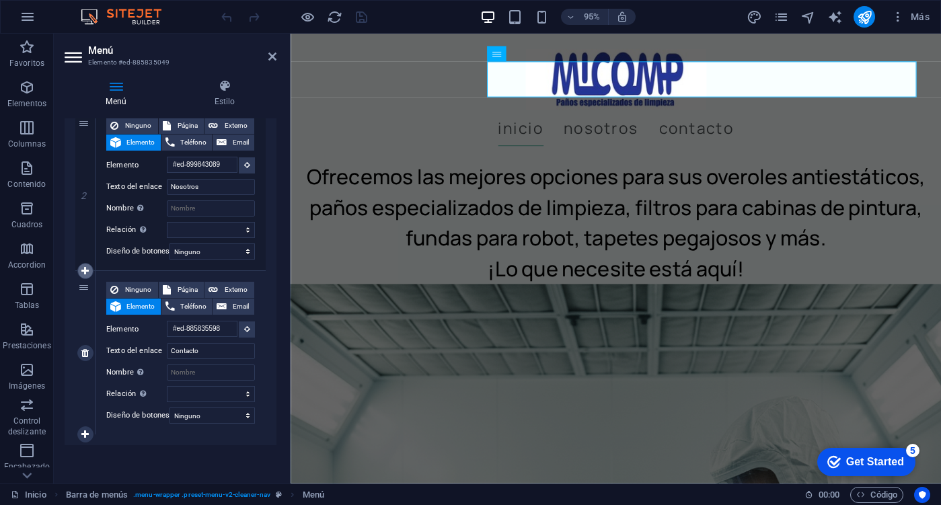
click at [89, 266] on icon at bounding box center [84, 270] width 7 height 9
select select
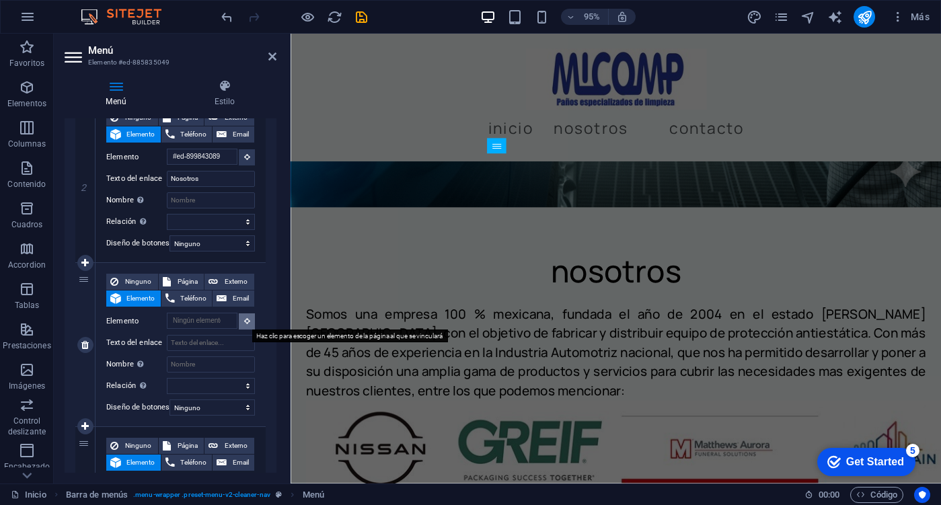
scroll to position [845, 0]
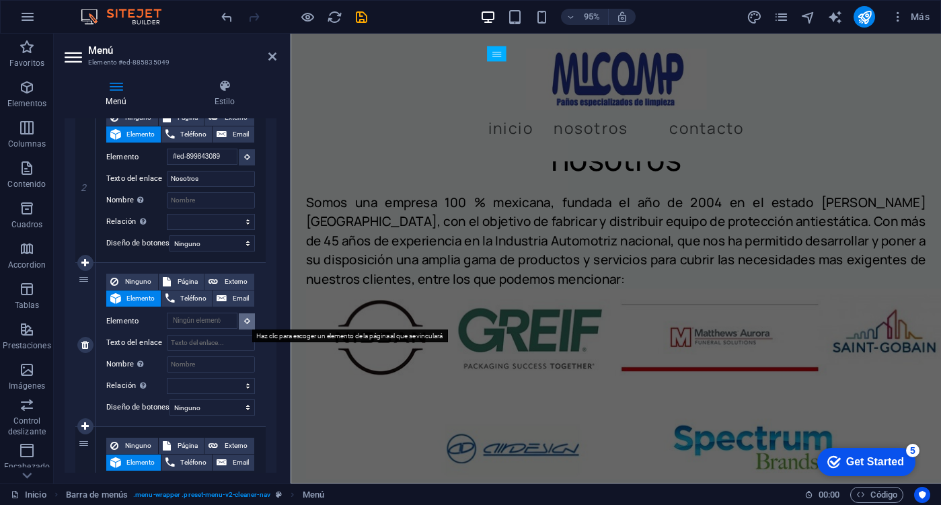
drag, startPoint x: 242, startPoint y: 317, endPoint x: 22, endPoint y: 286, distance: 222.0
click at [244, 317] on icon at bounding box center [247, 320] width 6 height 7
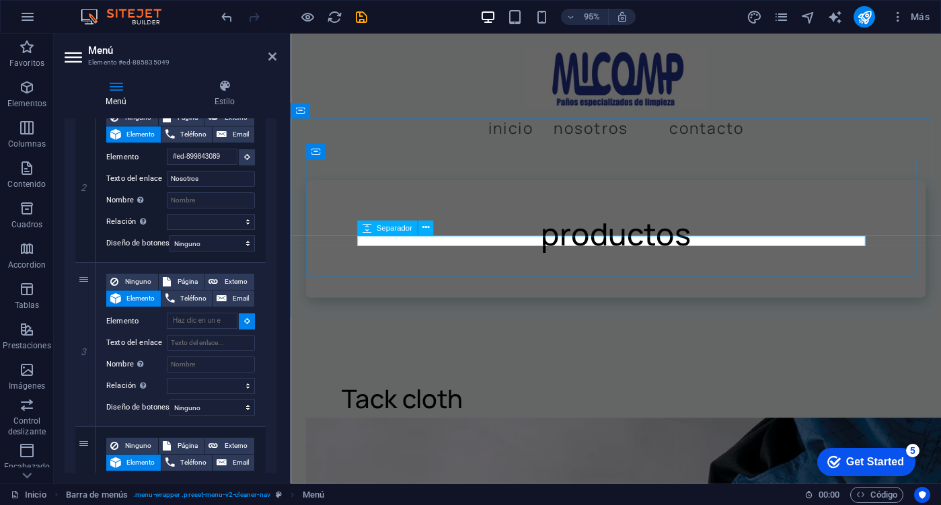
scroll to position [1248, 0]
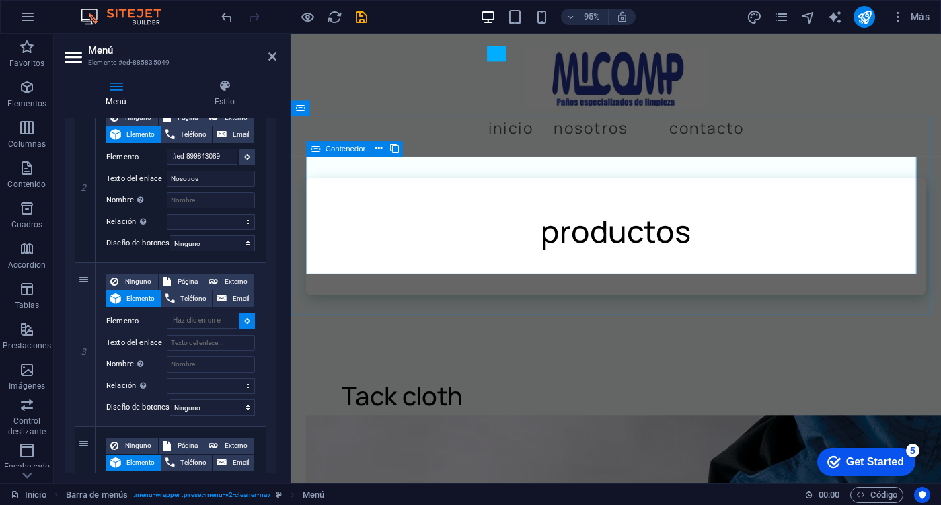
click at [383, 279] on div "productos" at bounding box center [633, 248] width 652 height 124
select select
type input "#ed-885835889"
select select
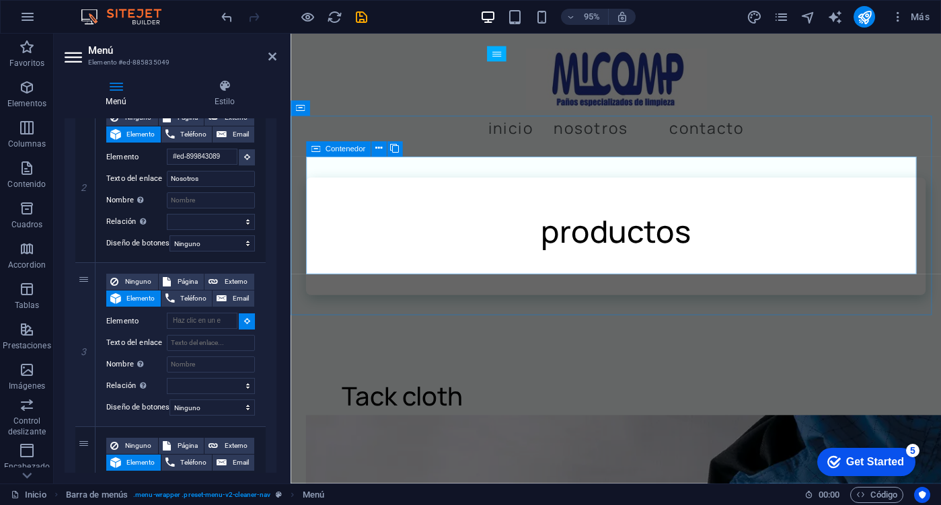
select select
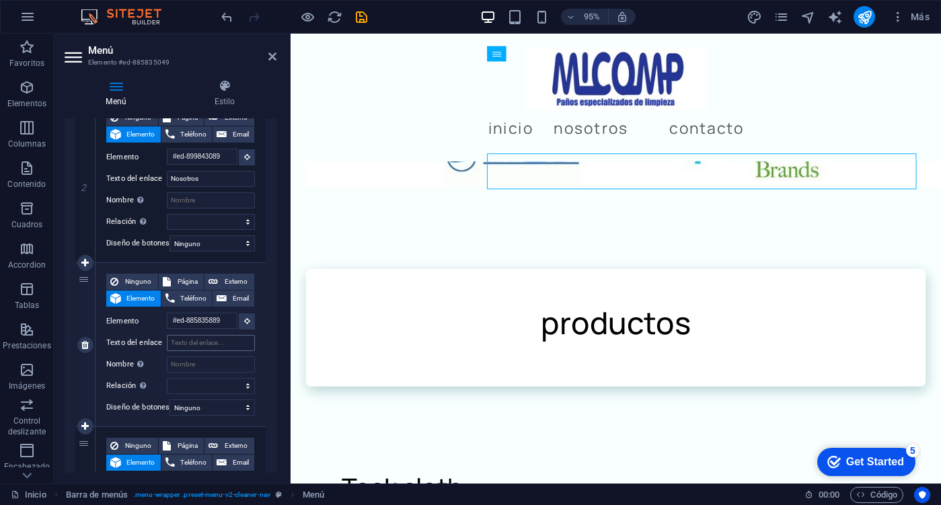
scroll to position [1151, 0]
click at [200, 344] on input "Texto del enlace" at bounding box center [211, 343] width 88 height 16
type input "Productos"
select select
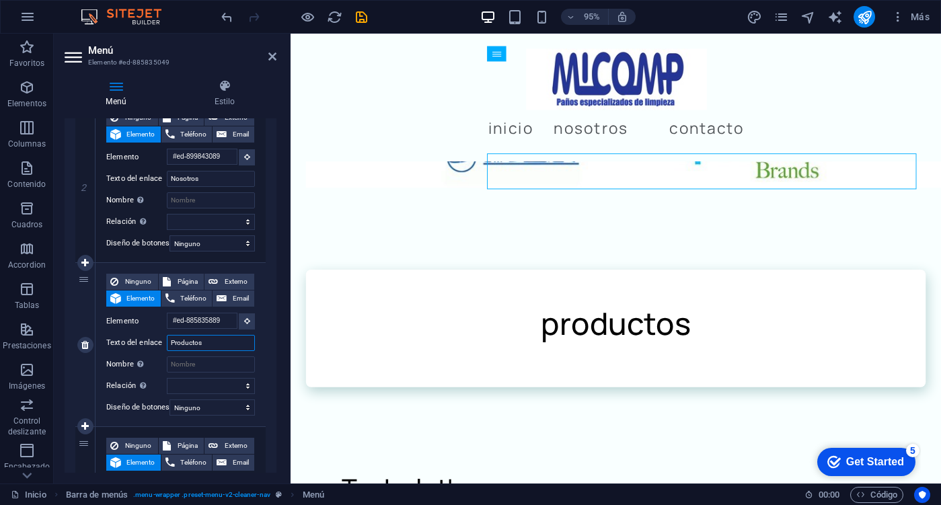
select select
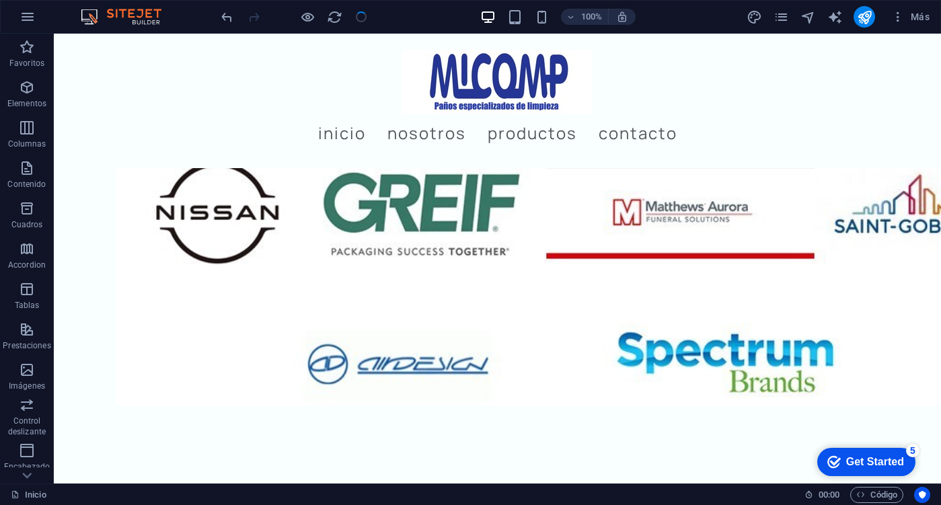
scroll to position [1334, 0]
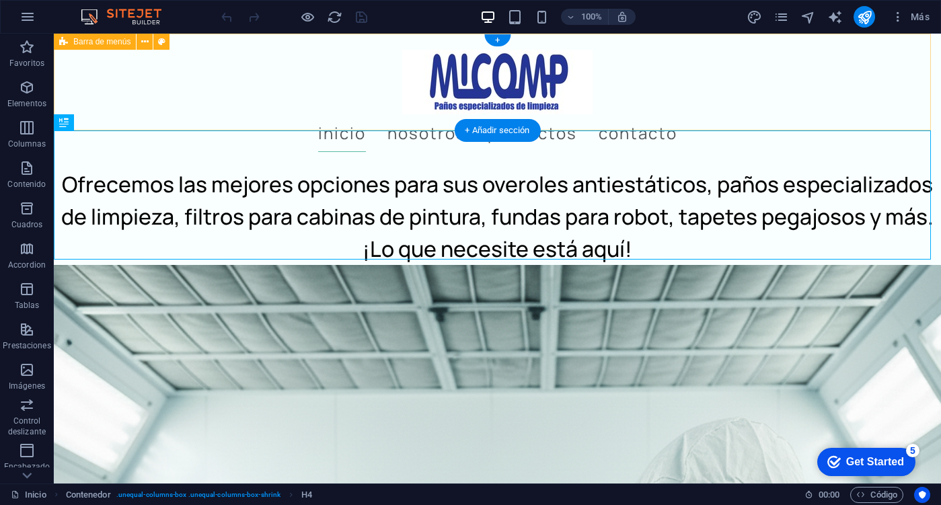
click at [836, 53] on div "Inicio Nosotros Productos Contacto" at bounding box center [497, 101] width 887 height 135
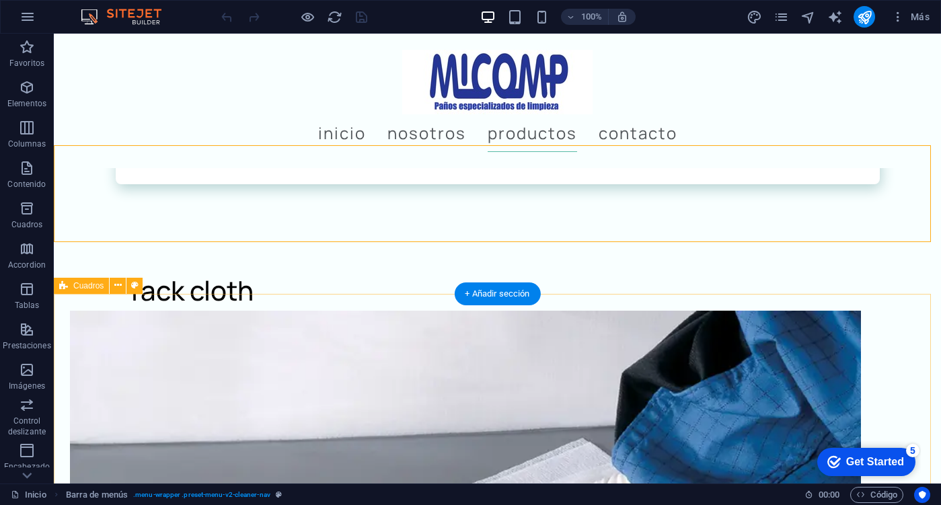
scroll to position [1614, 0]
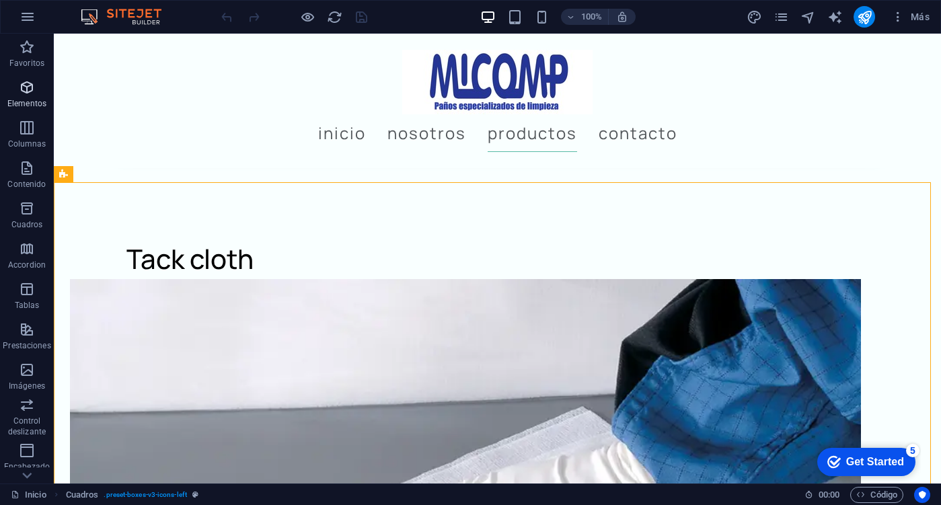
click at [39, 92] on span "Elementos" at bounding box center [27, 95] width 54 height 32
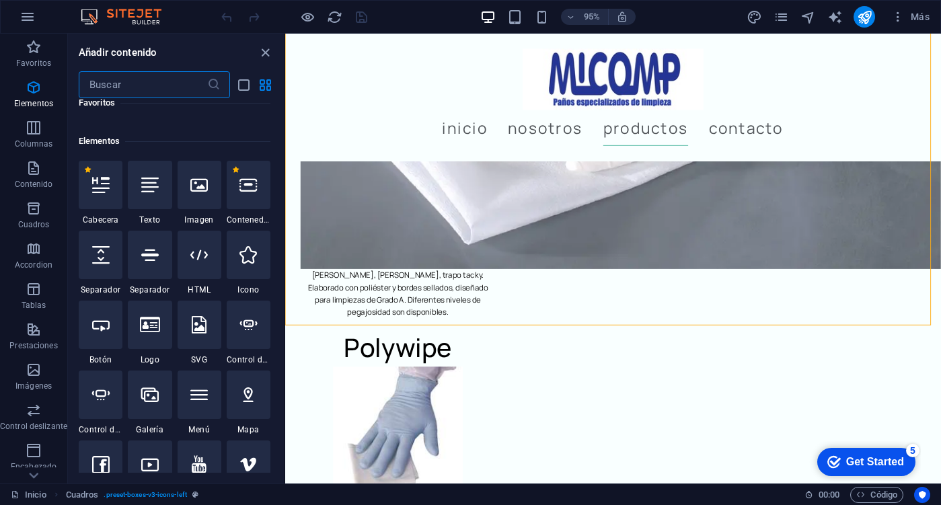
scroll to position [254, 0]
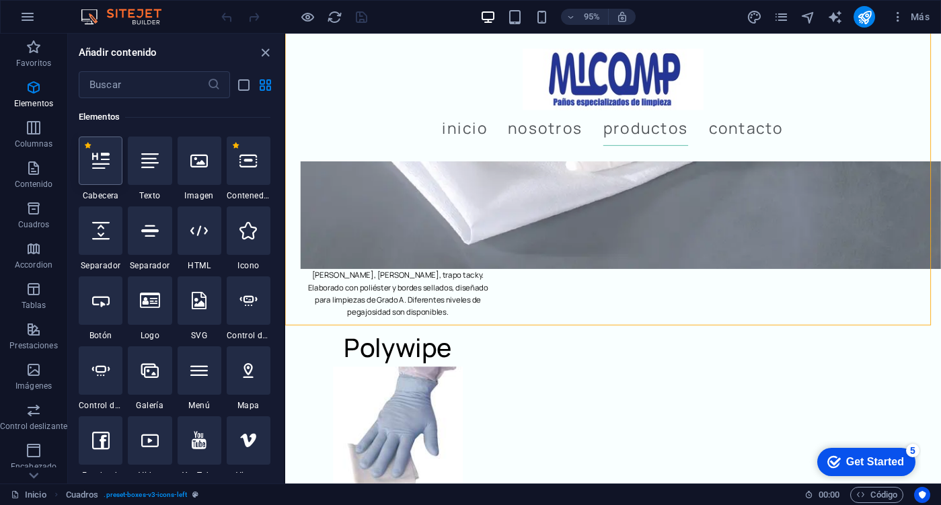
click at [110, 171] on div at bounding box center [101, 161] width 44 height 48
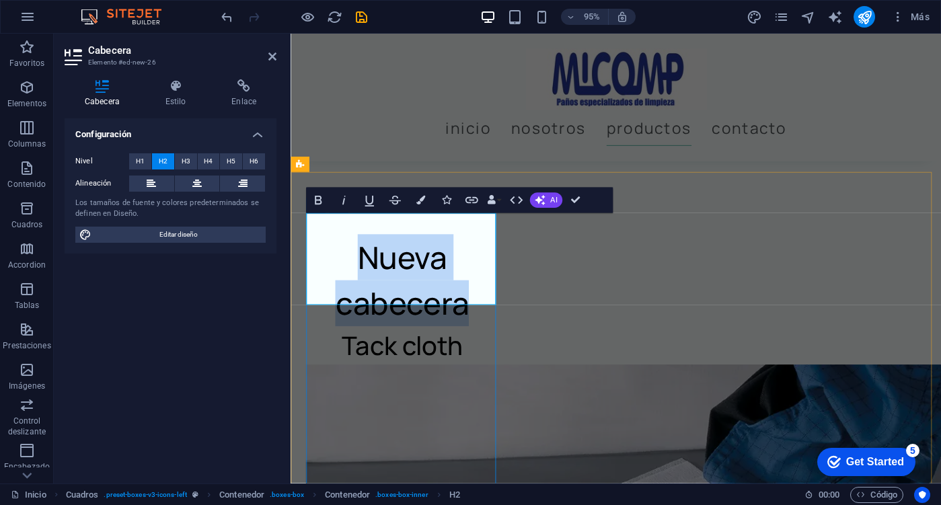
scroll to position [1264, 0]
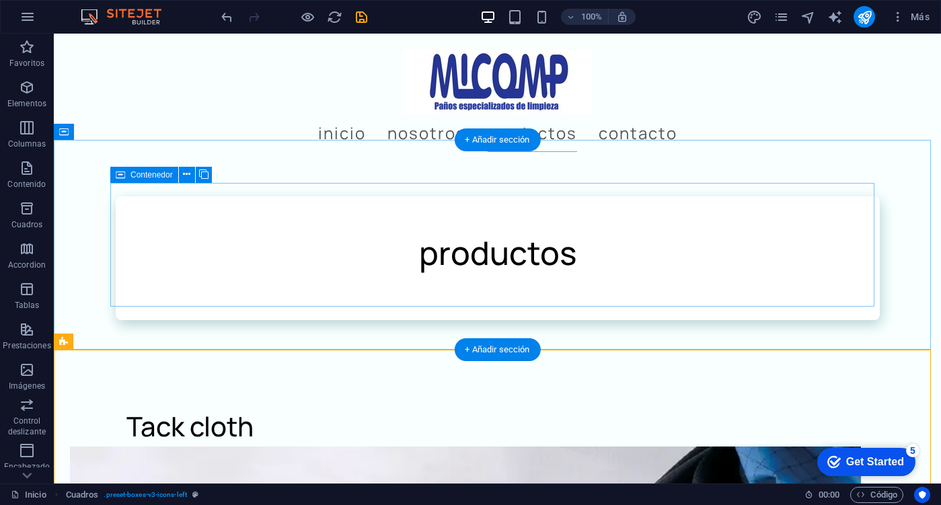
click at [687, 279] on div "productos" at bounding box center [498, 258] width 764 height 124
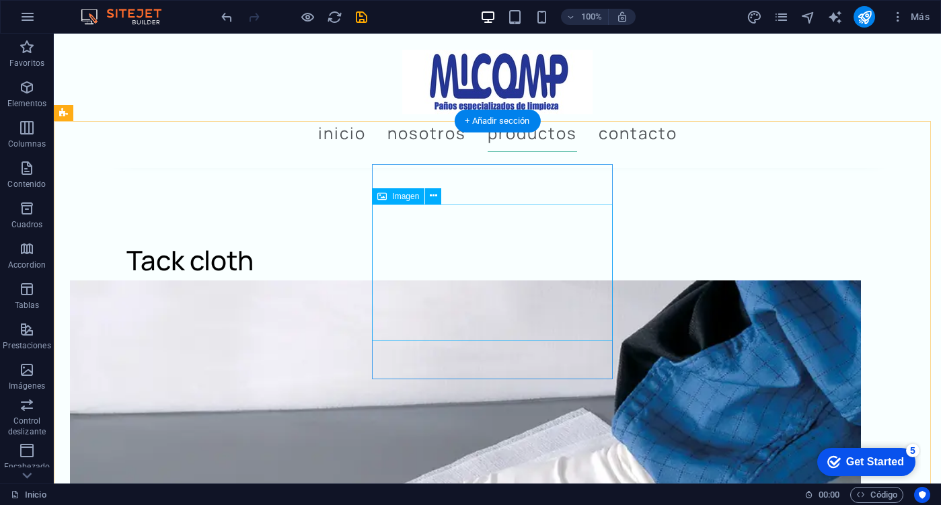
scroll to position [1581, 0]
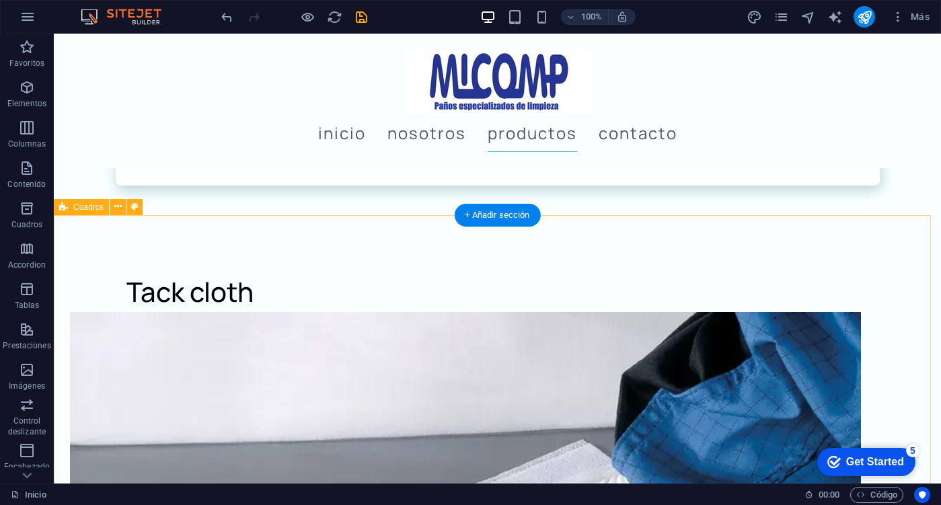
click at [114, 206] on icon at bounding box center [117, 207] width 7 height 14
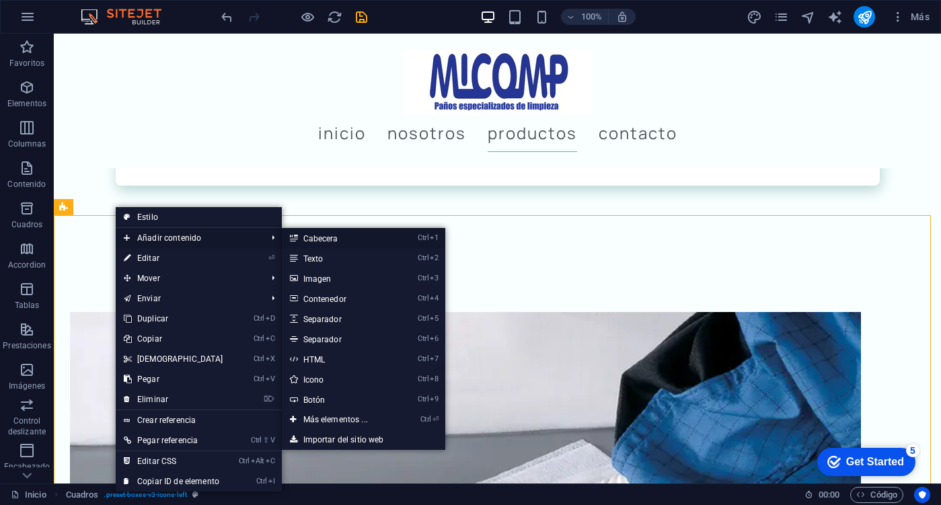
click at [360, 241] on link "Ctrl 1 Cabecera" at bounding box center [338, 238] width 113 height 20
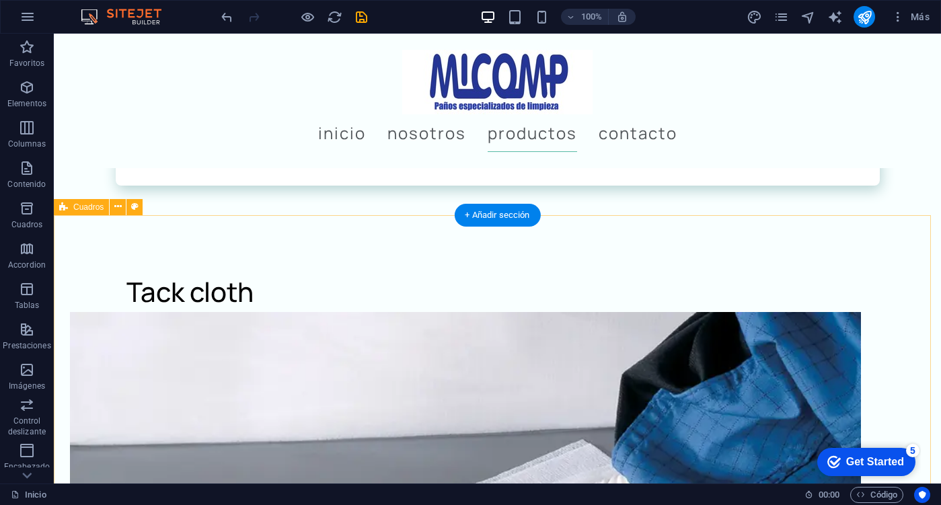
click at [124, 213] on button at bounding box center [118, 207] width 16 height 16
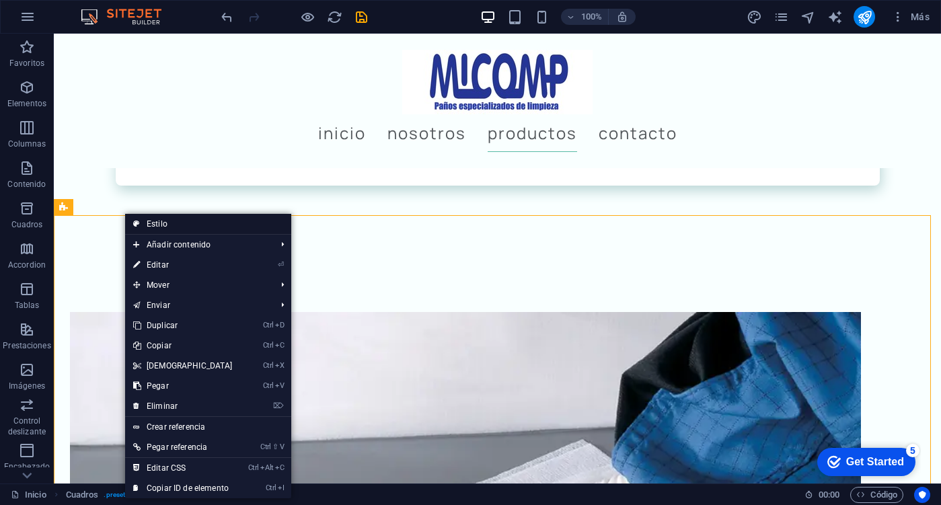
click at [234, 225] on link "Estilo" at bounding box center [208, 224] width 166 height 20
select select "rem"
select select "preset-boxes-v3-icons-left"
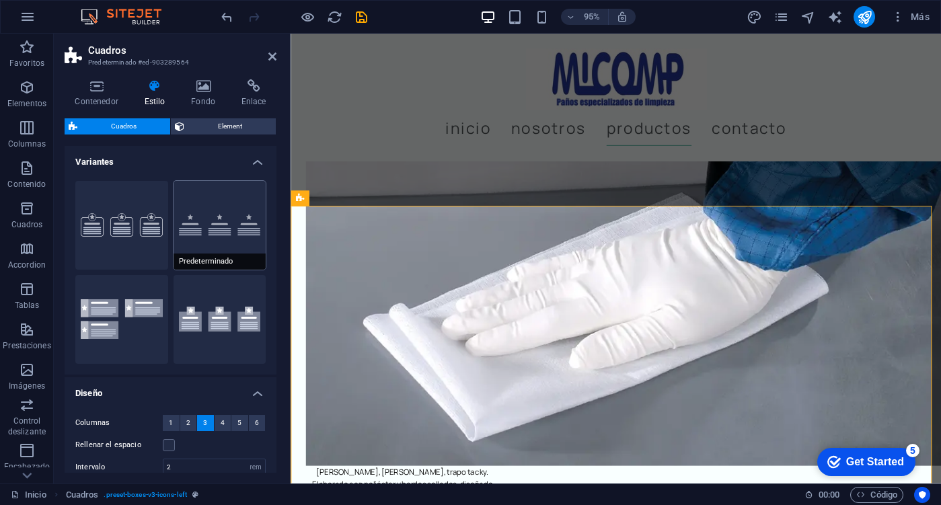
scroll to position [1363, 0]
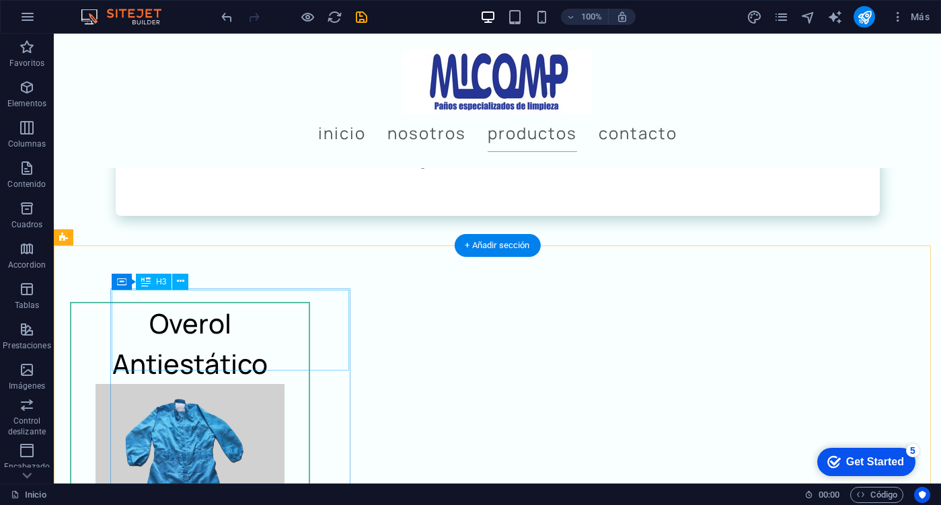
scroll to position [1581, 0]
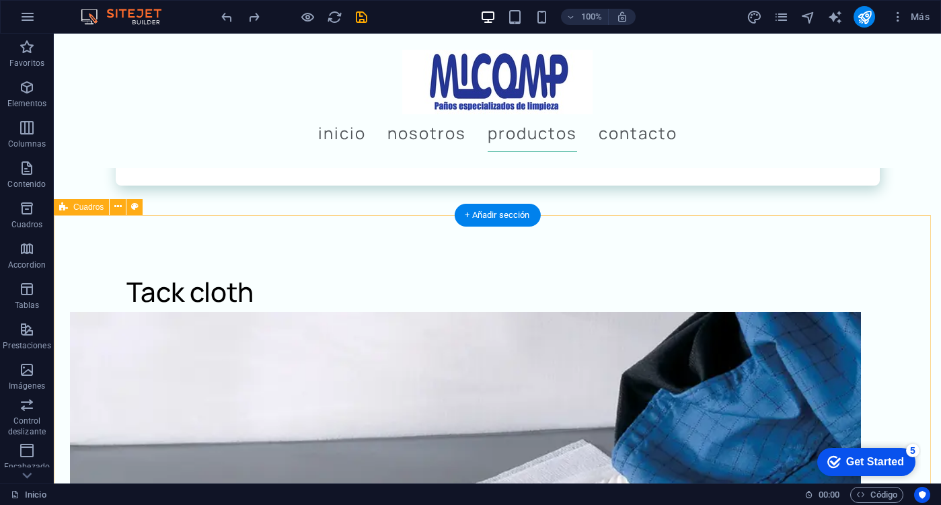
click at [122, 208] on button at bounding box center [118, 207] width 16 height 16
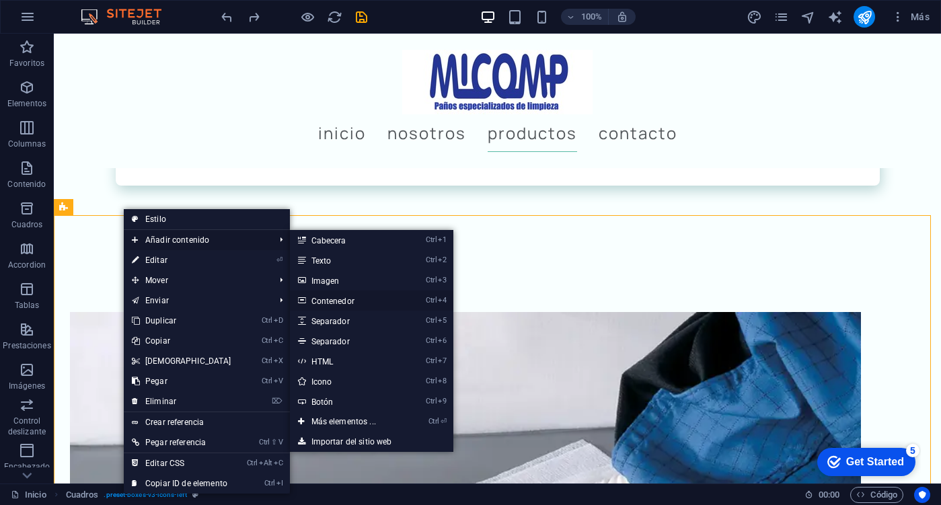
click at [355, 301] on link "Ctrl 4 Contenedor" at bounding box center [346, 301] width 113 height 20
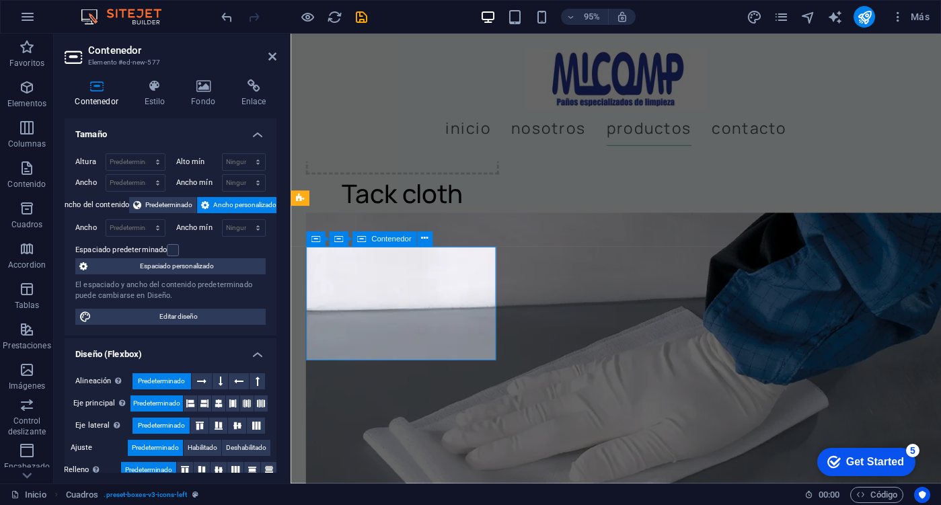
scroll to position [1363, 0]
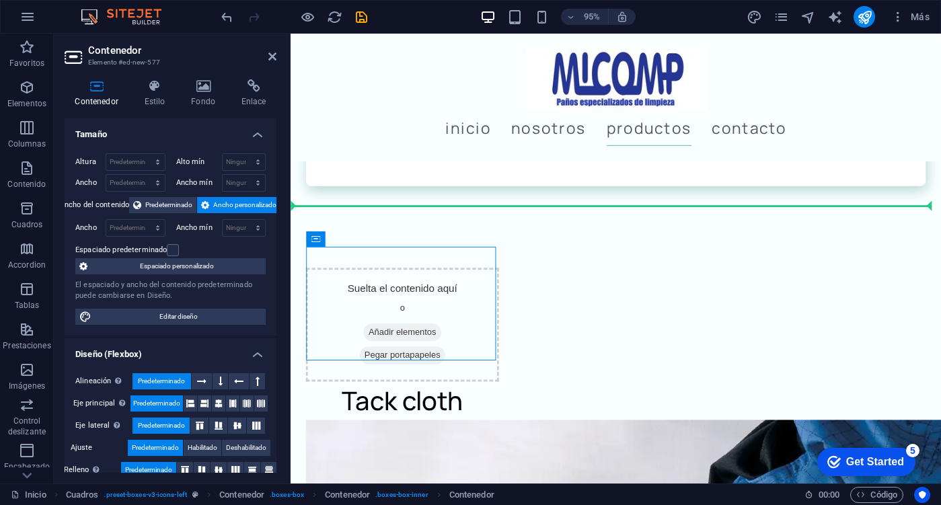
drag, startPoint x: 466, startPoint y: 287, endPoint x: 633, endPoint y: 233, distance: 175.5
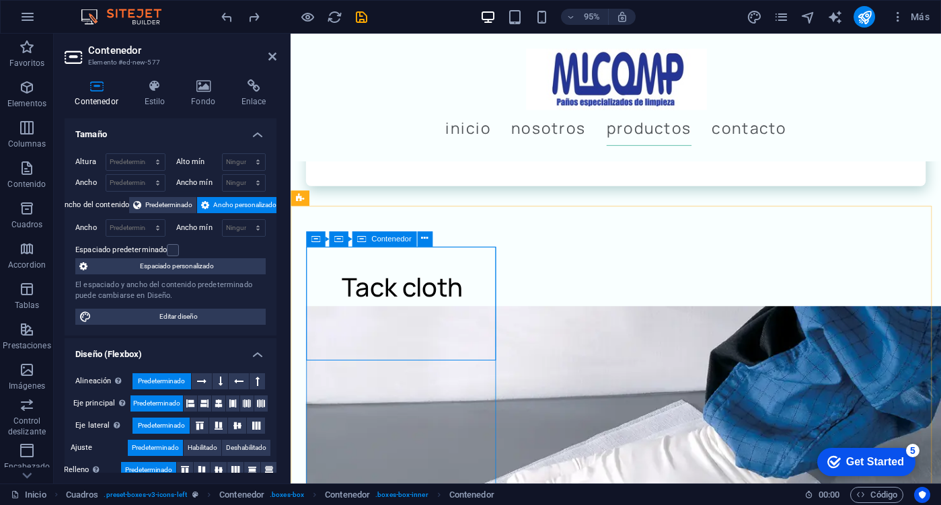
scroll to position [1581, 0]
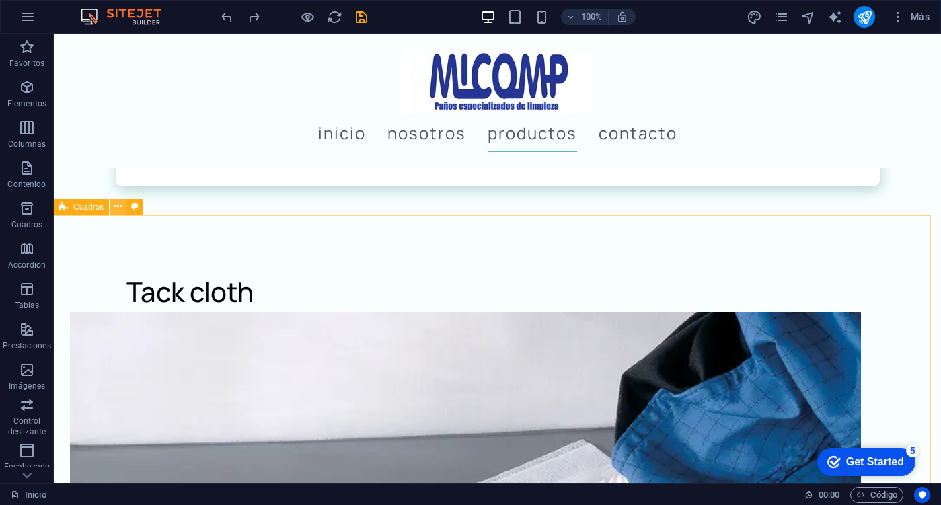
click at [113, 206] on button at bounding box center [118, 207] width 16 height 16
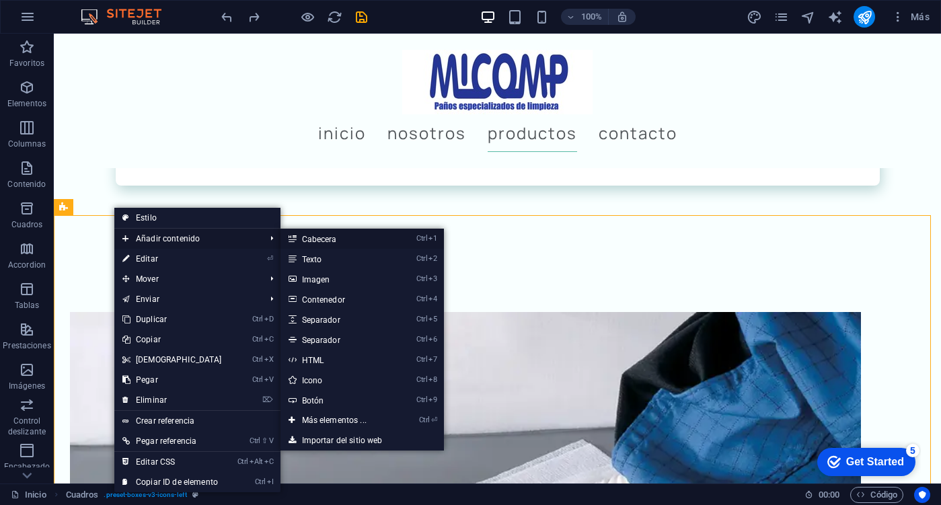
click at [328, 243] on link "Ctrl 1 Cabecera" at bounding box center [336, 239] width 113 height 20
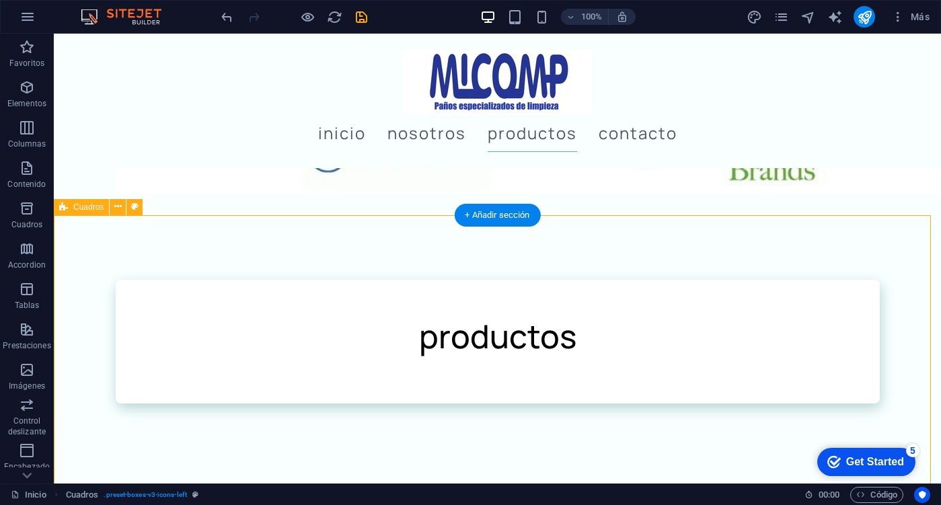
scroll to position [1581, 0]
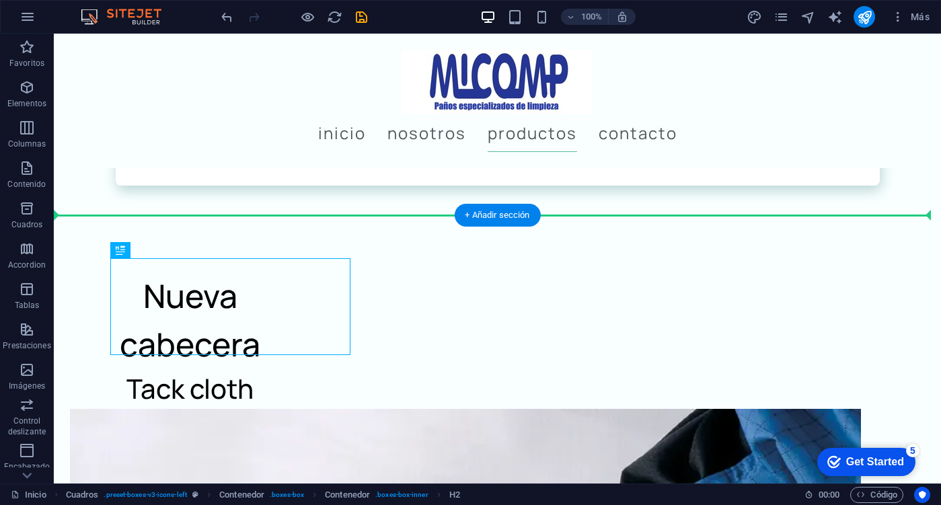
drag, startPoint x: 236, startPoint y: 327, endPoint x: 500, endPoint y: 221, distance: 284.2
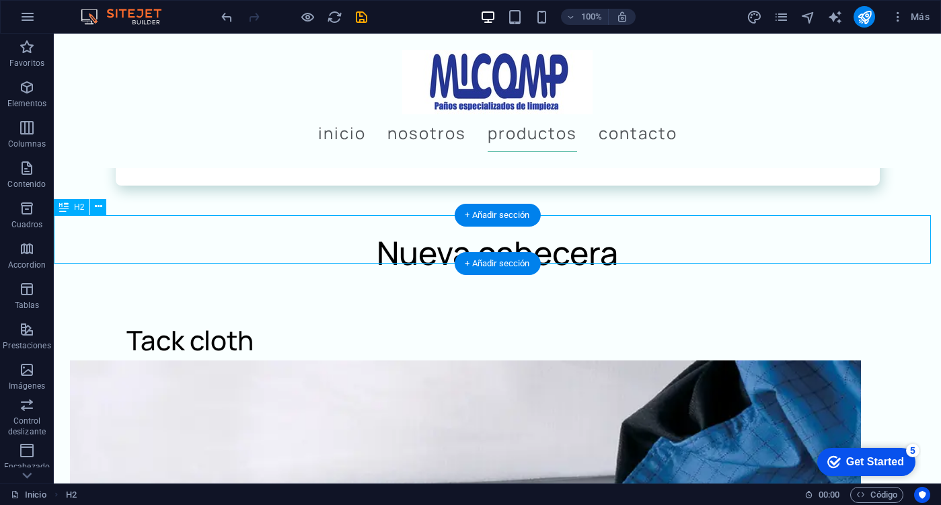
click at [447, 235] on div "Nueva cabecera" at bounding box center [497, 253] width 887 height 48
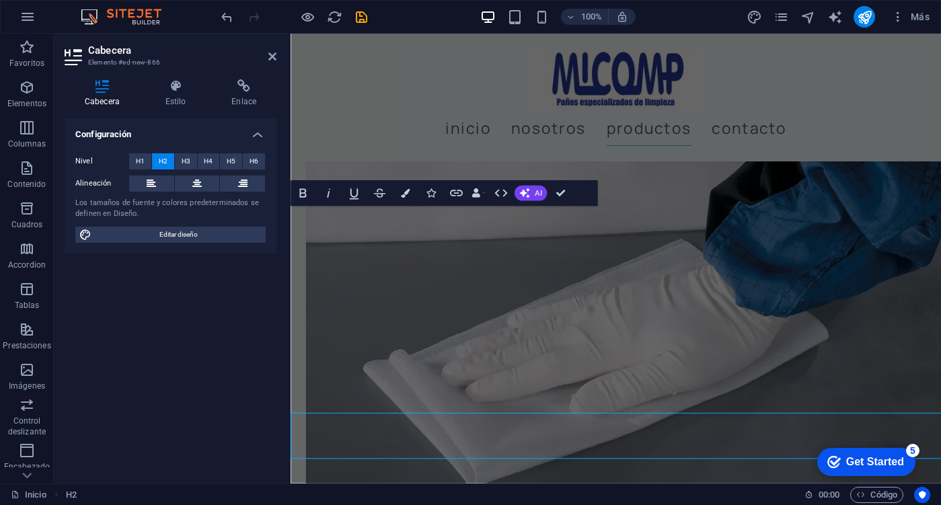
scroll to position [1363, 0]
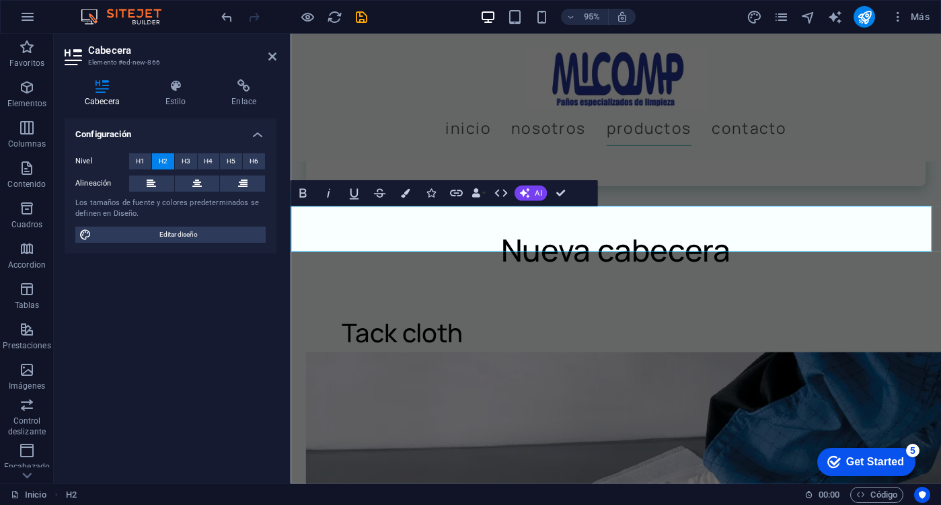
click at [751, 250] on h2 "Nueva cabecera" at bounding box center [633, 261] width 685 height 48
click at [747, 250] on h2 "Nueva cabecera" at bounding box center [633, 261] width 685 height 48
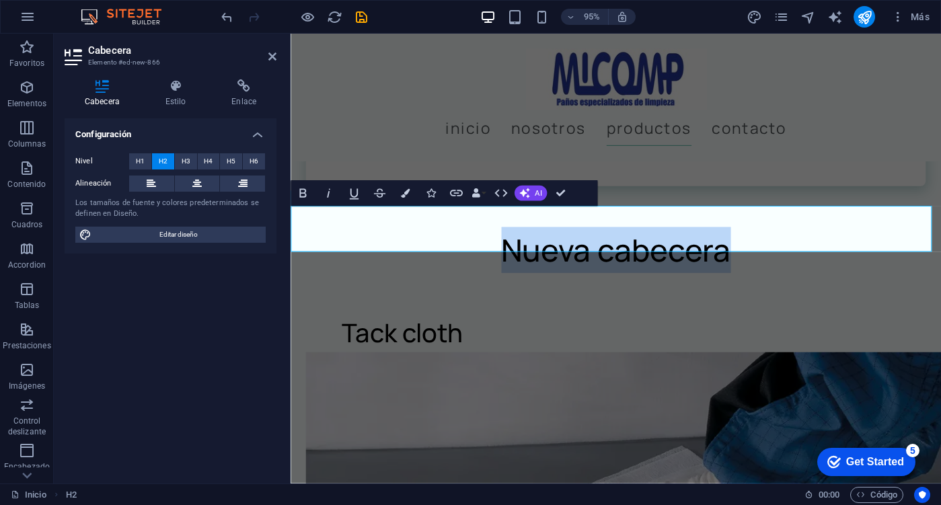
click at [747, 250] on h2 "Nueva cabecera" at bounding box center [633, 261] width 685 height 48
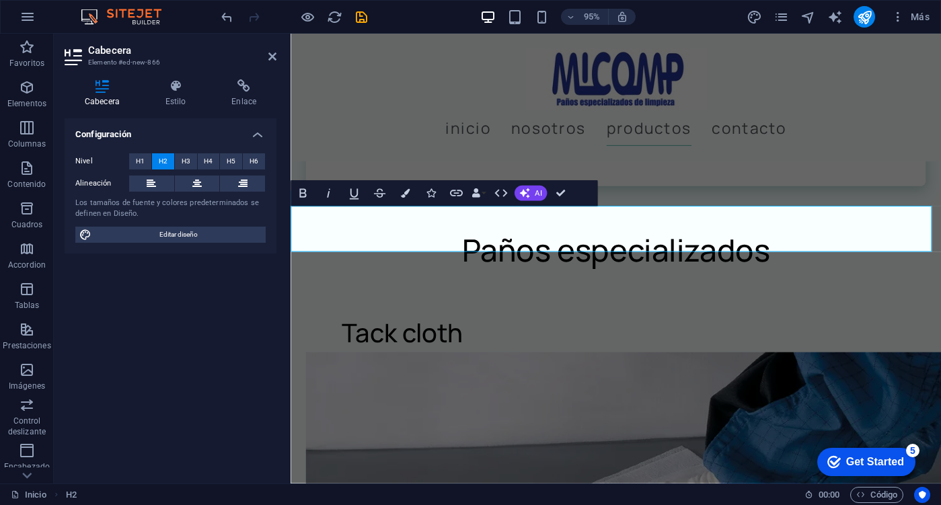
scroll to position [0, 3]
click at [736, 196] on div "productos" at bounding box center [633, 133] width 685 height 210
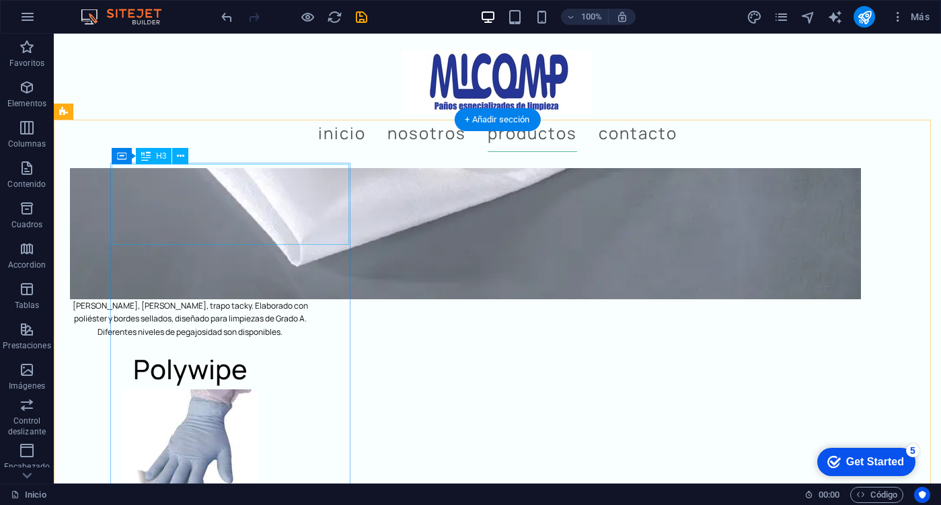
scroll to position [2119, 0]
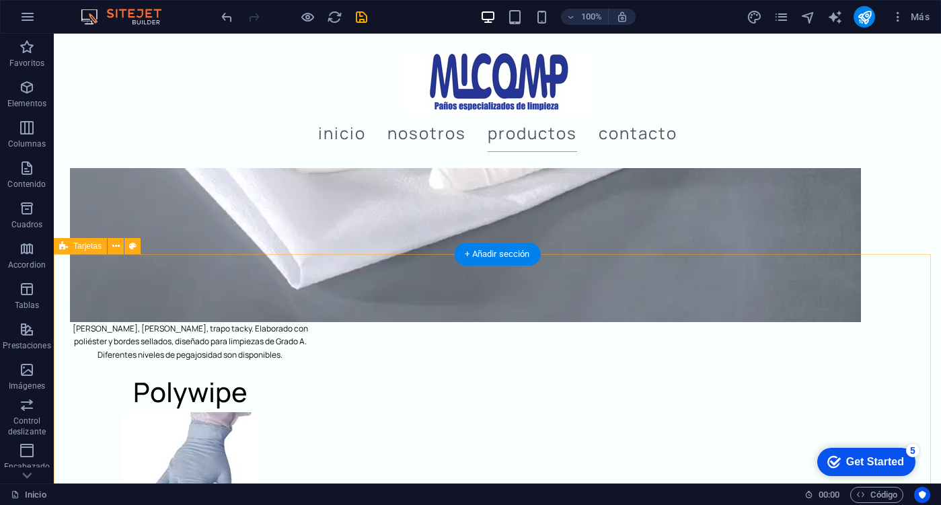
click at [116, 247] on icon at bounding box center [115, 246] width 7 height 14
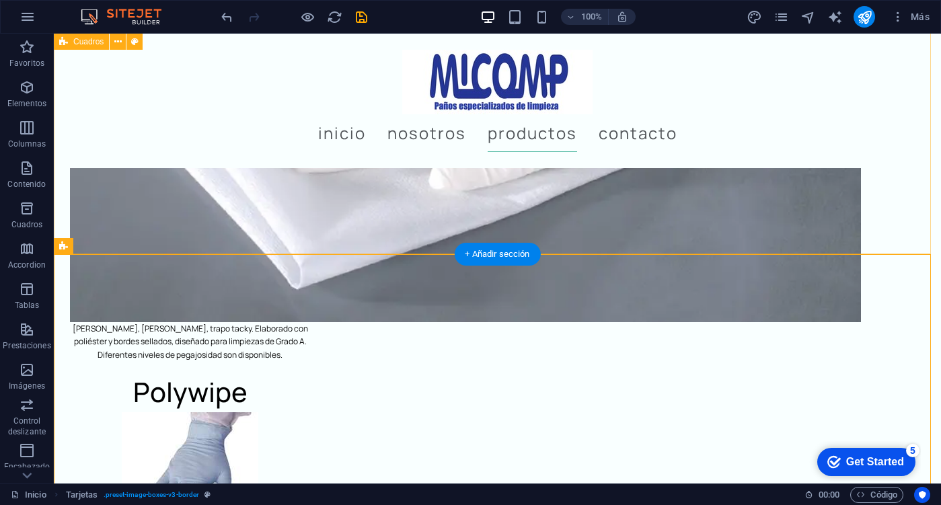
drag, startPoint x: 753, startPoint y: 224, endPoint x: 719, endPoint y: 231, distance: 34.3
click at [752, 224] on div "Tack cloth Trapo barniz, trapo pegajoso, trapo tacky. Elaborado con poliéster y…" at bounding box center [497, 404] width 887 height 1330
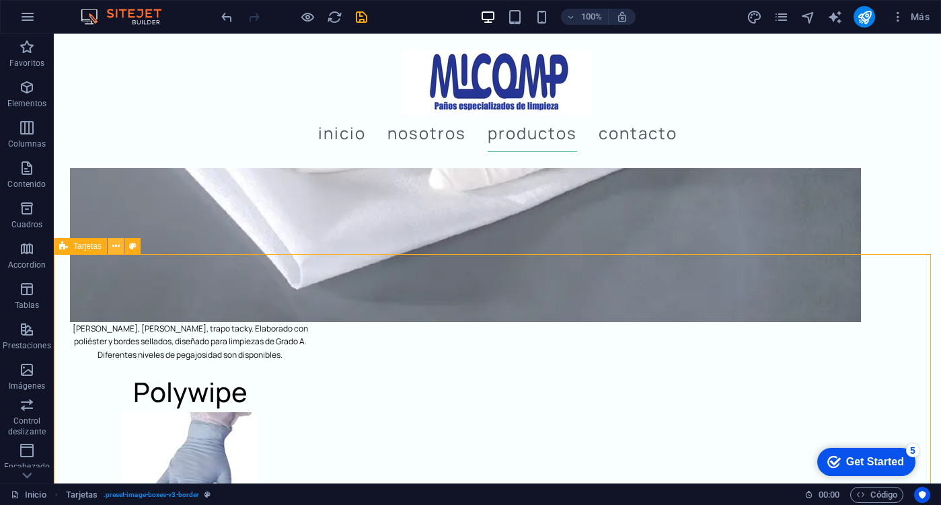
click at [117, 248] on icon at bounding box center [115, 246] width 7 height 14
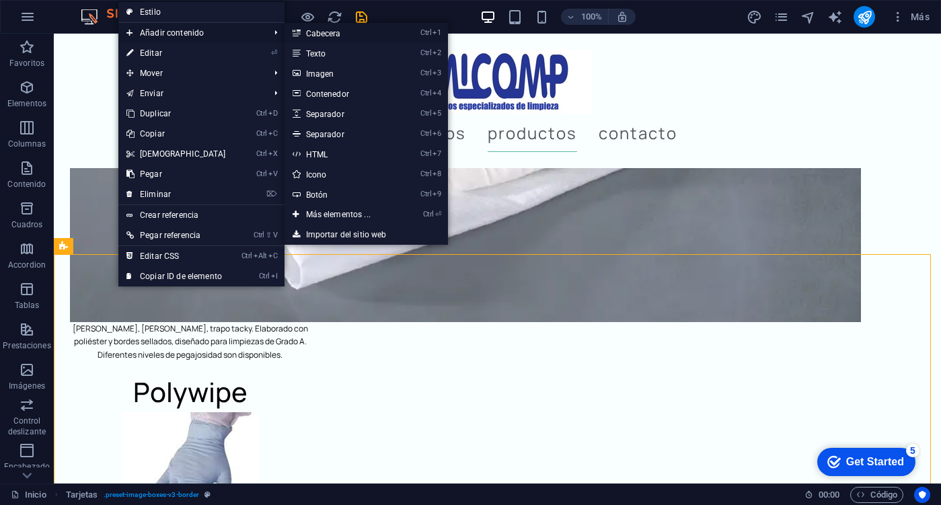
click at [362, 31] on link "Ctrl 1 Cabecera" at bounding box center [340, 33] width 113 height 20
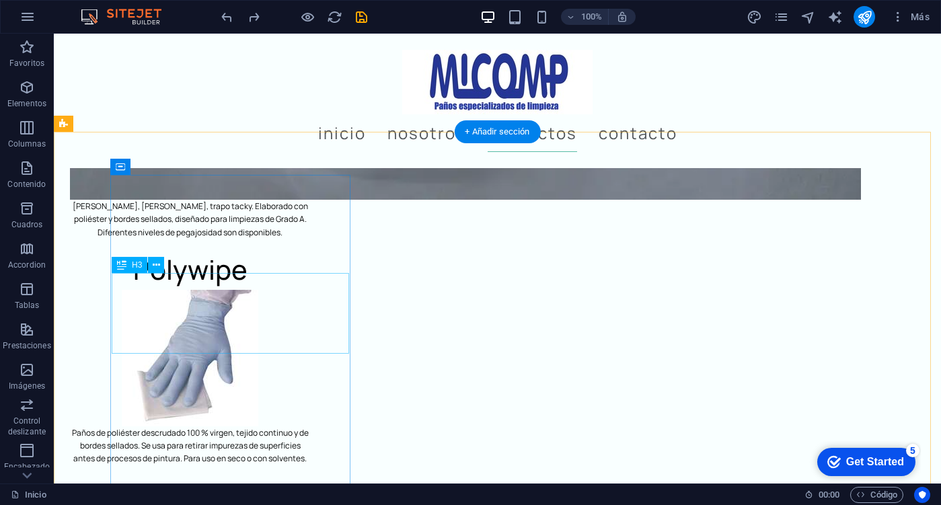
scroll to position [2107, 0]
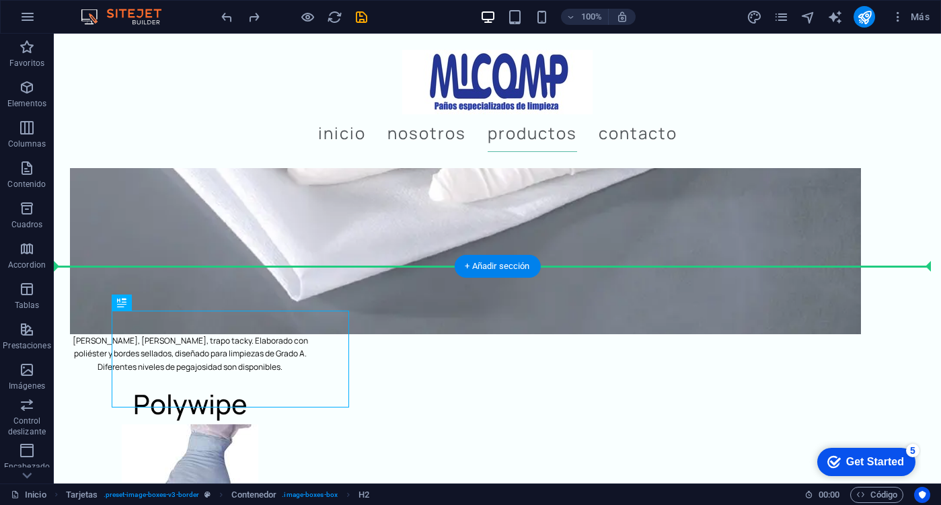
drag, startPoint x: 322, startPoint y: 331, endPoint x: 446, endPoint y: 271, distance: 137.5
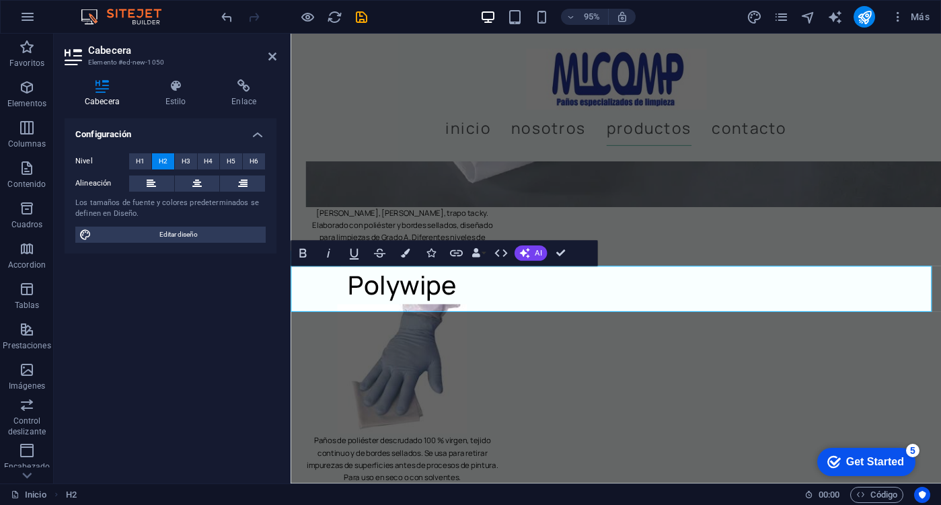
scroll to position [0, 3]
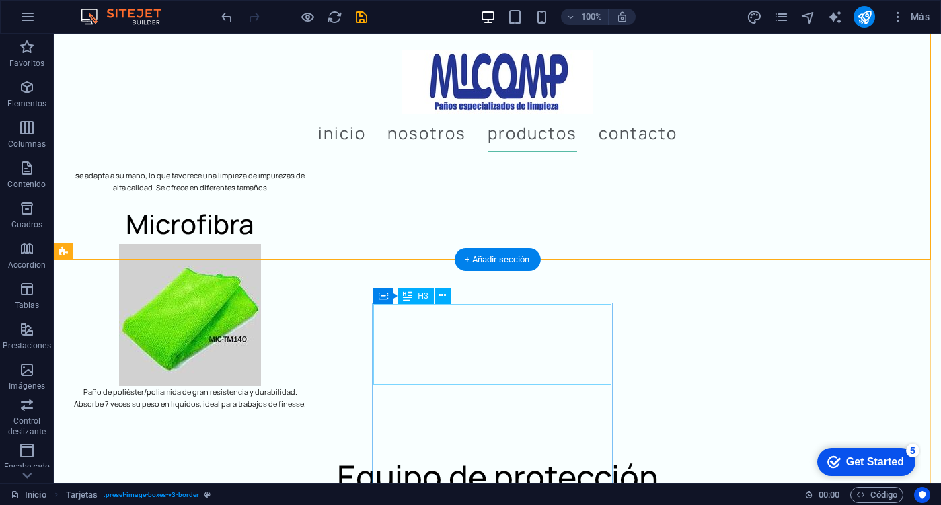
scroll to position [2780, 0]
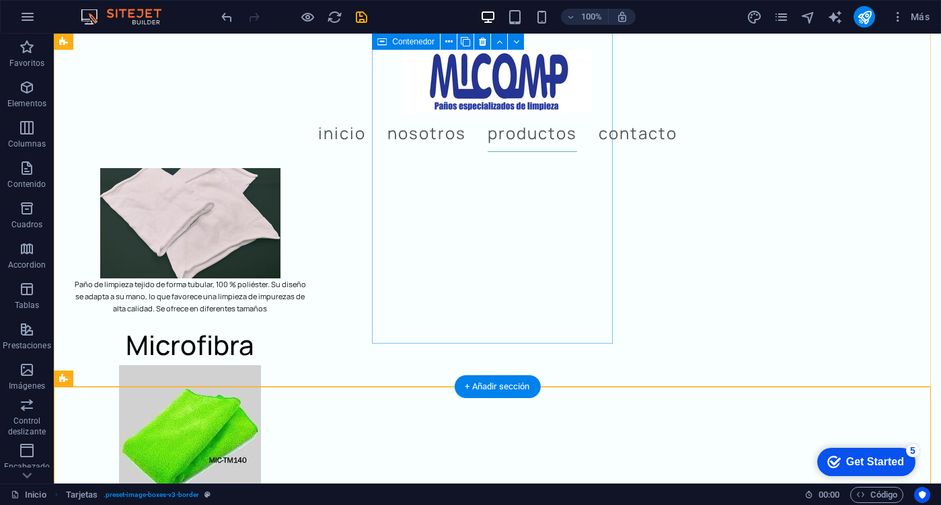
scroll to position [2645, 0]
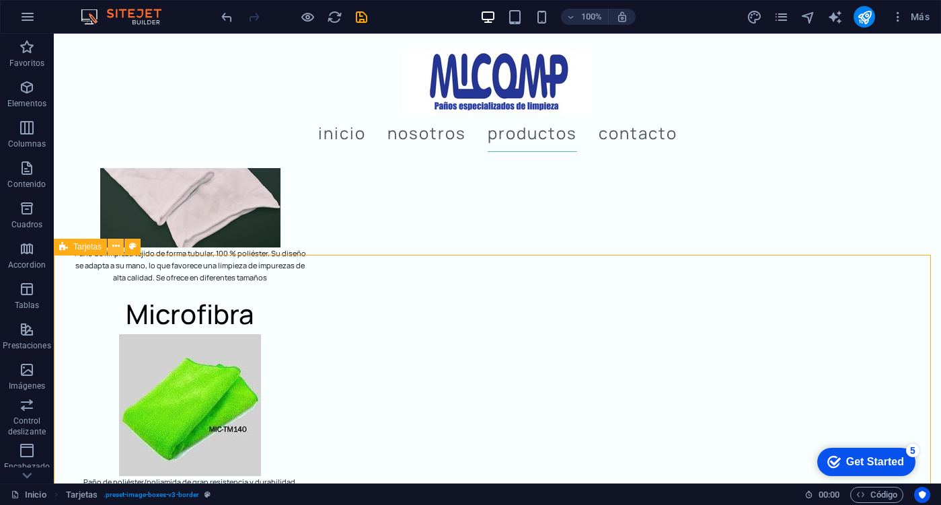
click at [115, 249] on icon at bounding box center [115, 246] width 7 height 14
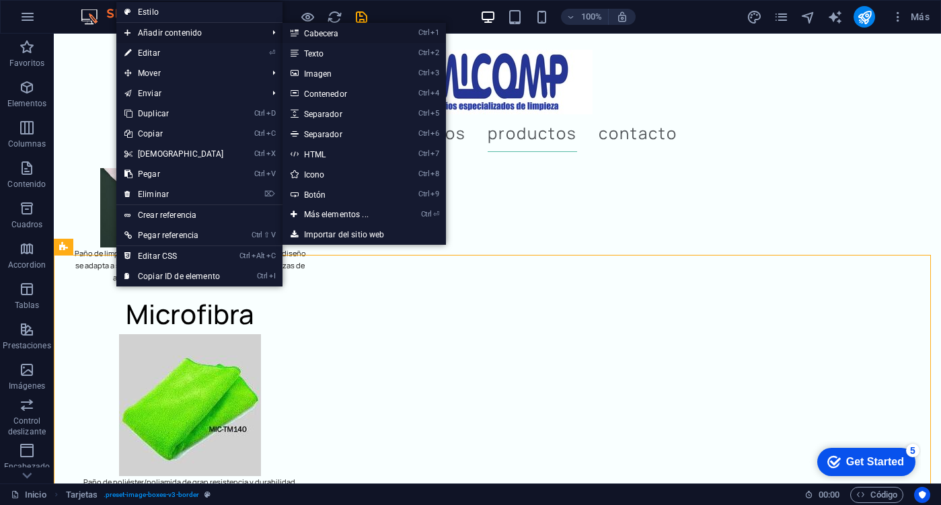
drag, startPoint x: 330, startPoint y: 32, endPoint x: 41, endPoint y: -1, distance: 290.4
click at [330, 32] on link "Ctrl 1 Cabecera" at bounding box center [338, 33] width 113 height 20
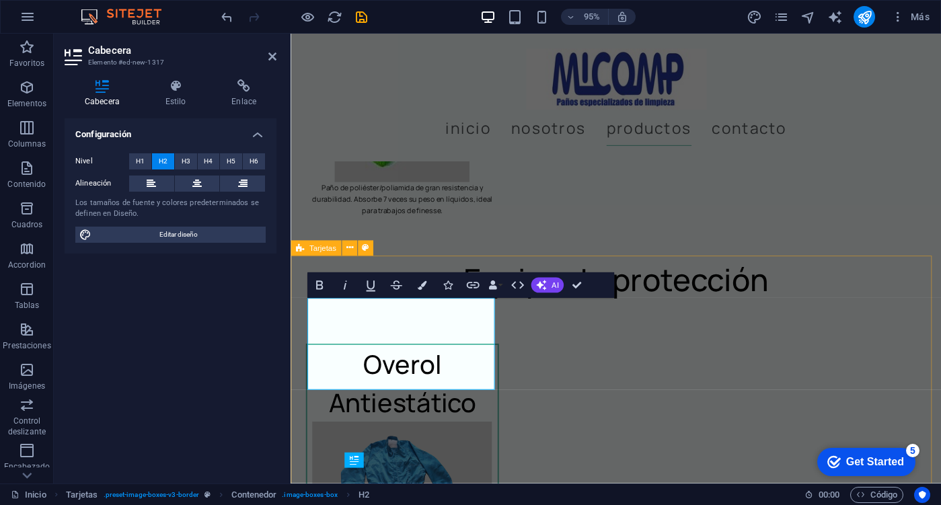
scroll to position [2452, 0]
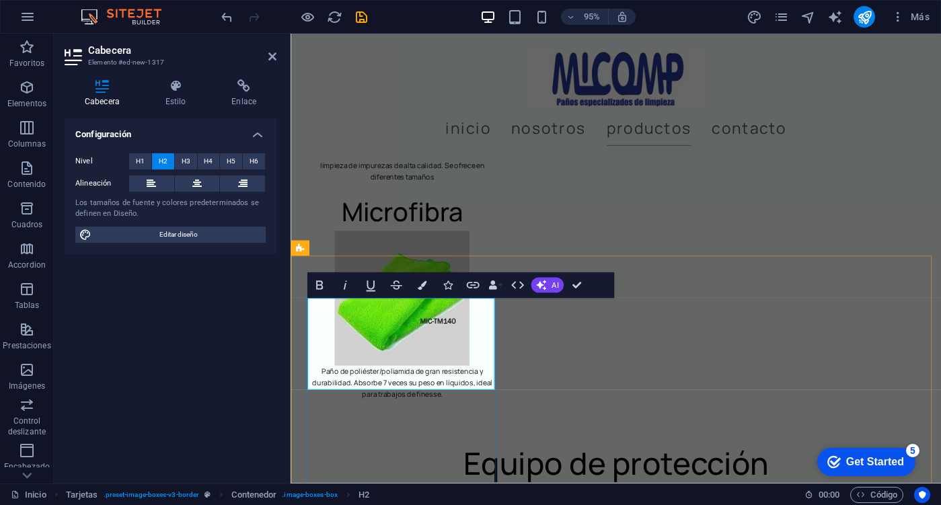
drag, startPoint x: 471, startPoint y: 371, endPoint x: 338, endPoint y: 323, distance: 141.9
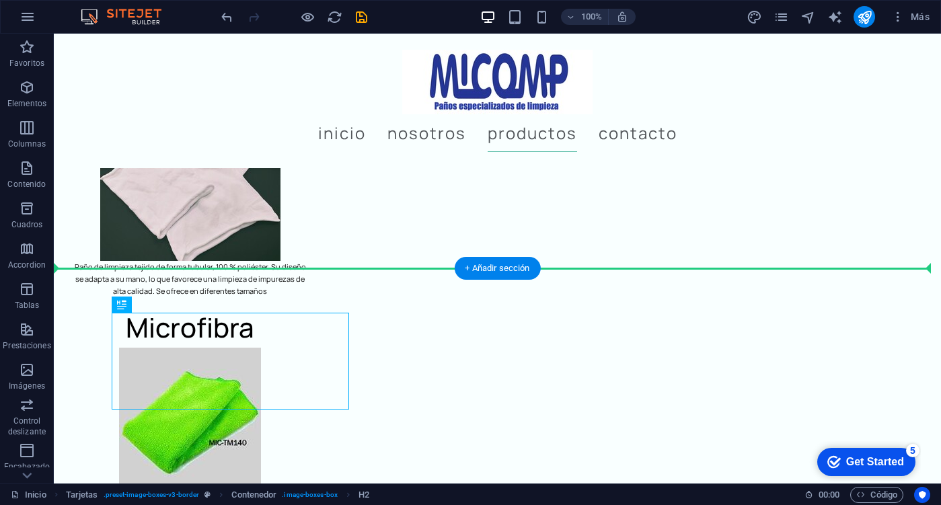
drag, startPoint x: 178, startPoint y: 368, endPoint x: 365, endPoint y: 290, distance: 202.6
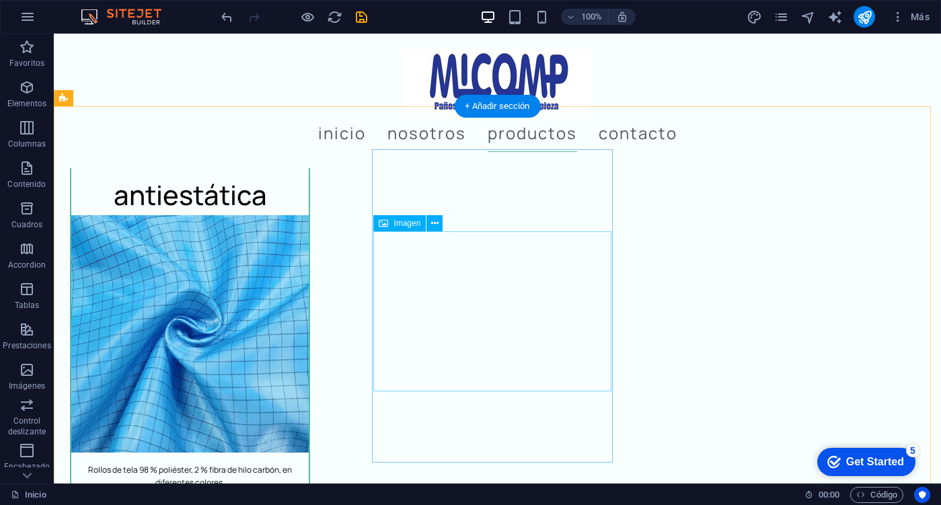
scroll to position [3573, 0]
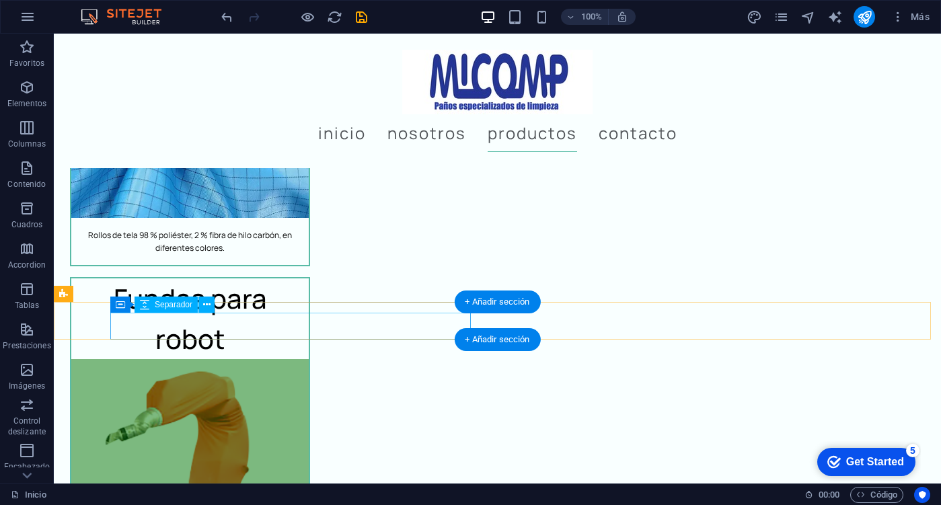
scroll to position [3783, 0]
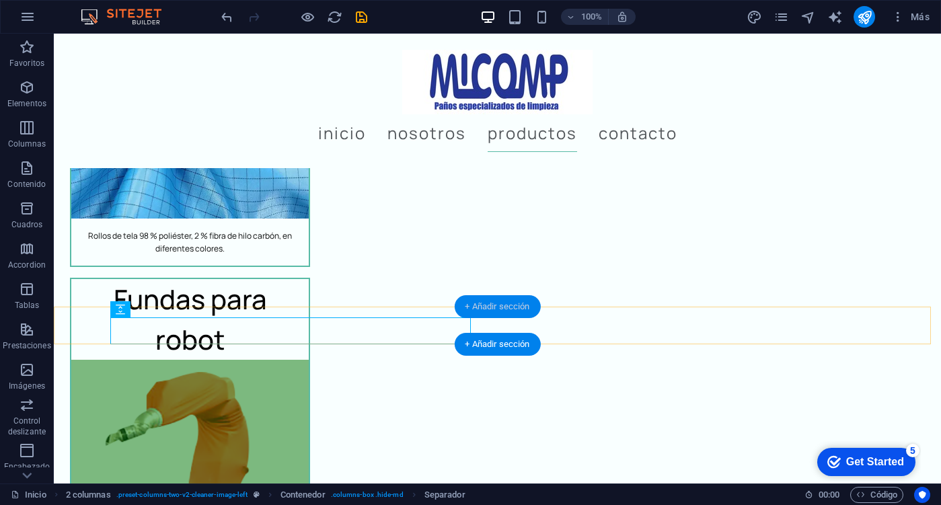
click at [512, 302] on div "+ Añadir sección" at bounding box center [497, 306] width 86 height 23
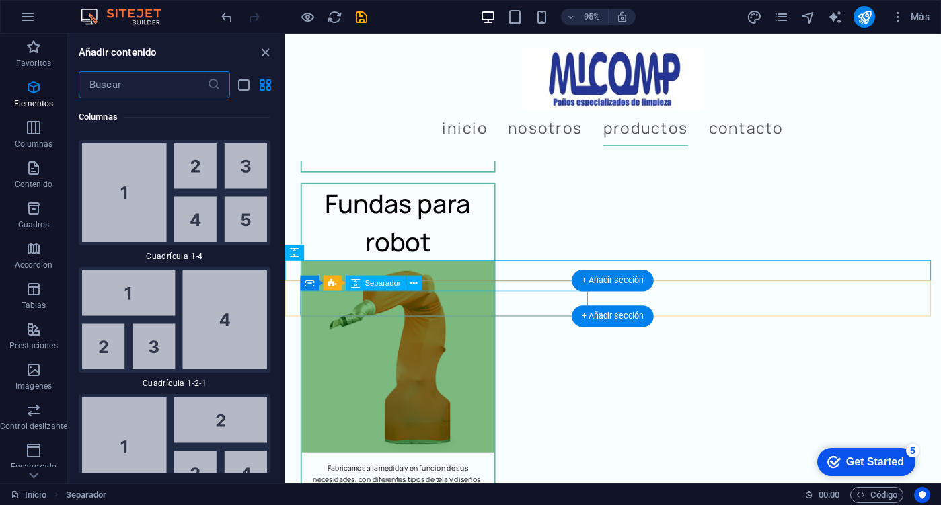
scroll to position [4562, 0]
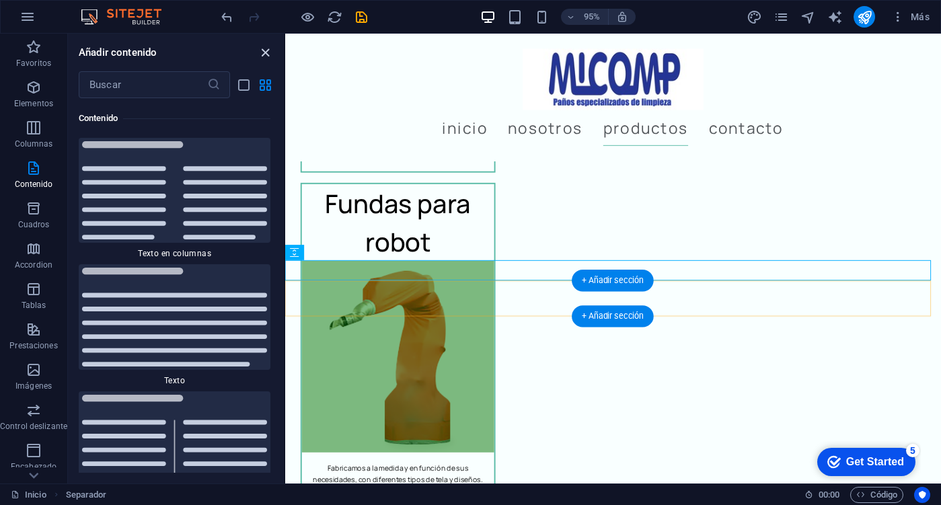
drag, startPoint x: 603, startPoint y: 277, endPoint x: 258, endPoint y: 56, distance: 410.1
click at [258, 56] on icon "close panel" at bounding box center [265, 52] width 15 height 15
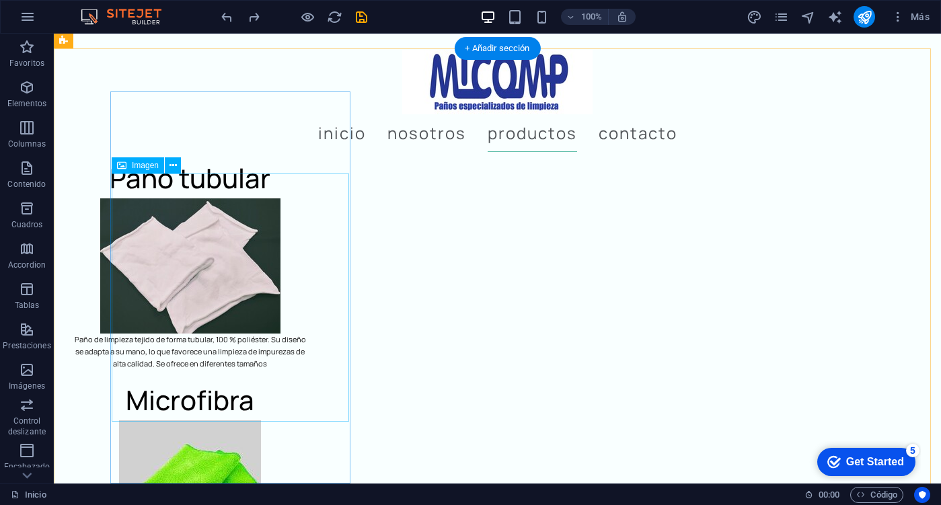
scroll to position [2599, 0]
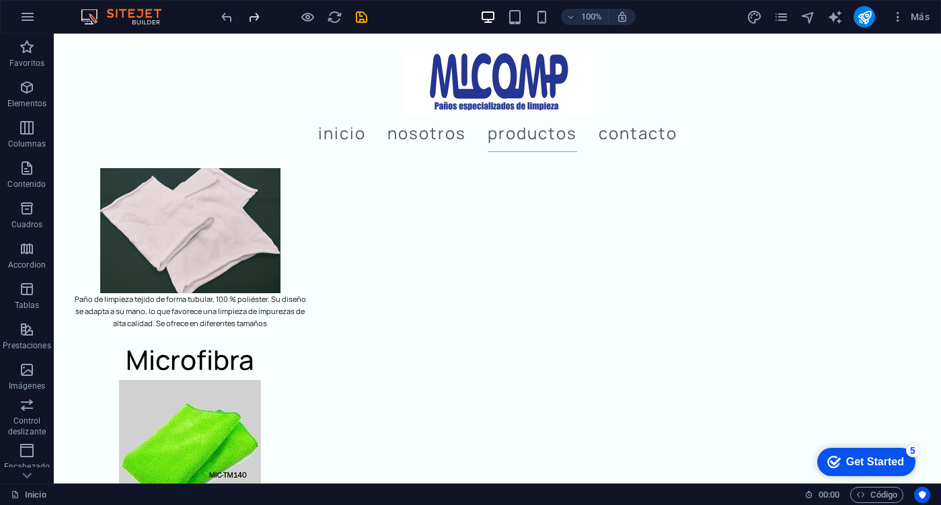
click at [257, 13] on icon "redo" at bounding box center [253, 16] width 15 height 15
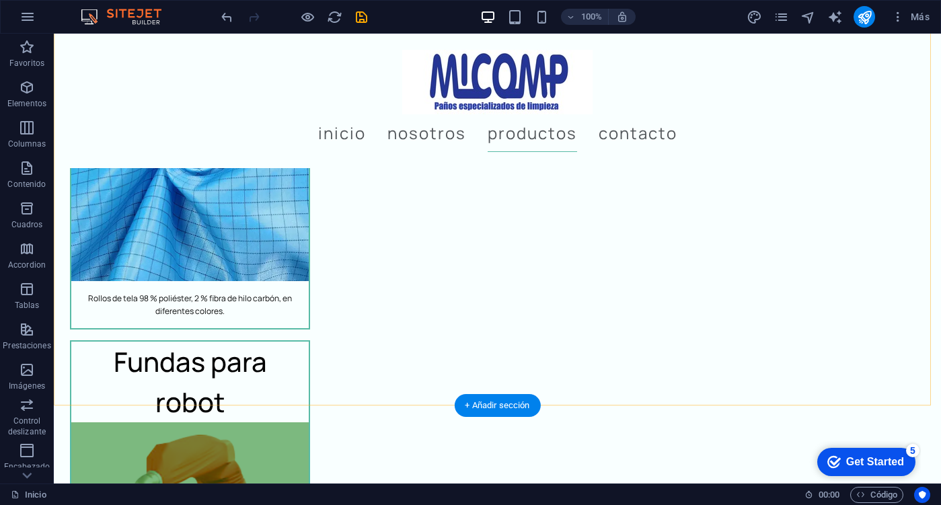
scroll to position [3944, 0]
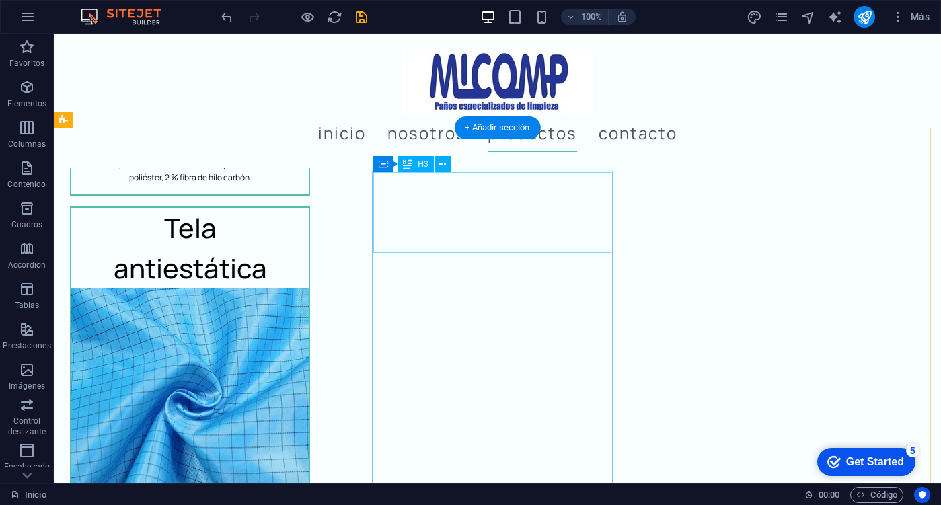
scroll to position [3406, 0]
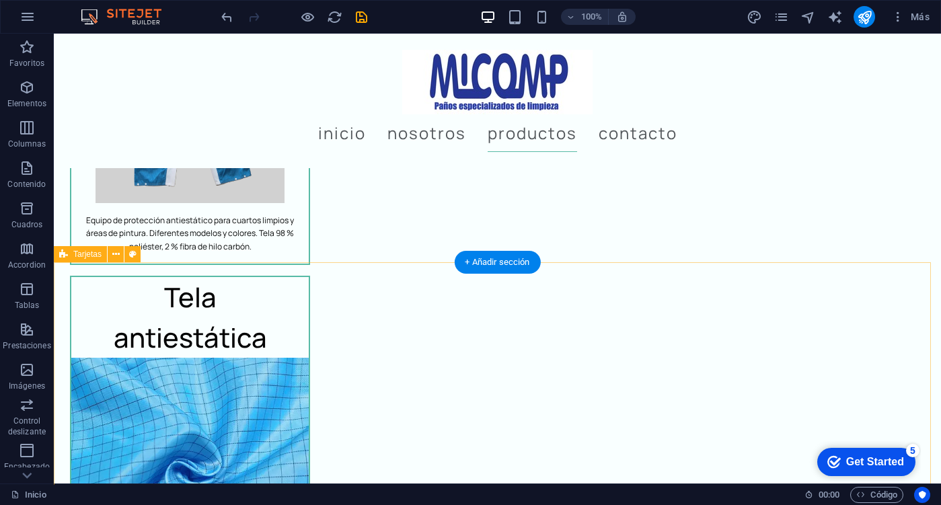
click at [118, 257] on icon at bounding box center [115, 254] width 7 height 14
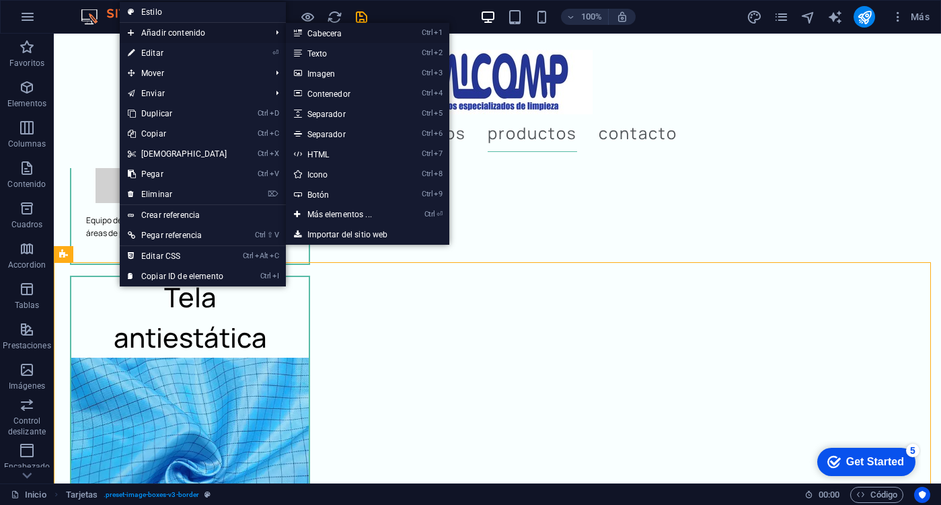
click at [319, 29] on link "Ctrl 1 Cabecera" at bounding box center [342, 33] width 113 height 20
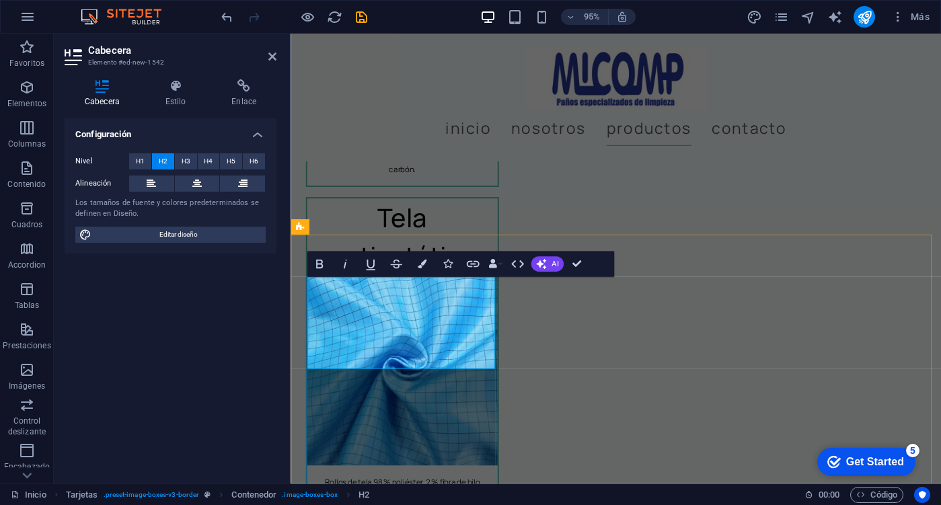
drag, startPoint x: 474, startPoint y: 361, endPoint x: 362, endPoint y: 302, distance: 126.4
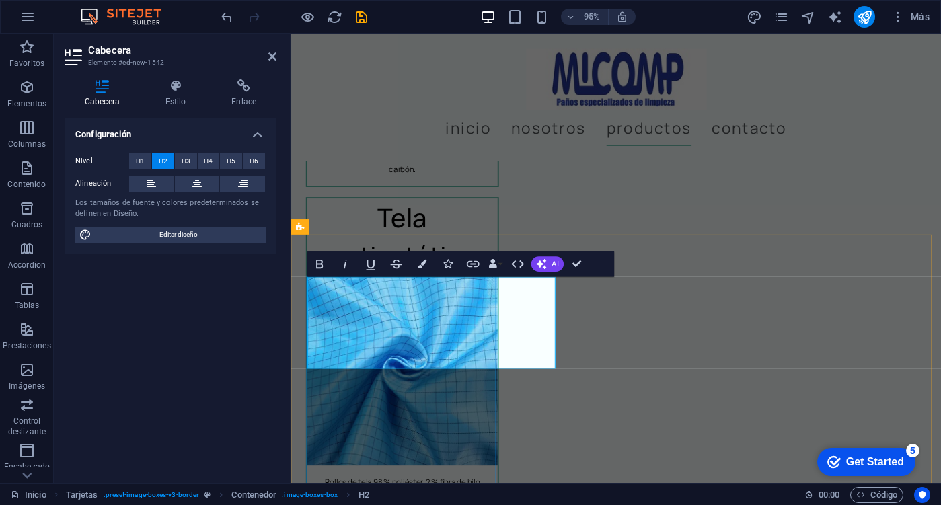
scroll to position [0, 3]
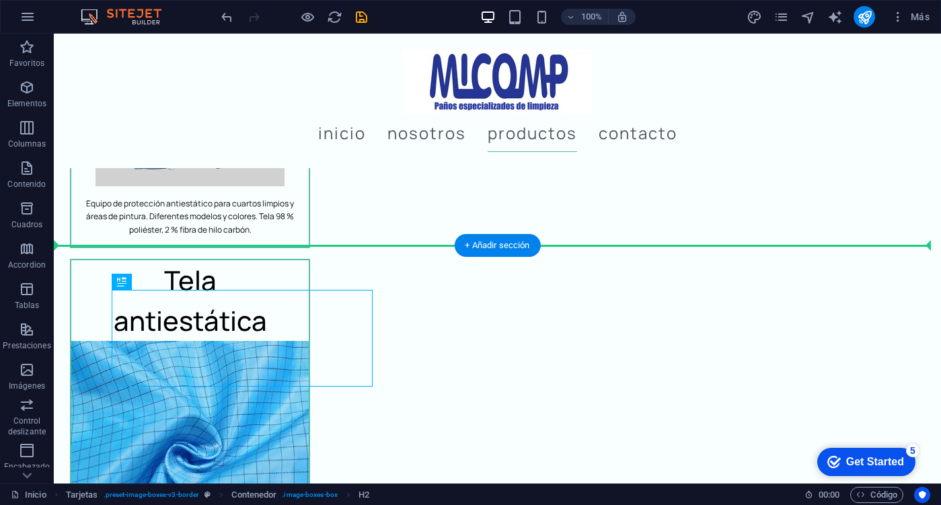
drag, startPoint x: 245, startPoint y: 328, endPoint x: 329, endPoint y: 266, distance: 103.4
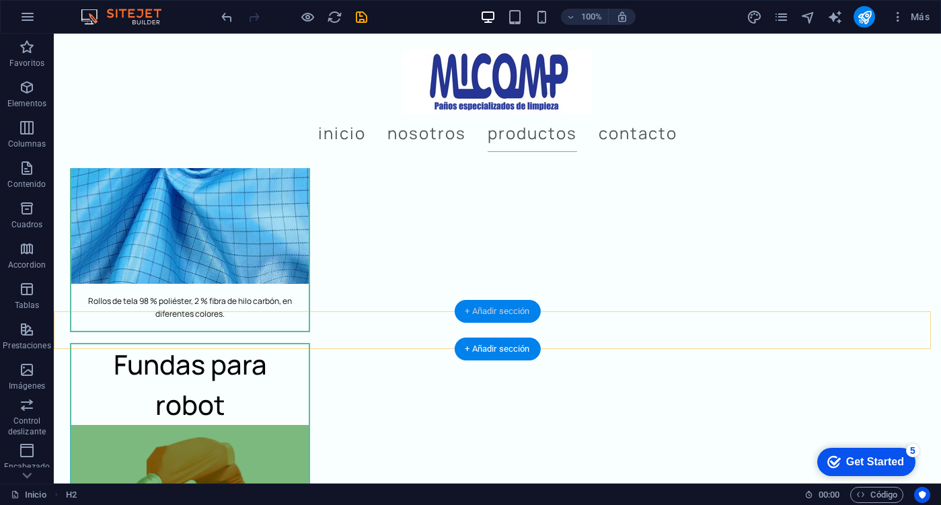
scroll to position [3827, 0]
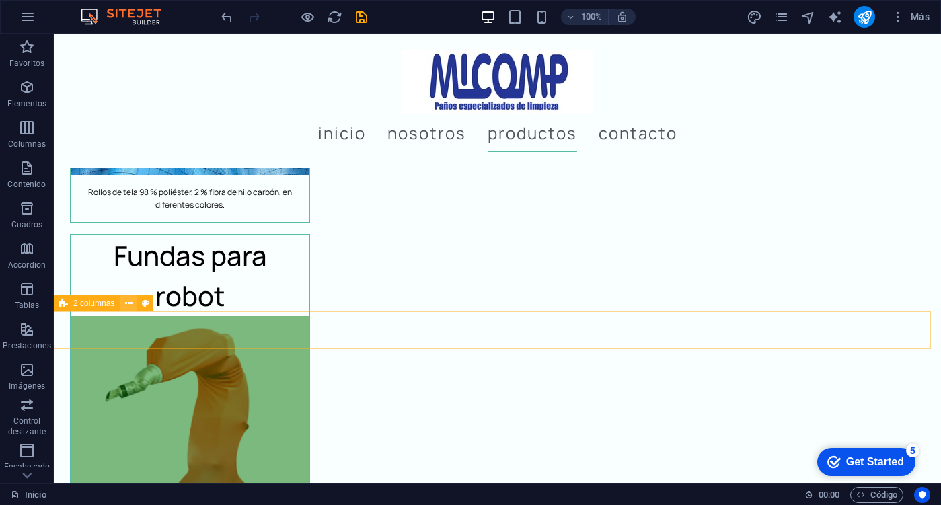
click at [122, 305] on button at bounding box center [128, 303] width 16 height 16
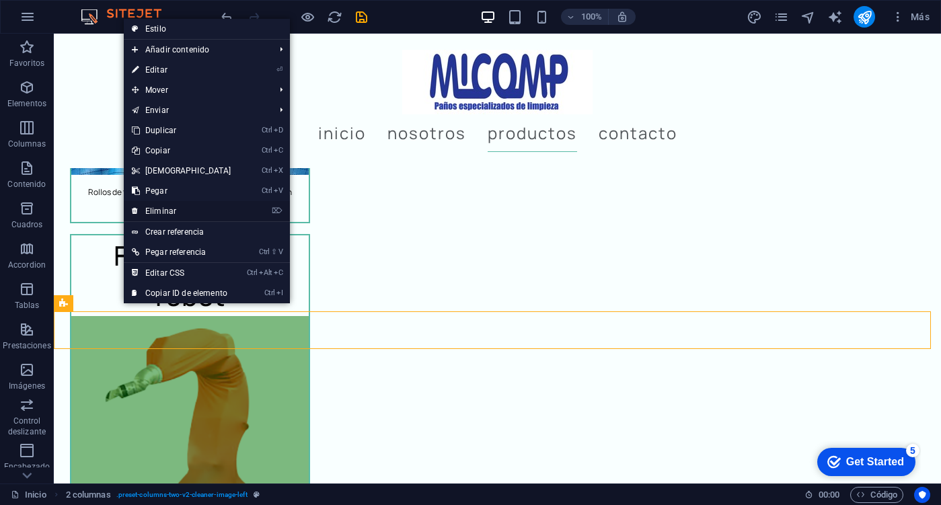
click at [169, 202] on link "⌦ Eliminar" at bounding box center [182, 211] width 116 height 20
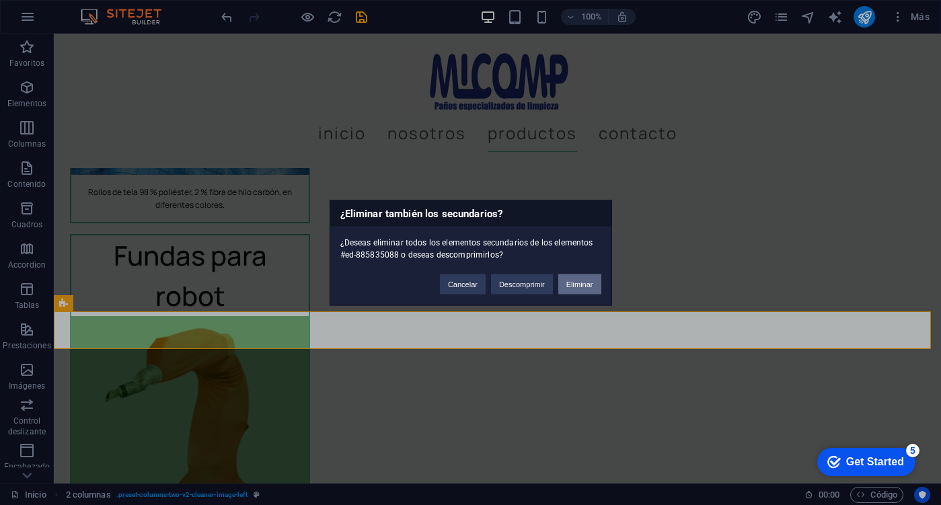
click at [583, 288] on button "Eliminar" at bounding box center [579, 284] width 43 height 20
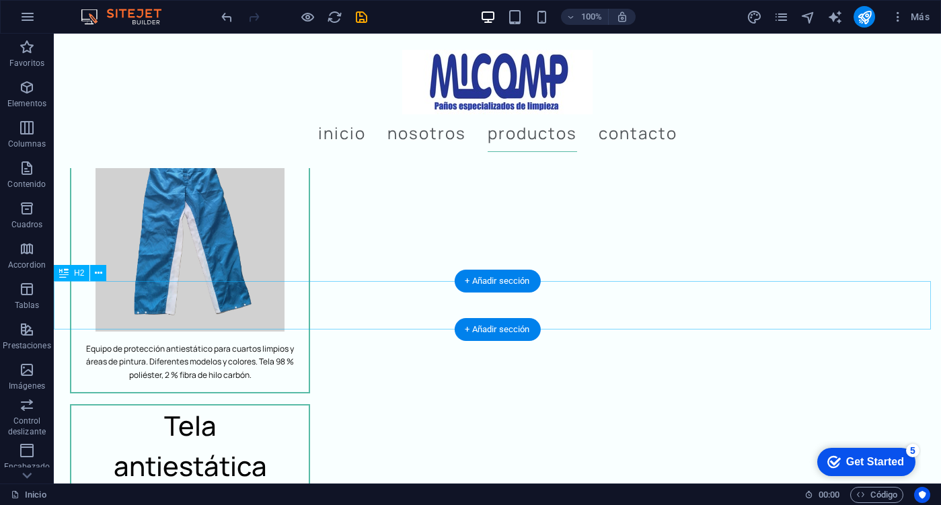
scroll to position [3256, 0]
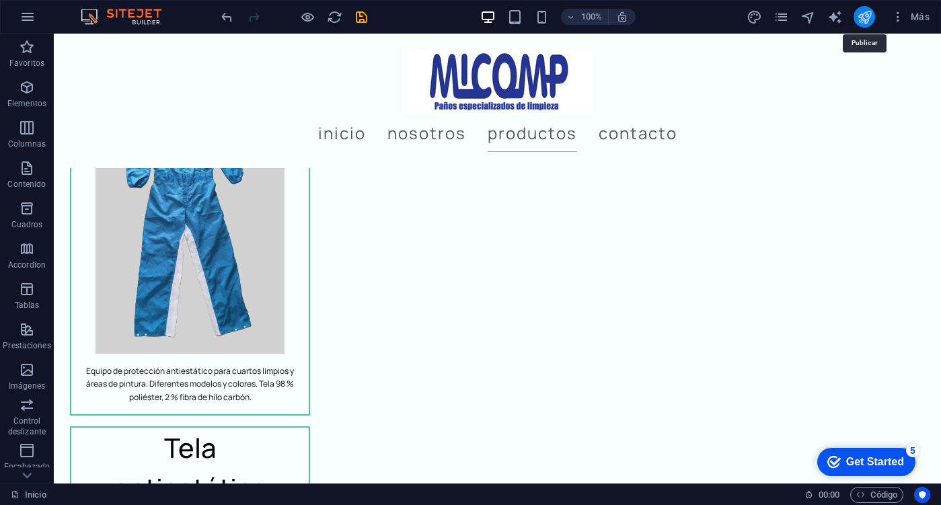
drag, startPoint x: 870, startPoint y: 21, endPoint x: 783, endPoint y: 24, distance: 86.8
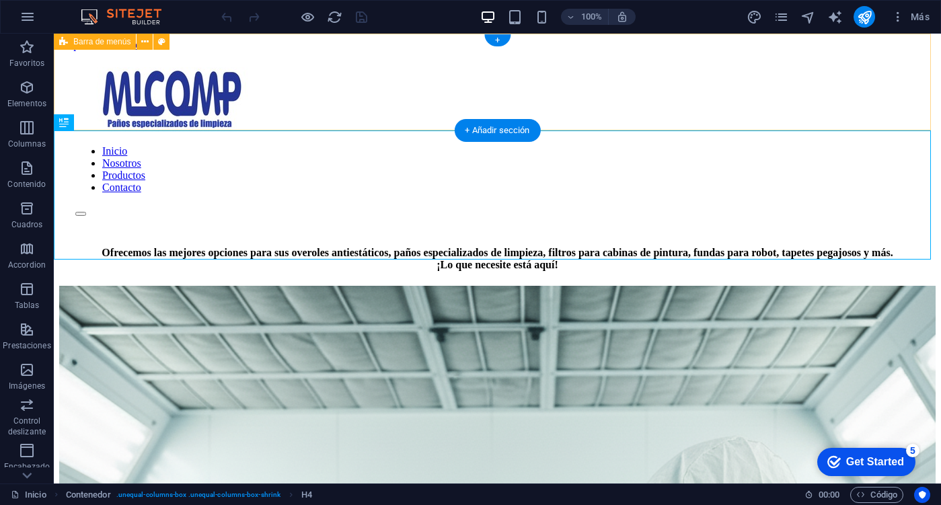
click at [916, 61] on div "Inicio Nosotros Productos Contacto" at bounding box center [497, 142] width 876 height 182
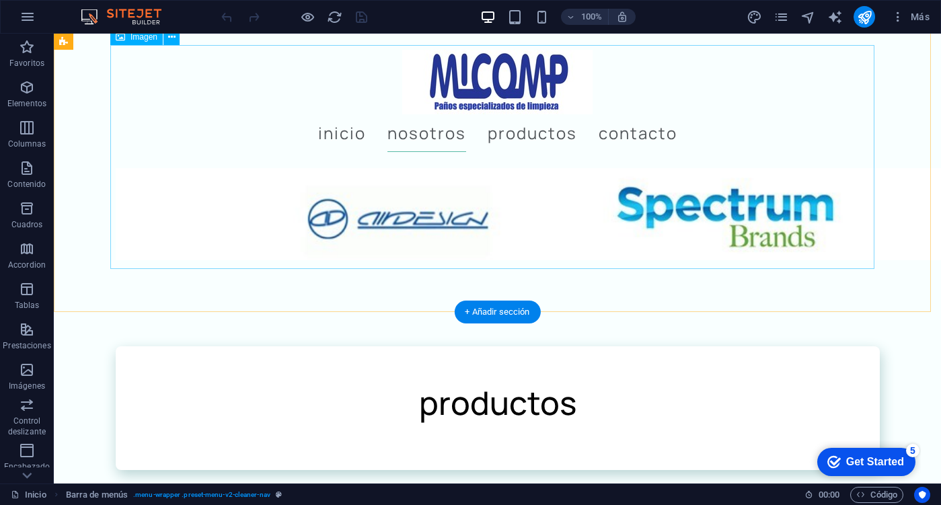
scroll to position [1345, 0]
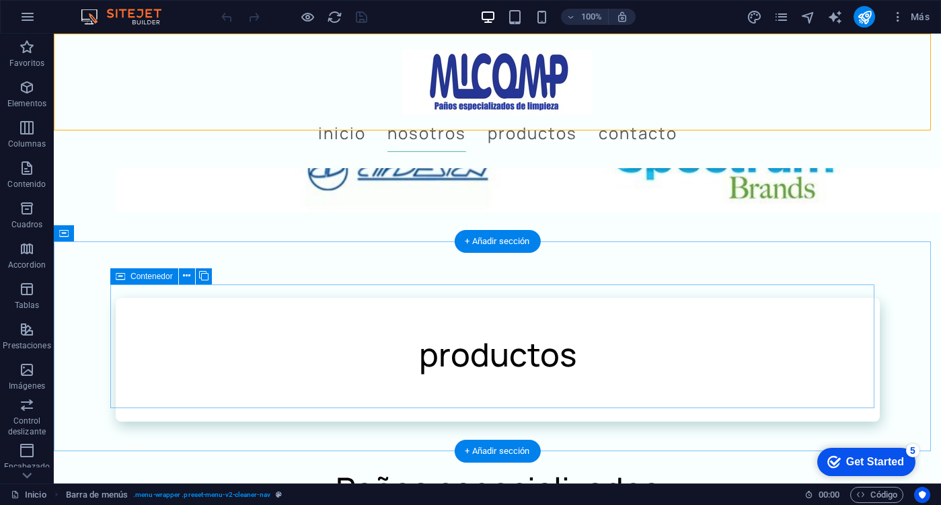
click at [272, 310] on div "productos" at bounding box center [498, 360] width 764 height 124
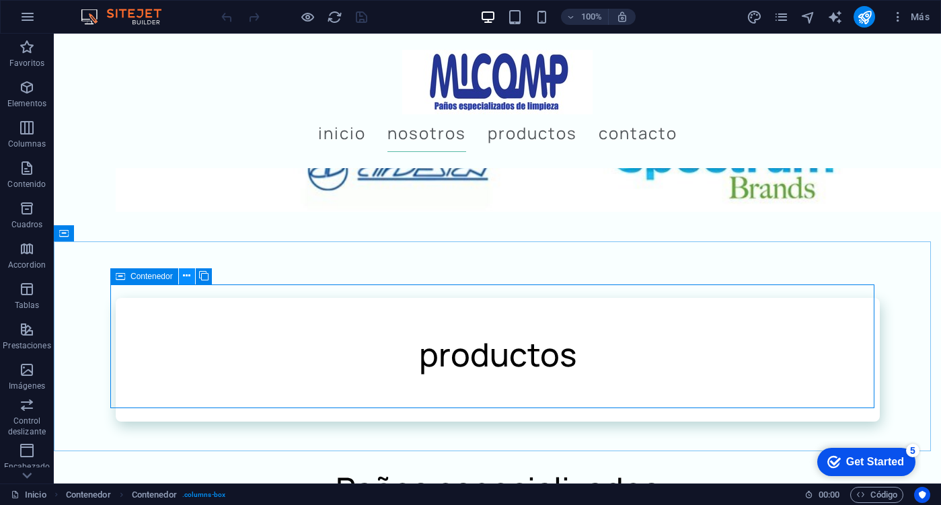
click at [188, 278] on icon at bounding box center [186, 276] width 7 height 14
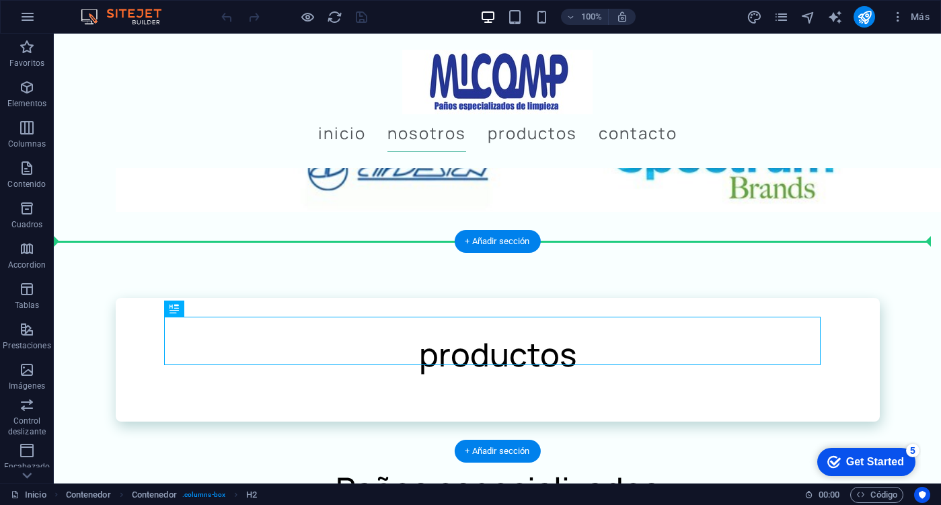
drag, startPoint x: 485, startPoint y: 340, endPoint x: 480, endPoint y: 276, distance: 64.1
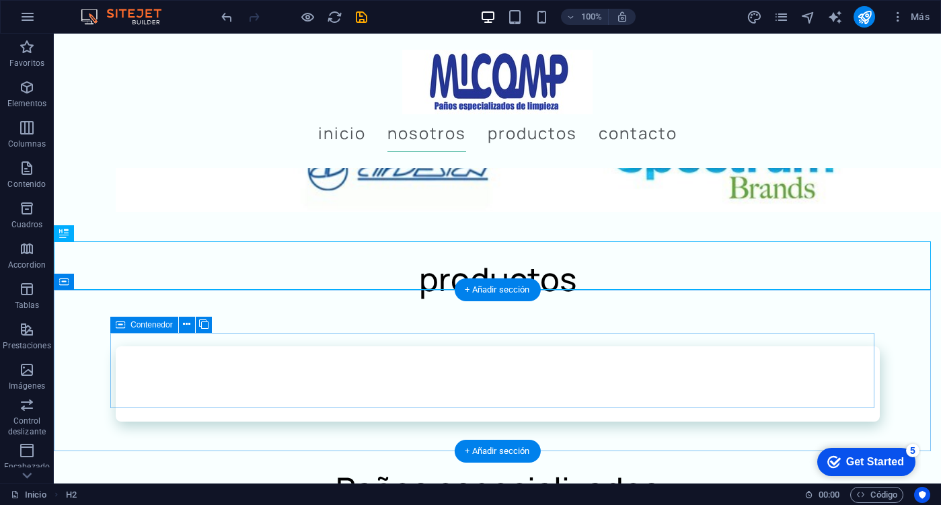
click at [353, 359] on div at bounding box center [498, 383] width 764 height 75
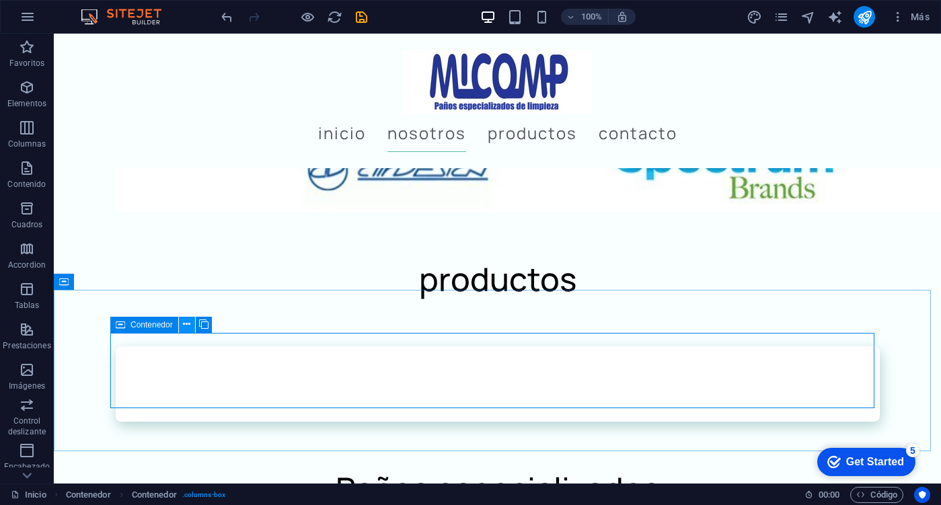
click at [190, 323] on icon at bounding box center [186, 324] width 7 height 14
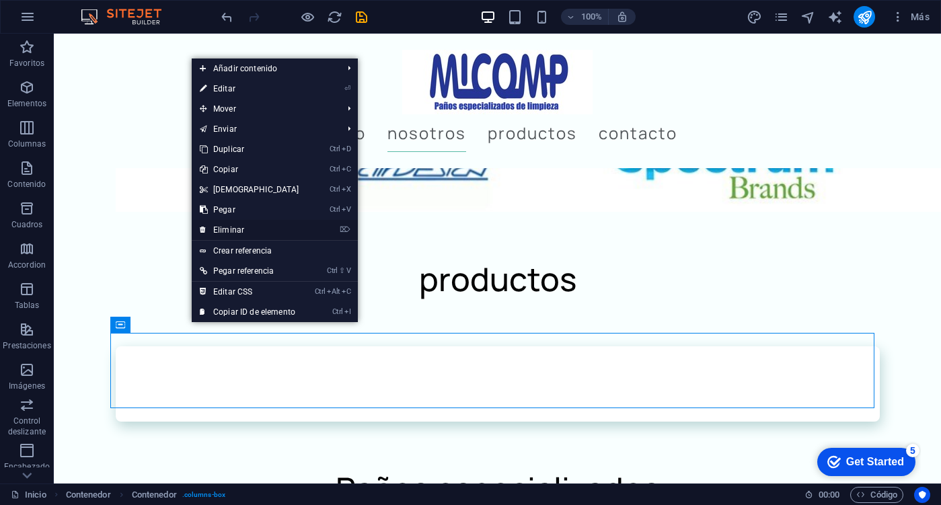
click at [233, 235] on link "⌦ Eliminar" at bounding box center [250, 230] width 116 height 20
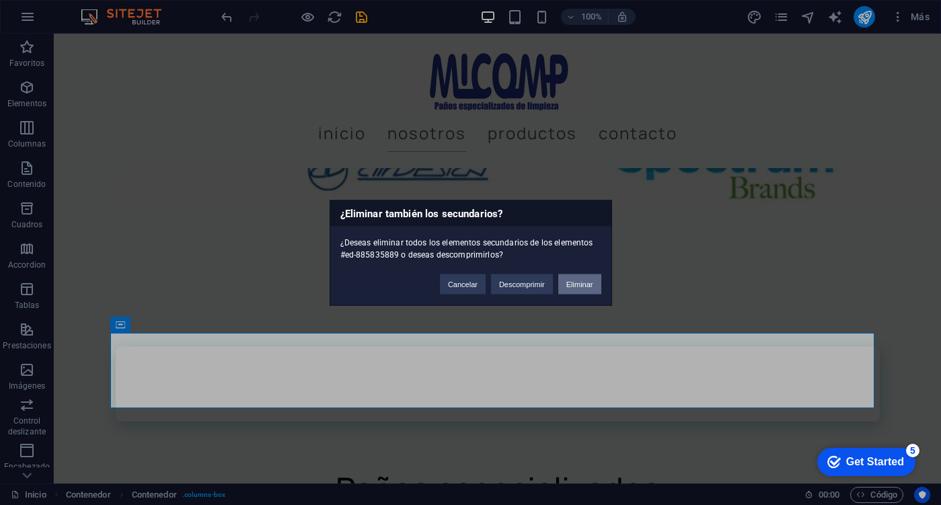
click at [580, 284] on button "Eliminar" at bounding box center [579, 284] width 43 height 20
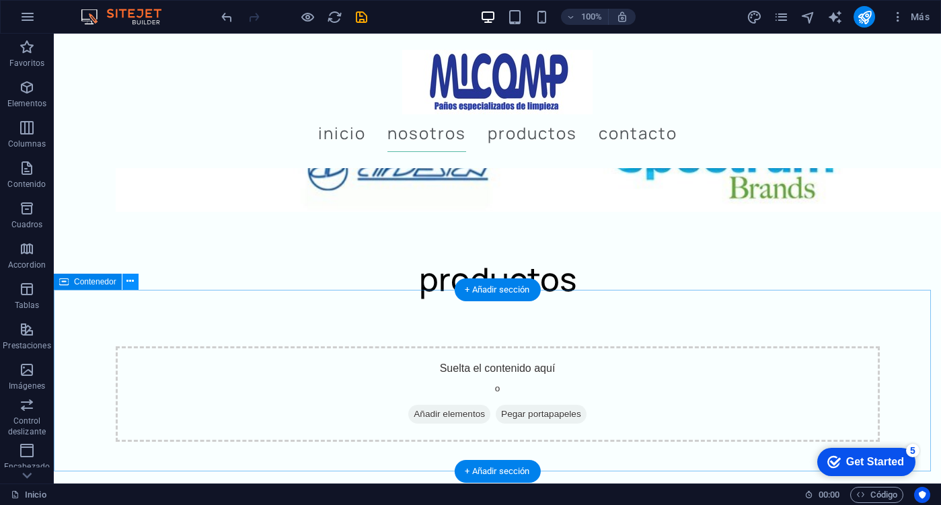
click at [131, 280] on icon at bounding box center [129, 281] width 7 height 14
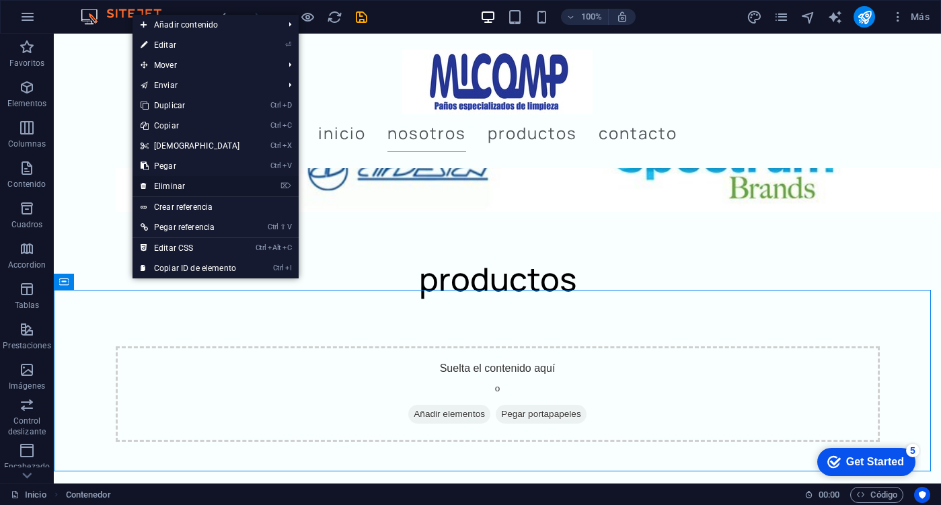
click at [190, 181] on link "⌦ Eliminar" at bounding box center [190, 186] width 116 height 20
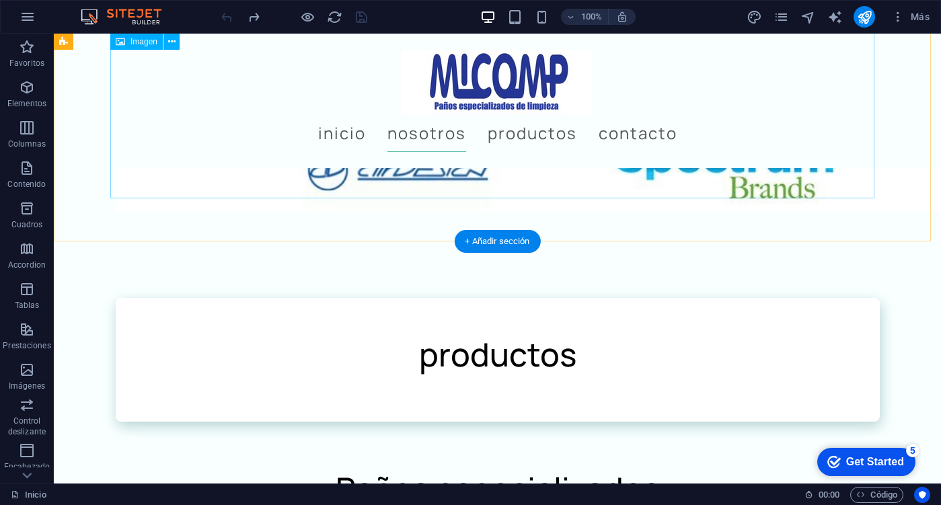
click at [894, 134] on div "nosotros Somos una empresa 100 % mexicana, fundada el año de 2004 en el estado …" at bounding box center [497, 12] width 887 height 486
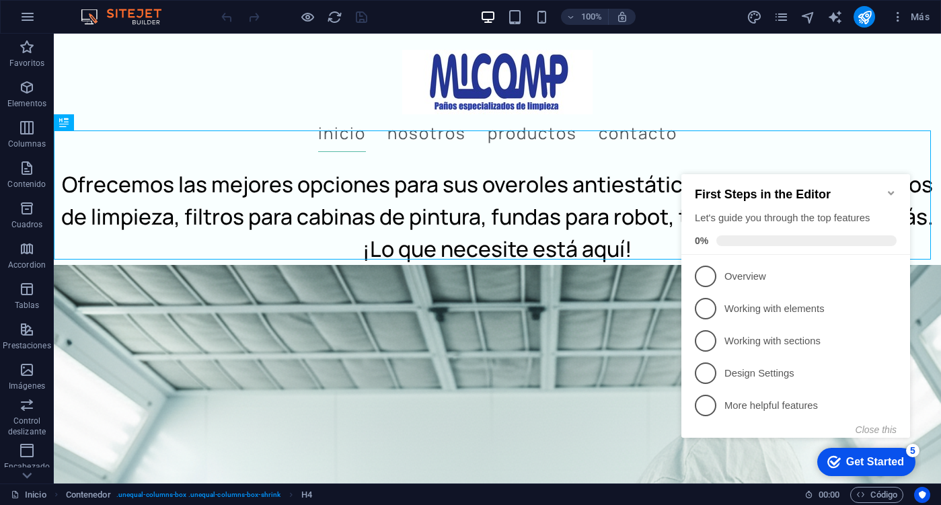
click at [888, 188] on icon "Minimize checklist" at bounding box center [891, 193] width 11 height 11
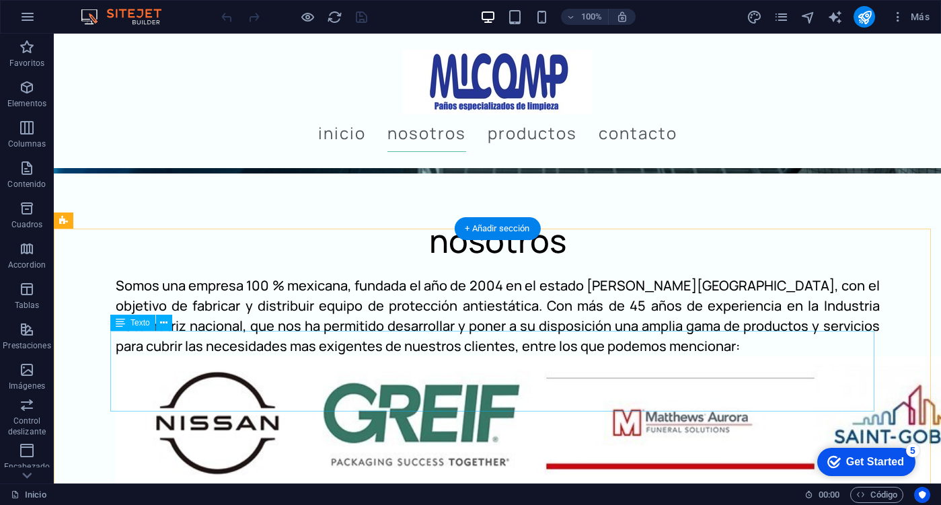
scroll to position [942, 0]
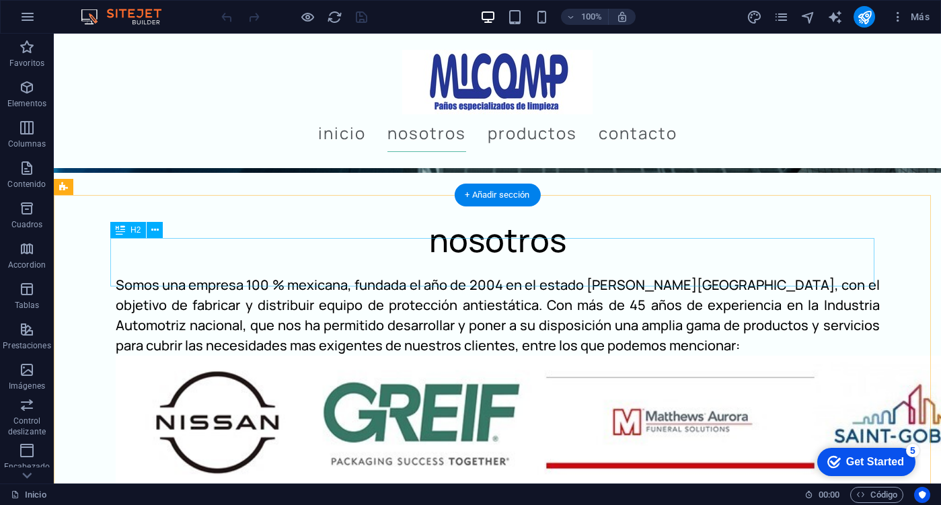
click at [506, 264] on div "nosotros" at bounding box center [498, 240] width 764 height 48
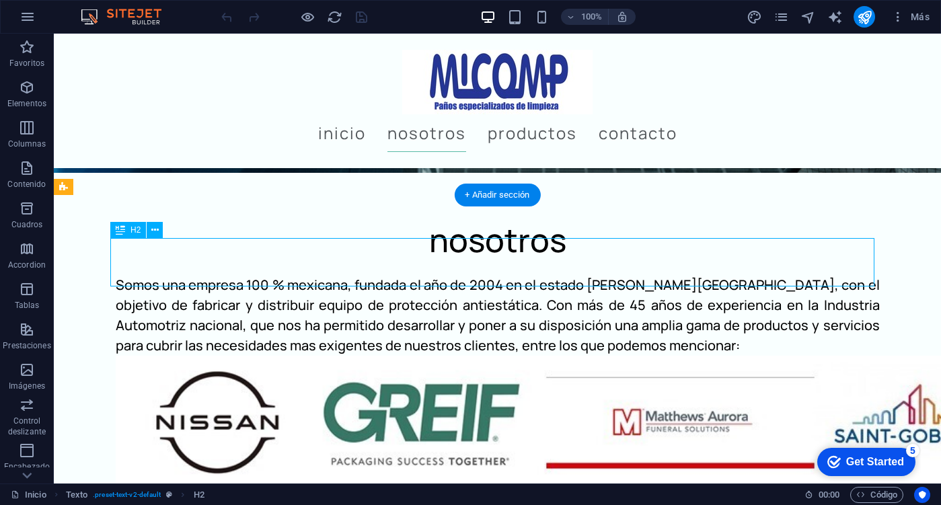
click at [506, 264] on div "nosotros" at bounding box center [498, 240] width 764 height 48
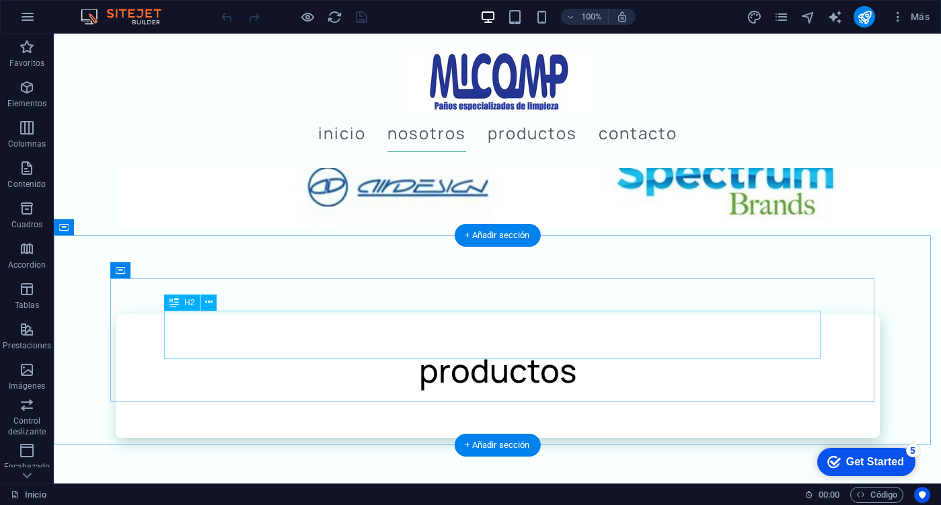
scroll to position [1278, 0]
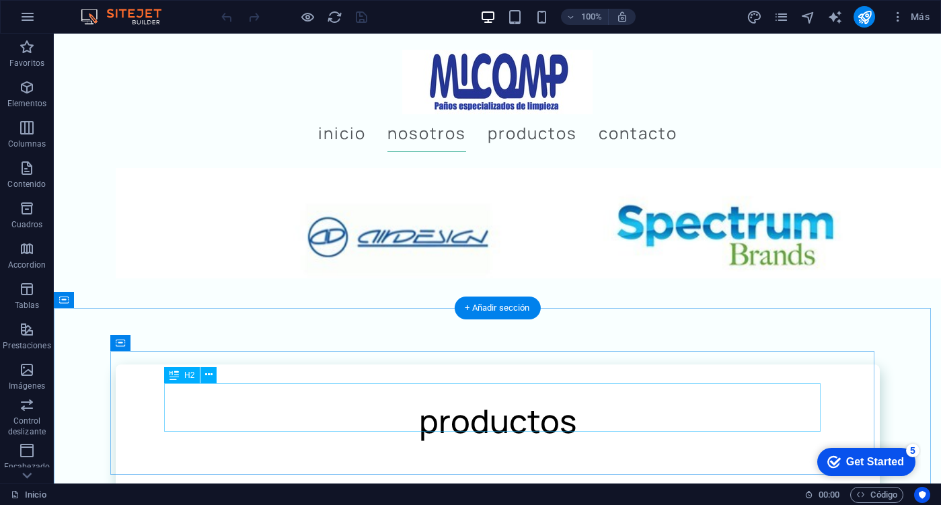
click at [485, 397] on div "productos" at bounding box center [497, 421] width 656 height 48
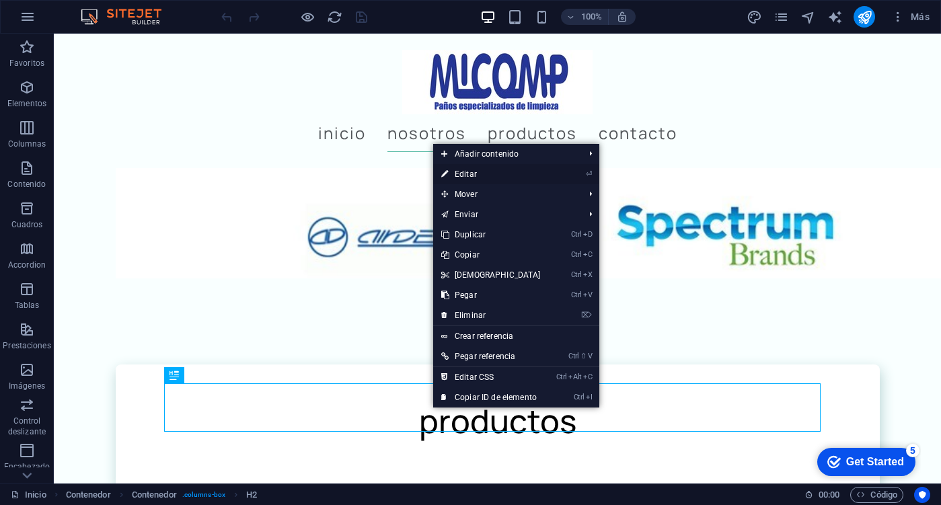
click at [492, 178] on link "⏎ Editar" at bounding box center [491, 174] width 116 height 20
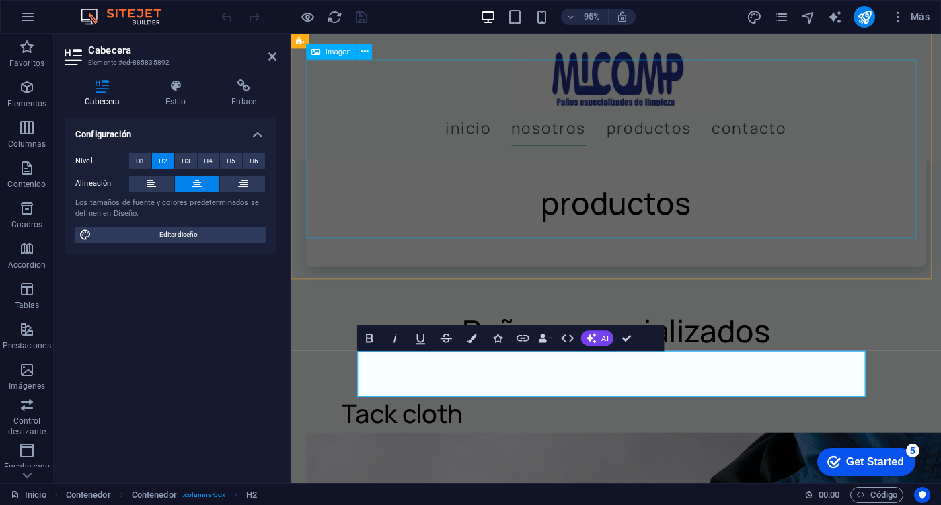
scroll to position [1076, 0]
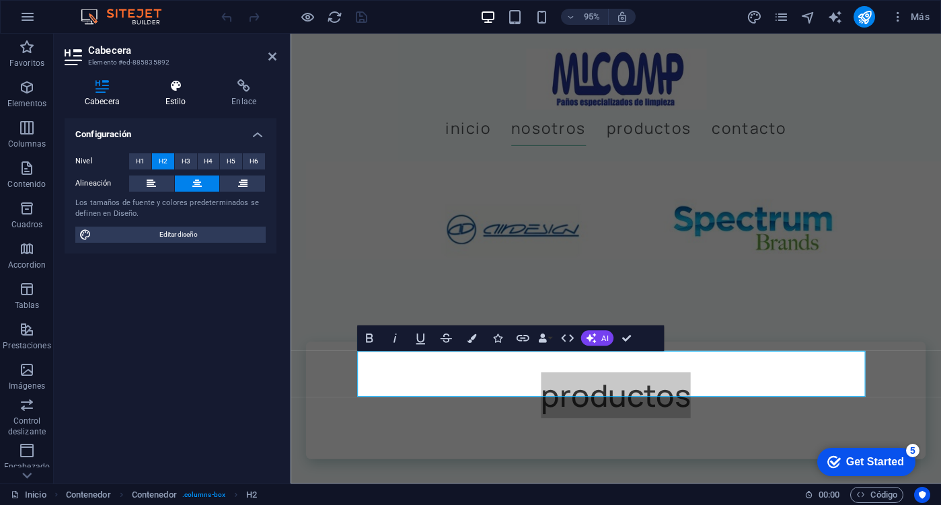
click at [186, 92] on icon at bounding box center [175, 85] width 61 height 13
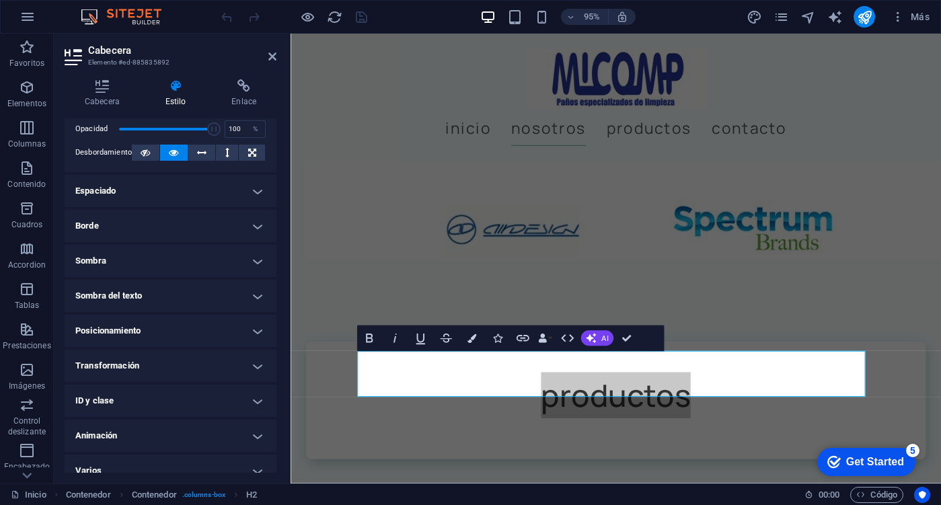
scroll to position [225, 0]
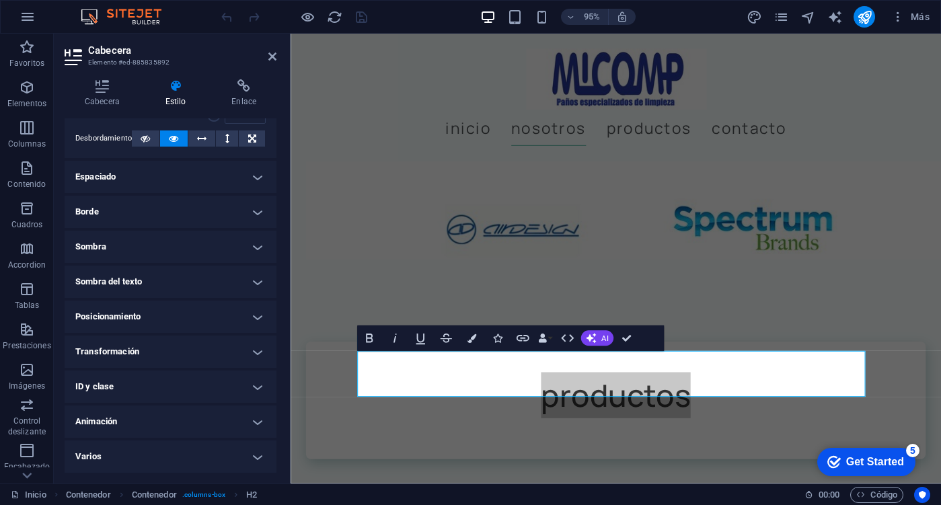
click at [118, 76] on div "Cabecera Estilo Enlace Configuración Nivel H1 H2 H3 H4 H5 H6 Alineación Los tam…" at bounding box center [170, 276] width 233 height 415
click at [115, 90] on icon at bounding box center [102, 85] width 75 height 13
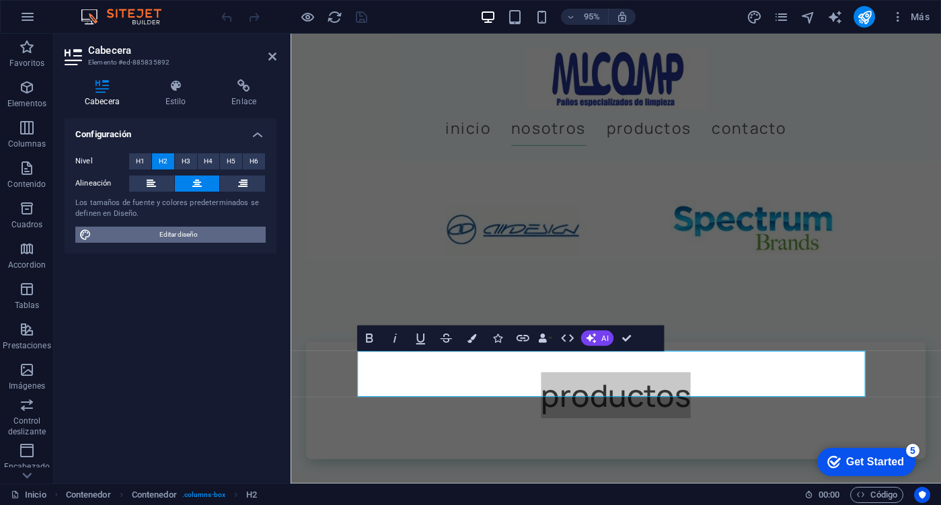
click at [143, 229] on span "Editar diseño" at bounding box center [178, 235] width 166 height 16
select select "px"
select select "400"
select select "px"
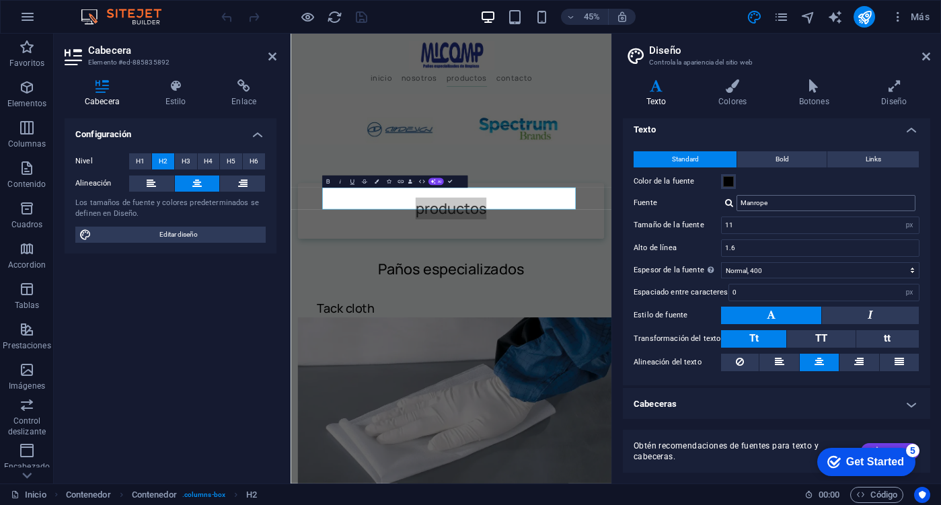
scroll to position [6, 0]
click at [925, 54] on icon at bounding box center [926, 56] width 8 height 11
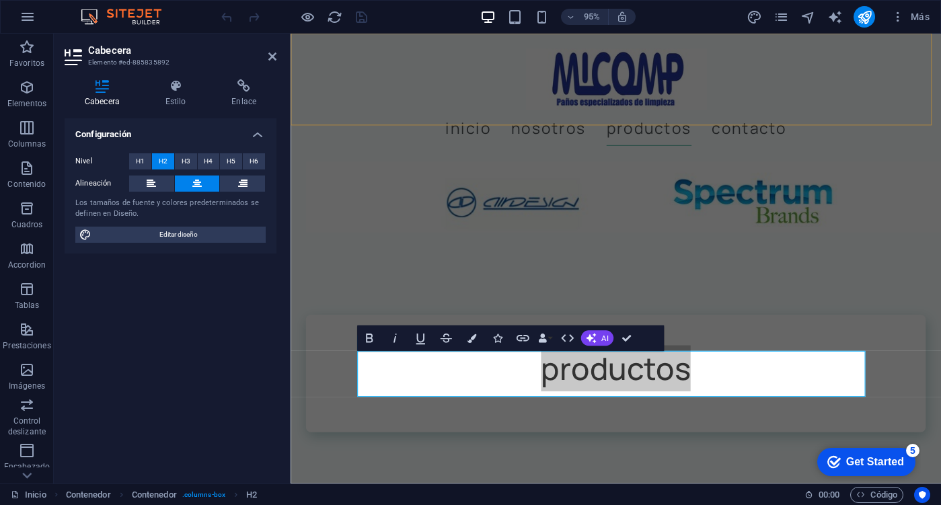
scroll to position [1076, 0]
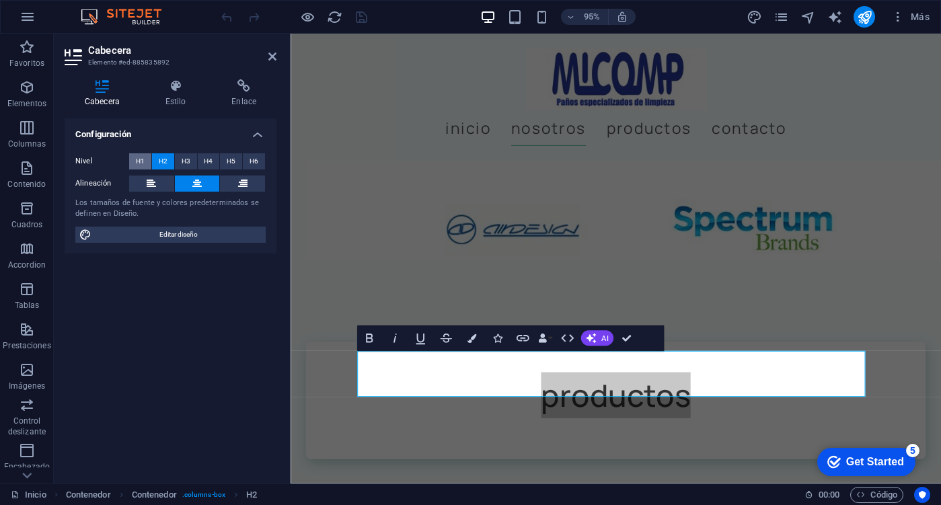
click at [143, 159] on span "H1" at bounding box center [140, 161] width 9 height 16
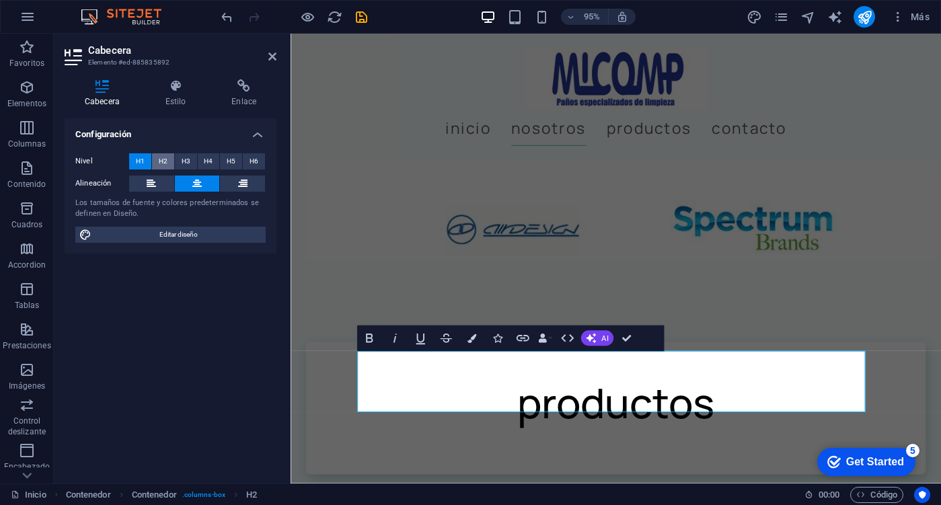
click at [171, 155] on button "H2" at bounding box center [163, 161] width 22 height 16
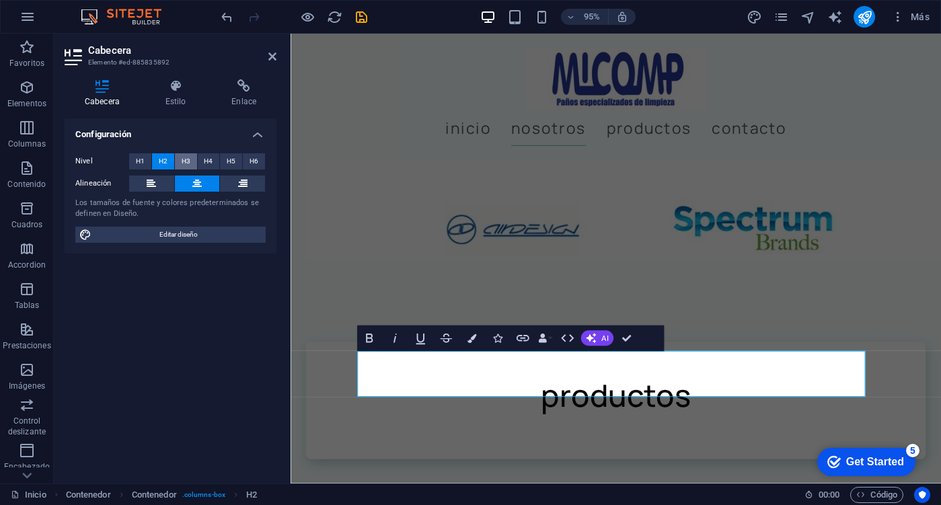
click at [184, 160] on span "H3" at bounding box center [186, 161] width 9 height 16
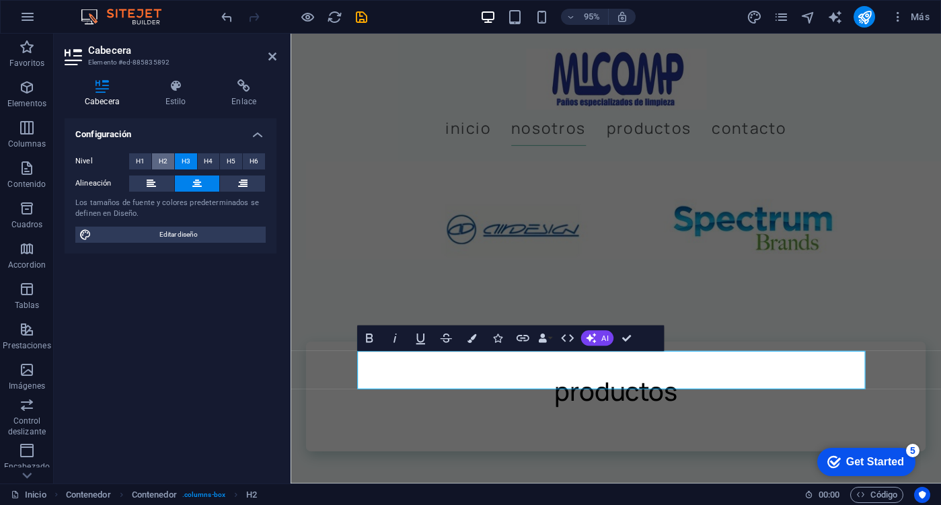
click at [155, 163] on button "H2" at bounding box center [163, 161] width 22 height 16
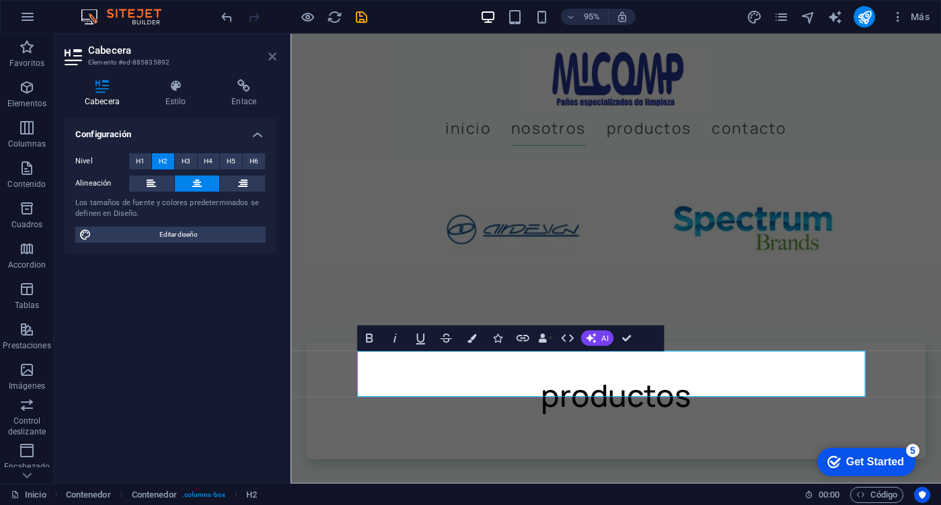
click at [273, 58] on icon at bounding box center [272, 56] width 8 height 11
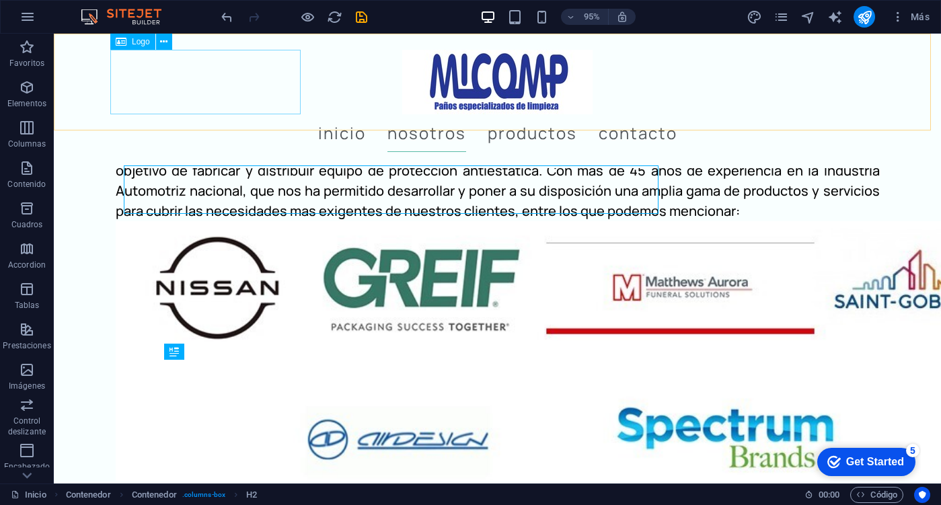
scroll to position [1278, 0]
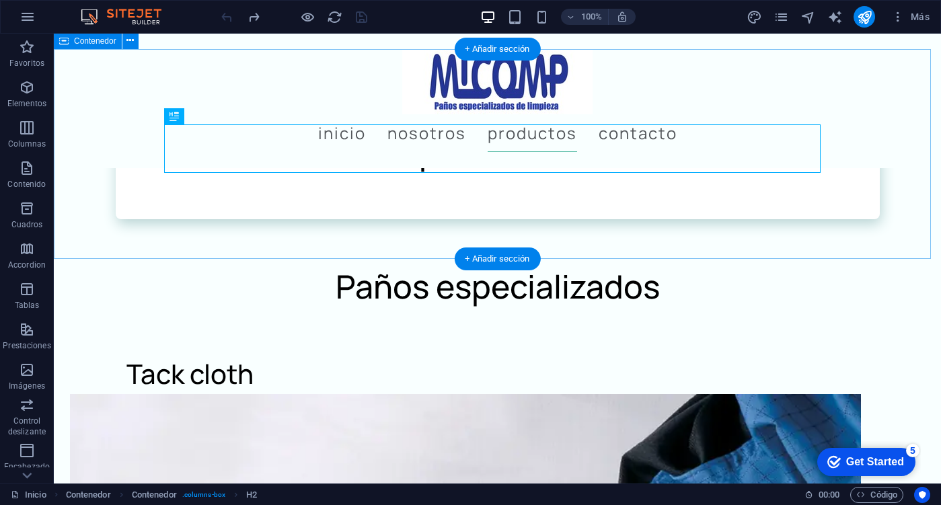
scroll to position [1413, 0]
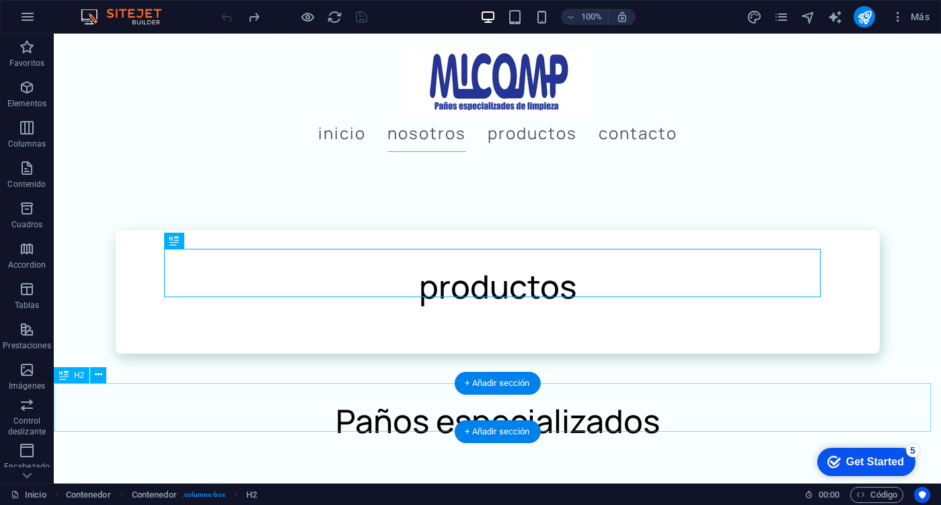
click at [372, 408] on div "Paños especializados" at bounding box center [497, 421] width 887 height 48
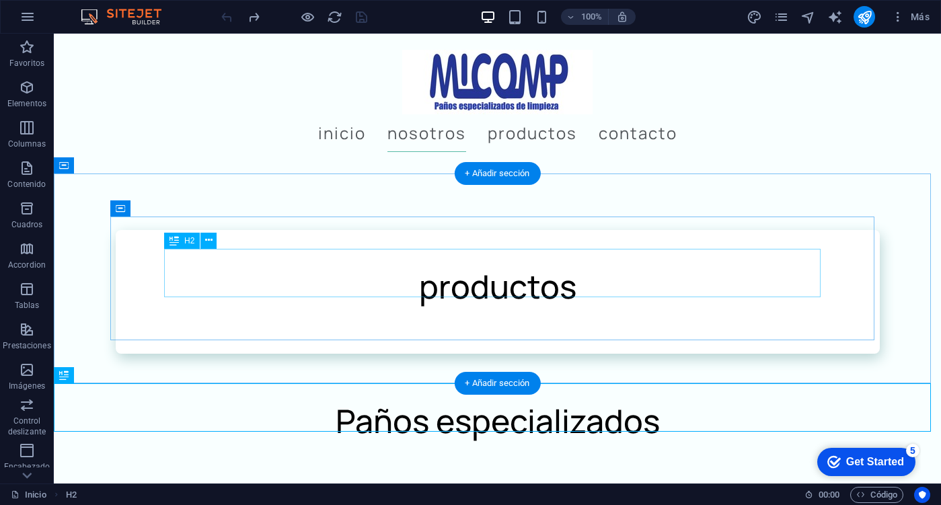
click at [426, 277] on div "productos" at bounding box center [497, 286] width 656 height 48
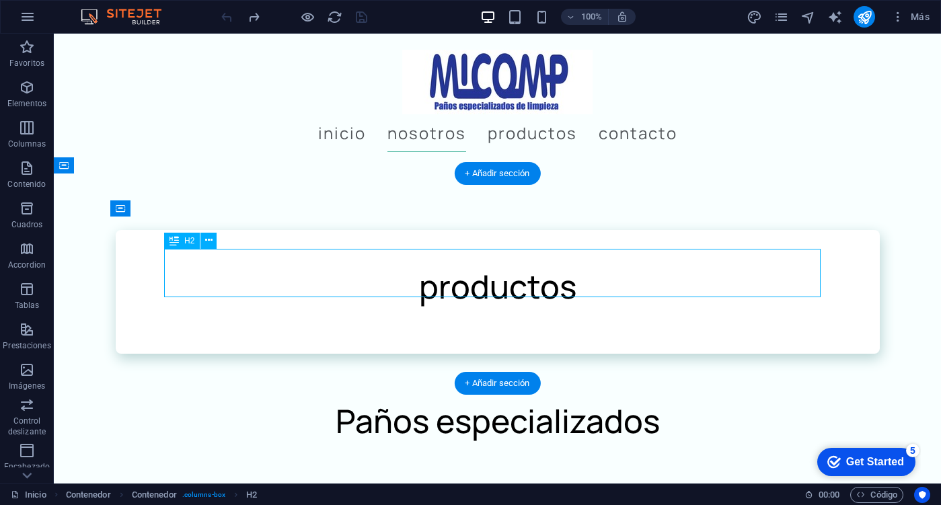
click at [426, 277] on div "productos" at bounding box center [497, 286] width 656 height 48
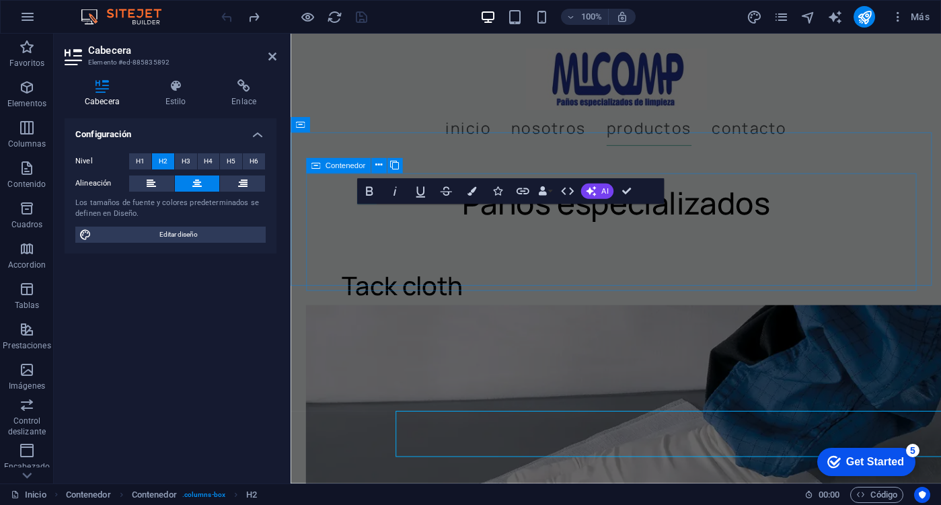
scroll to position [1231, 0]
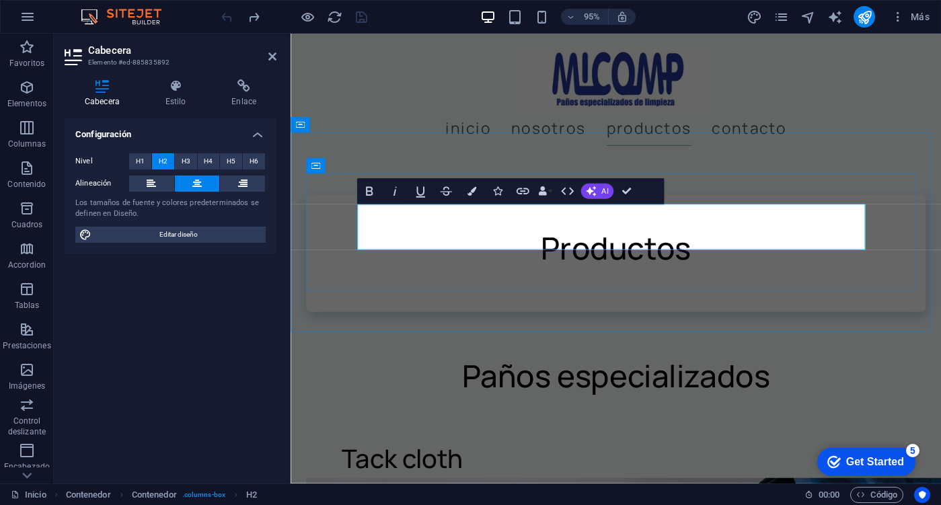
click at [567, 236] on h2 "Productos" at bounding box center [632, 259] width 545 height 48
click at [418, 160] on div "productos" at bounding box center [633, 265] width 685 height 210
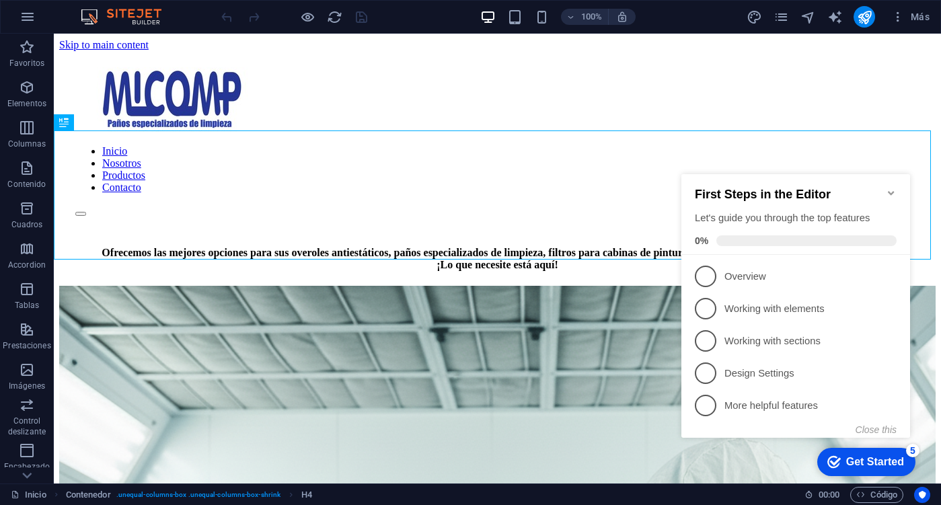
click at [894, 188] on icon "Minimize checklist" at bounding box center [891, 193] width 11 height 11
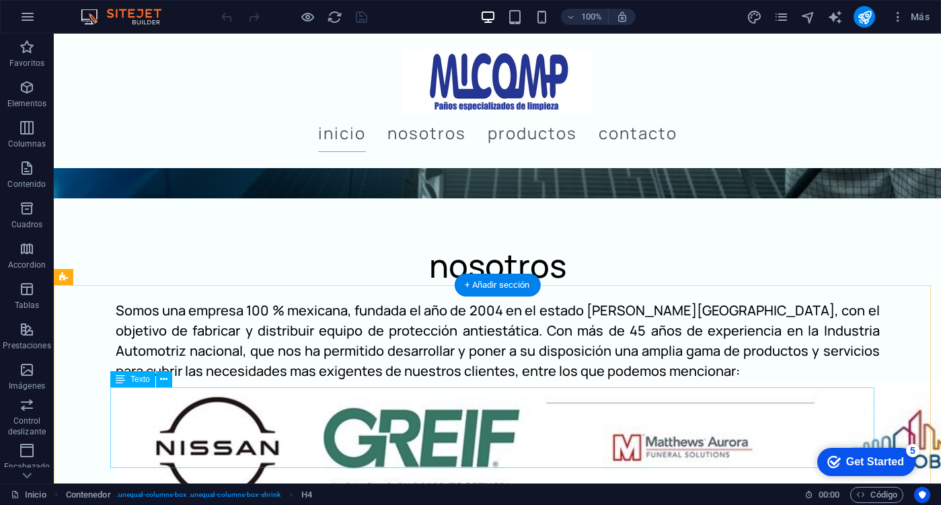
scroll to position [942, 0]
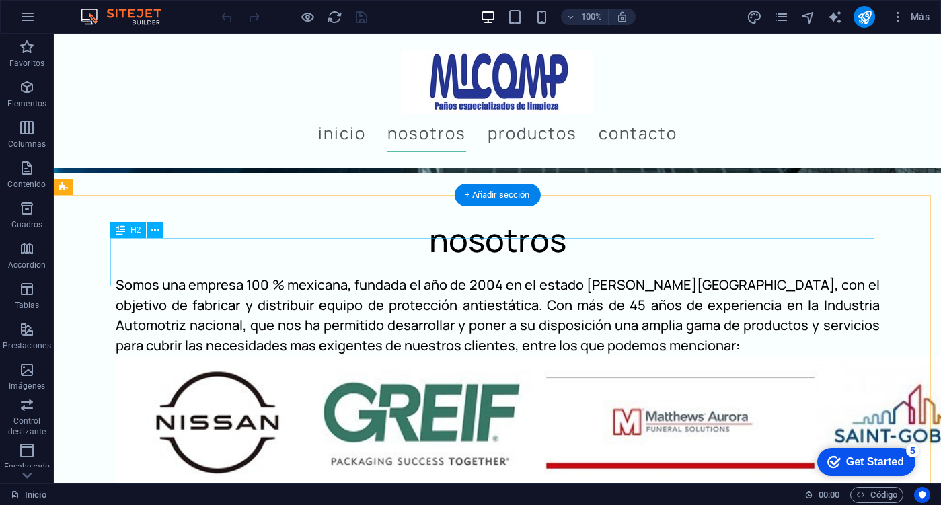
click at [436, 260] on div "nosotros" at bounding box center [498, 240] width 764 height 48
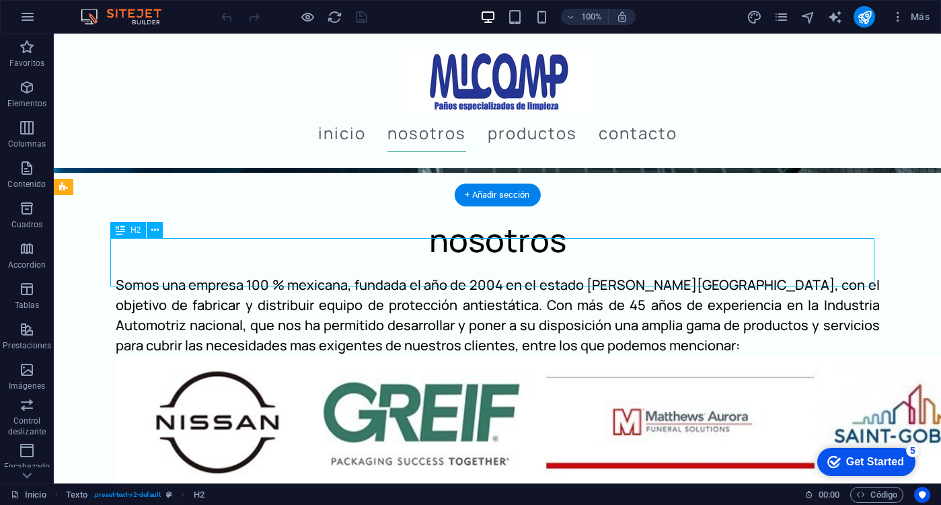
click at [436, 260] on div "nosotros" at bounding box center [498, 240] width 764 height 48
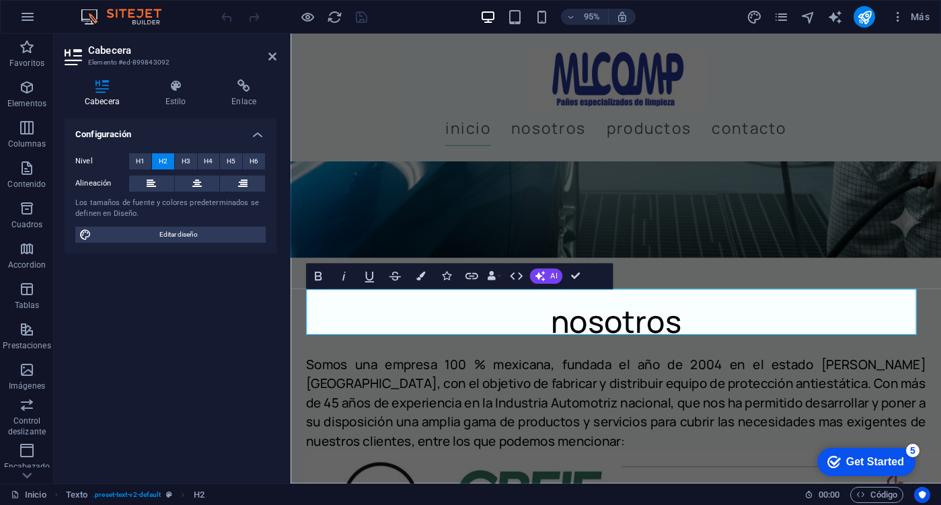
scroll to position [673, 0]
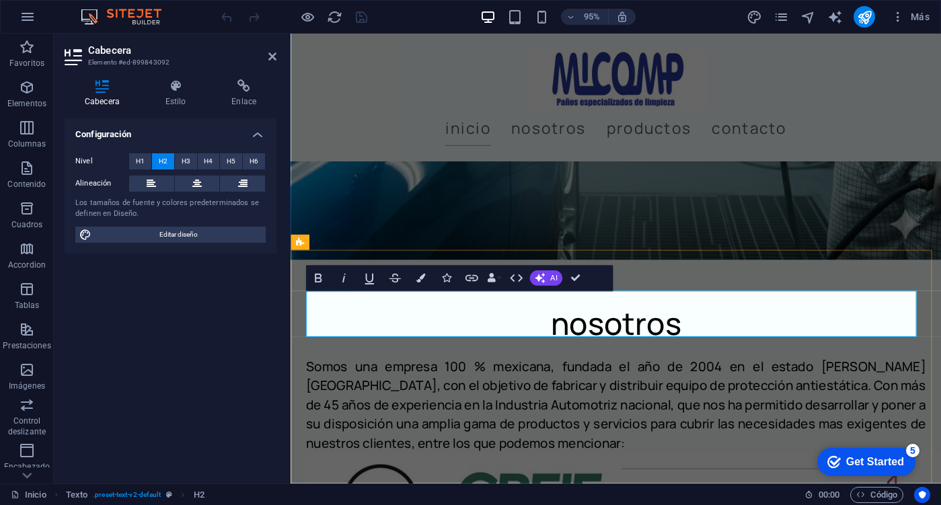
click at [580, 328] on h2 "nosotros" at bounding box center [633, 339] width 652 height 48
click at [578, 334] on h2 "nosotros" at bounding box center [633, 339] width 652 height 48
click at [561, 323] on h2 "nosotros" at bounding box center [633, 339] width 652 height 48
click at [578, 328] on h2 "nosotros" at bounding box center [633, 339] width 652 height 48
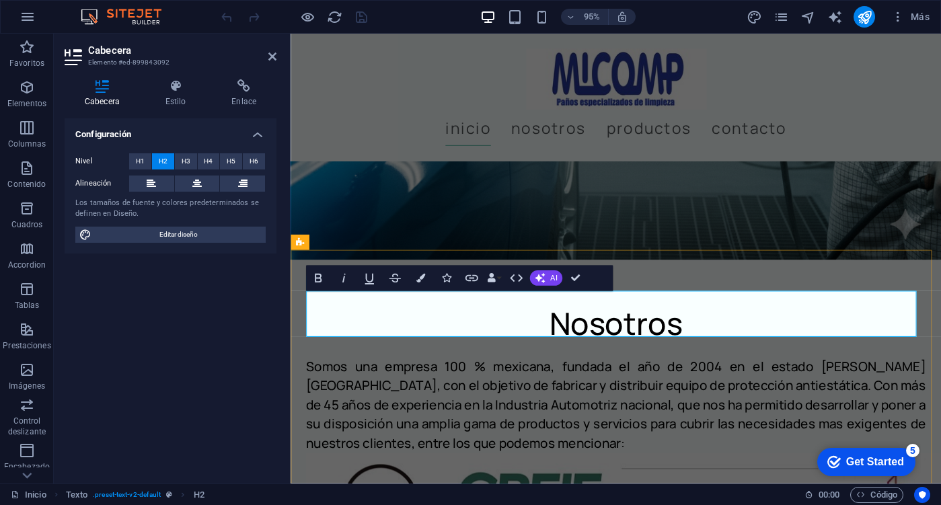
click at [749, 315] on h2 "Nosotros" at bounding box center [633, 339] width 652 height 48
click at [765, 286] on div "Nosotros Somos una empresa 100 % mexicana, fundada el año de 2004 en el estado …" at bounding box center [633, 495] width 685 height 447
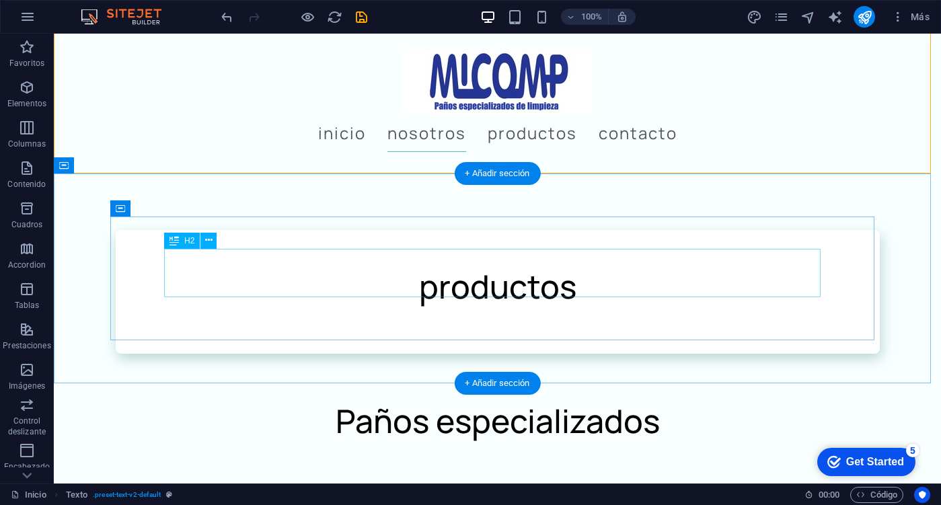
click at [481, 293] on div "productos" at bounding box center [497, 286] width 656 height 48
click at [481, 292] on div "productos" at bounding box center [497, 286] width 656 height 48
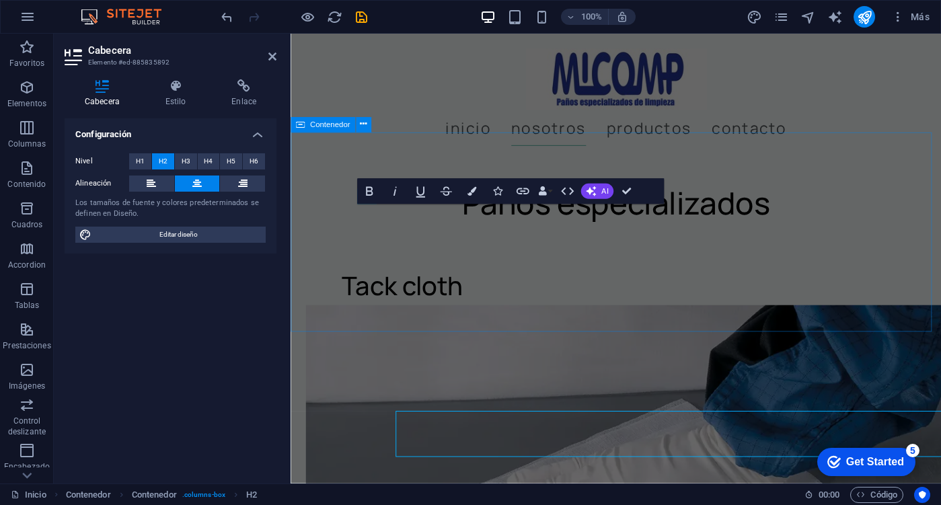
scroll to position [1231, 0]
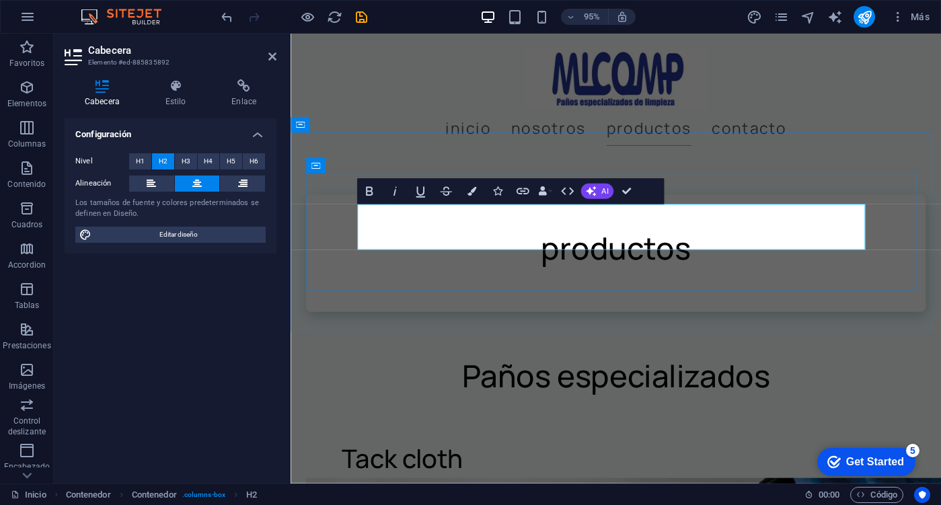
click at [569, 245] on h2 "productos" at bounding box center [632, 259] width 545 height 48
click at [504, 335] on div "Productos" at bounding box center [633, 265] width 685 height 210
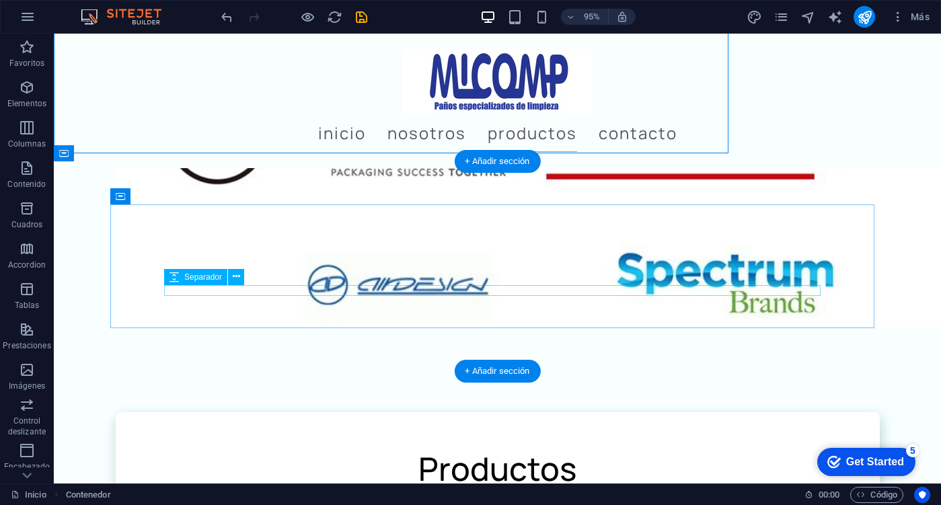
scroll to position [1425, 0]
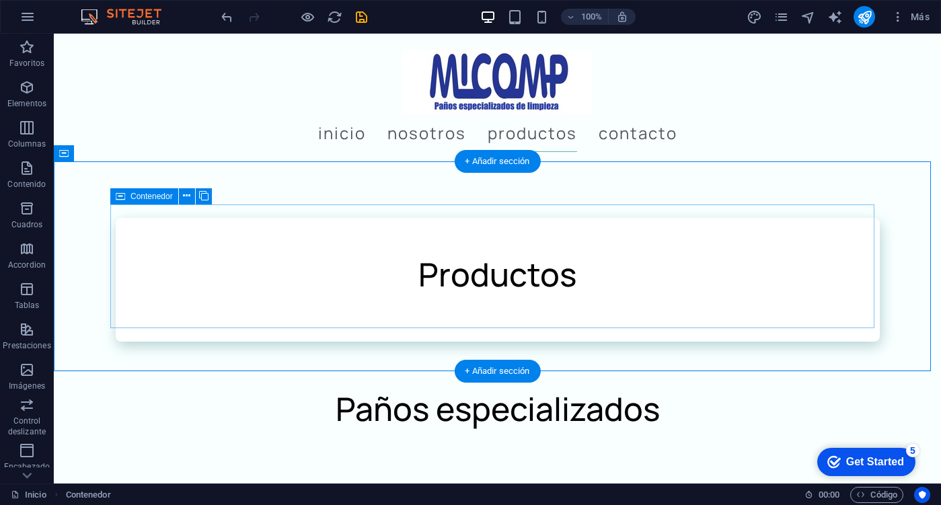
click at [604, 218] on div "Productos" at bounding box center [498, 280] width 764 height 124
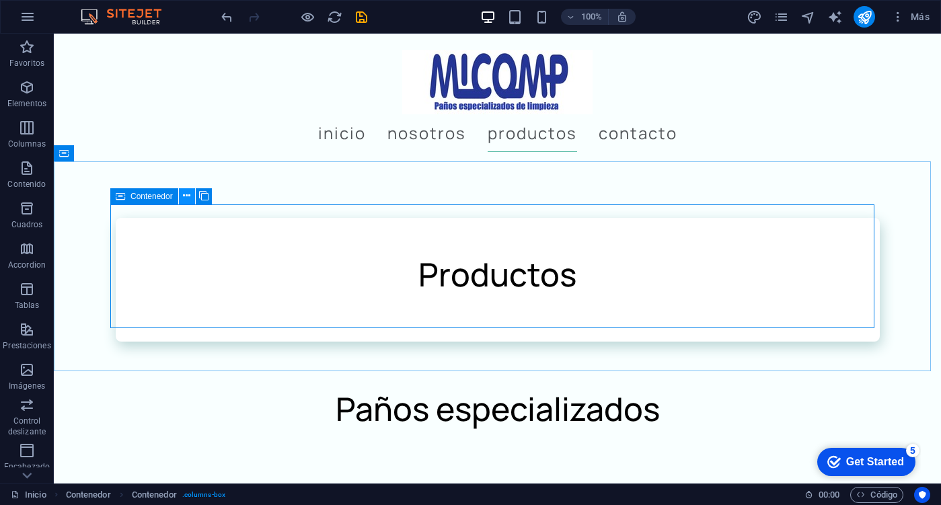
click at [184, 200] on icon at bounding box center [186, 196] width 7 height 14
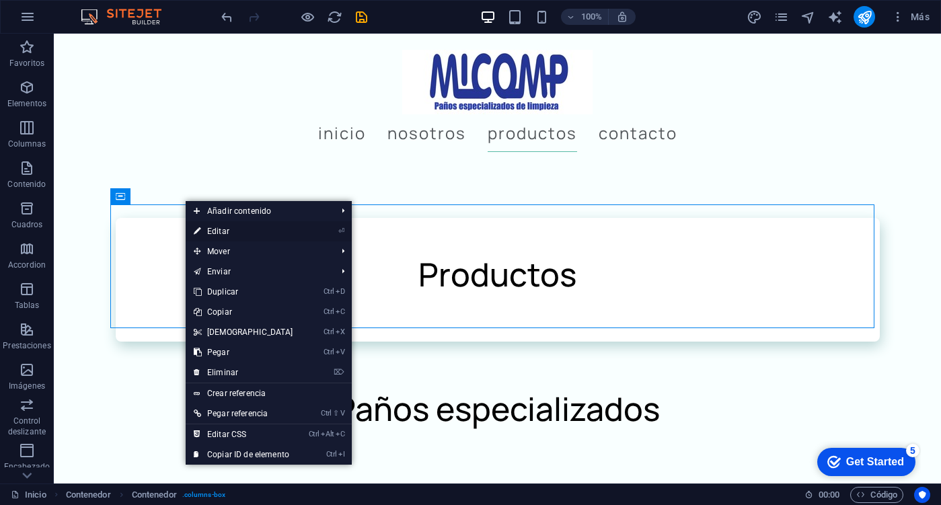
click at [231, 230] on link "⏎ Editar" at bounding box center [244, 231] width 116 height 20
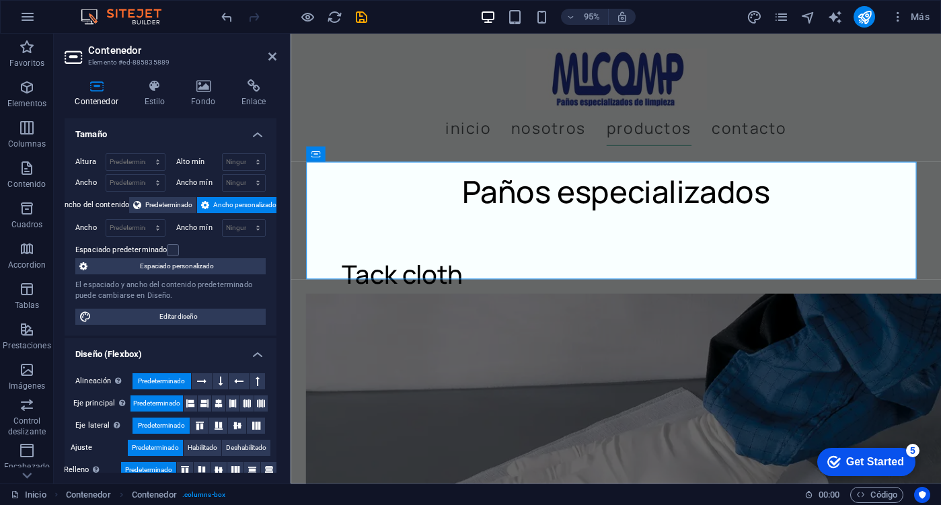
scroll to position [1243, 0]
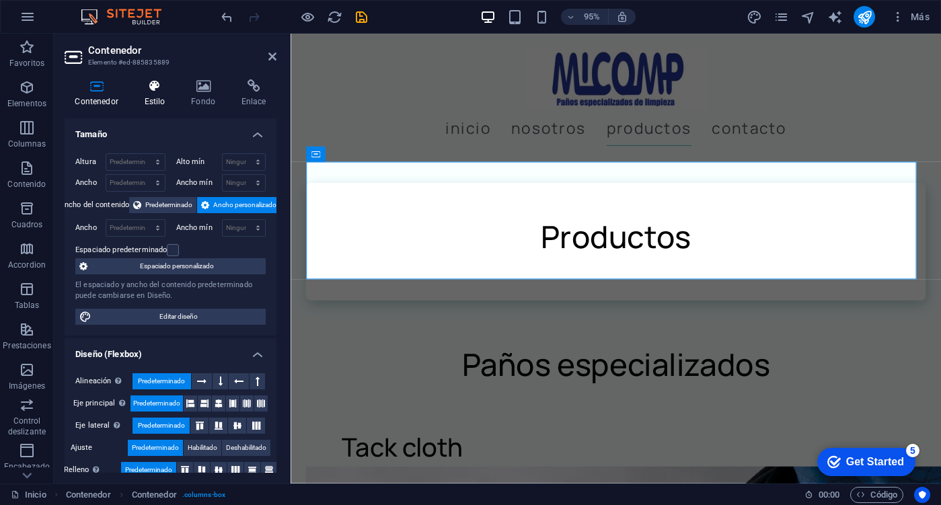
click at [154, 104] on h4 "Estilo" at bounding box center [157, 93] width 47 height 28
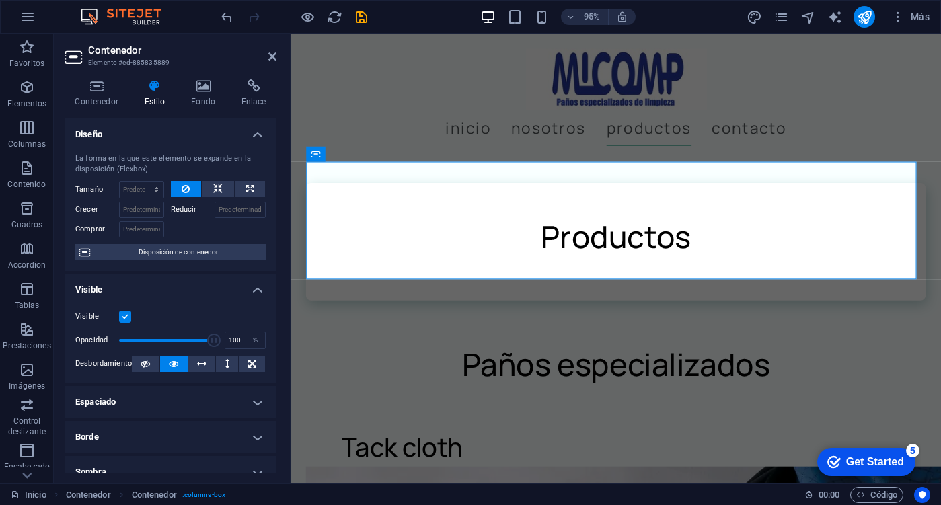
click at [120, 320] on label at bounding box center [125, 317] width 12 height 12
click at [0, 0] on input "Visible" at bounding box center [0, 0] width 0 height 0
click at [123, 317] on label at bounding box center [125, 317] width 12 height 12
click at [0, 0] on input "Visible" at bounding box center [0, 0] width 0 height 0
drag, startPoint x: 203, startPoint y: 340, endPoint x: 60, endPoint y: 341, distance: 143.3
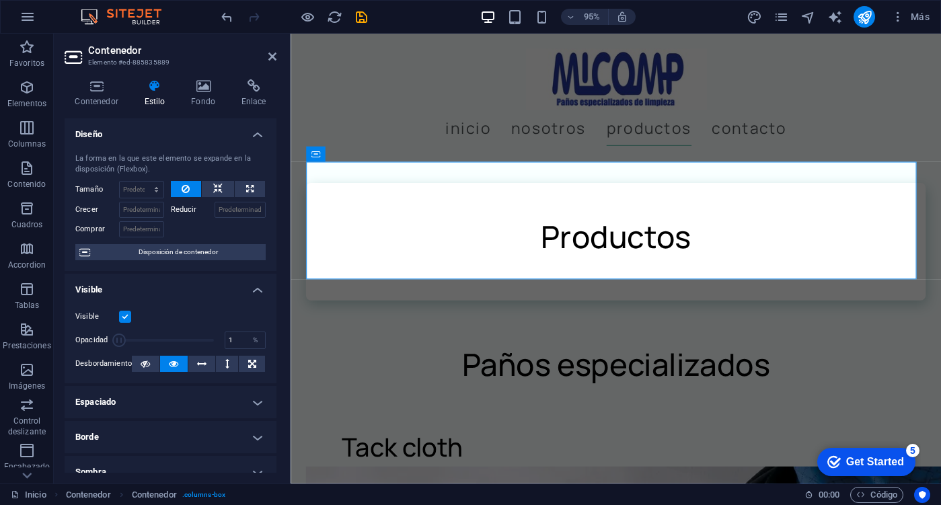
click at [57, 342] on div "Contenedor Estilo Fondo Enlace Tamaño Altura Predeterminado px rem % vh vw Alto…" at bounding box center [170, 276] width 233 height 415
type input "100"
drag, startPoint x: 143, startPoint y: 340, endPoint x: 260, endPoint y: 338, distance: 117.0
click at [260, 338] on div "Opacidad 100 %" at bounding box center [170, 340] width 190 height 20
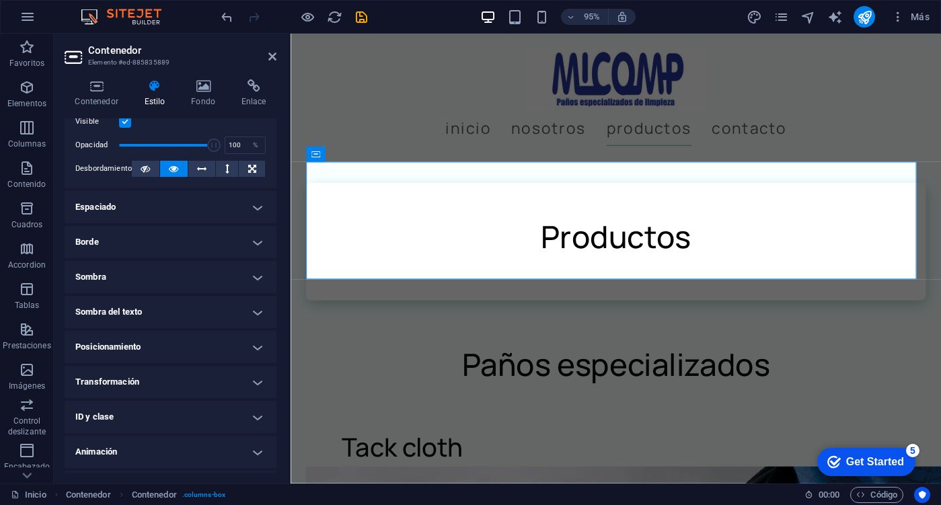
scroll to position [225, 0]
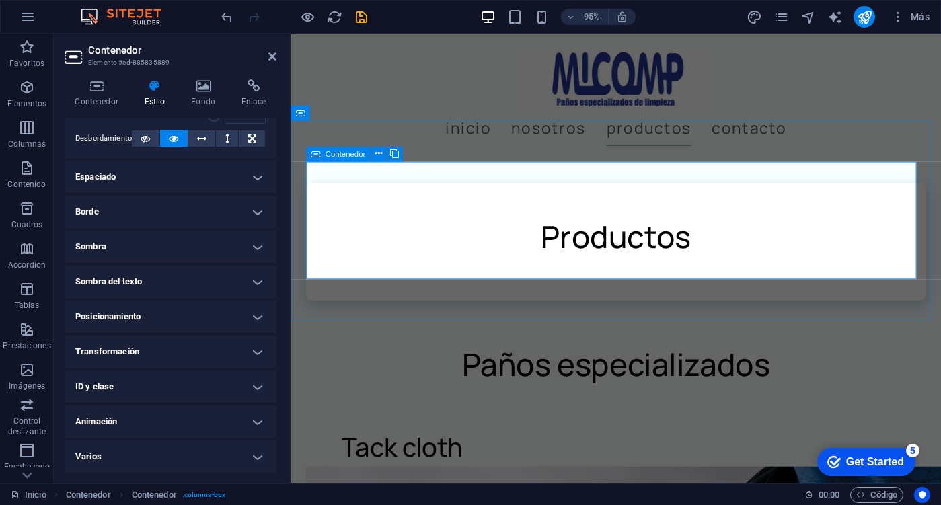
click at [453, 193] on div "Productos" at bounding box center [633, 253] width 652 height 124
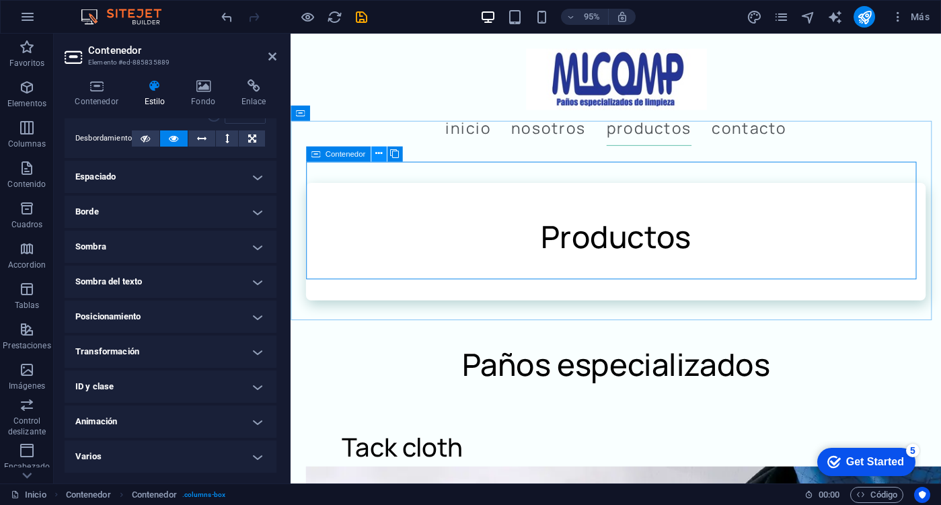
click at [381, 153] on icon at bounding box center [378, 153] width 7 height 13
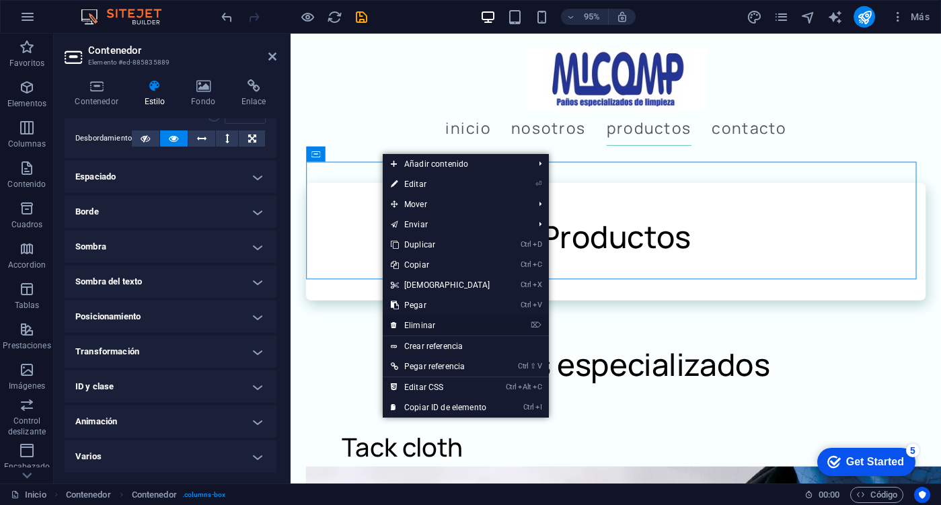
click at [422, 319] on link "⌦ Eliminar" at bounding box center [441, 325] width 116 height 20
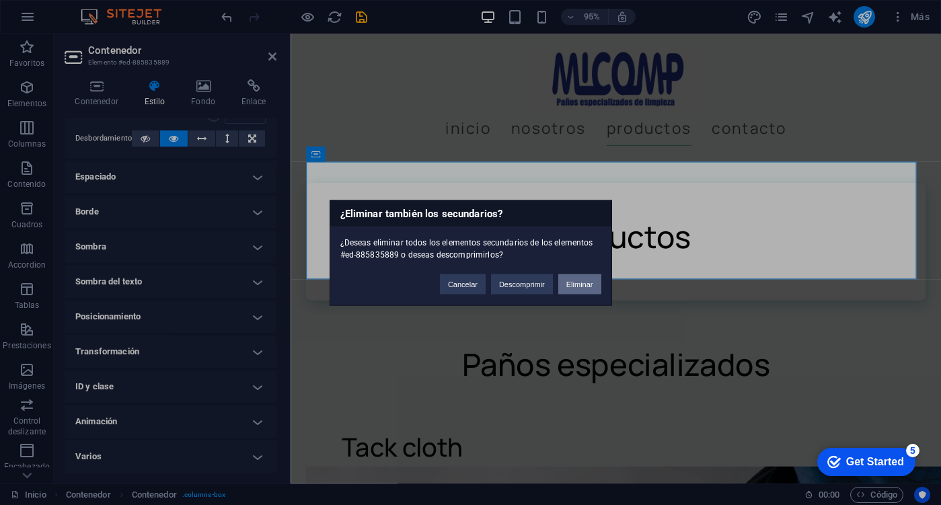
click at [583, 286] on button "Eliminar" at bounding box center [579, 284] width 43 height 20
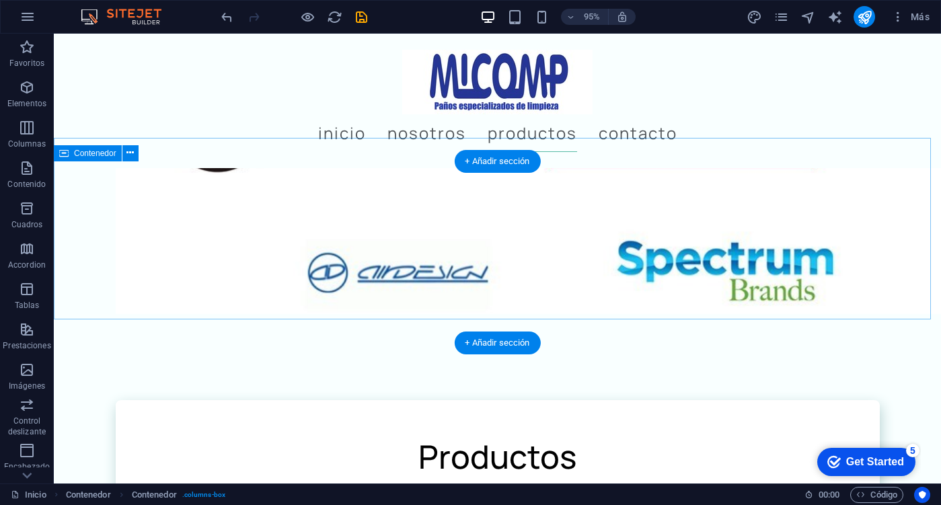
scroll to position [1425, 0]
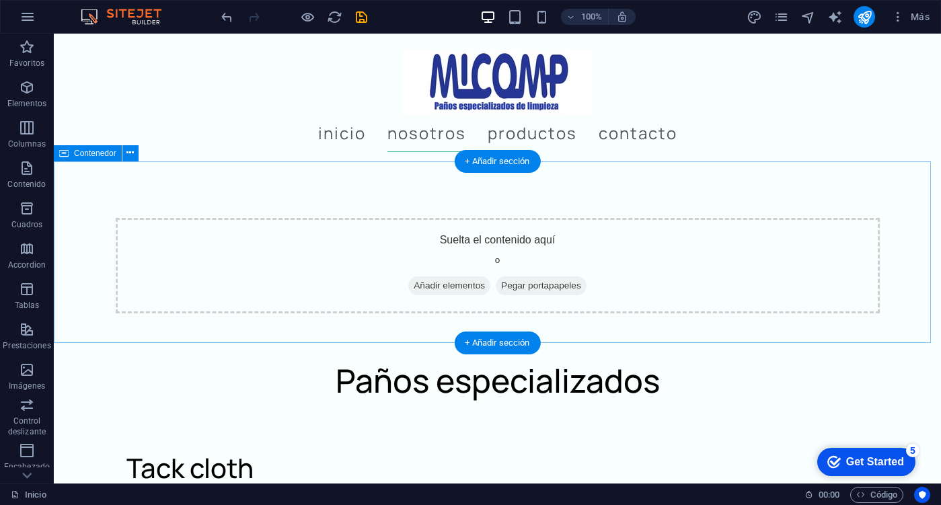
click at [447, 276] on span "Añadir elementos" at bounding box center [449, 285] width 82 height 19
click at [408, 276] on span "Añadir elementos" at bounding box center [449, 285] width 82 height 19
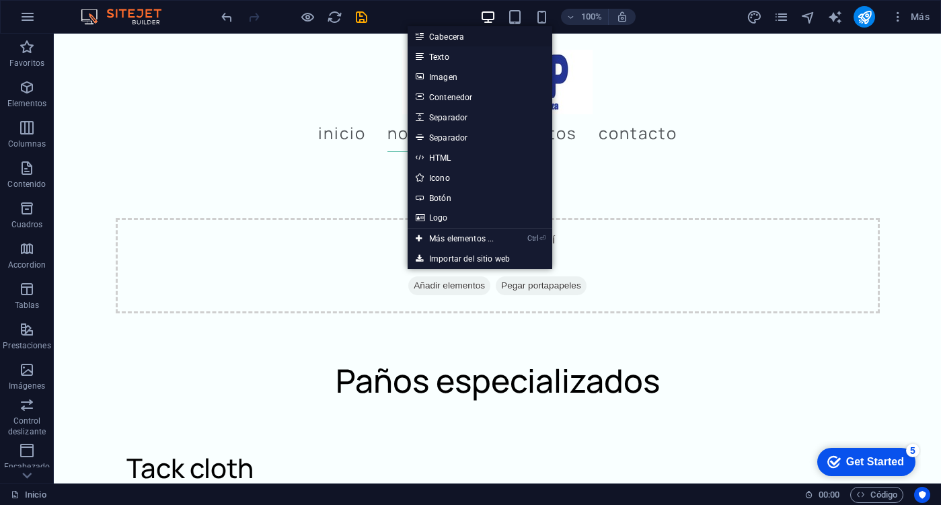
drag, startPoint x: 455, startPoint y: 32, endPoint x: 170, endPoint y: 9, distance: 285.5
click at [455, 32] on link "Cabecera" at bounding box center [480, 36] width 145 height 20
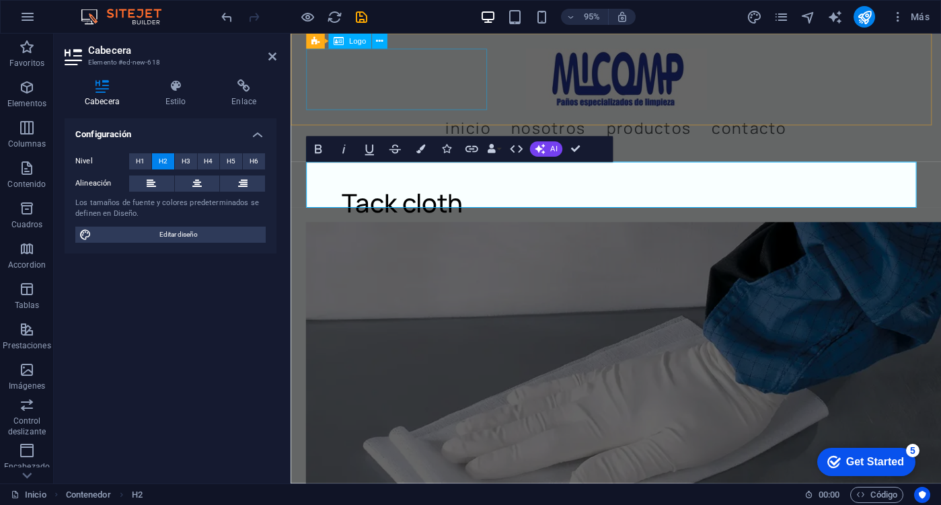
scroll to position [1243, 0]
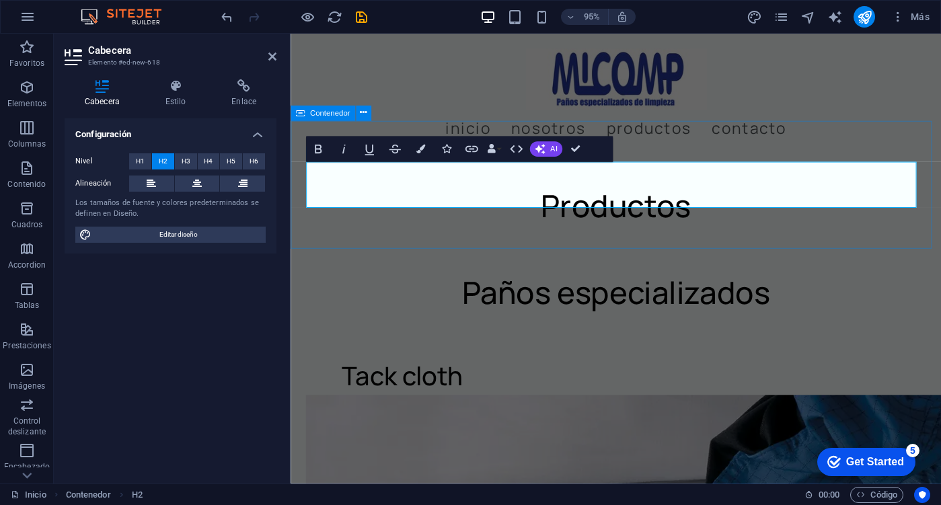
click at [442, 223] on div "Productos" at bounding box center [633, 215] width 685 height 135
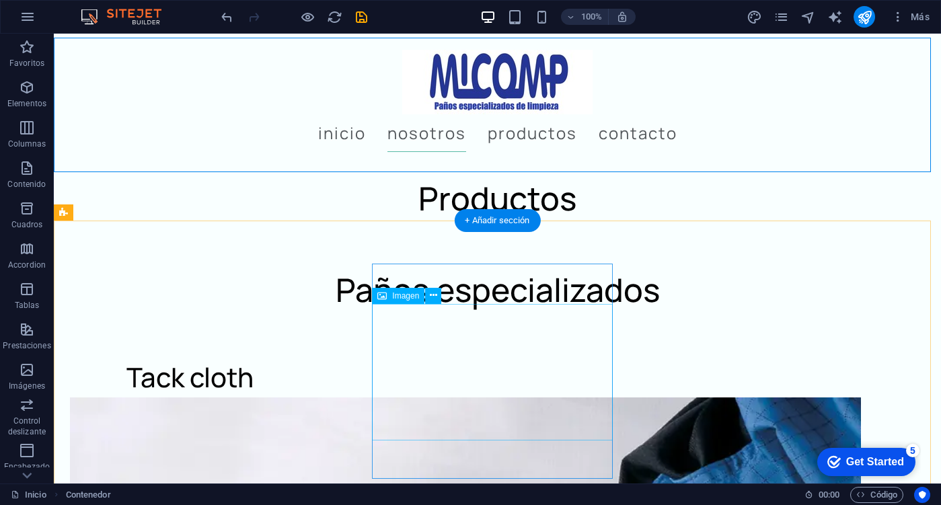
scroll to position [1437, 0]
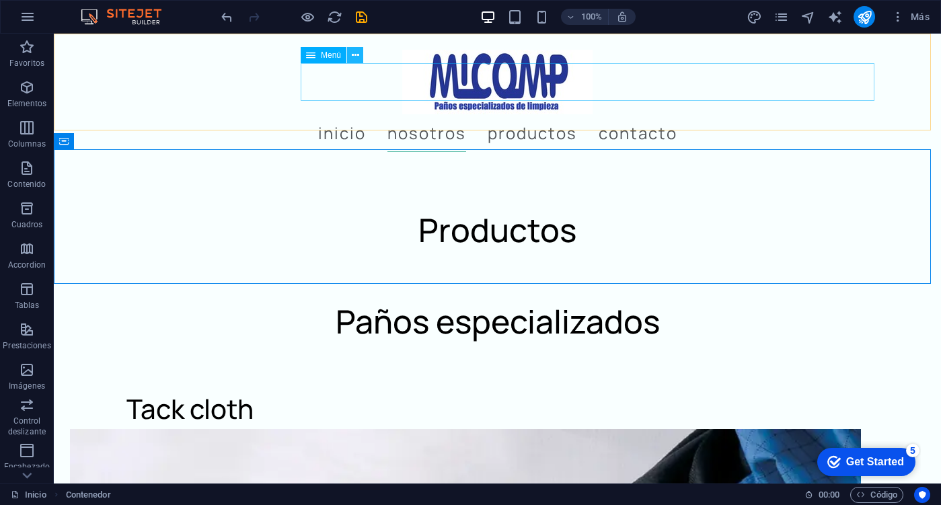
click at [357, 60] on icon at bounding box center [355, 55] width 7 height 14
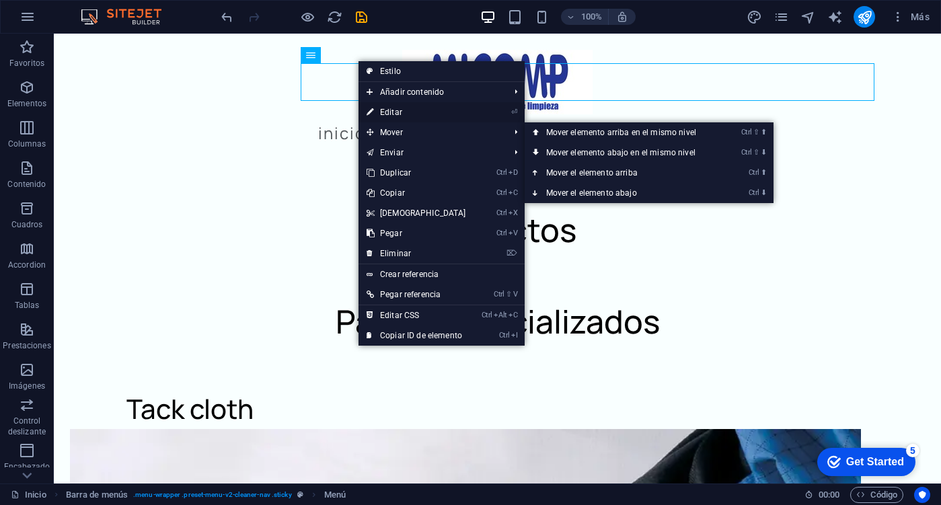
click at [412, 118] on link "⏎ Editar" at bounding box center [416, 112] width 116 height 20
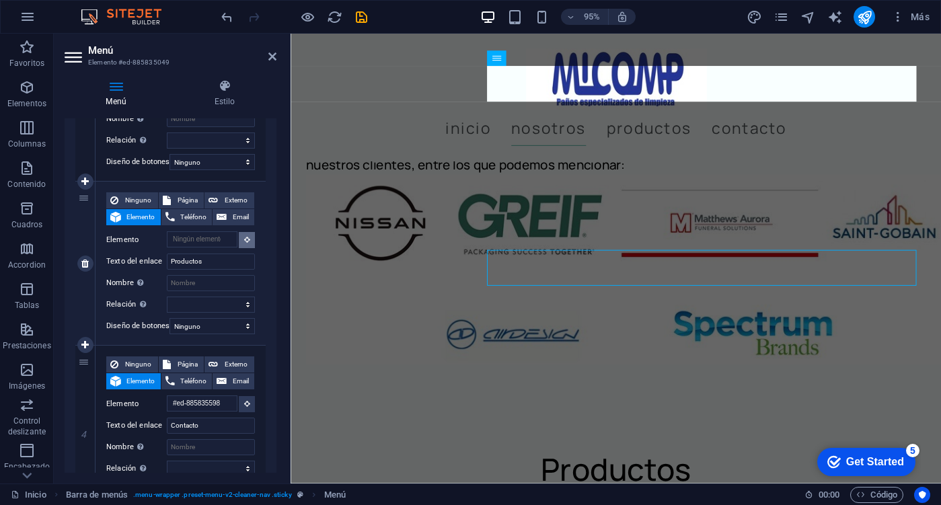
scroll to position [964, 0]
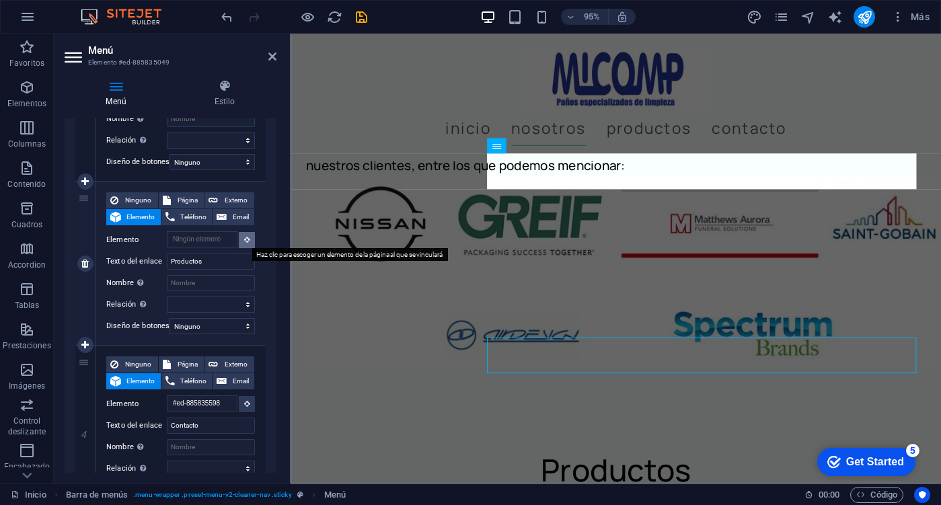
click at [245, 241] on icon at bounding box center [247, 239] width 6 height 7
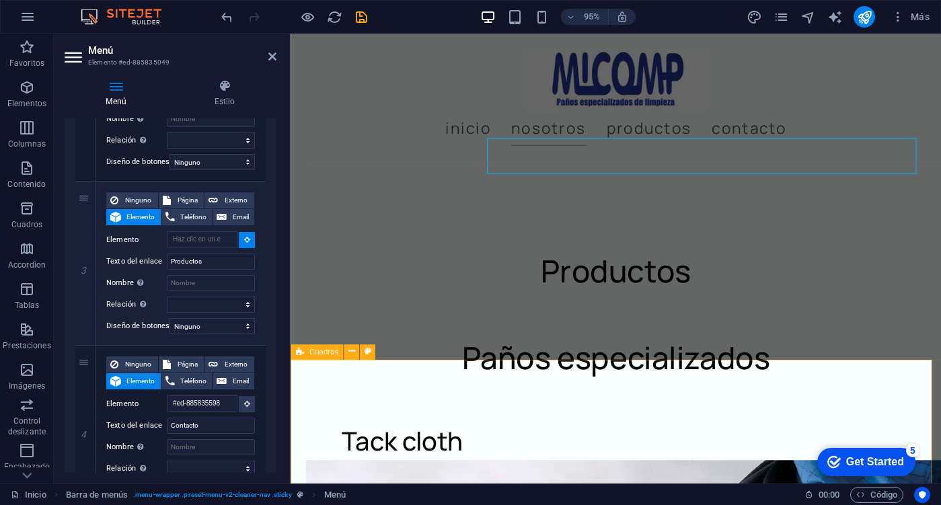
scroll to position [1233, 0]
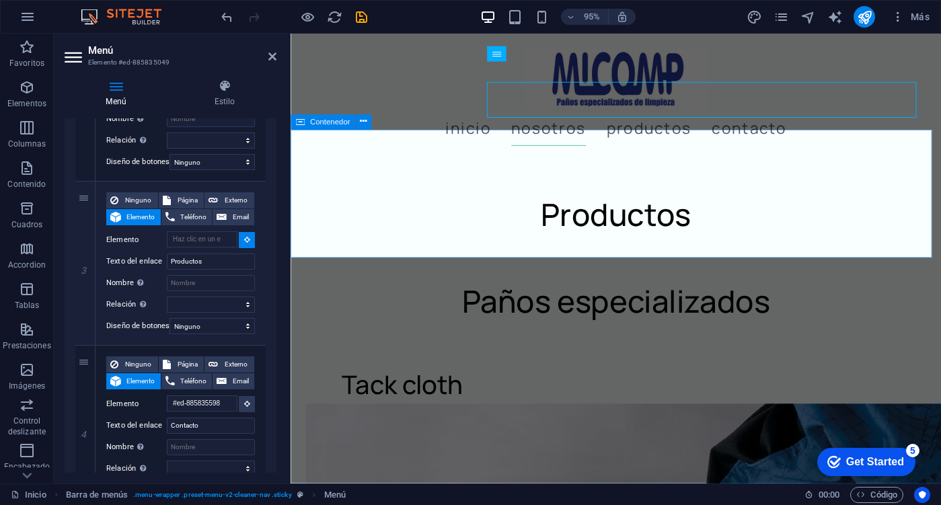
click at [436, 250] on div "Productos" at bounding box center [633, 224] width 685 height 135
select select
type input "#ed-885835886"
select select
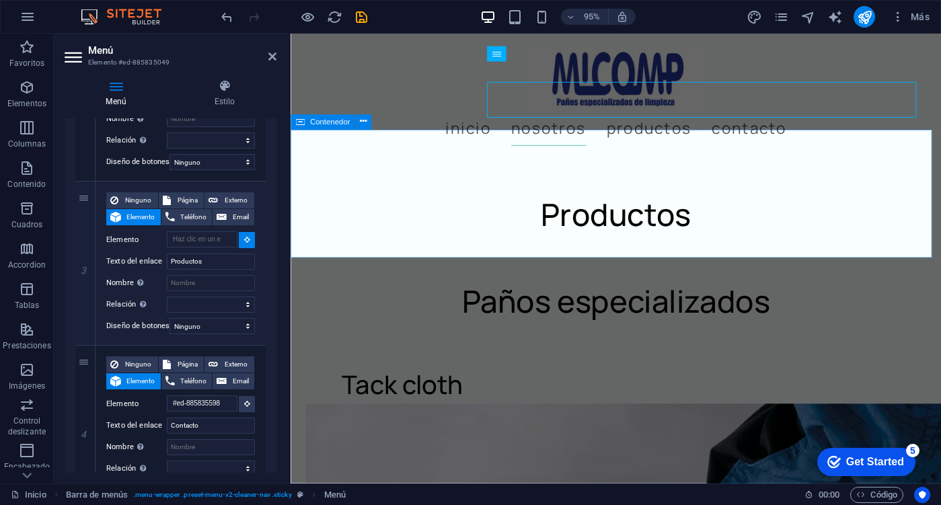
select select
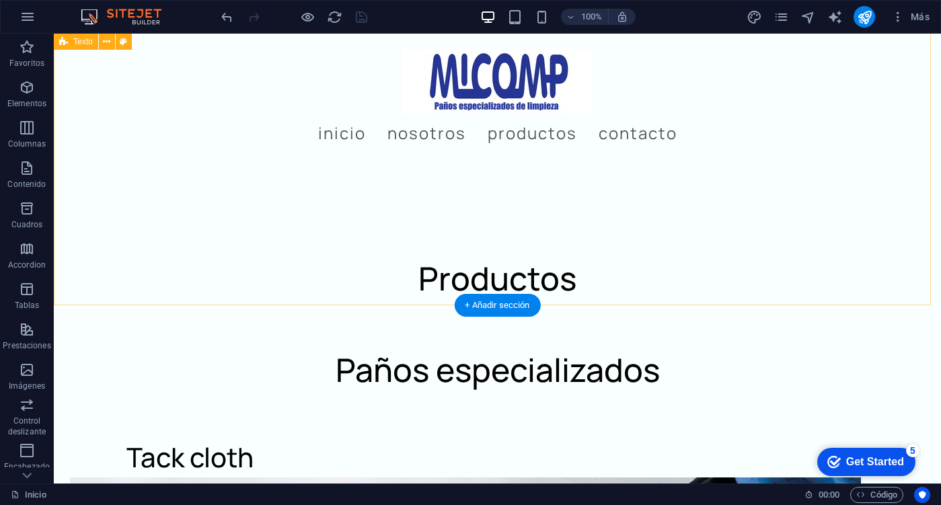
scroll to position [1416, 0]
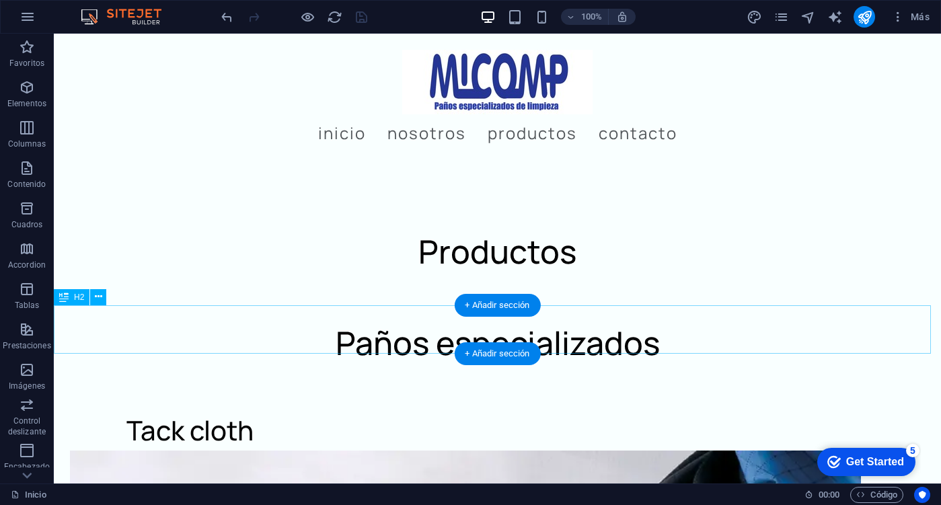
click at [434, 332] on div "Paños especializados" at bounding box center [497, 343] width 887 height 48
click at [395, 330] on div "Paños especializados" at bounding box center [497, 343] width 887 height 48
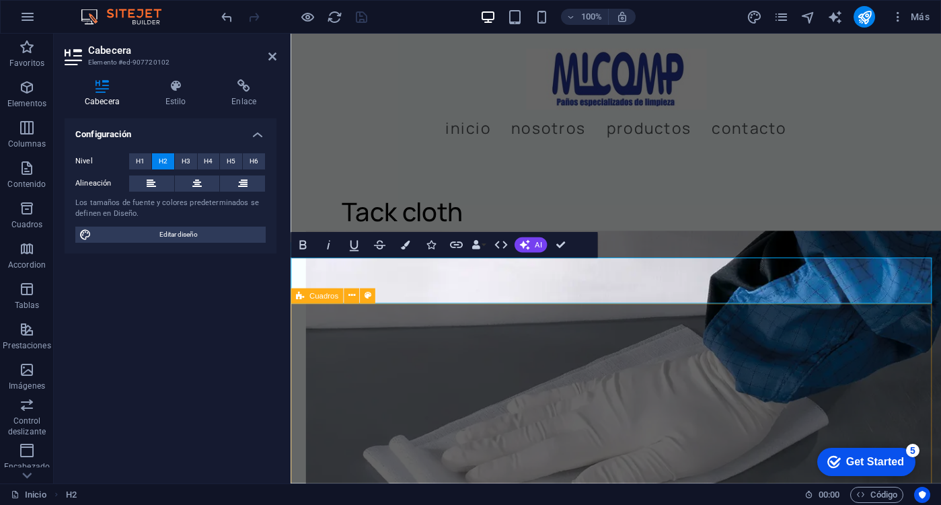
scroll to position [1233, 0]
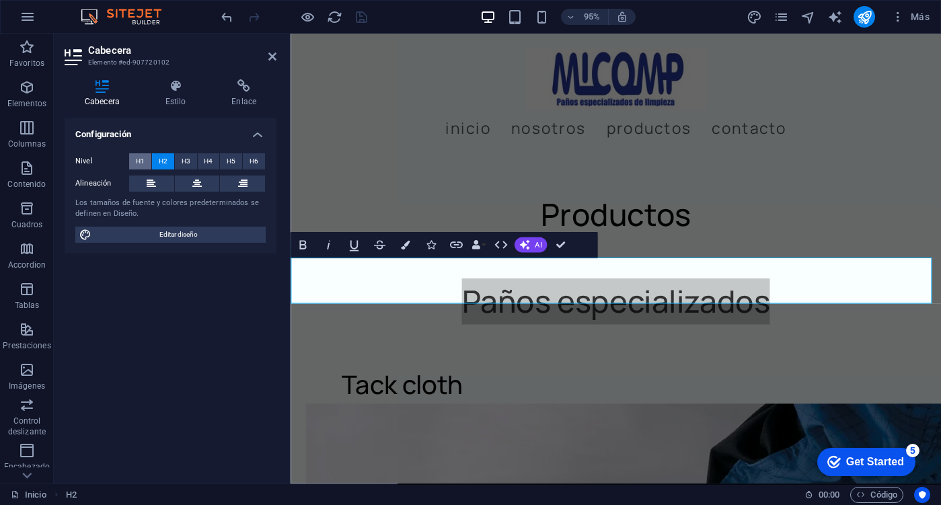
click at [143, 157] on span "H1" at bounding box center [140, 161] width 9 height 16
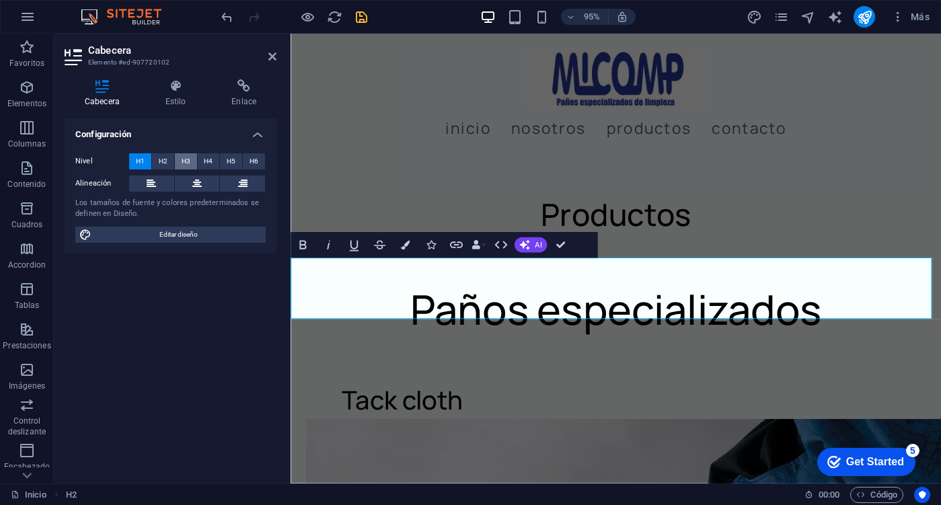
click at [184, 160] on span "H3" at bounding box center [186, 161] width 9 height 16
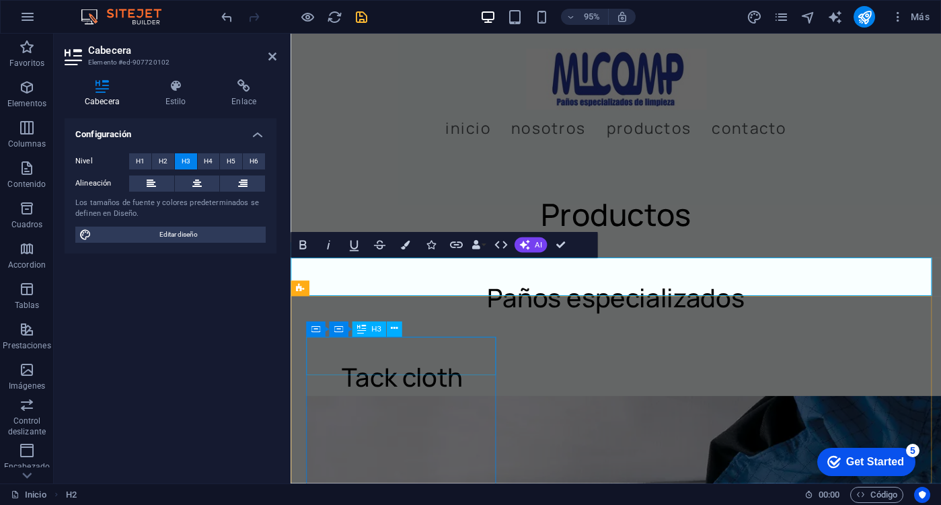
click at [411, 375] on div "Tack cloth" at bounding box center [408, 395] width 203 height 40
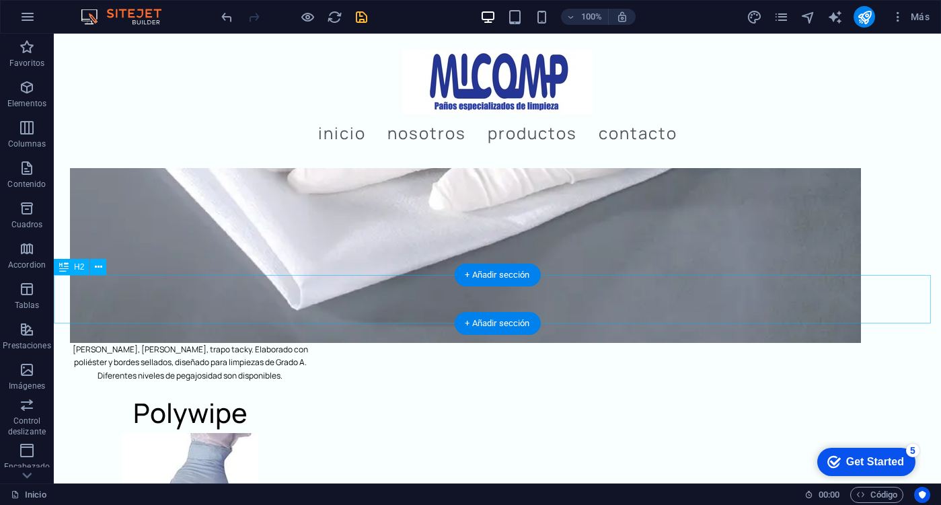
scroll to position [2088, 0]
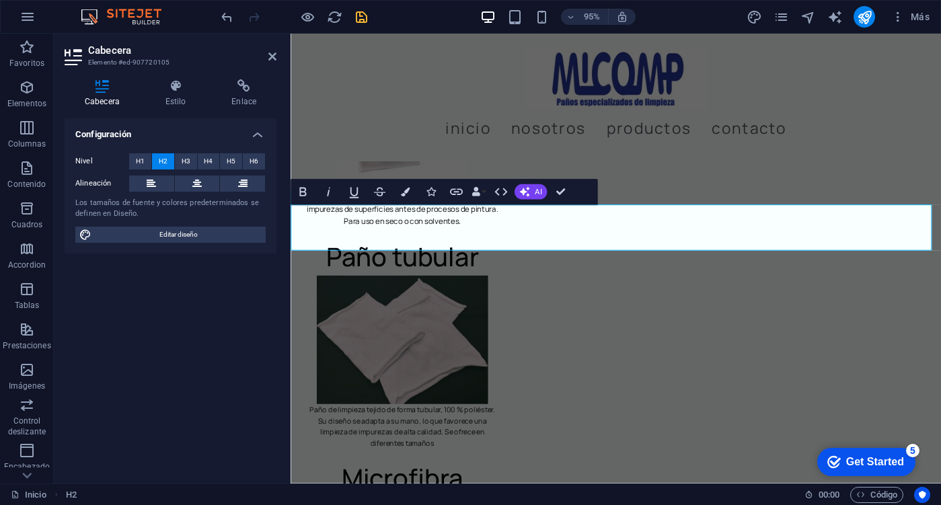
scroll to position [1883, 0]
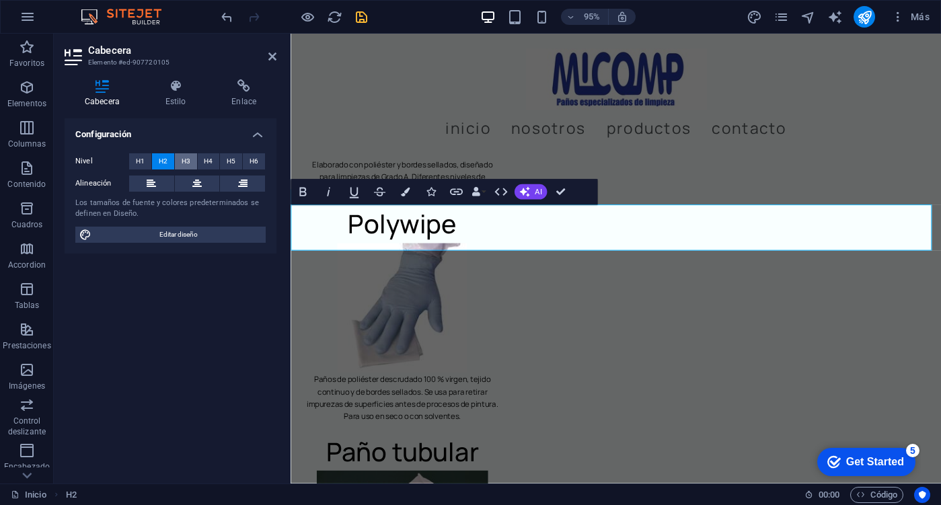
click at [186, 161] on span "H3" at bounding box center [186, 161] width 9 height 16
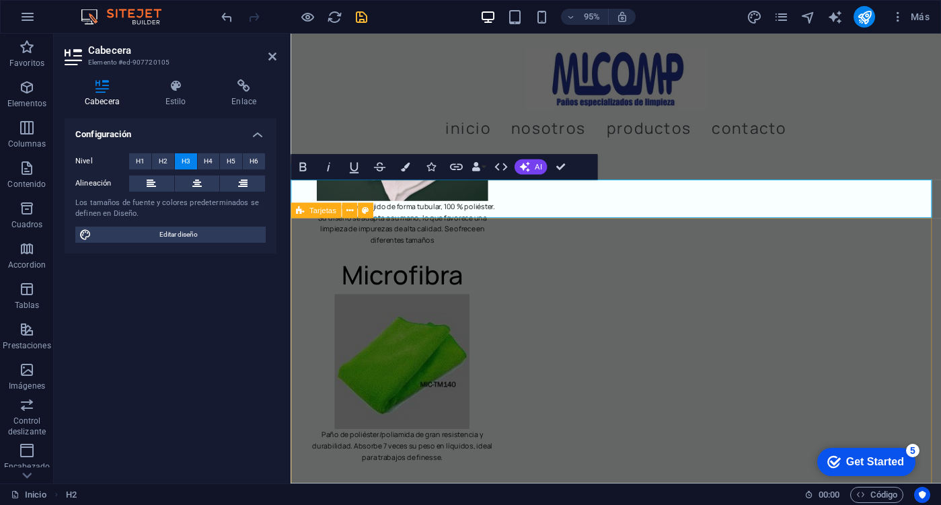
scroll to position [2421, 0]
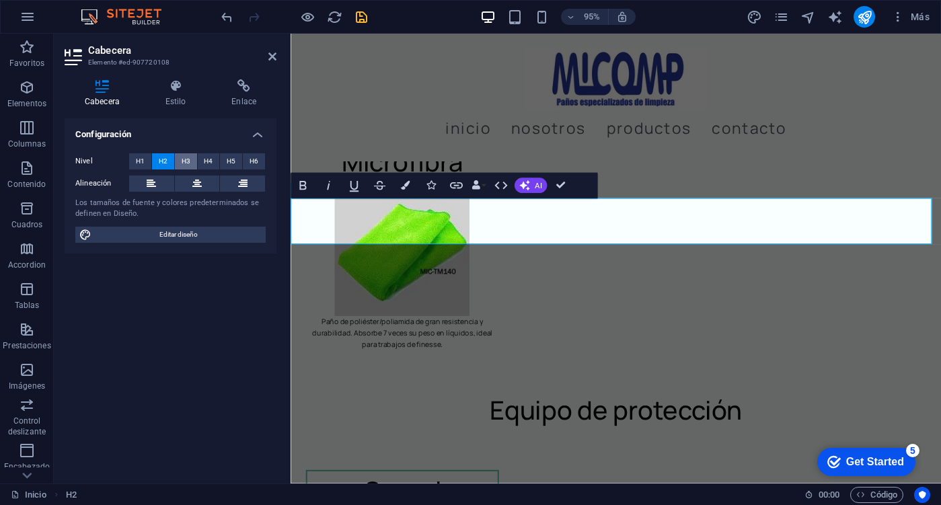
click at [184, 161] on span "H3" at bounding box center [186, 161] width 9 height 16
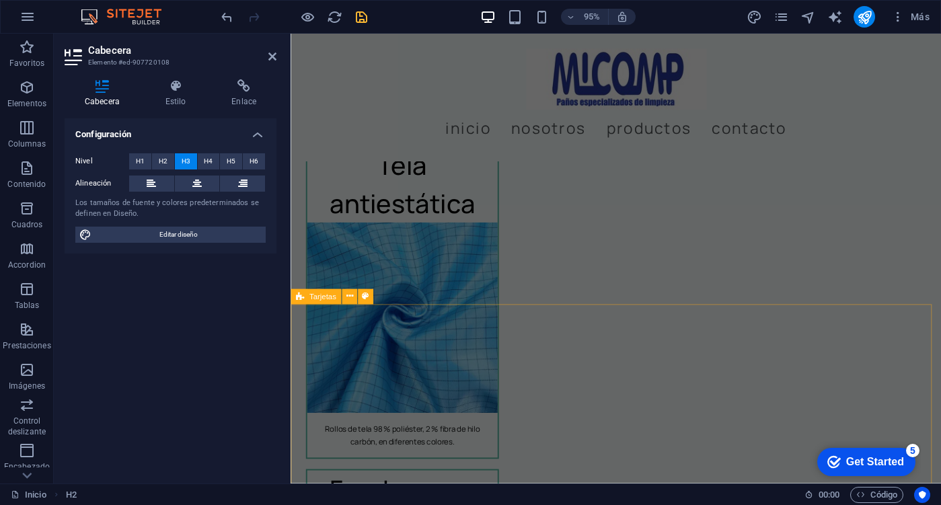
scroll to position [3228, 0]
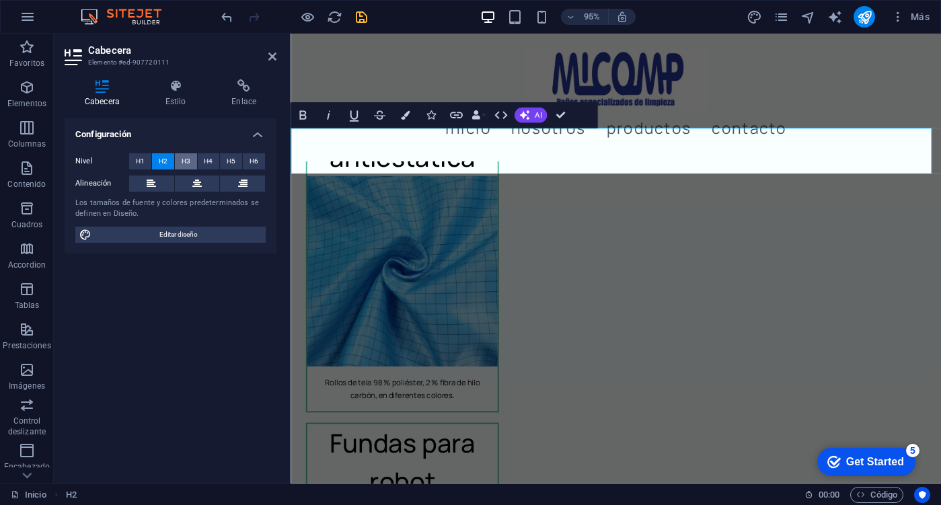
click at [178, 162] on button "H3" at bounding box center [186, 161] width 22 height 16
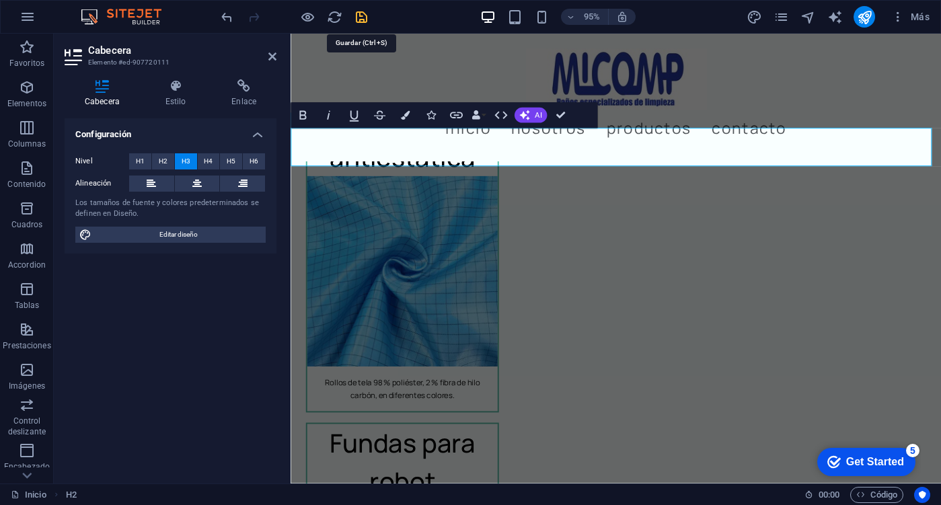
click at [362, 17] on icon "save" at bounding box center [361, 16] width 15 height 15
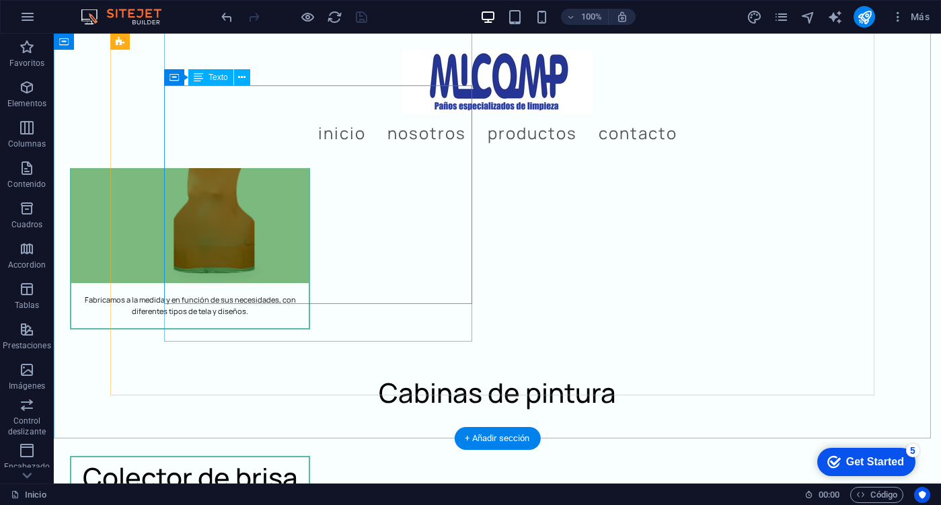
scroll to position [3975, 0]
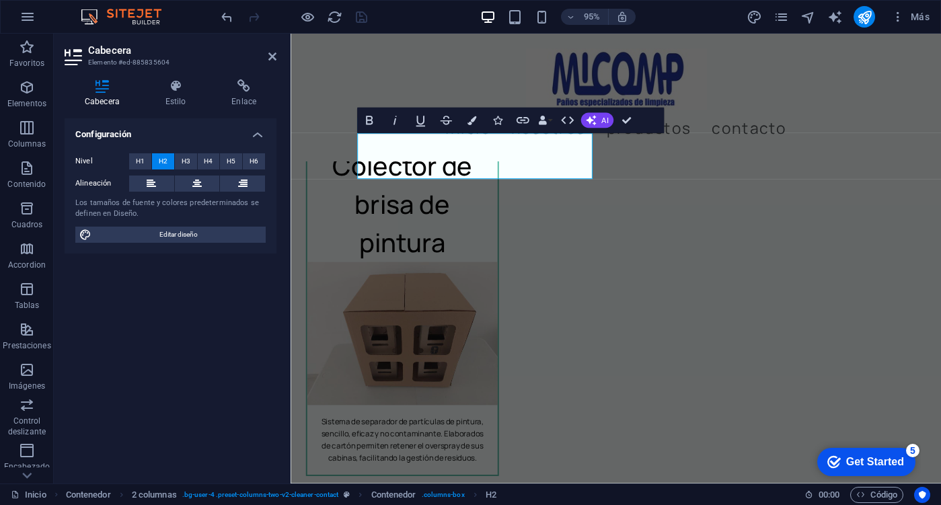
scroll to position [3767, 0]
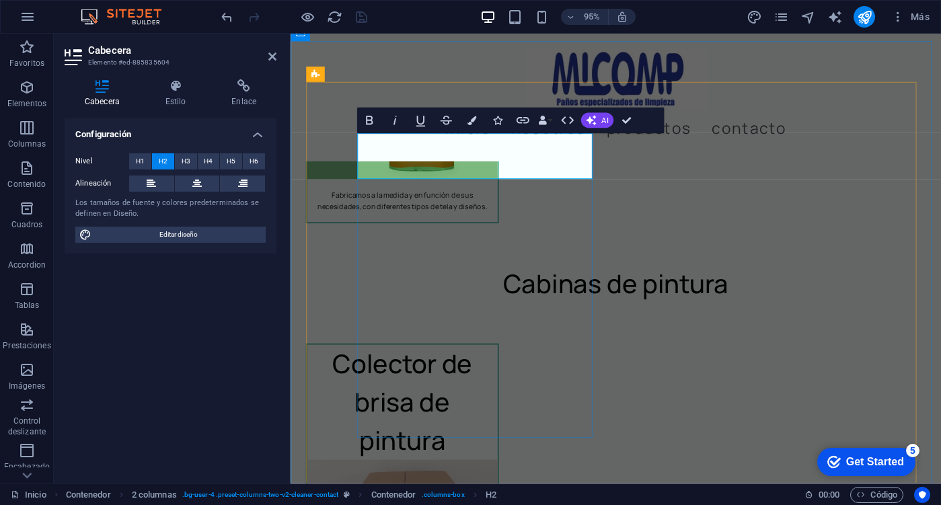
drag, startPoint x: 634, startPoint y: 121, endPoint x: 581, endPoint y: 93, distance: 59.6
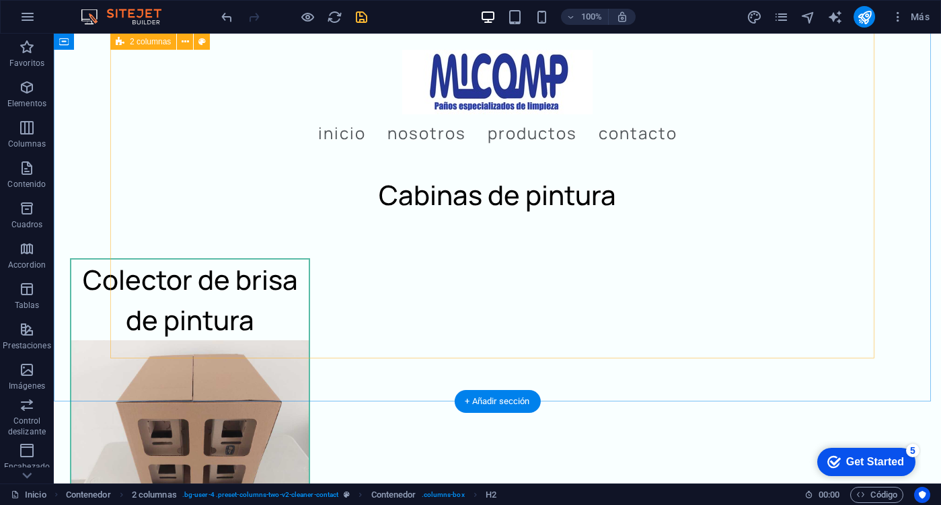
scroll to position [4224, 0]
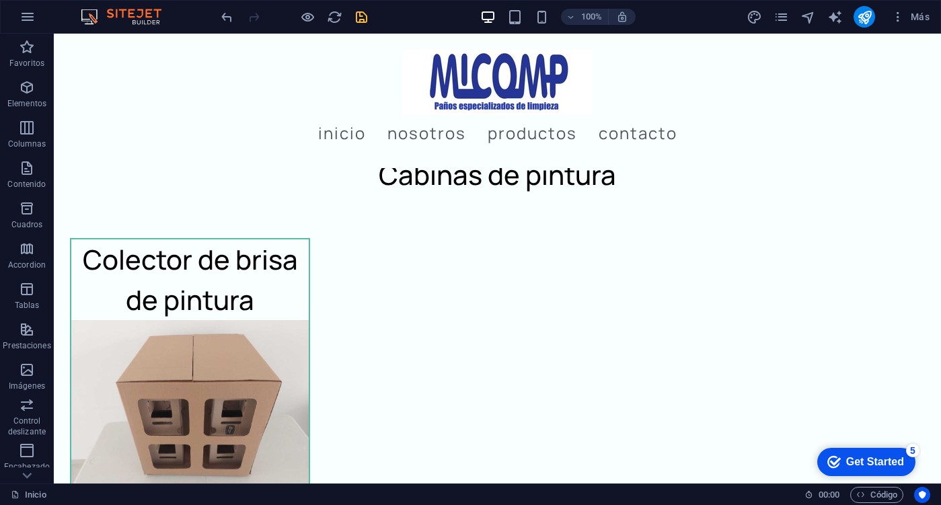
click at [364, 14] on icon "save" at bounding box center [361, 16] width 15 height 15
